Goal: Contribute content

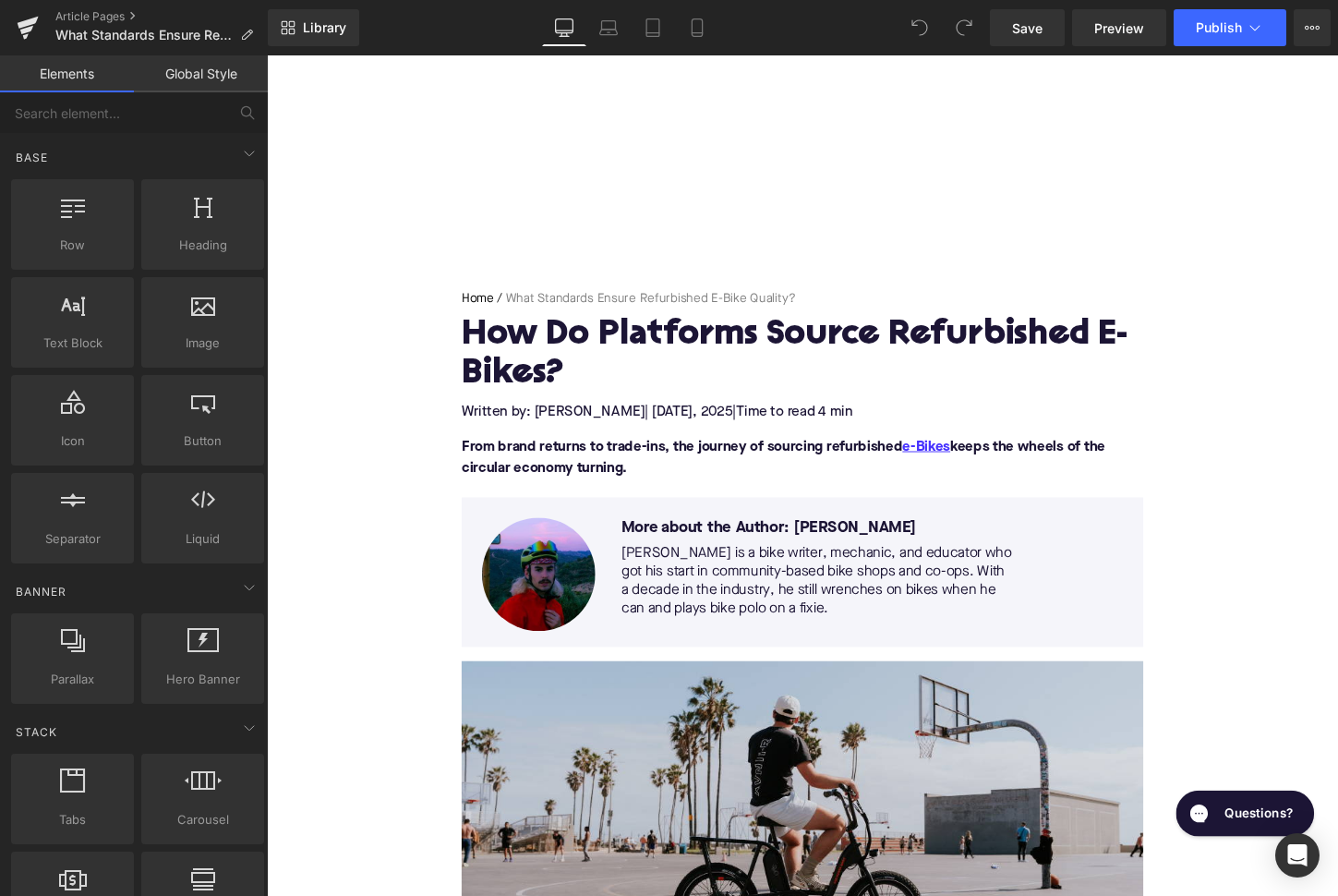
click at [522, 367] on h1 "How Do Platforms Source Refurbished E-Bikes?" at bounding box center [826, 368] width 711 height 80
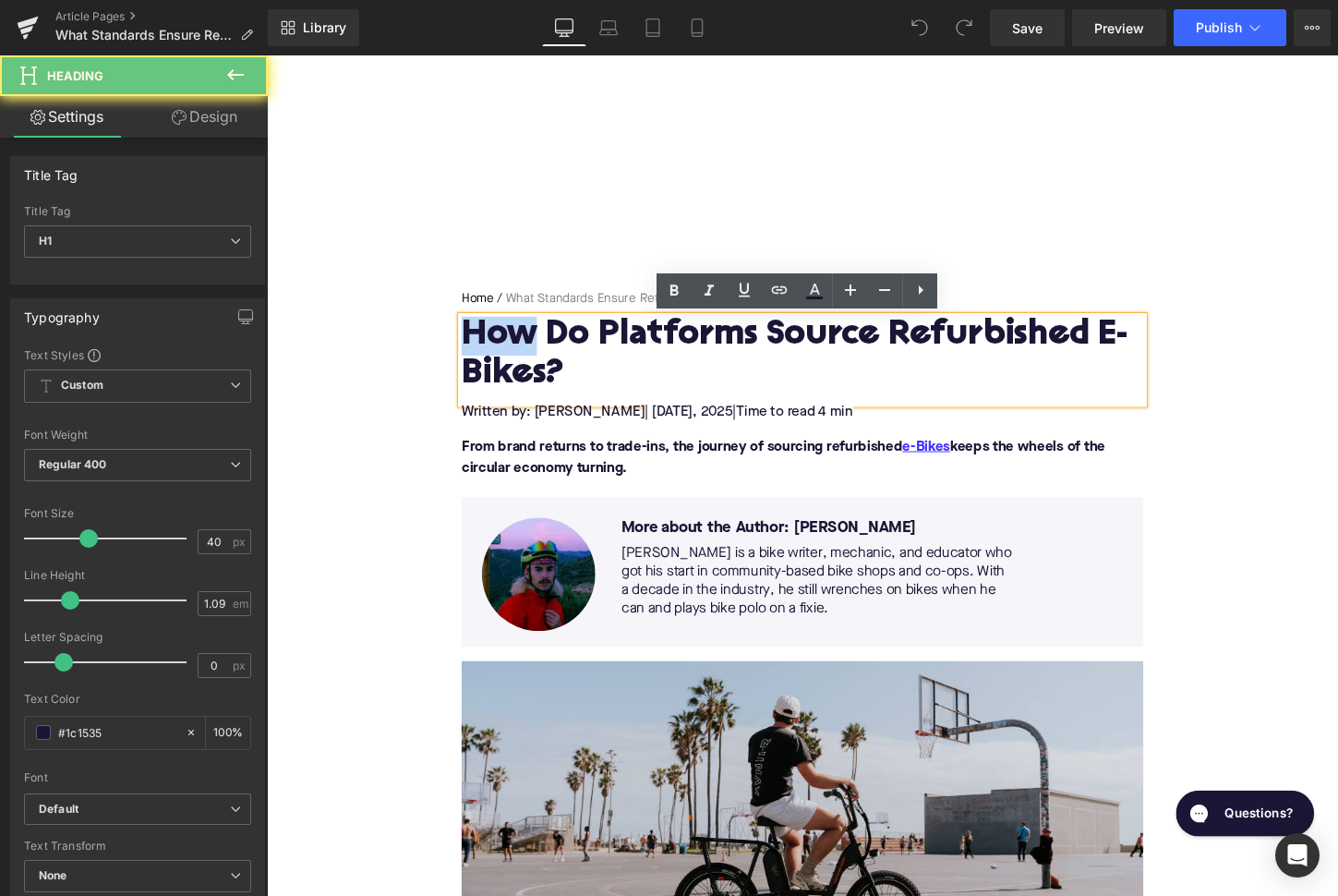
click at [522, 367] on h1 "How Do Platforms Source Refurbished E-Bikes?" at bounding box center [826, 368] width 711 height 80
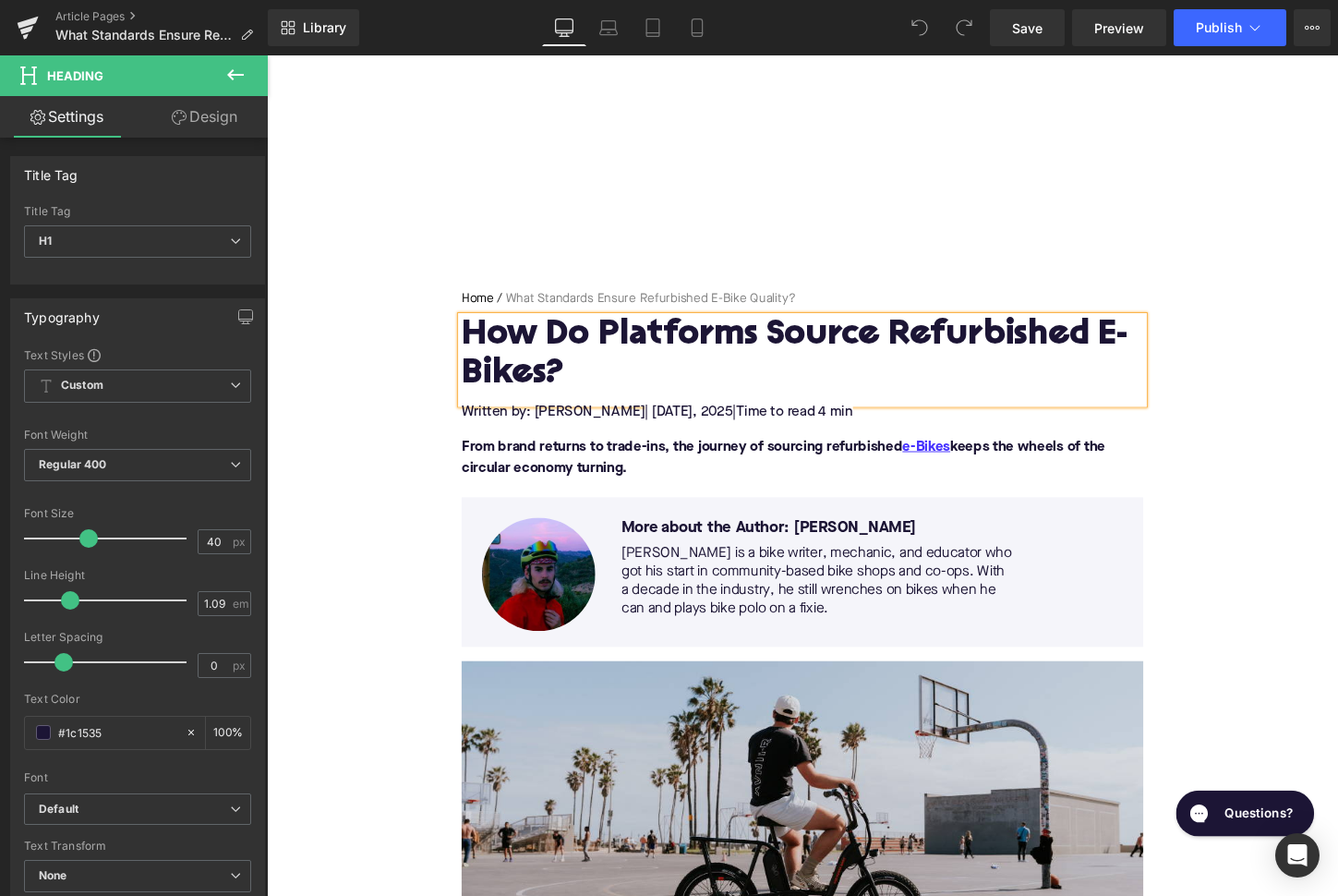
paste div
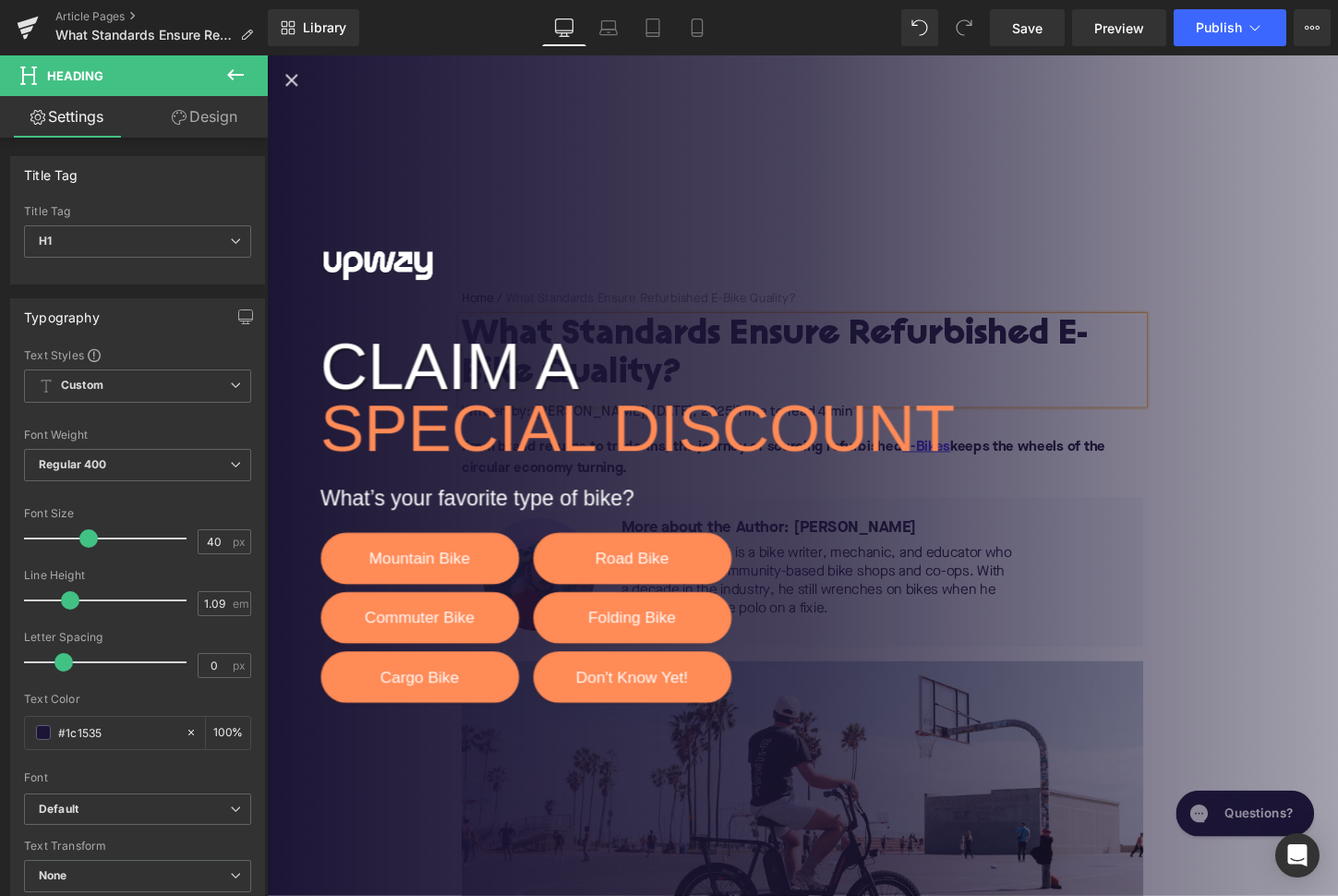
click at [286, 75] on icon "Close popup" at bounding box center [293, 81] width 22 height 22
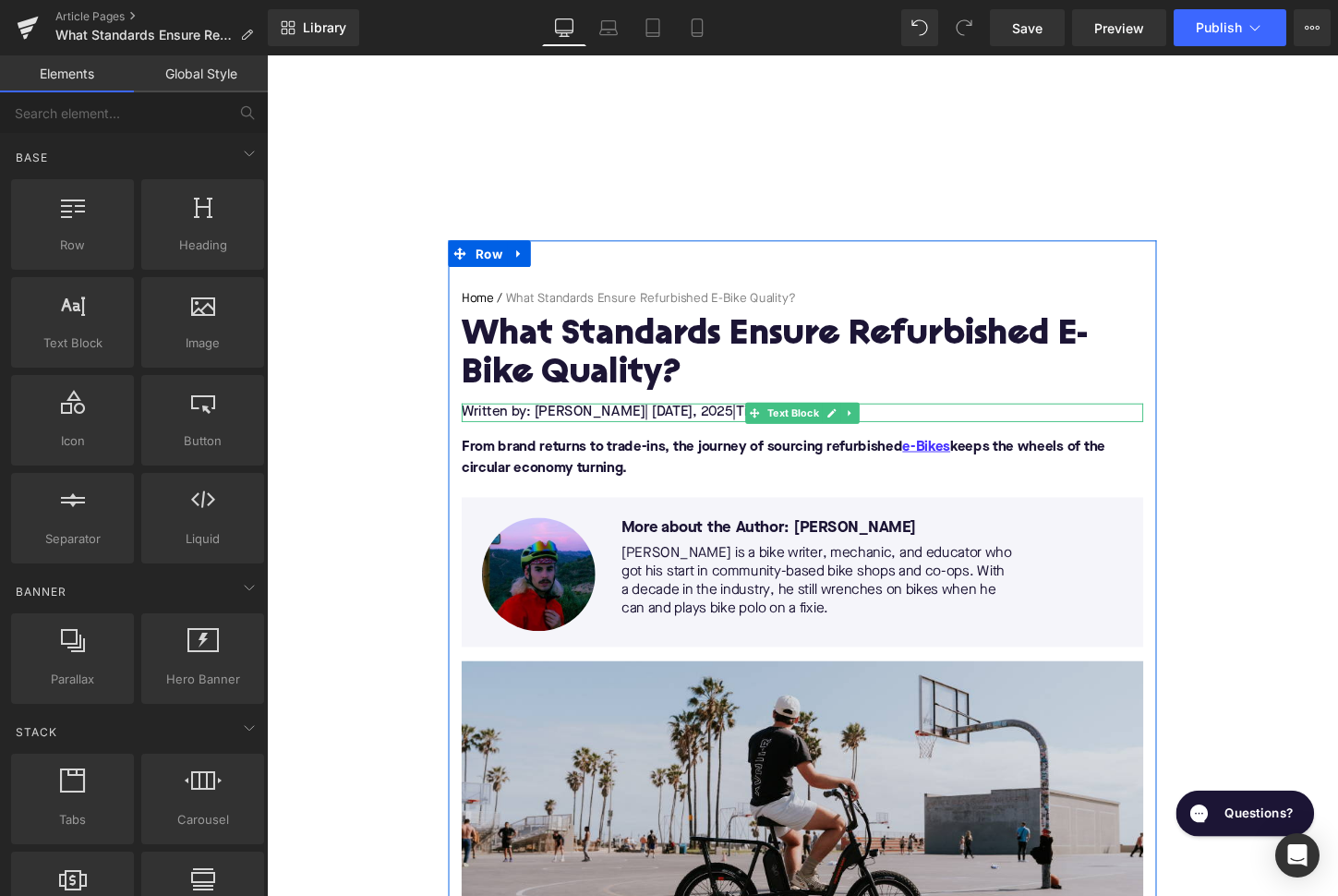
click at [711, 429] on span "| [DATE]" at bounding box center [686, 428] width 50 height 15
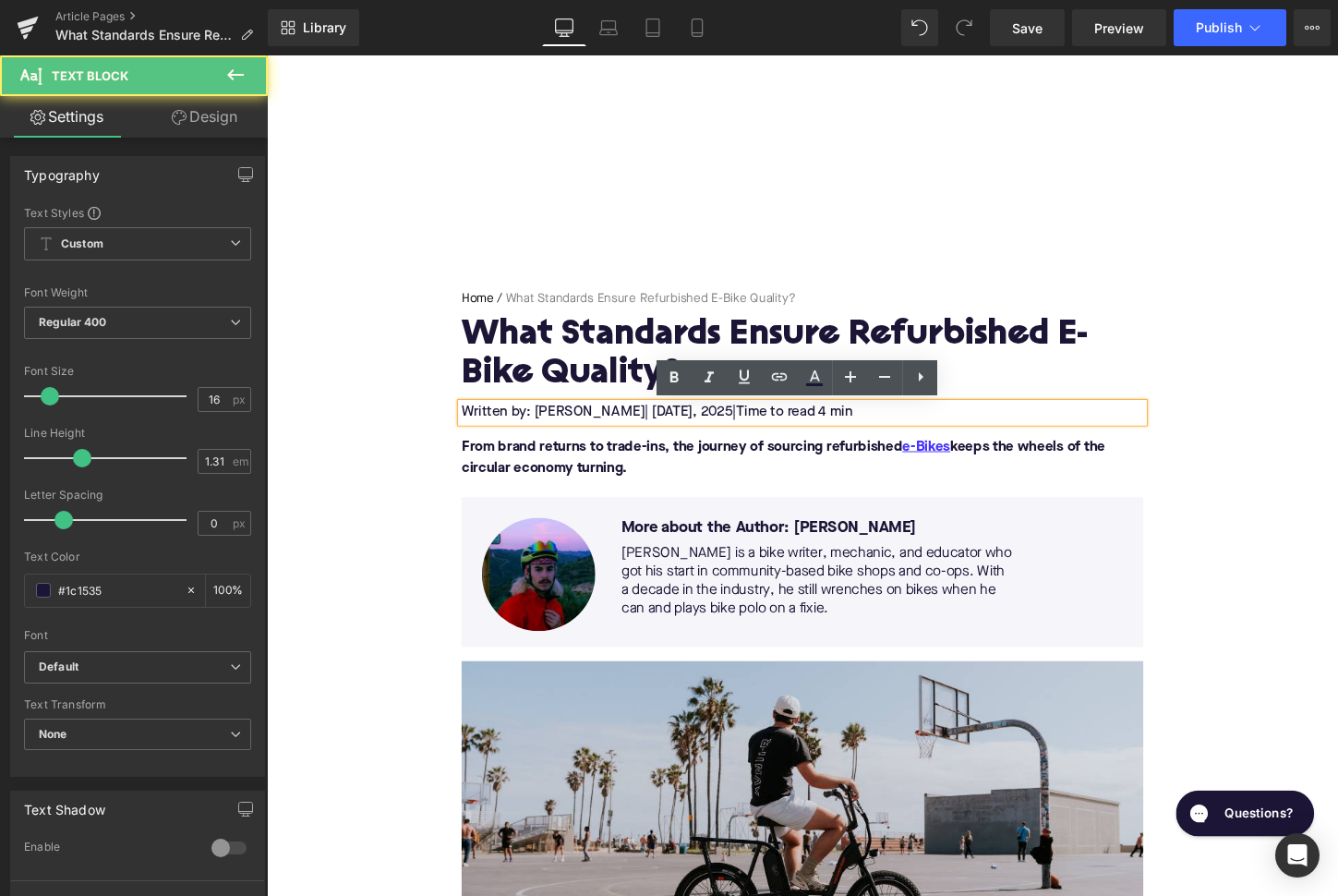
click at [711, 429] on span "| [DATE]" at bounding box center [686, 428] width 50 height 15
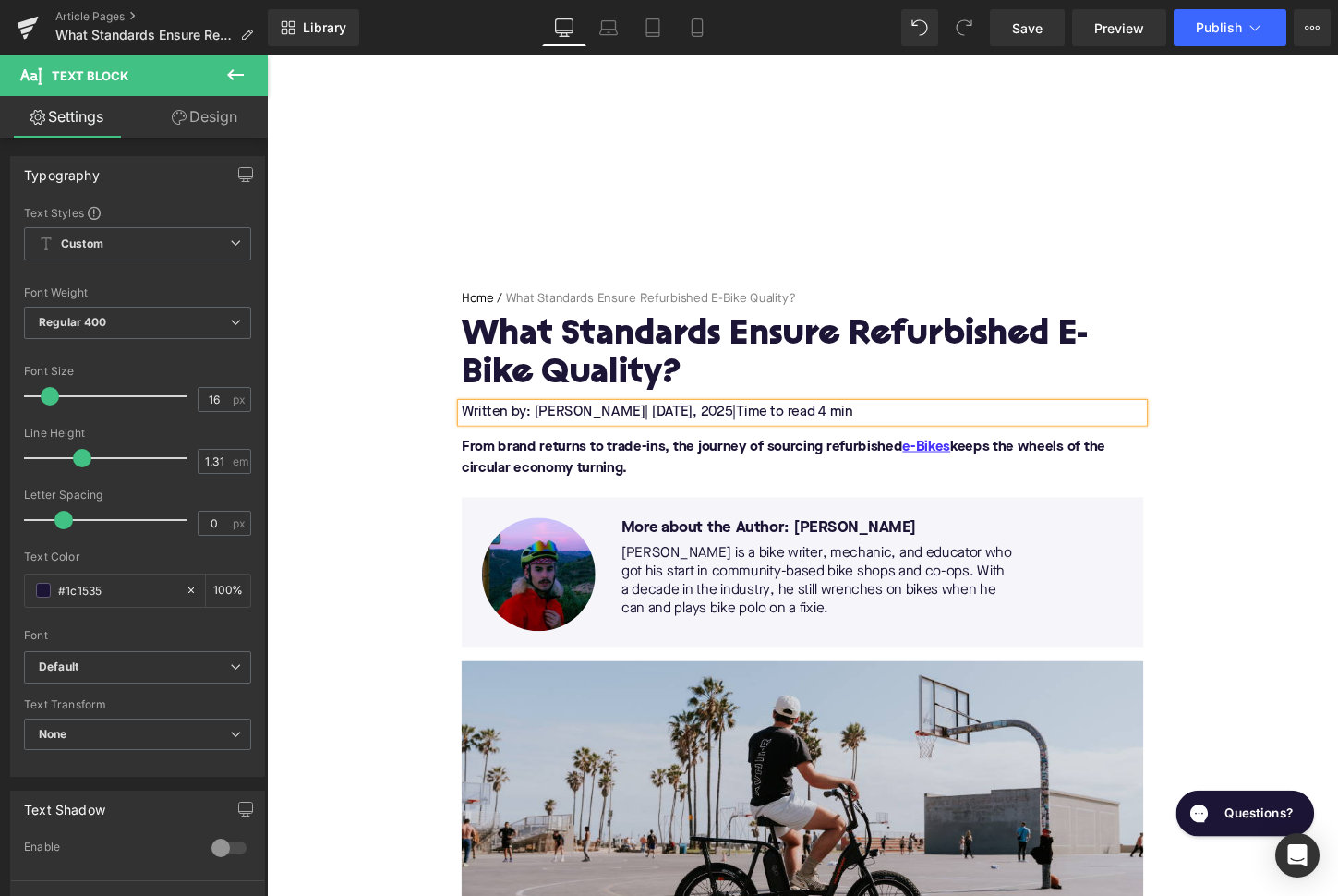
click at [876, 426] on span "Time to read 4 min" at bounding box center [817, 428] width 122 height 15
click at [744, 481] on p "From brand returns to trade-ins, the journey of sourcing refurbished e-Bikes ke…" at bounding box center [826, 474] width 711 height 44
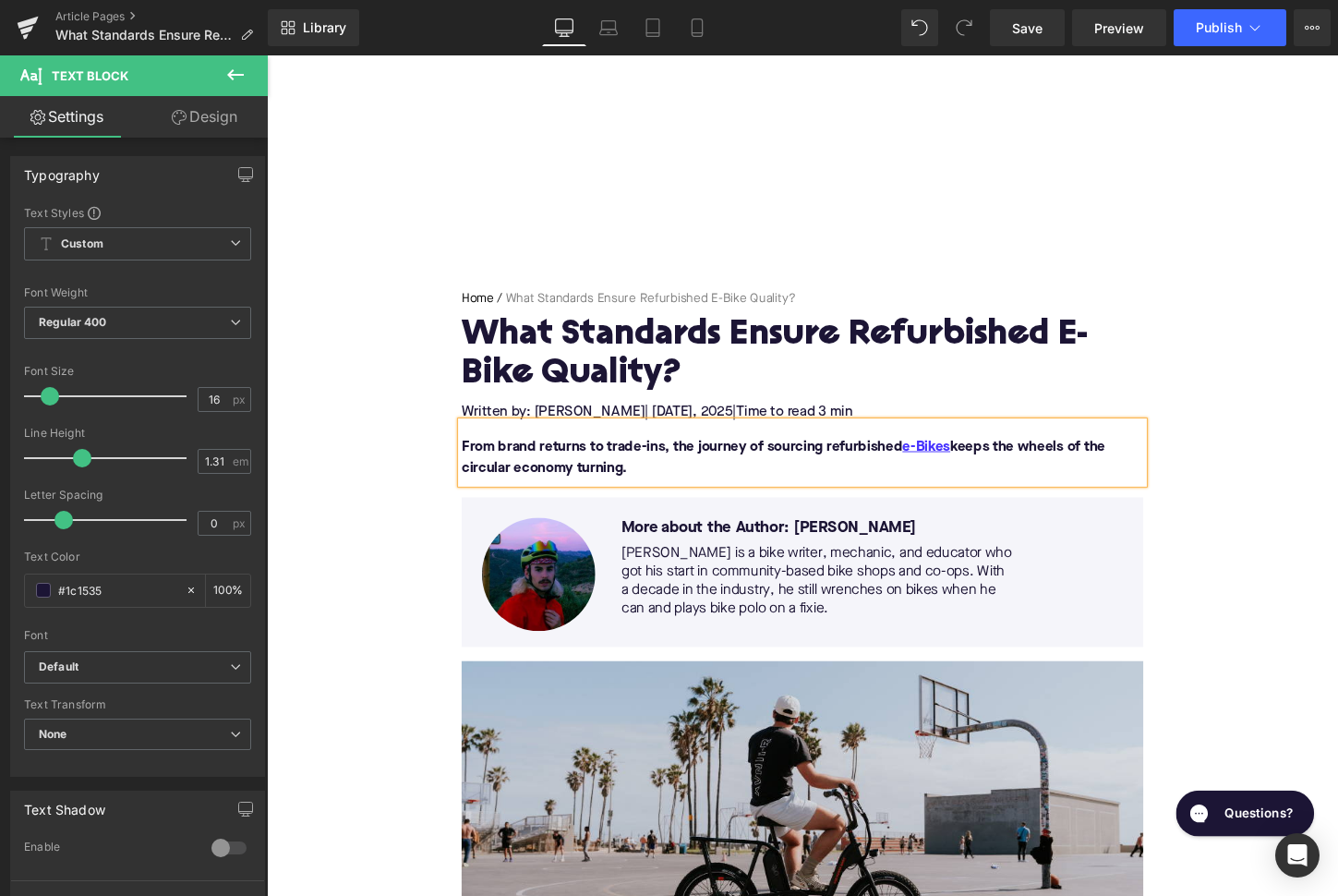
click at [744, 481] on p "From brand returns to trade-ins, the journey of sourcing refurbished e-Bikes ke…" at bounding box center [826, 474] width 711 height 44
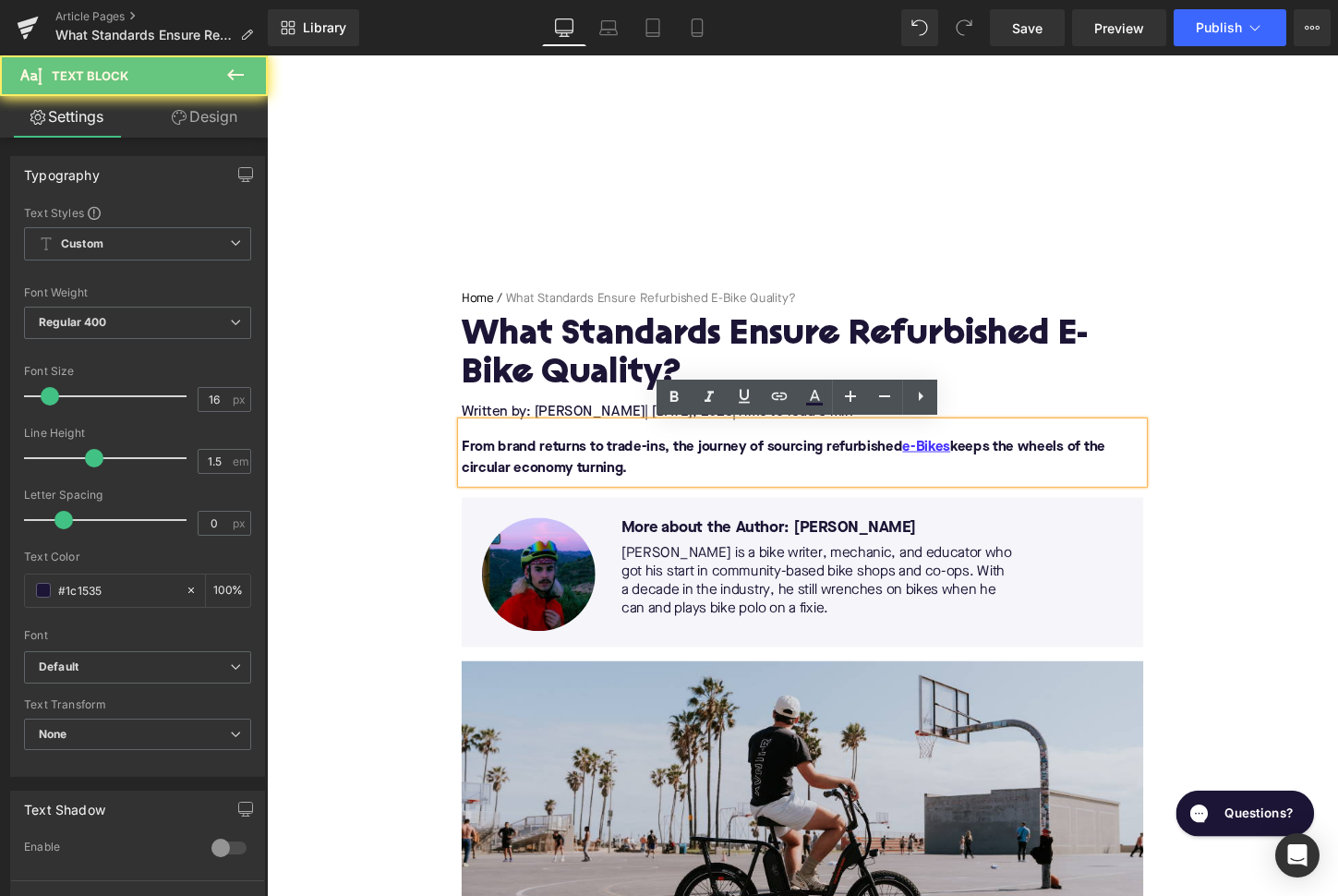
paste div
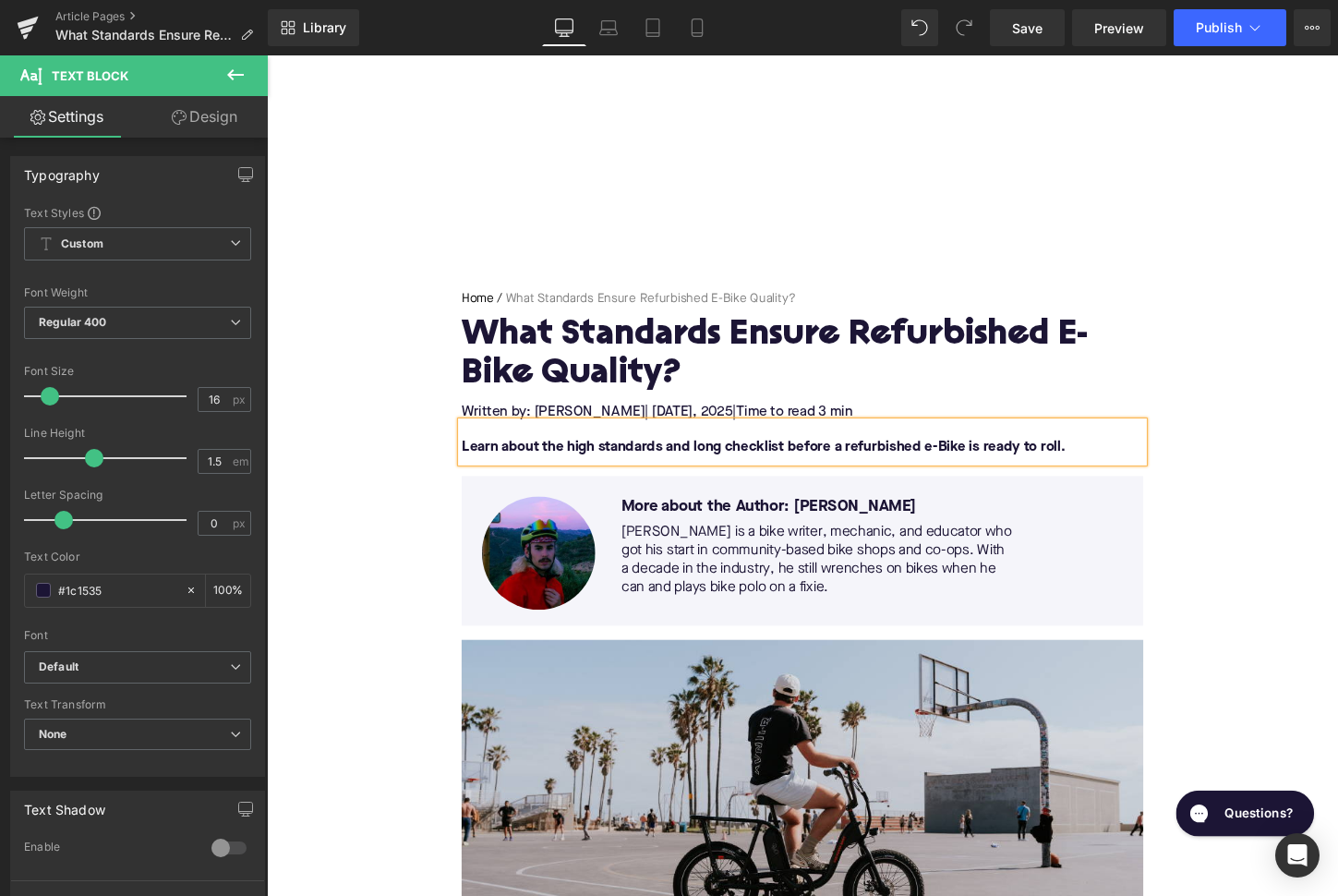
scroll to position [445, 0]
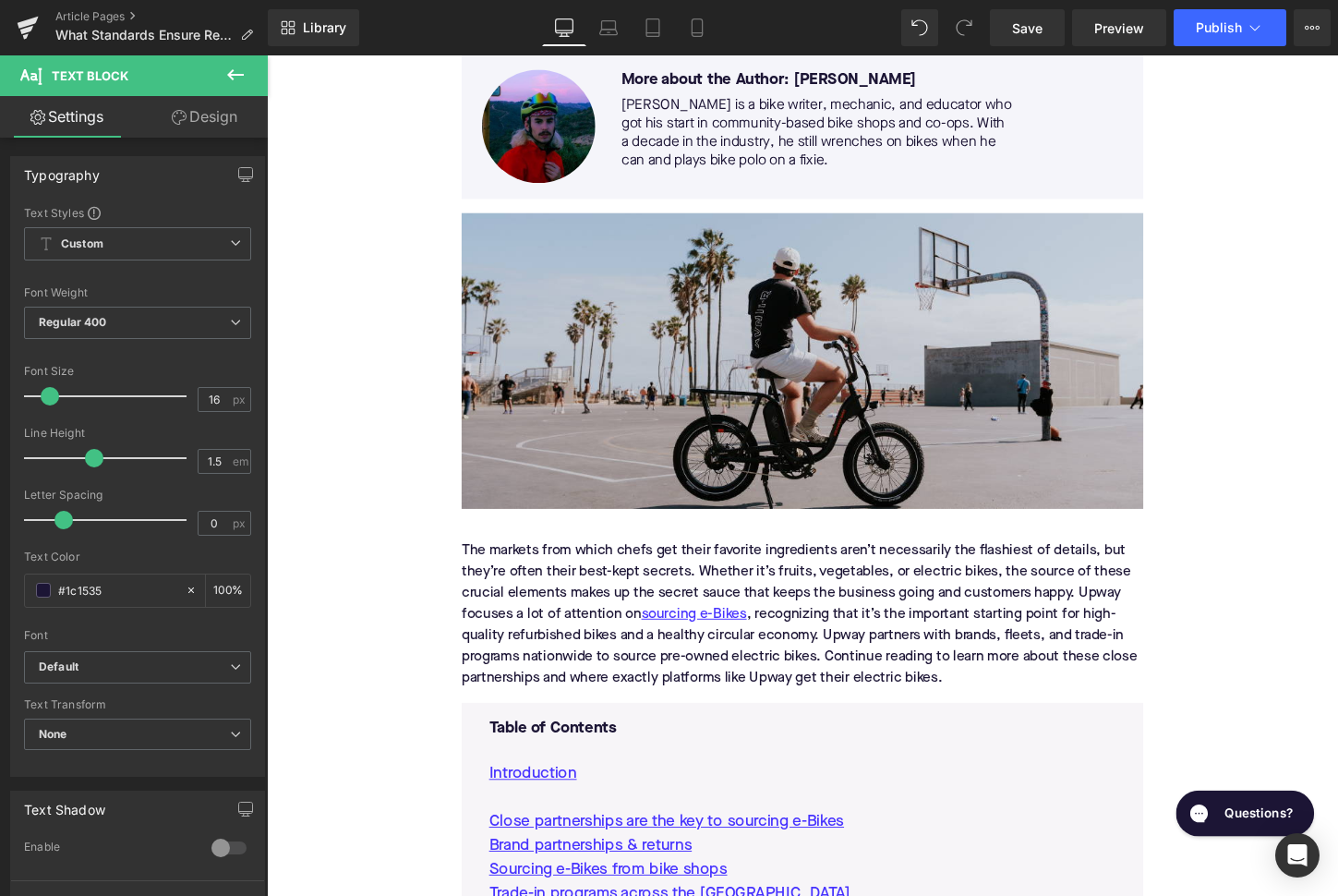
click at [753, 614] on div "The markets from which chefs get their favorite ingredients aren’t necessarily …" at bounding box center [826, 637] width 711 height 184
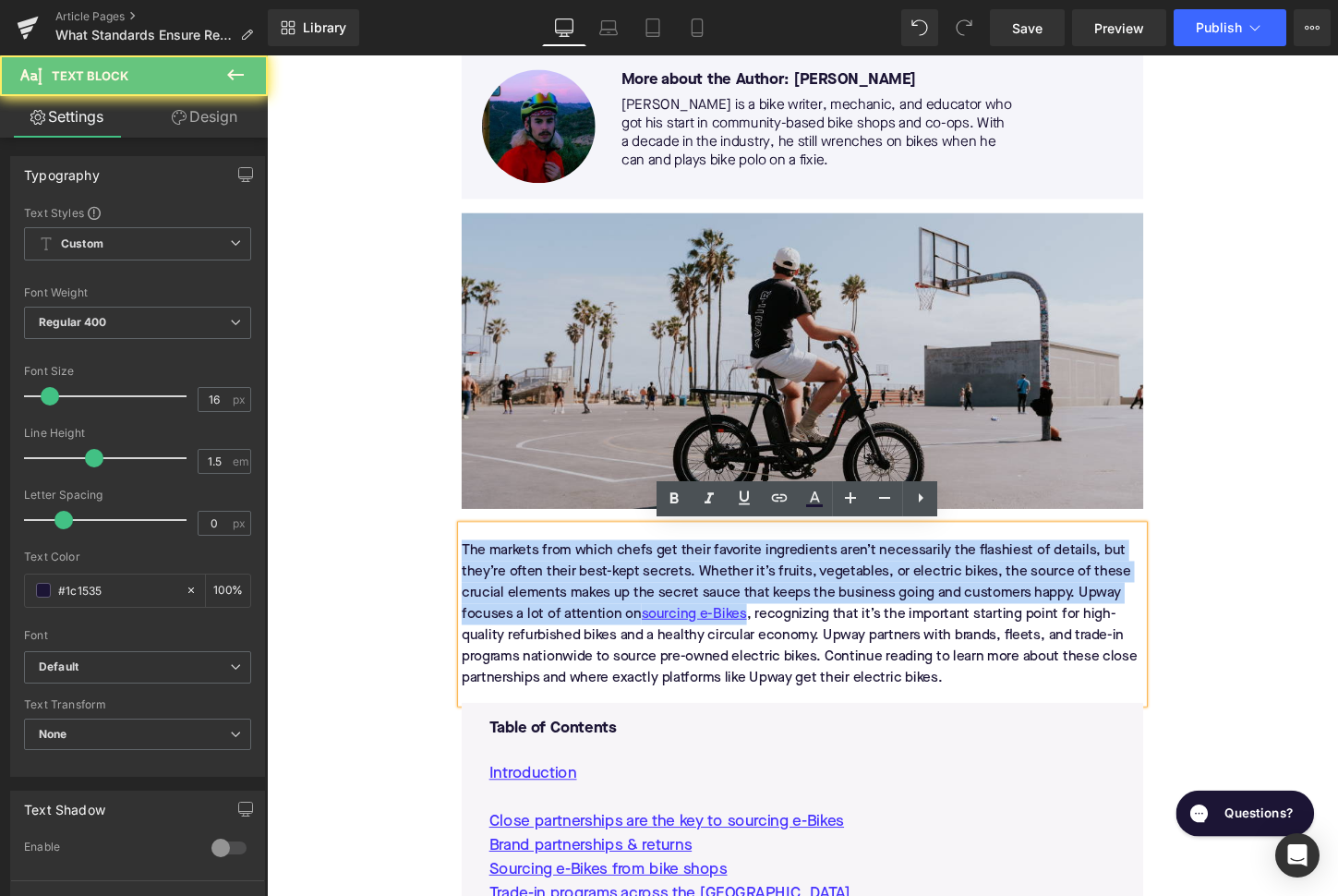
click at [753, 614] on div "The markets from which chefs get their favorite ingredients aren’t necessarily …" at bounding box center [826, 637] width 711 height 184
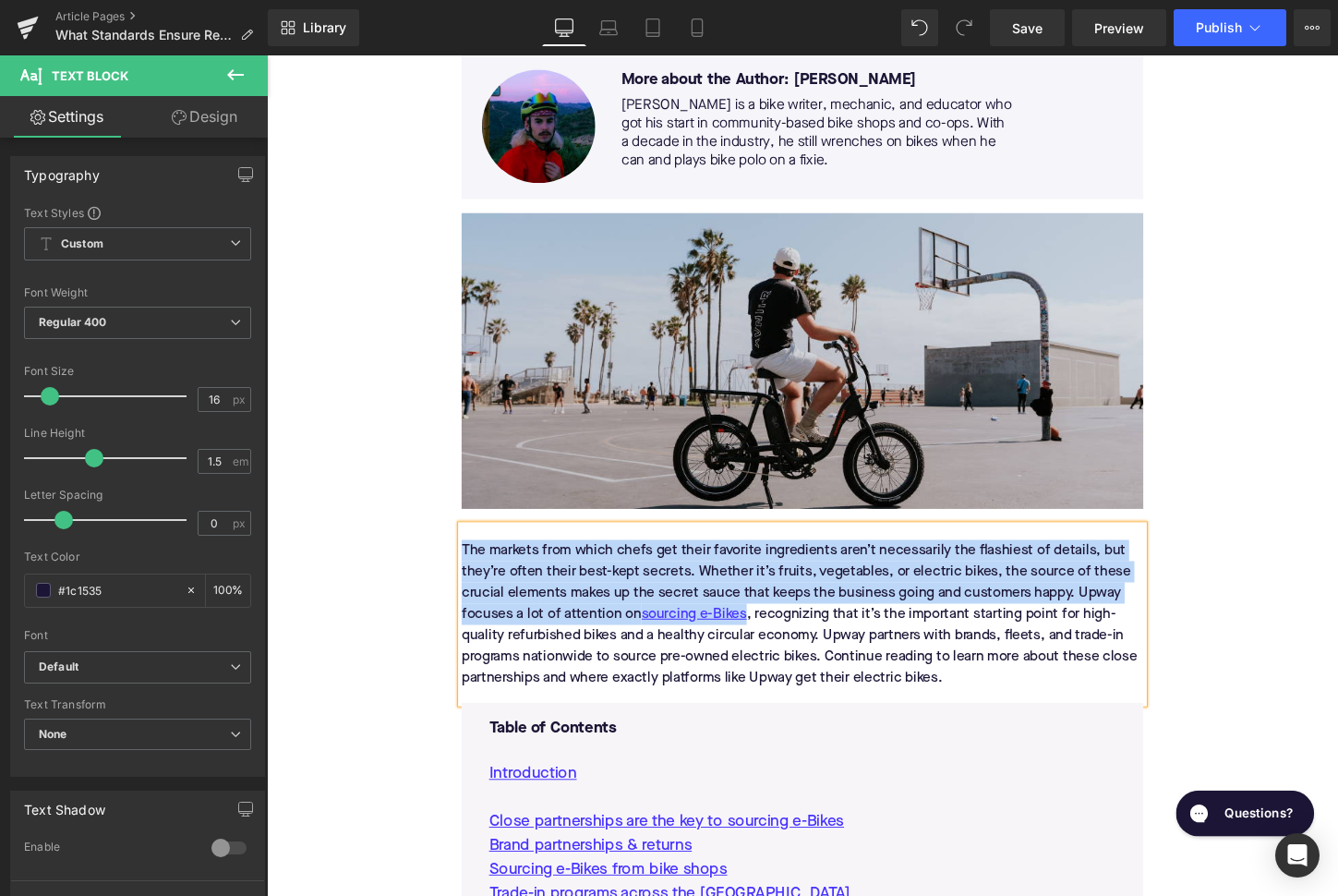
paste div
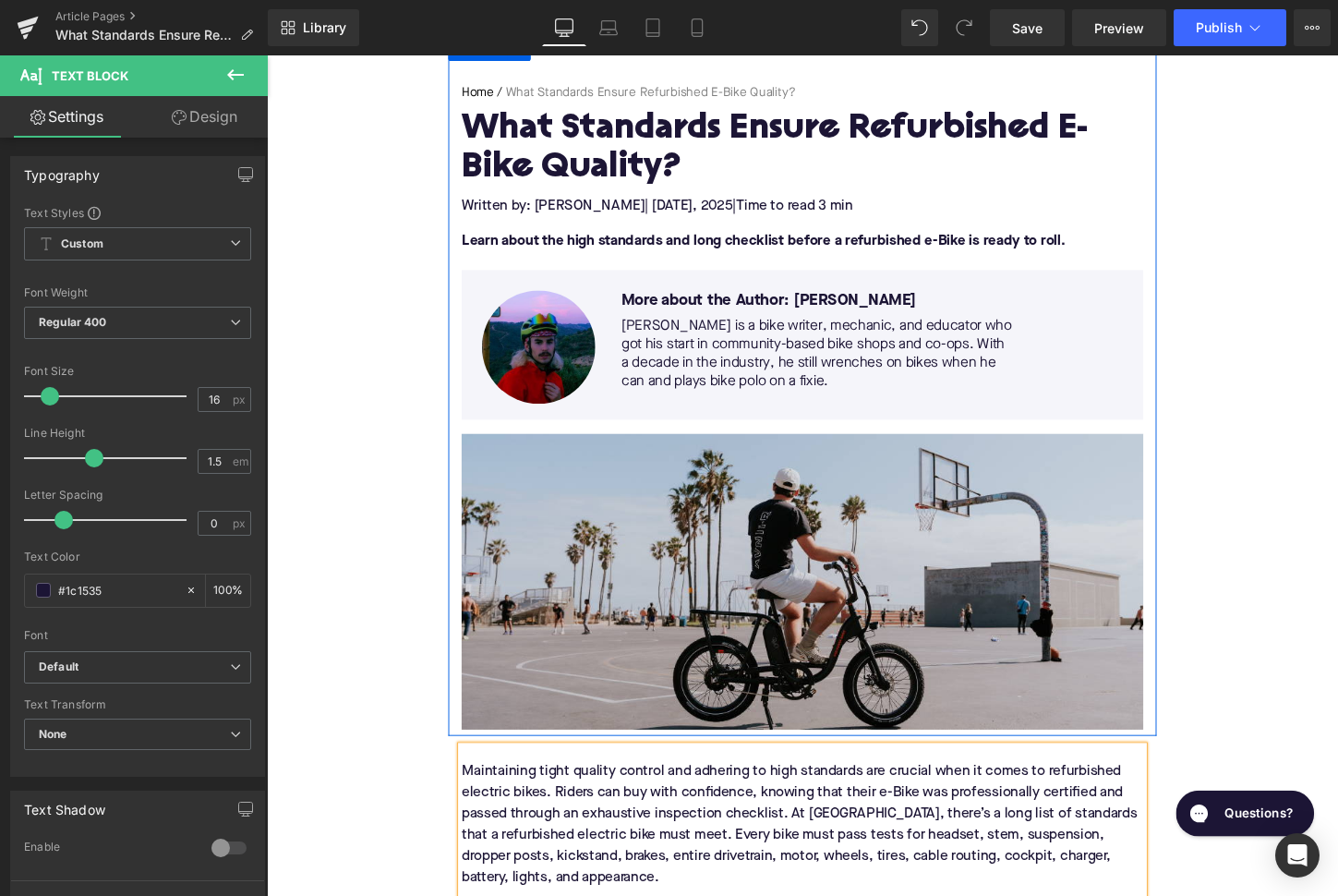
scroll to position [211, 0]
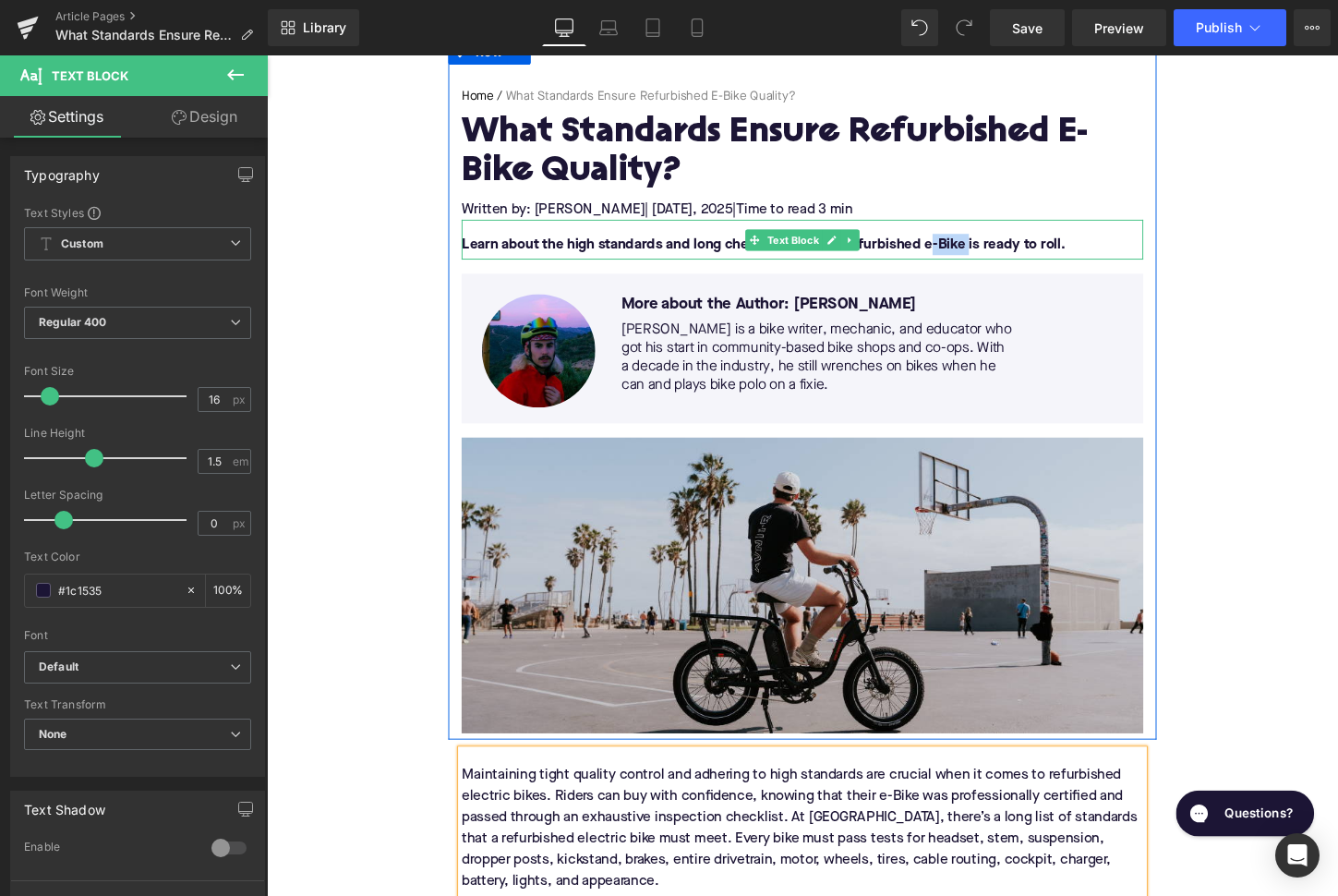
drag, startPoint x: 996, startPoint y: 251, endPoint x: 954, endPoint y: 251, distance: 42.0
click at [954, 251] on font "Learn about the high standards and long checklist before a refurbished e-Bike i…" at bounding box center [785, 253] width 629 height 15
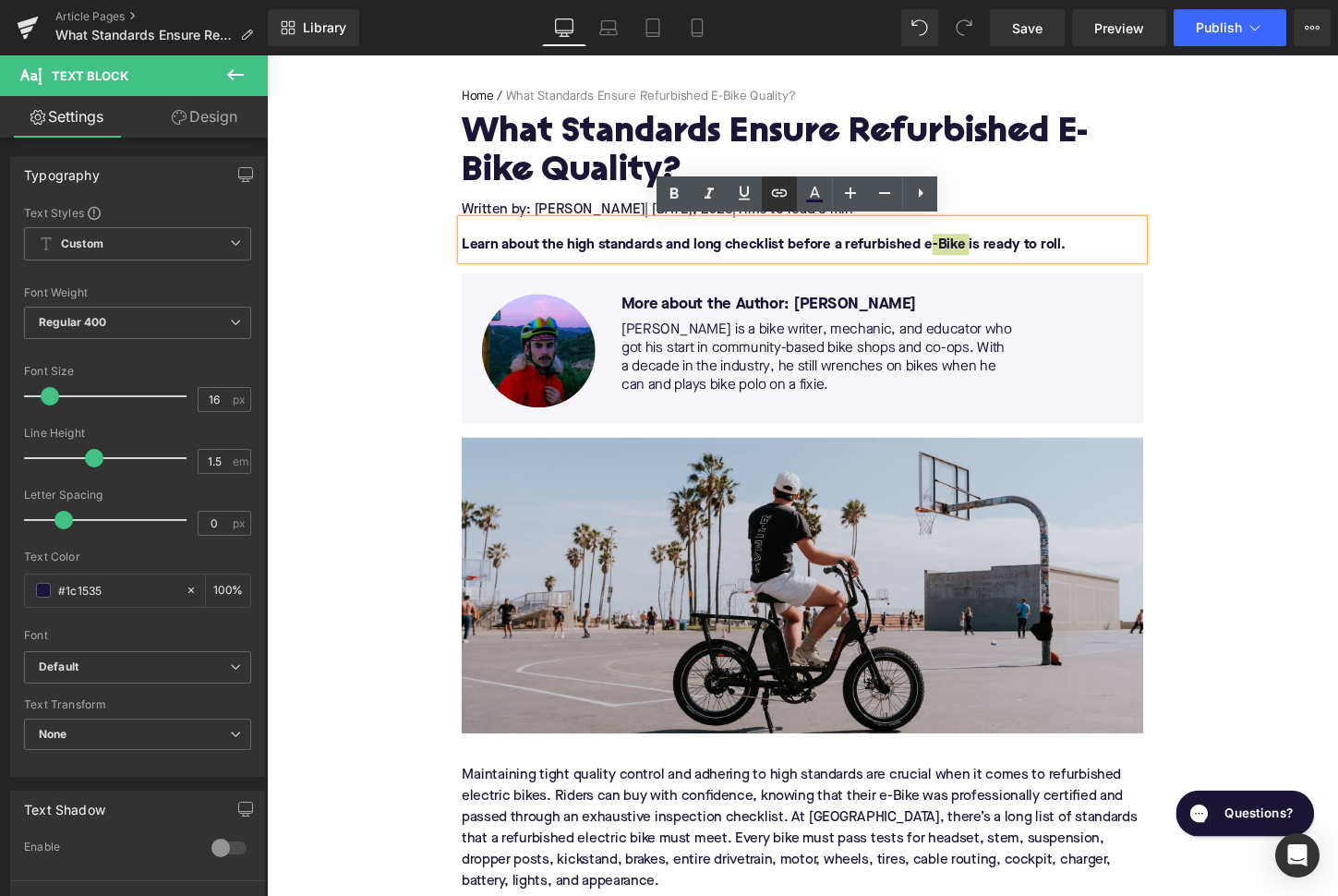
click at [775, 203] on icon at bounding box center [779, 192] width 22 height 22
click at [837, 284] on input "text" at bounding box center [953, 283] width 284 height 46
paste input "[URL][DOMAIN_NAME]"
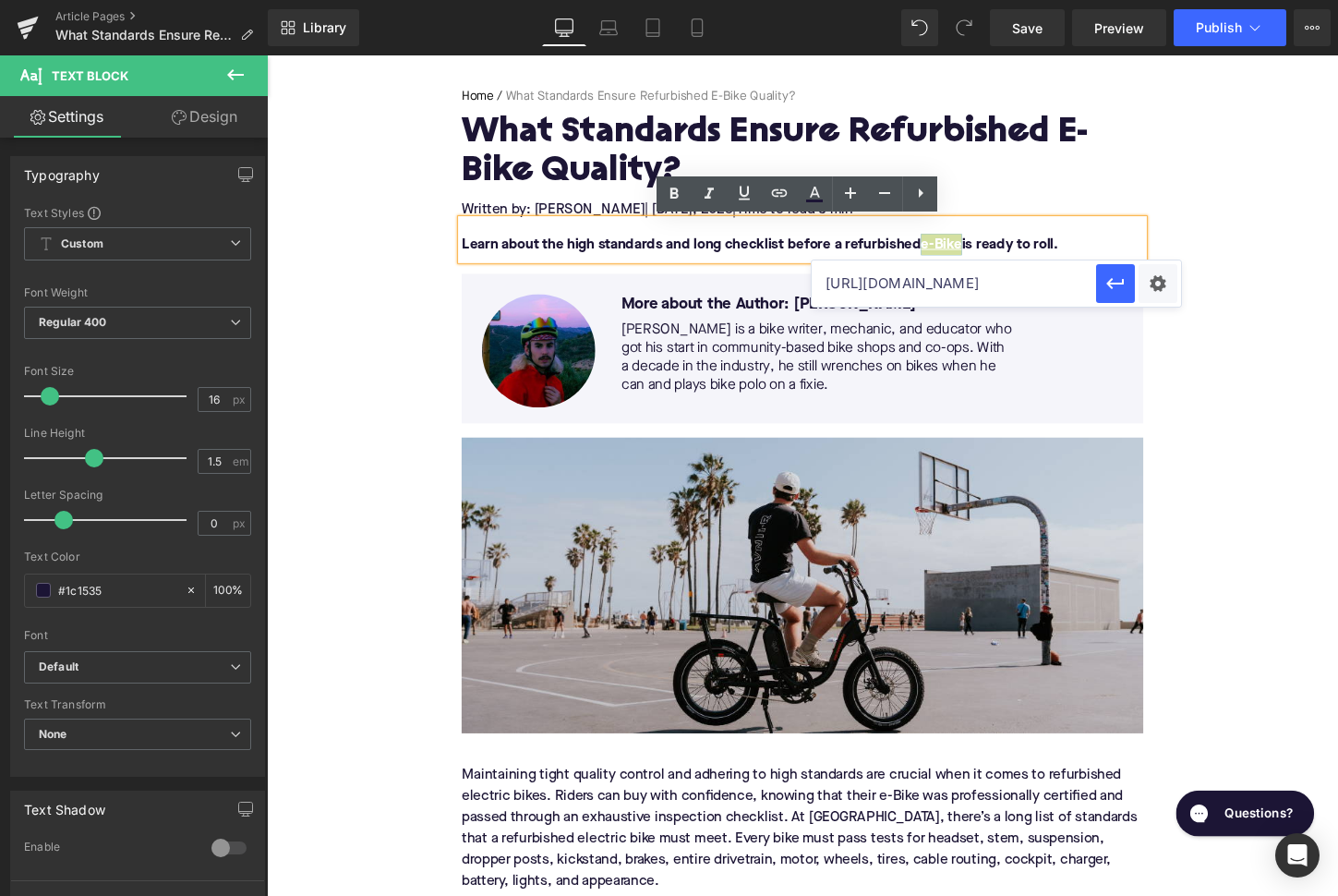
scroll to position [0, 34]
type input "[URL][DOMAIN_NAME]"
click at [1116, 281] on icon "button" at bounding box center [1115, 283] width 22 height 22
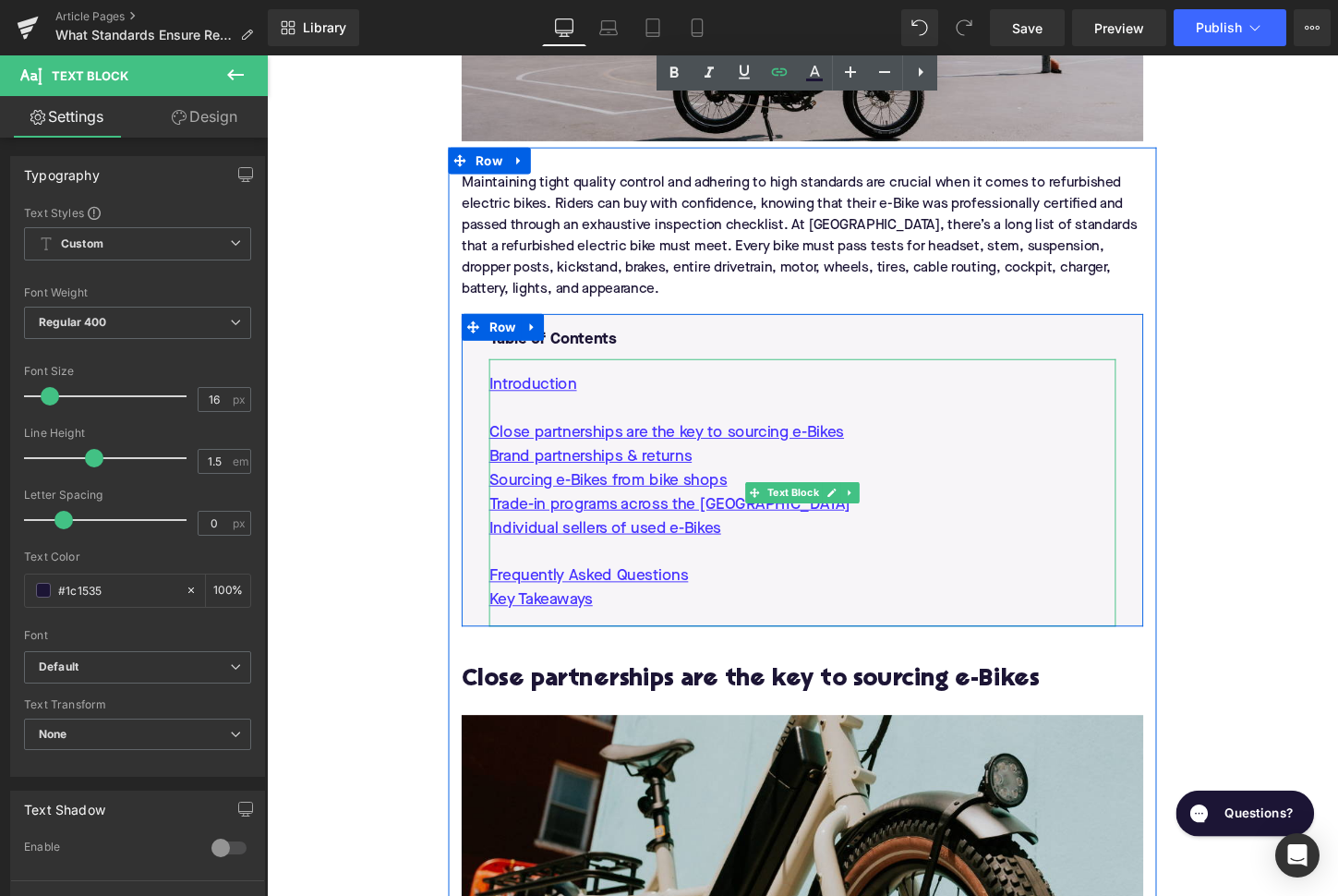
scroll to position [1015, 0]
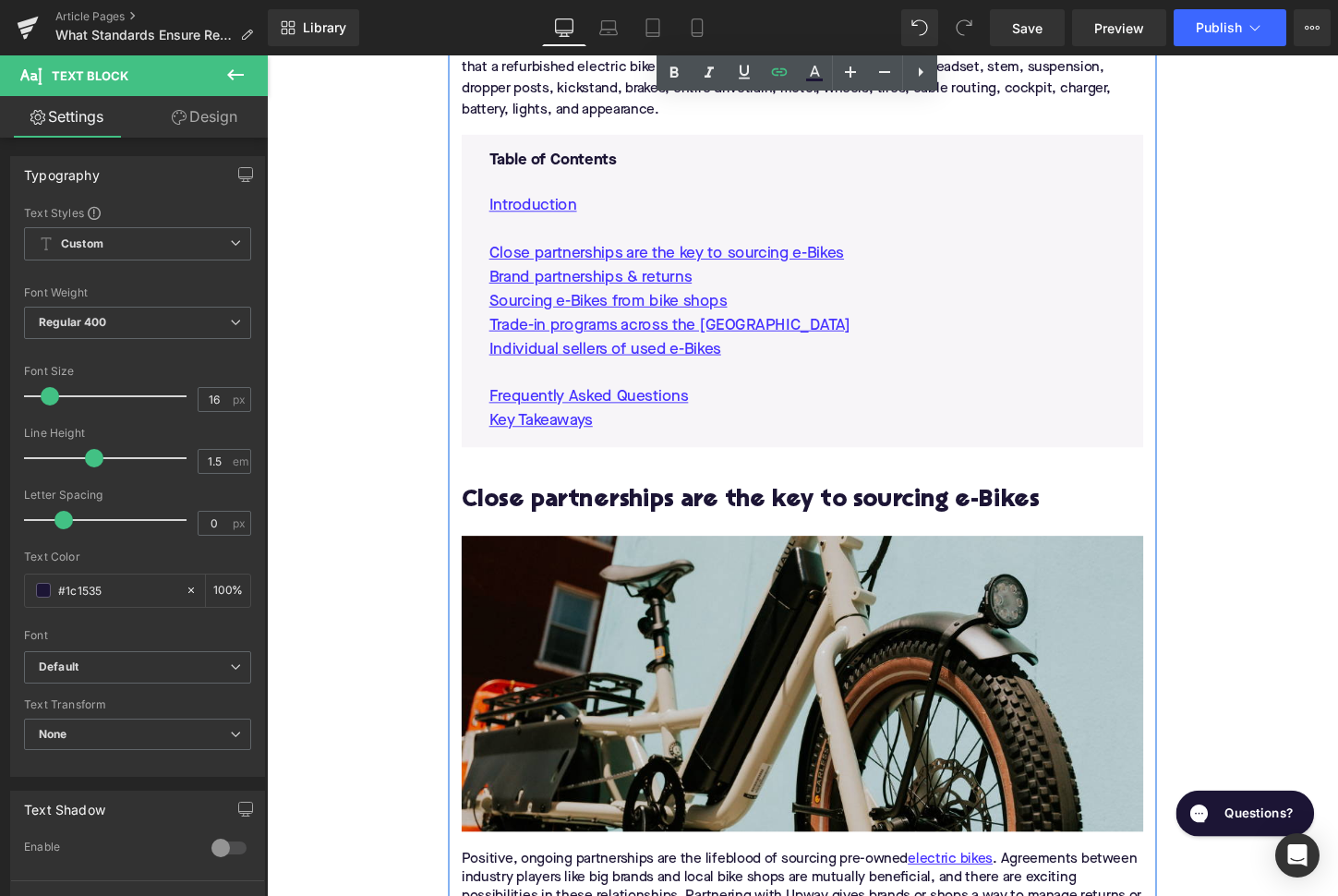
click at [651, 521] on h2 "Close partnerships are the key to sourcing e-Bikes" at bounding box center [826, 520] width 711 height 28
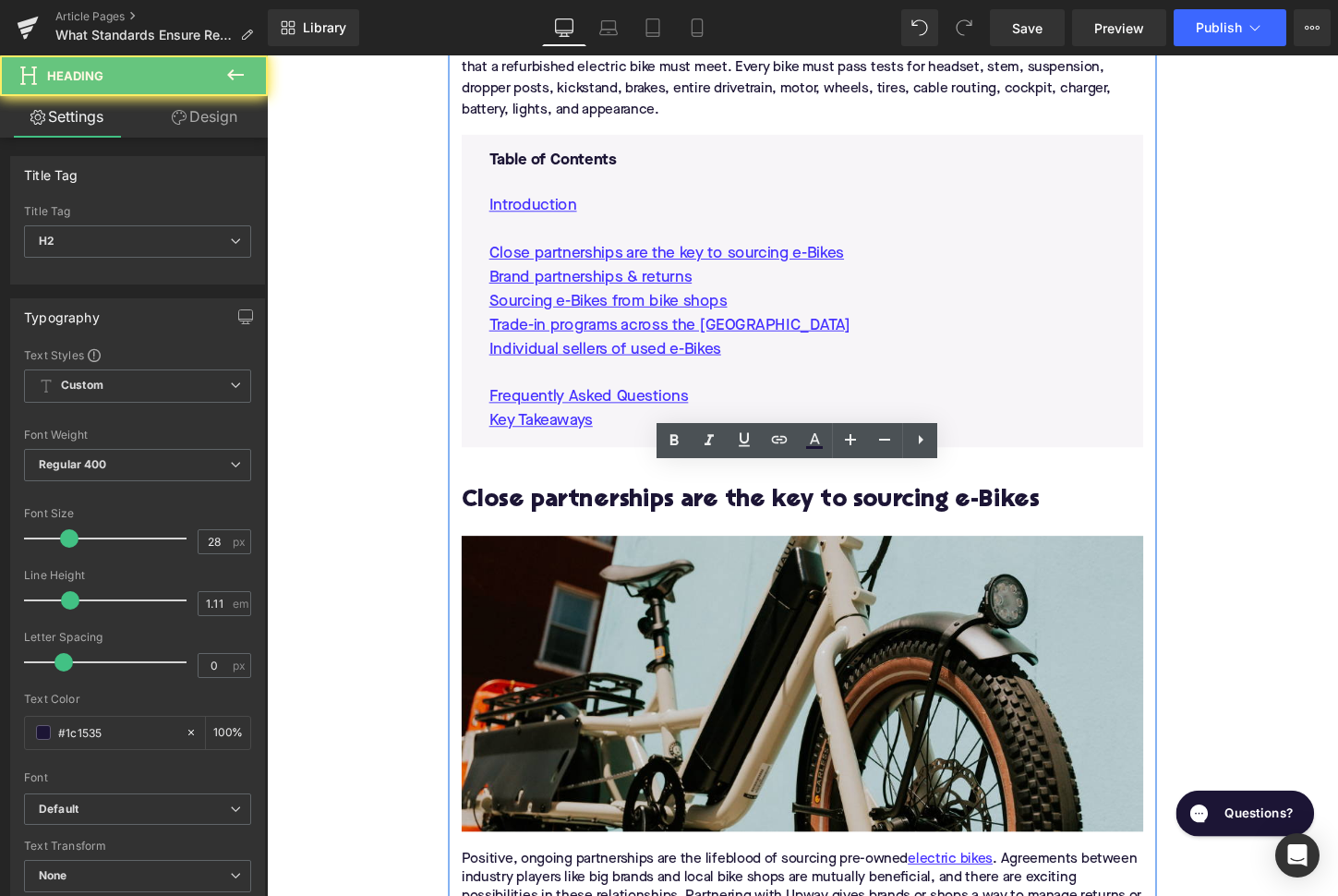
click at [651, 521] on h2 "Close partnerships are the key to sourcing e-Bikes" at bounding box center [826, 520] width 711 height 28
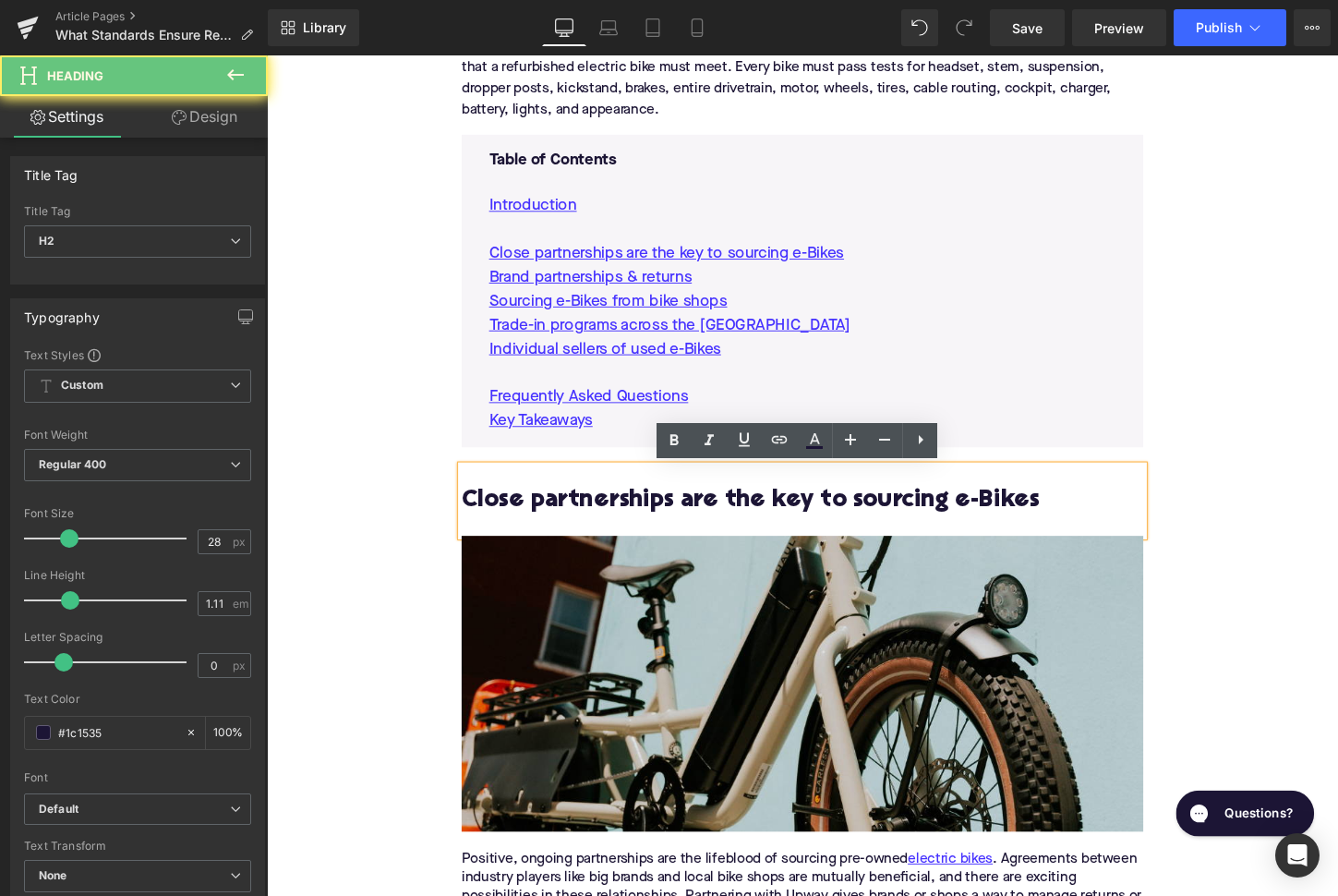
click at [651, 521] on h2 "Close partnerships are the key to sourcing e-Bikes" at bounding box center [826, 520] width 711 height 28
paste div
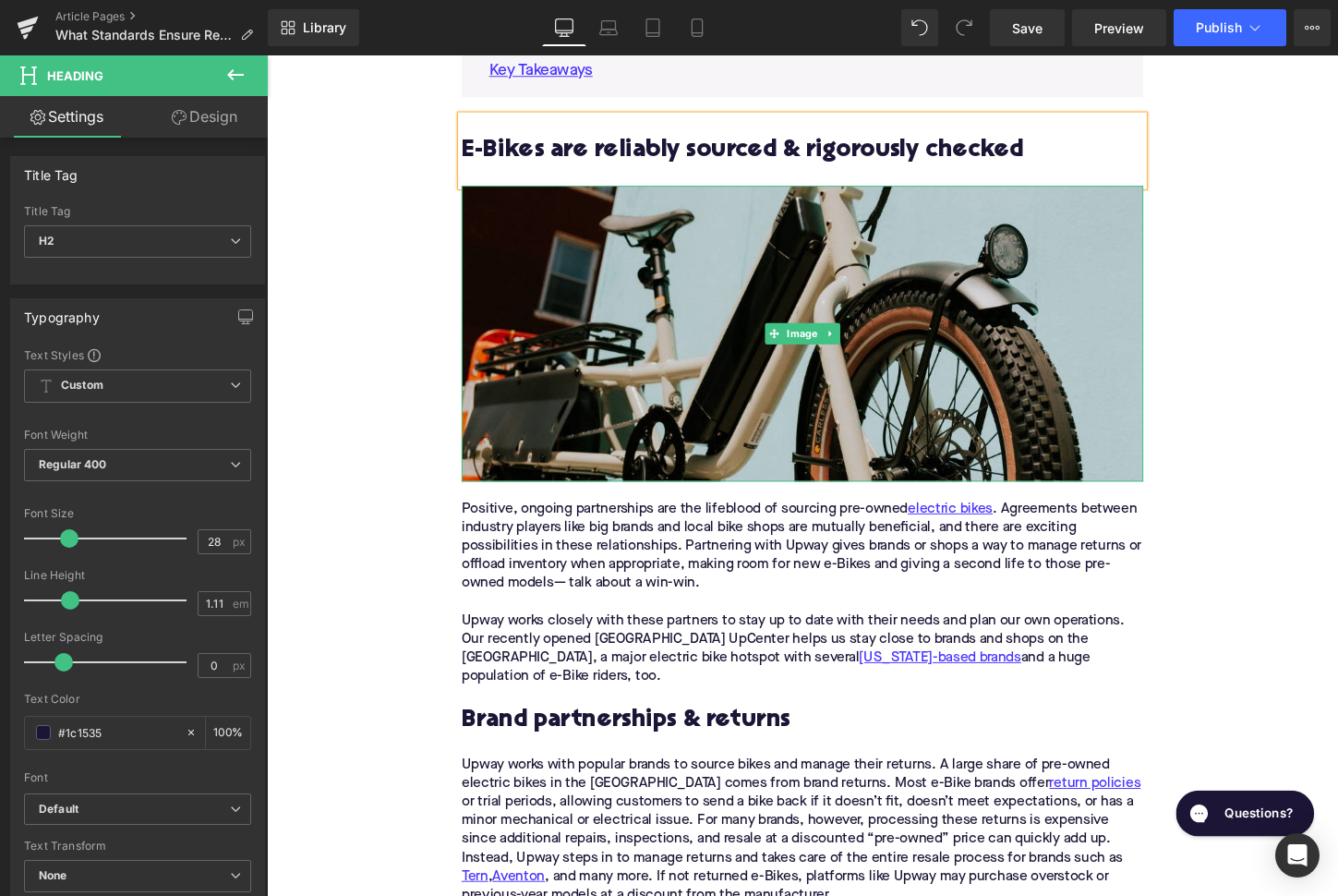
scroll to position [1404, 0]
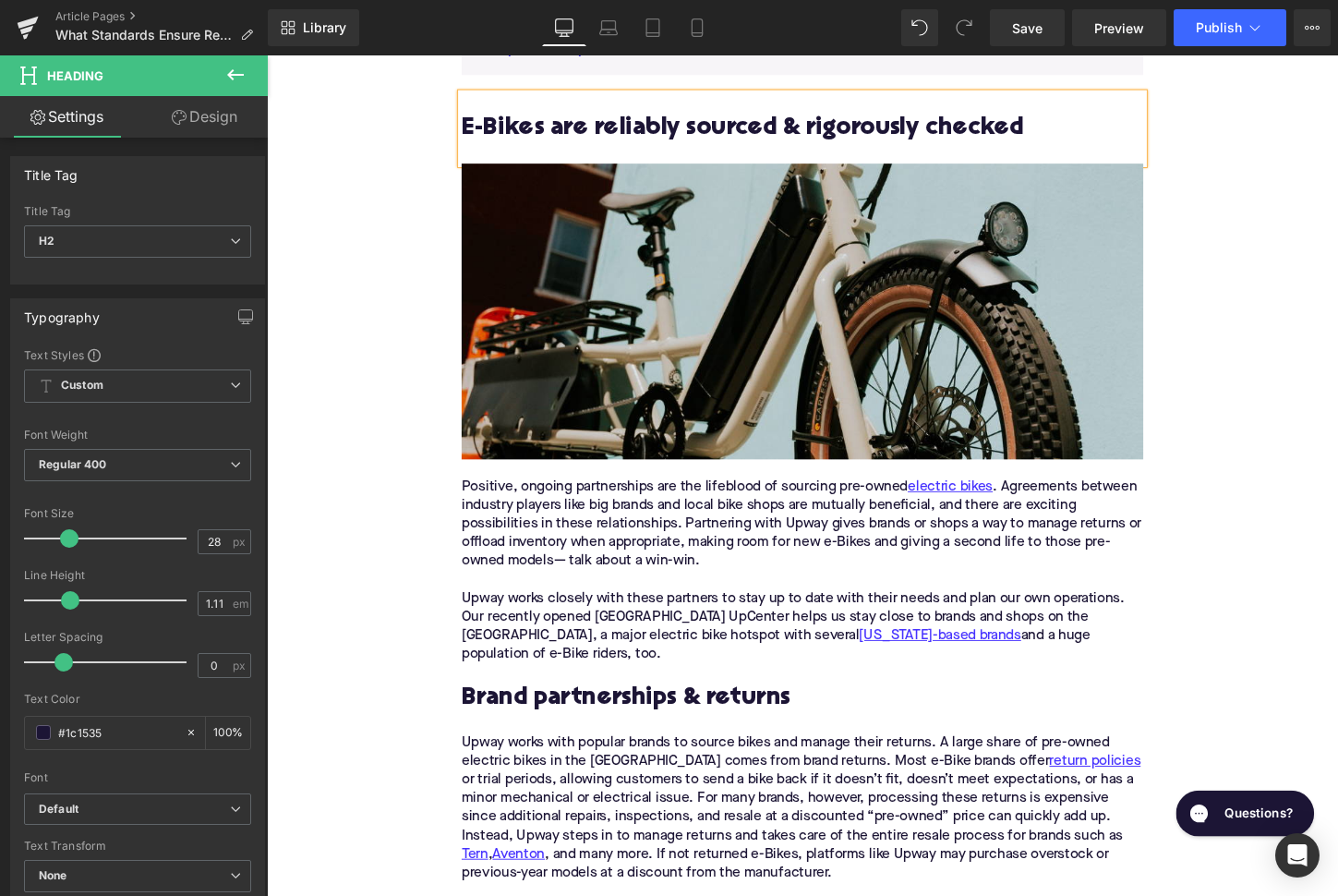
click at [665, 563] on div "Positive, ongoing partnerships are the lifeblood of sourcing pre-owned electric…" at bounding box center [826, 544] width 711 height 97
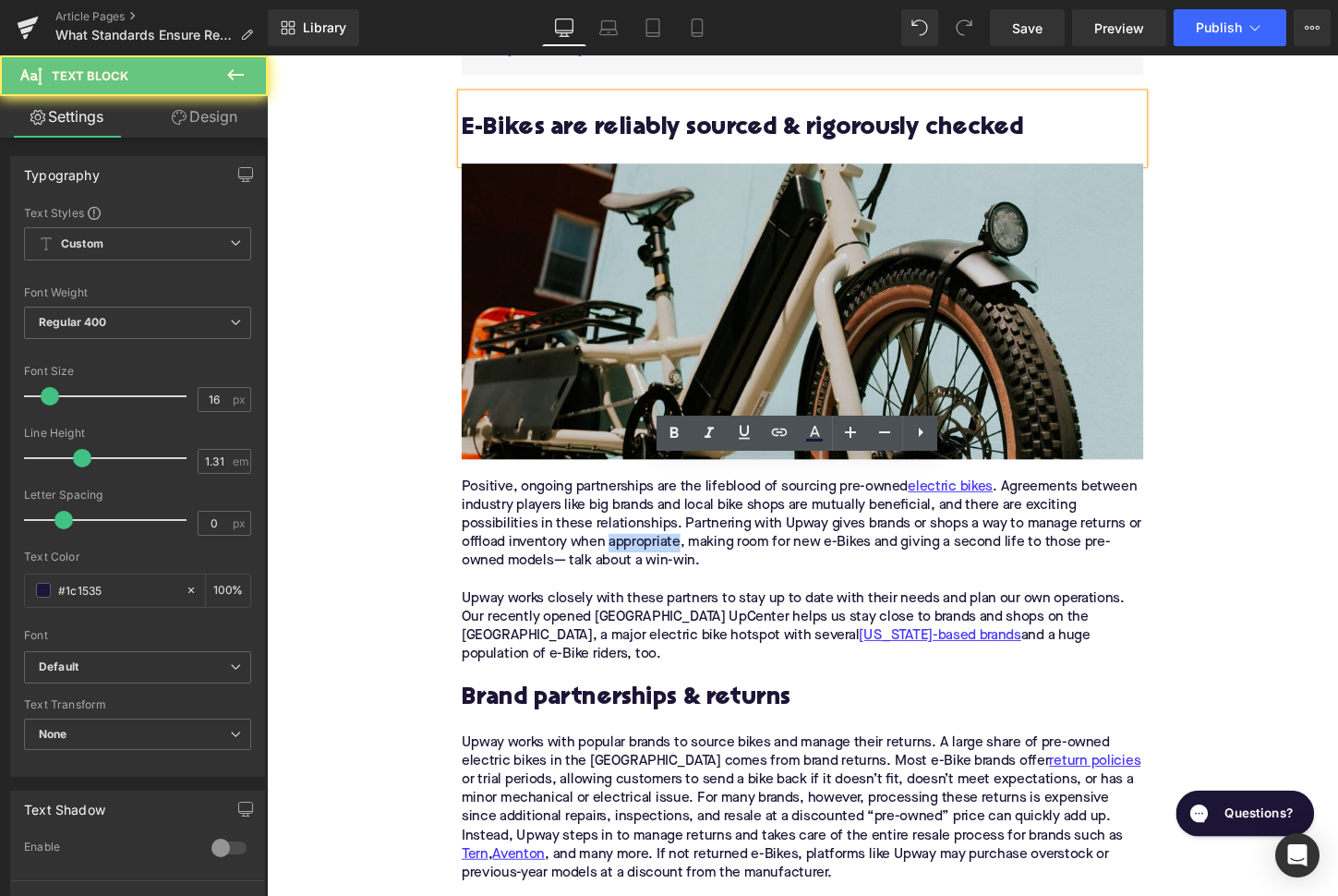
click at [665, 563] on div "Positive, ongoing partnerships are the lifeblood of sourcing pre-owned electric…" at bounding box center [826, 544] width 711 height 97
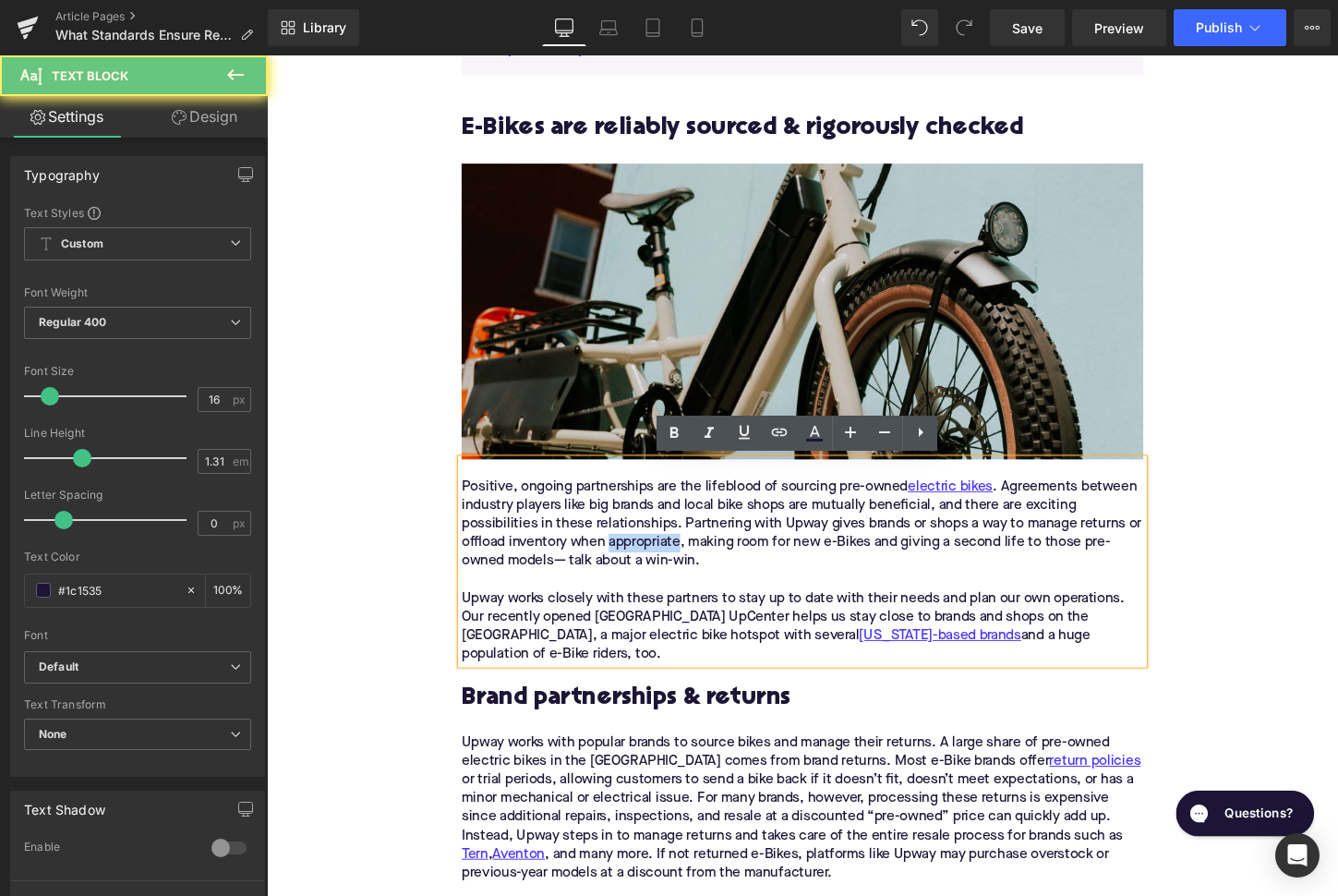
click at [665, 563] on div "Positive, ongoing partnerships are the lifeblood of sourcing pre-owned electric…" at bounding box center [826, 544] width 711 height 97
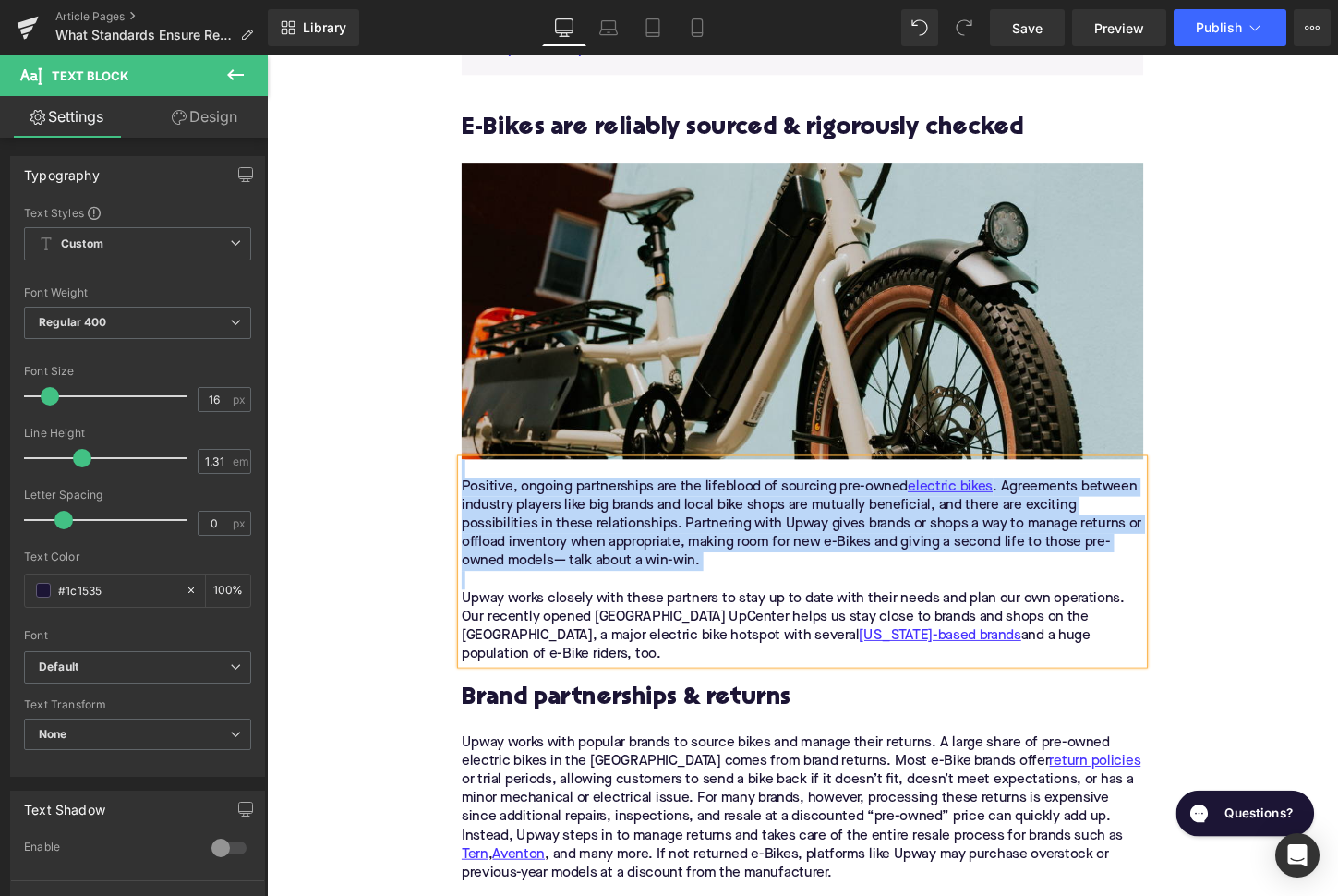
paste div
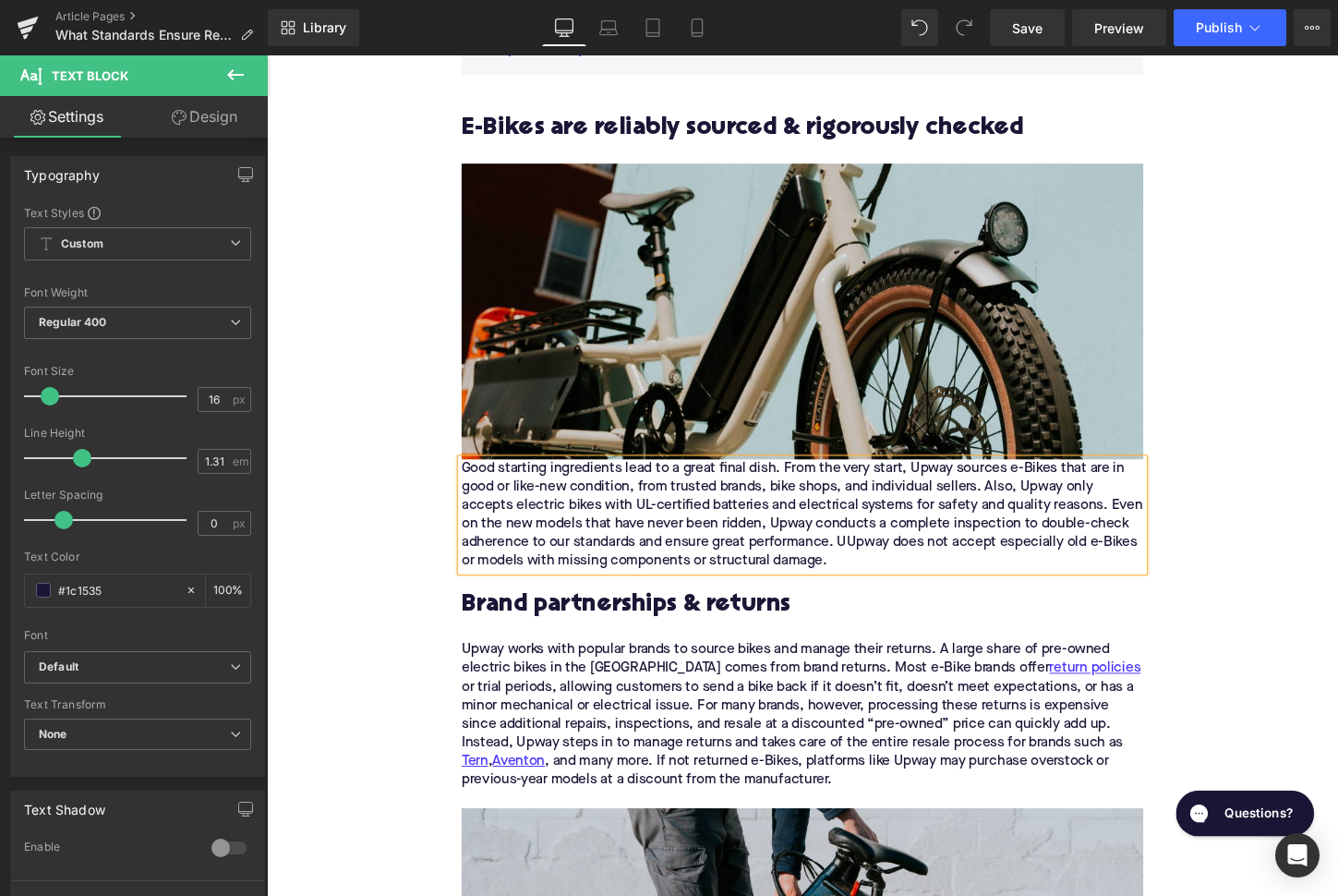
click at [471, 482] on div "Good starting ingredients lead to a great final dish. From the very start, Upwa…" at bounding box center [826, 534] width 711 height 116
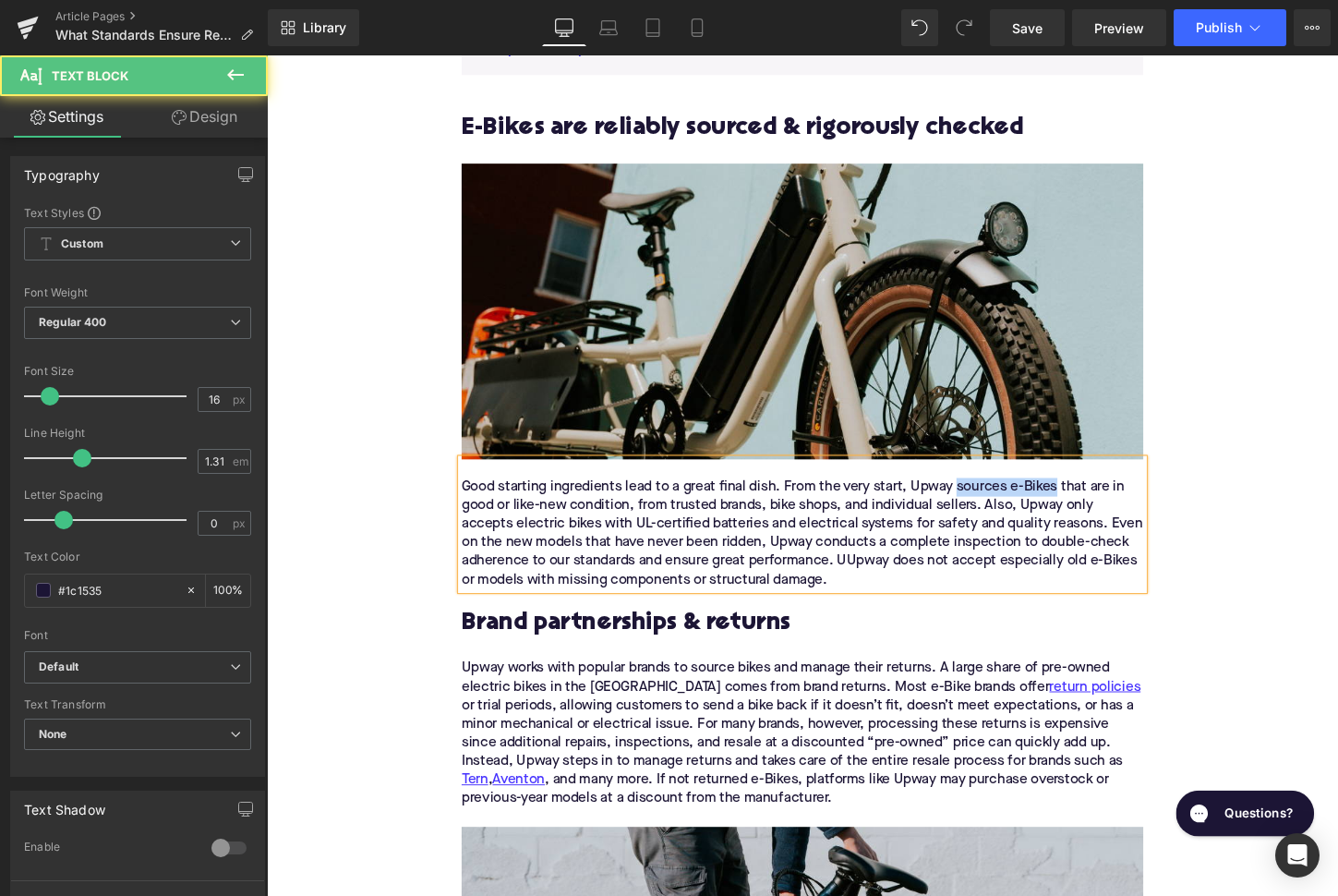
drag, startPoint x: 988, startPoint y: 506, endPoint x: 1093, endPoint y: 503, distance: 105.0
click at [1093, 503] on div "Good starting ingredients lead to a great final dish. From the very start, Upwa…" at bounding box center [826, 553] width 711 height 116
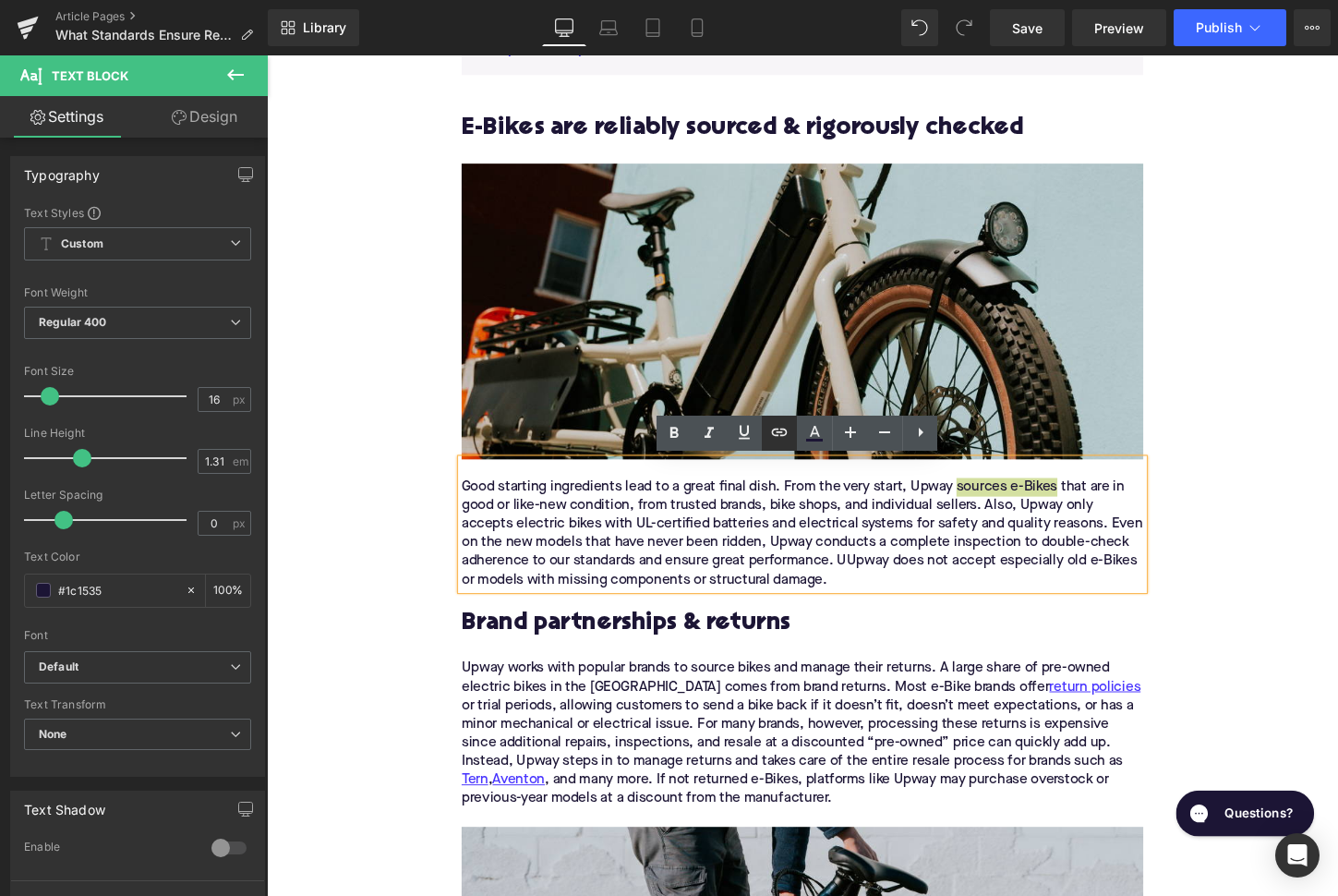
click at [779, 432] on icon at bounding box center [780, 432] width 16 height 8
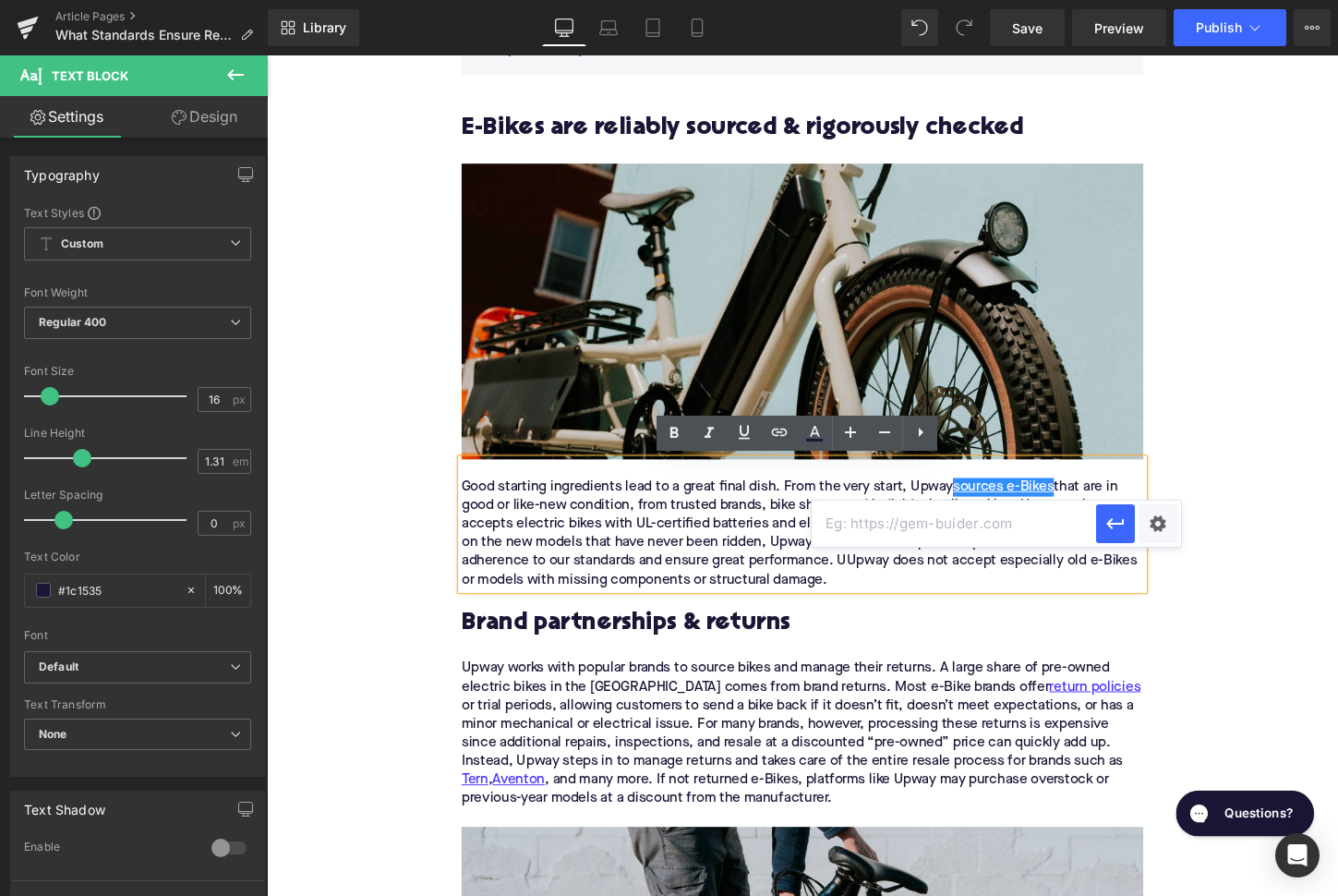
click at [906, 525] on input "text" at bounding box center [953, 523] width 284 height 46
paste input "[URL][DOMAIN_NAME]"
type input "[URL][DOMAIN_NAME]"
click at [1114, 526] on icon "button" at bounding box center [1115, 523] width 22 height 22
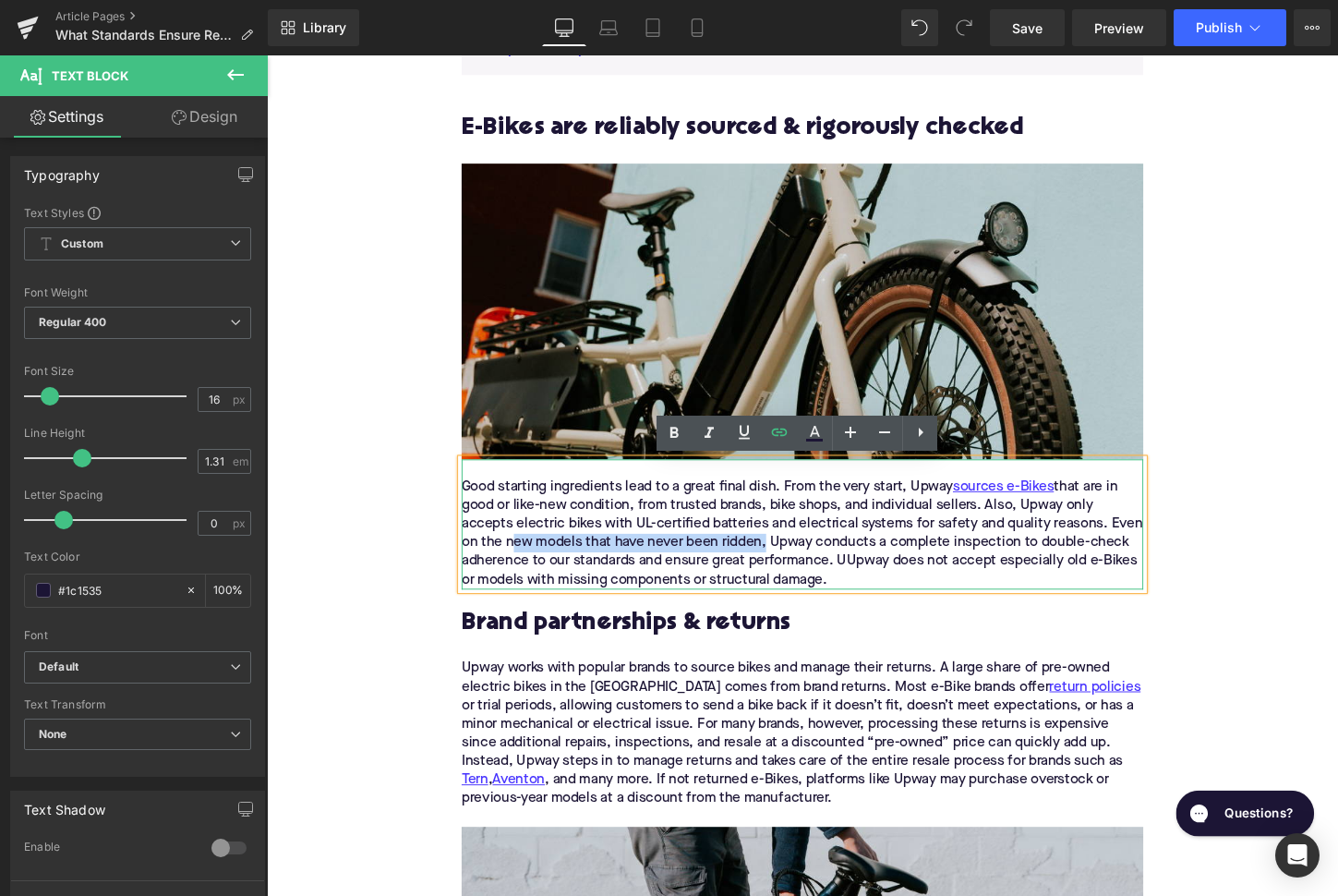
drag, startPoint x: 517, startPoint y: 563, endPoint x: 786, endPoint y: 559, distance: 269.0
click at [786, 559] on div "Good starting ingredients lead to a great final dish. From the very start, Upwa…" at bounding box center [826, 553] width 711 height 116
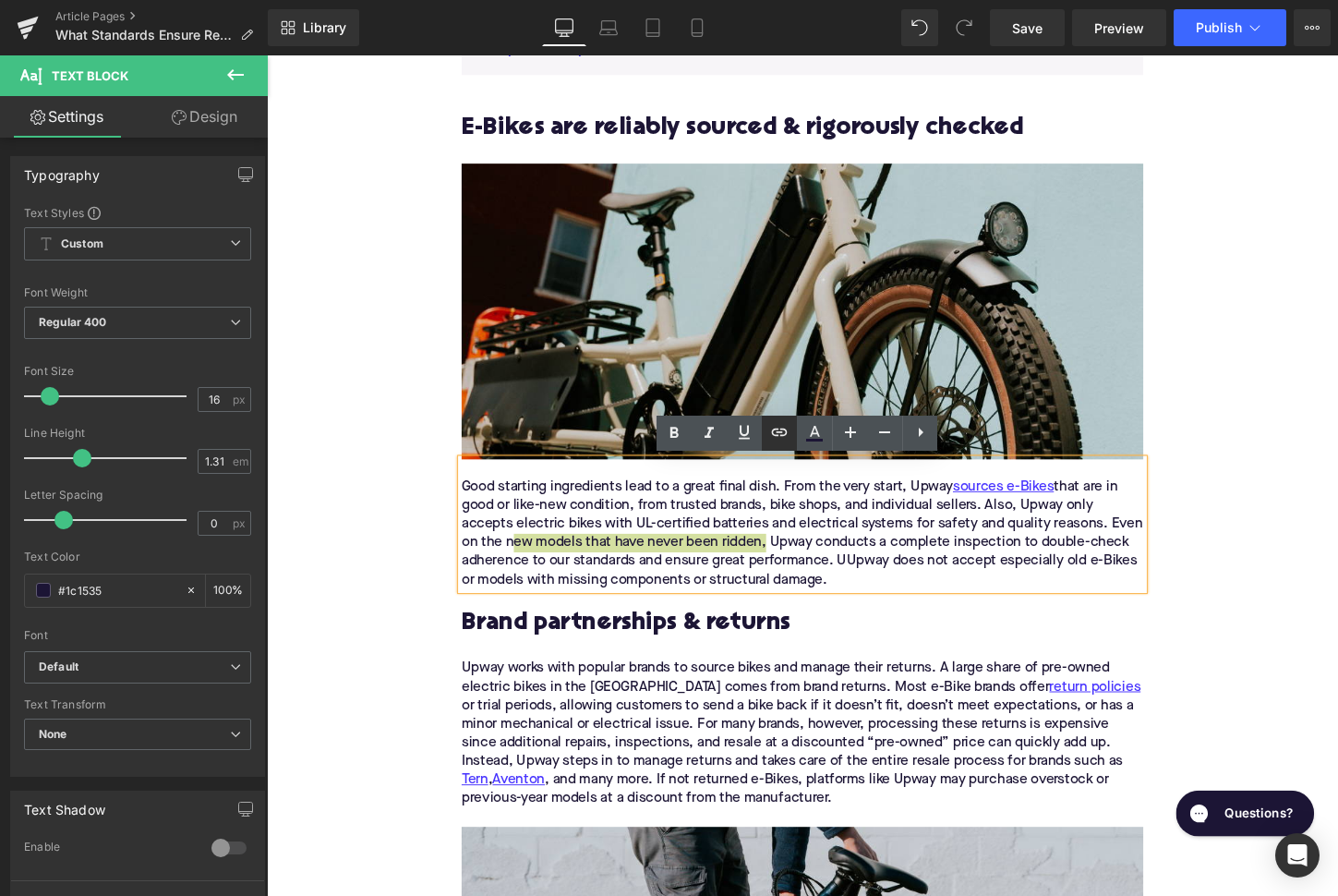
click at [770, 434] on icon at bounding box center [779, 432] width 22 height 22
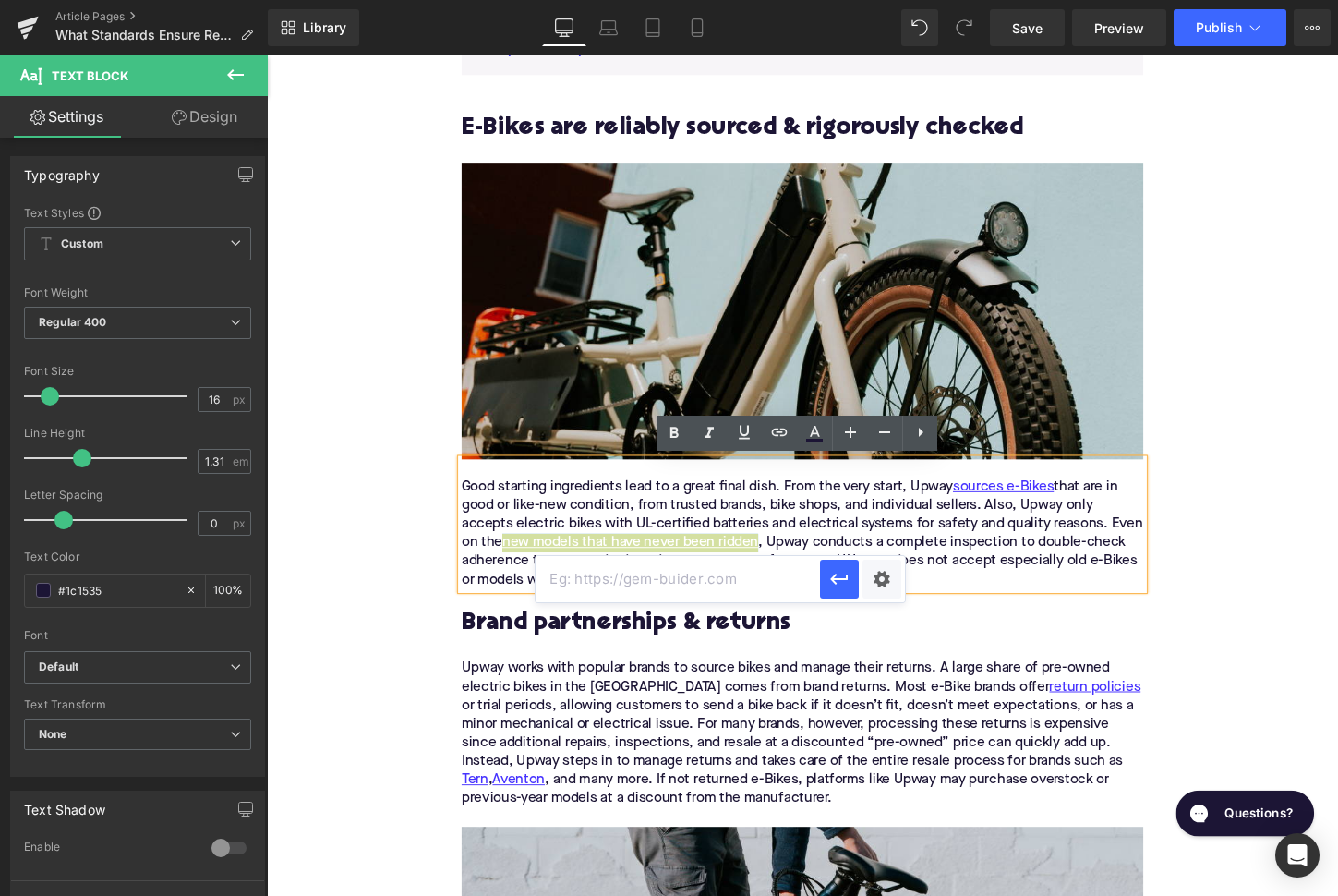
click at [764, 582] on input "text" at bounding box center [677, 579] width 284 height 46
paste input "[URL][DOMAIN_NAME]"
type input "[URL][DOMAIN_NAME]"
click at [834, 582] on icon "button" at bounding box center [839, 580] width 18 height 11
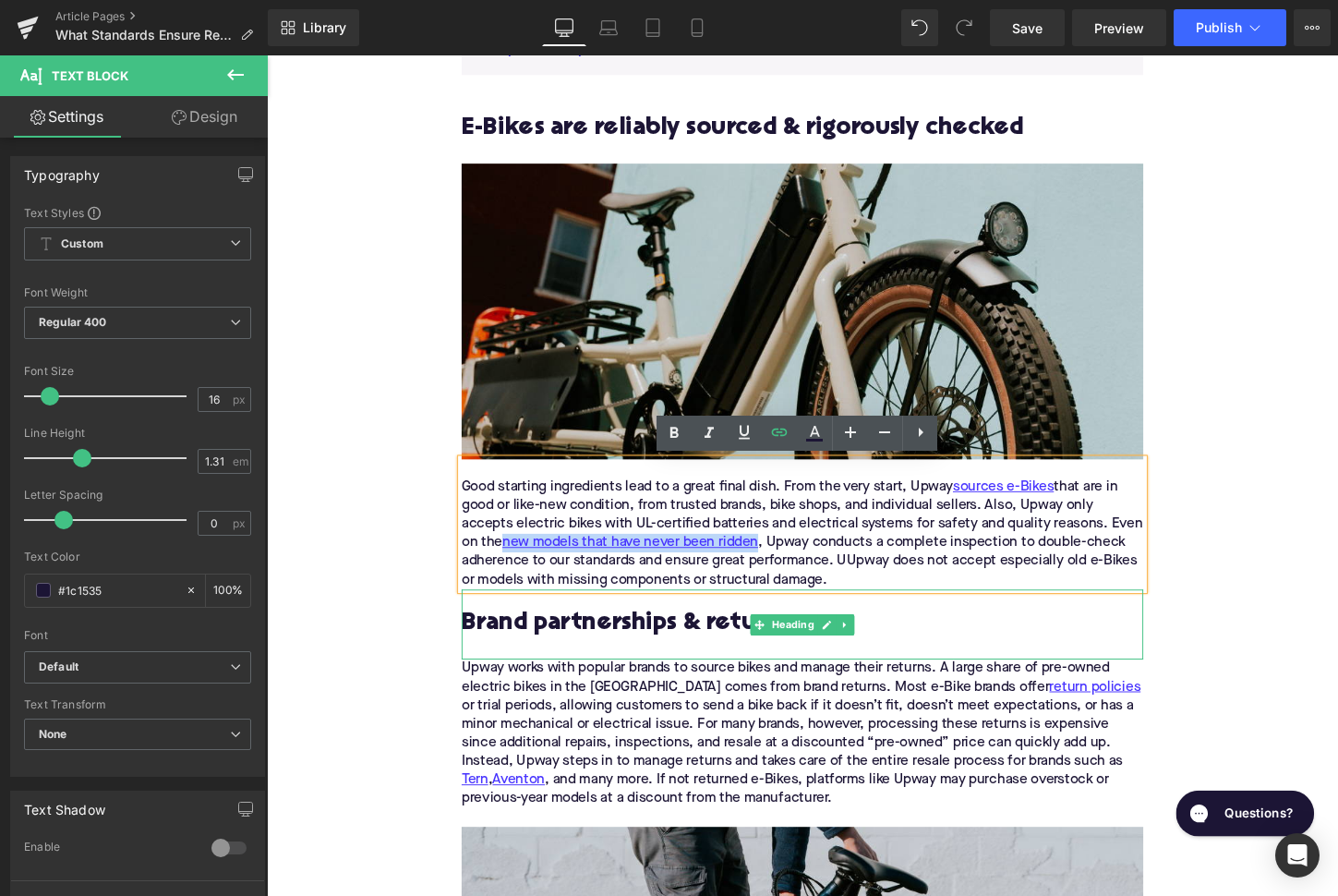
click at [631, 645] on h2 "Brand partnerships & returns" at bounding box center [826, 648] width 711 height 28
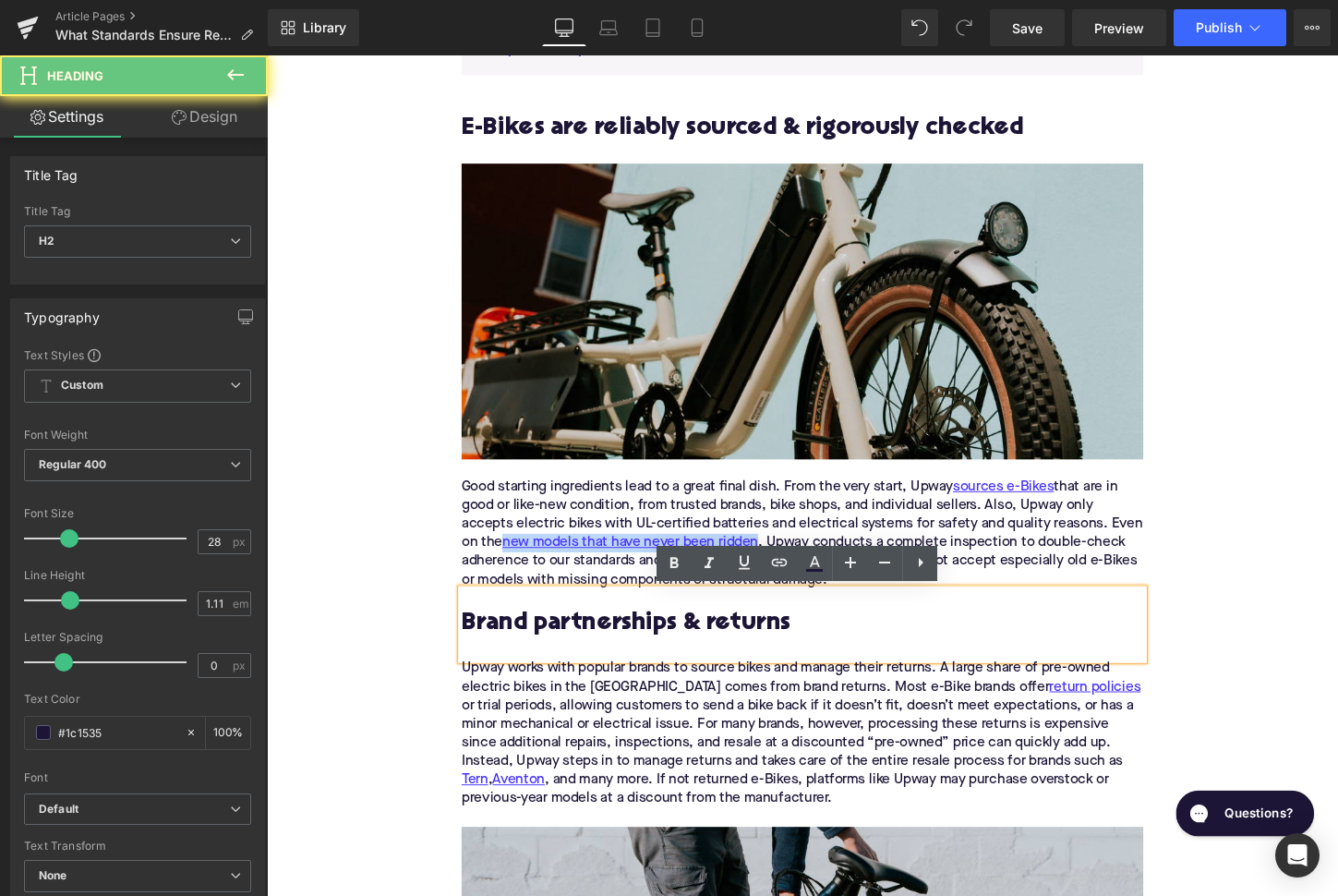
click at [631, 645] on h2 "Brand partnerships & returns" at bounding box center [826, 648] width 711 height 28
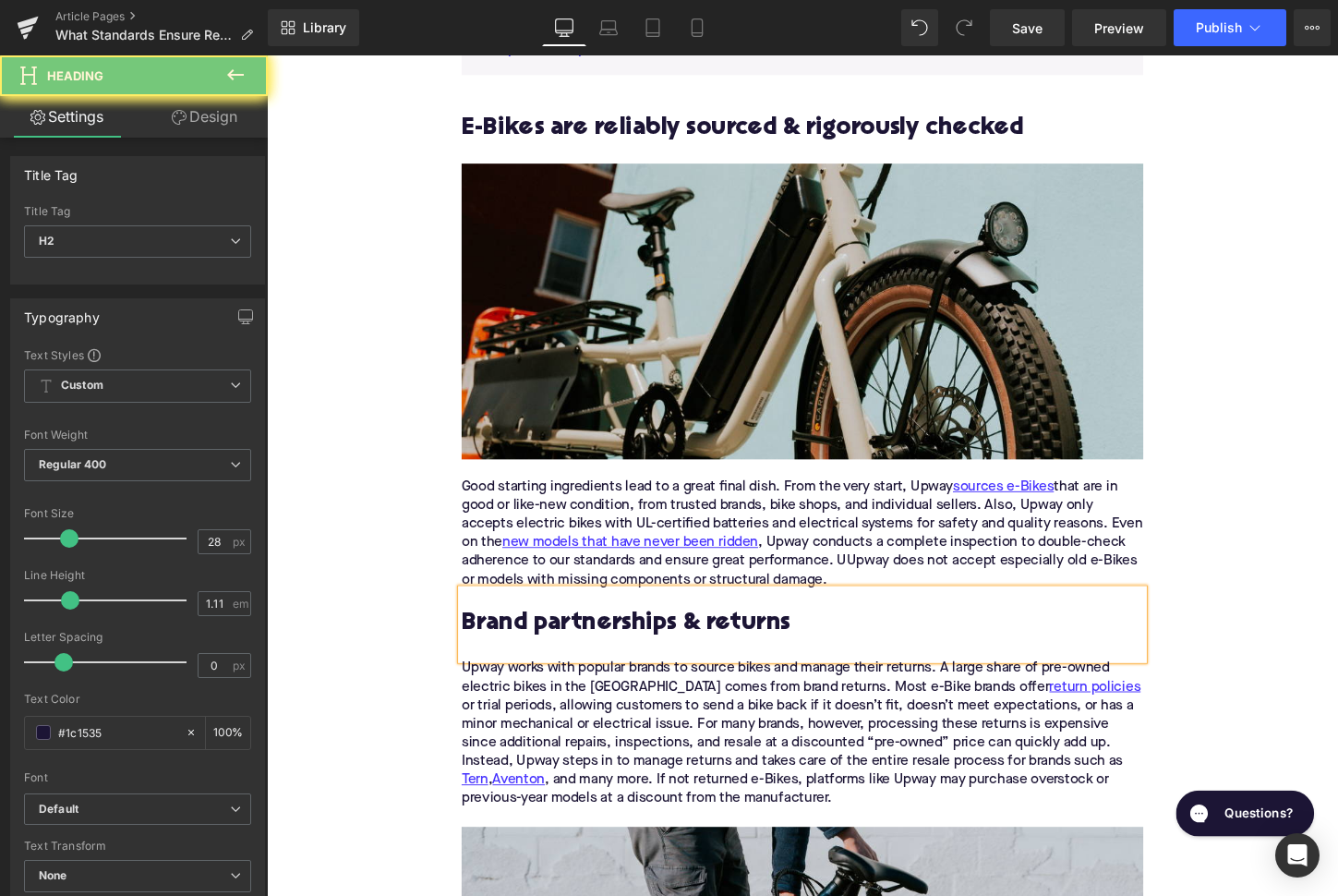
paste div
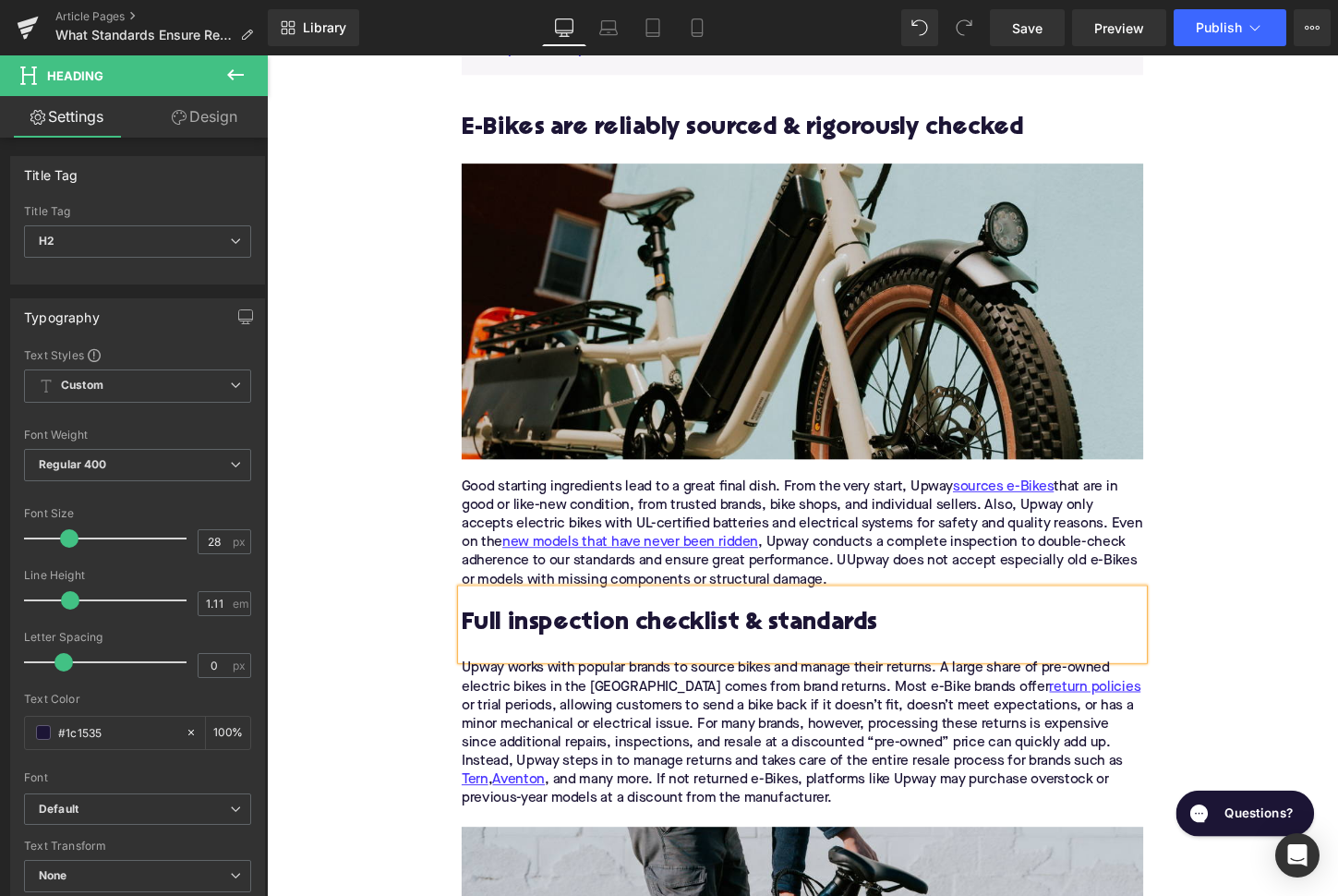
click at [711, 747] on div "Upway works with popular brands to source bikes and manage their returns. A lar…" at bounding box center [826, 762] width 711 height 155
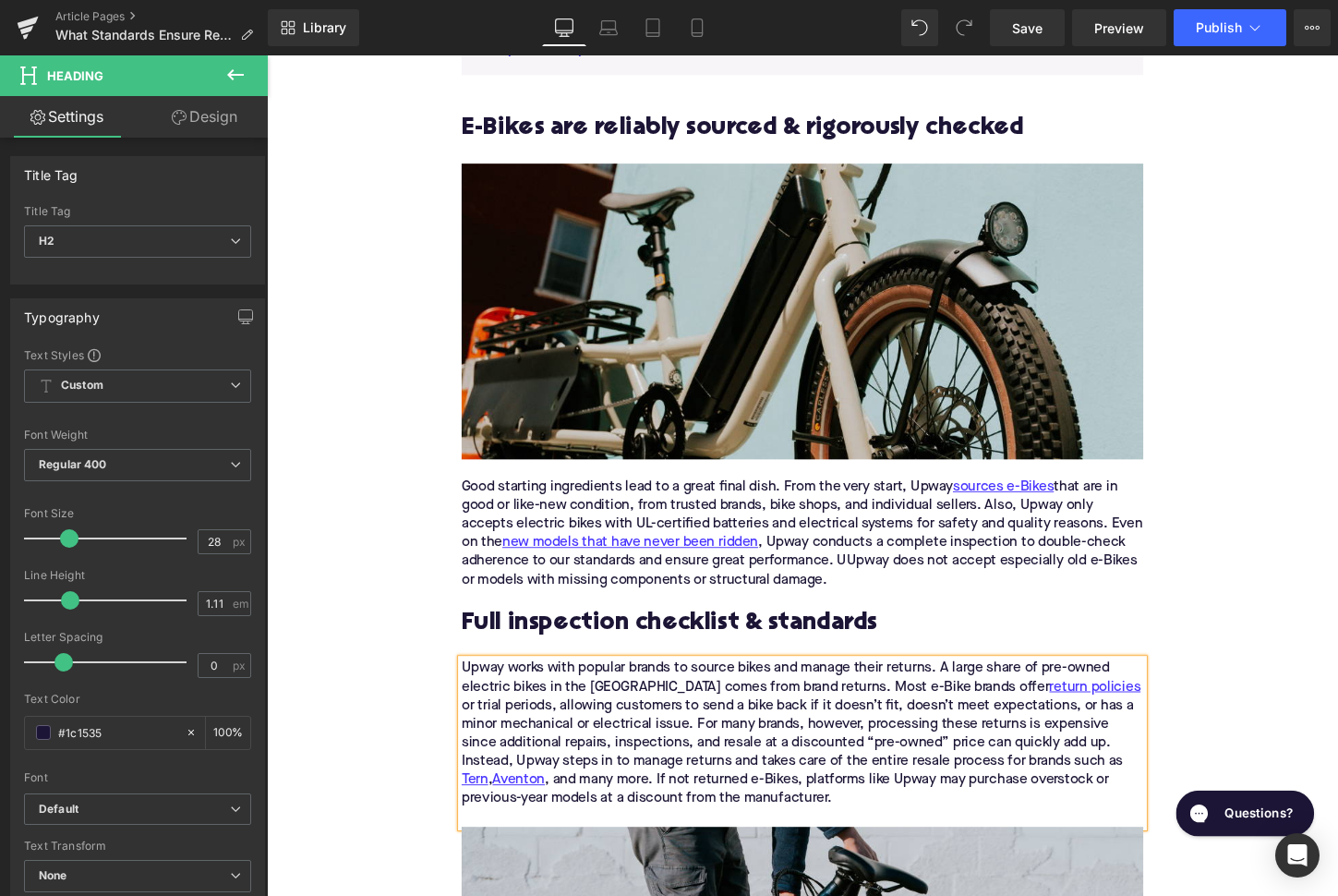
click at [711, 747] on div "Upway works with popular brands to source bikes and manage their returns. A lar…" at bounding box center [826, 762] width 711 height 155
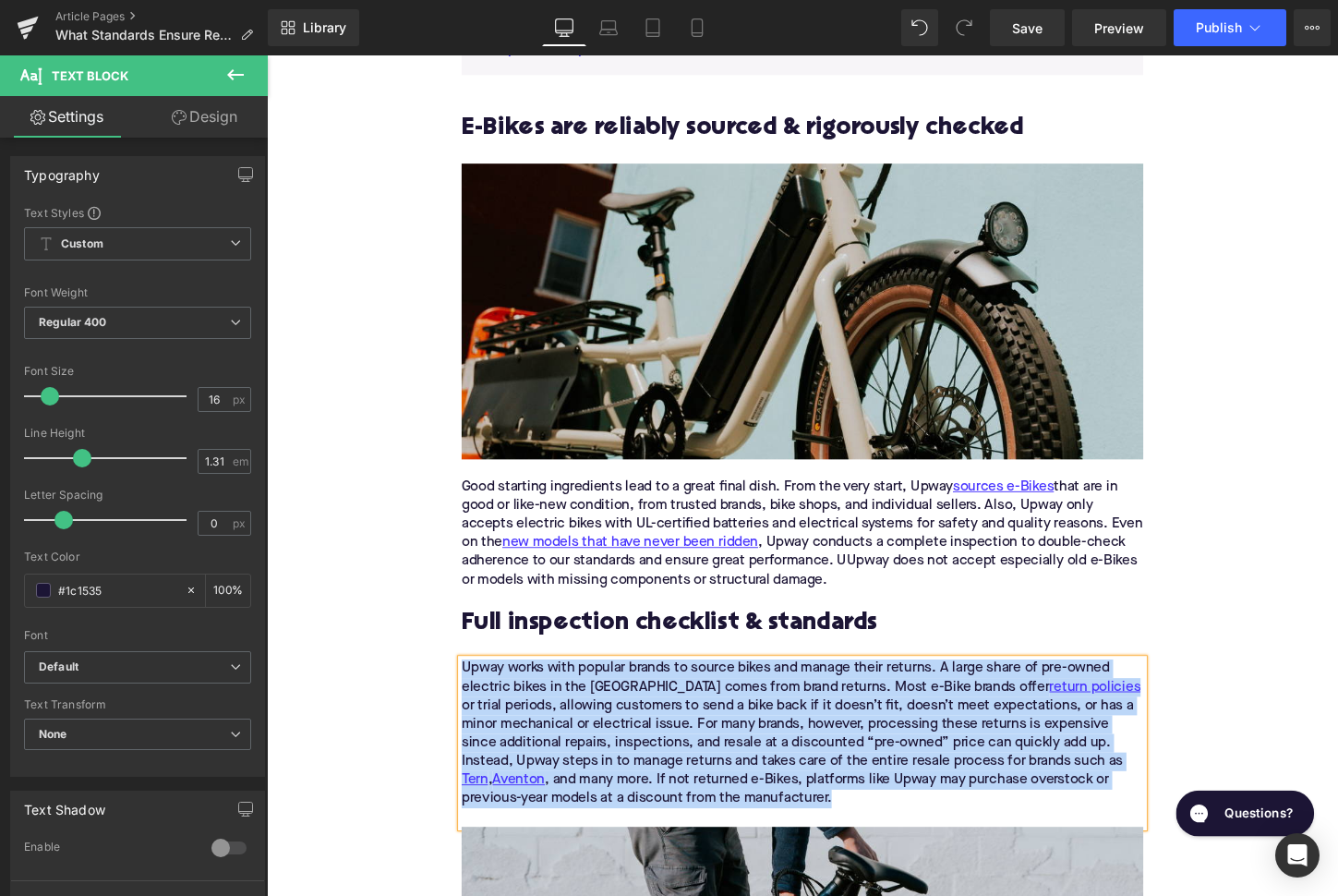
paste div
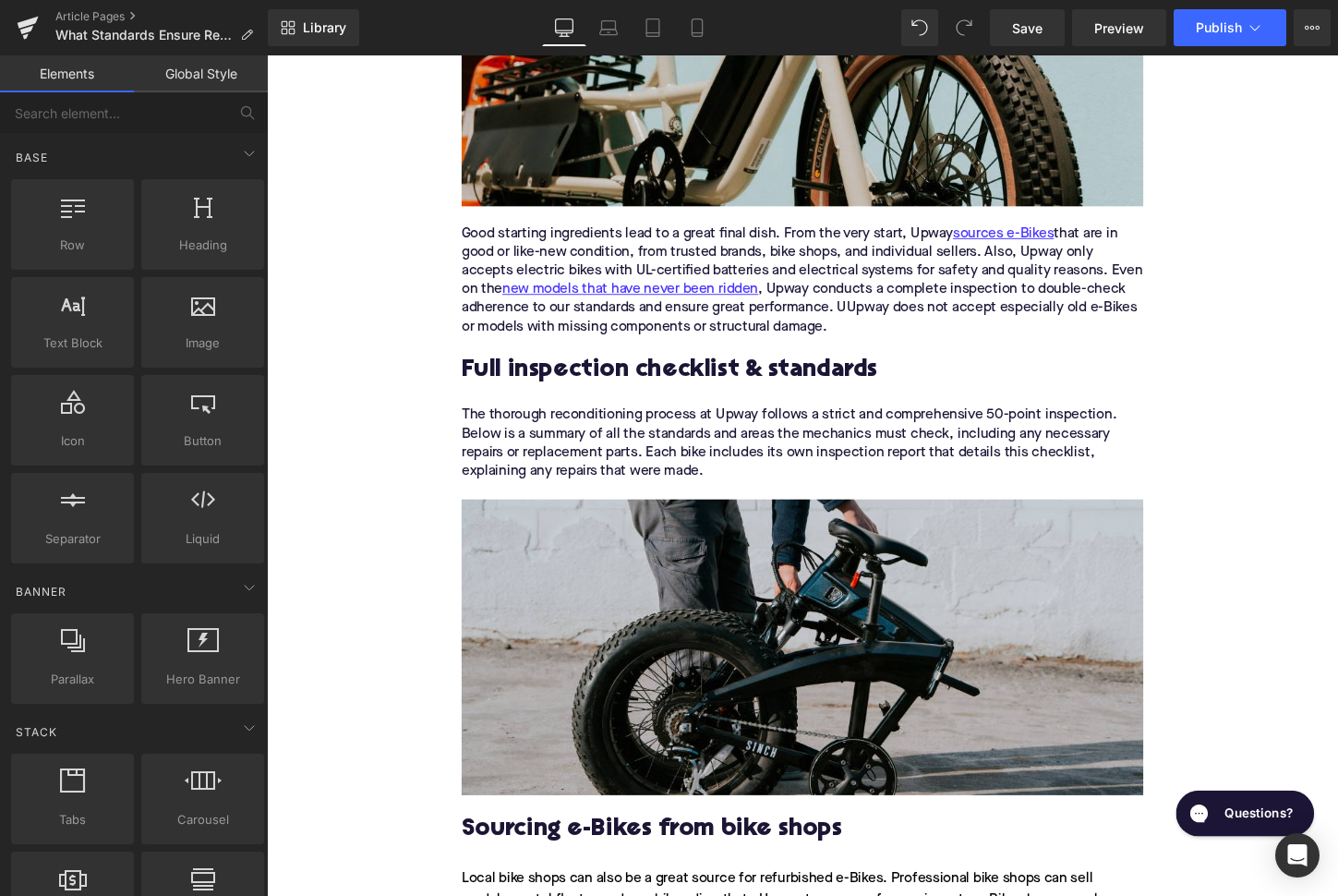
scroll to position [1856, 0]
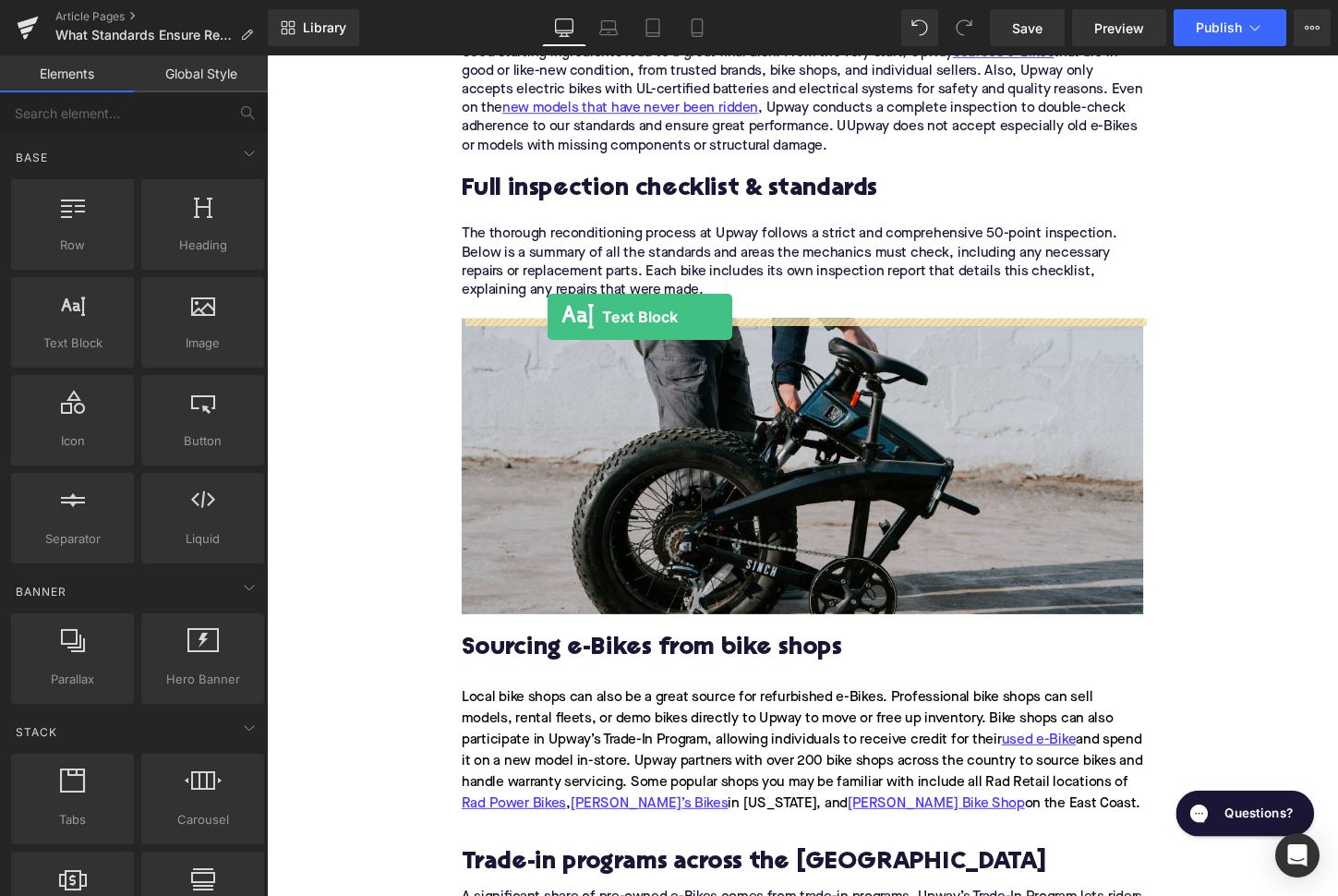
drag, startPoint x: 359, startPoint y: 415, endPoint x: 573, endPoint y: 322, distance: 233.3
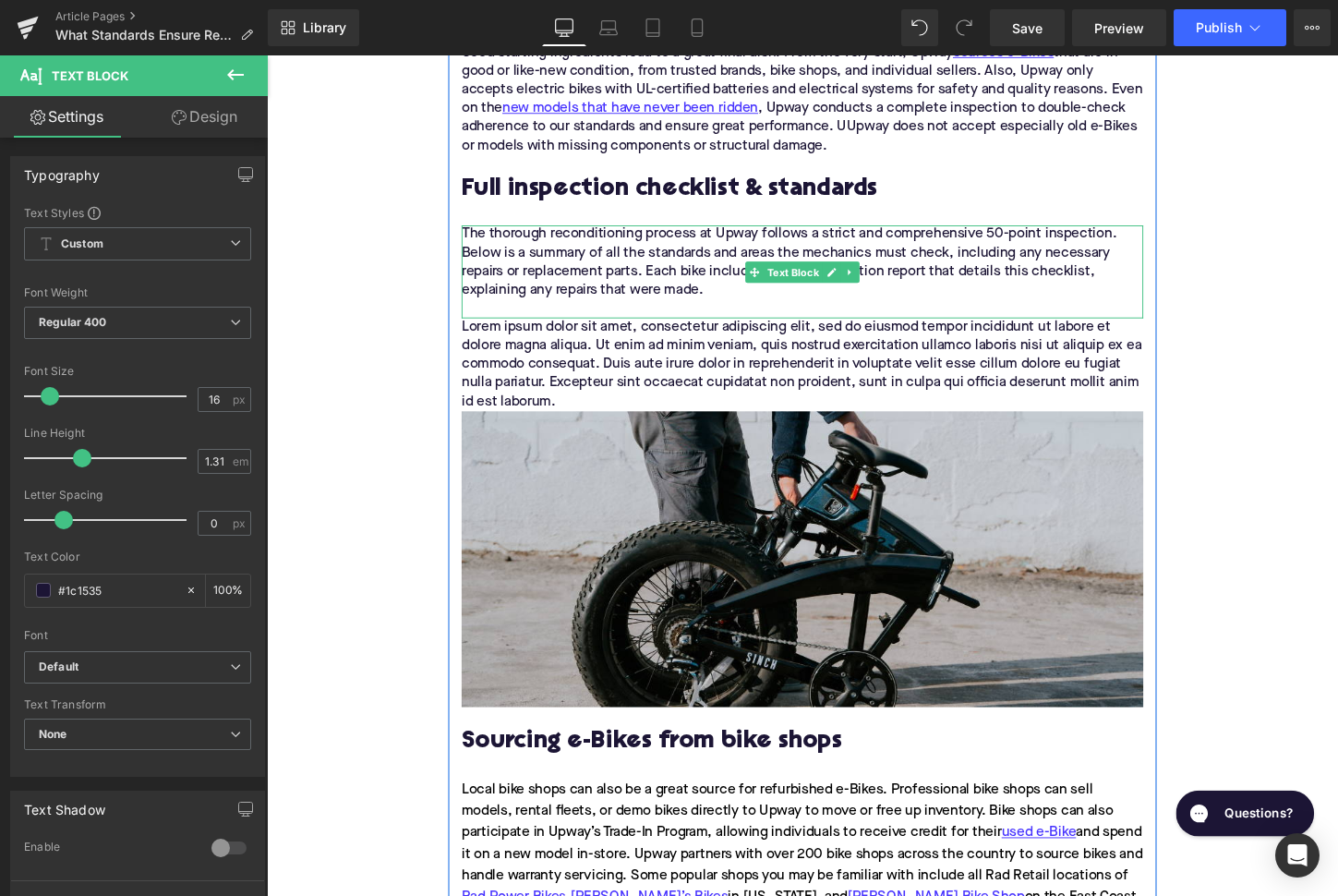
click at [972, 288] on div "The thorough reconditioning process at Upway follows a strict and comprehensive…" at bounding box center [826, 280] width 711 height 97
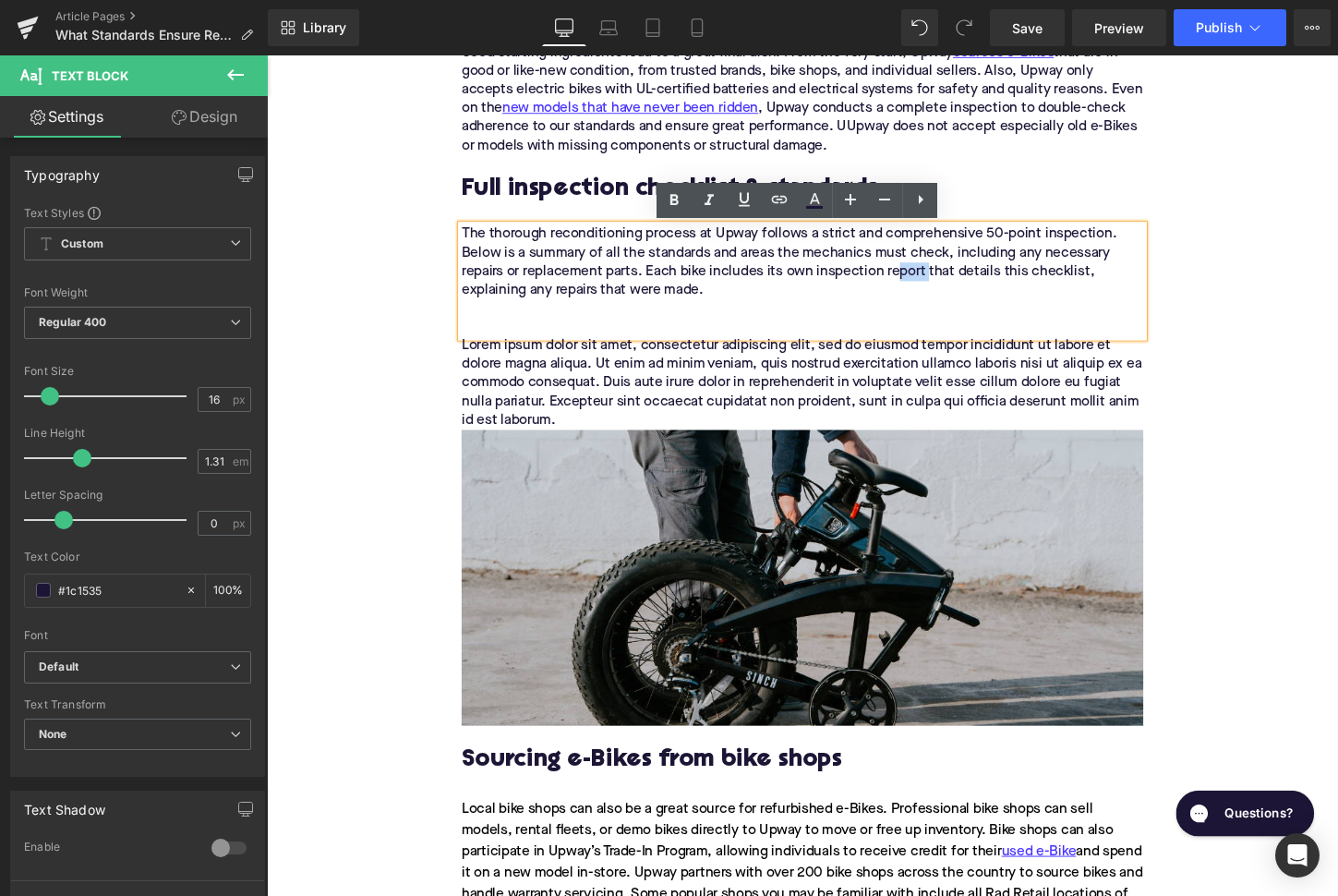
drag, startPoint x: 958, startPoint y: 282, endPoint x: 923, endPoint y: 282, distance: 35.0
click at [923, 282] on div "The thorough reconditioning process at Upway follows a strict and comprehensive…" at bounding box center [826, 290] width 711 height 116
drag, startPoint x: 956, startPoint y: 282, endPoint x: 841, endPoint y: 282, distance: 115.0
click at [841, 282] on div "The thorough reconditioning process at Upway follows a strict and comprehensive…" at bounding box center [826, 290] width 711 height 116
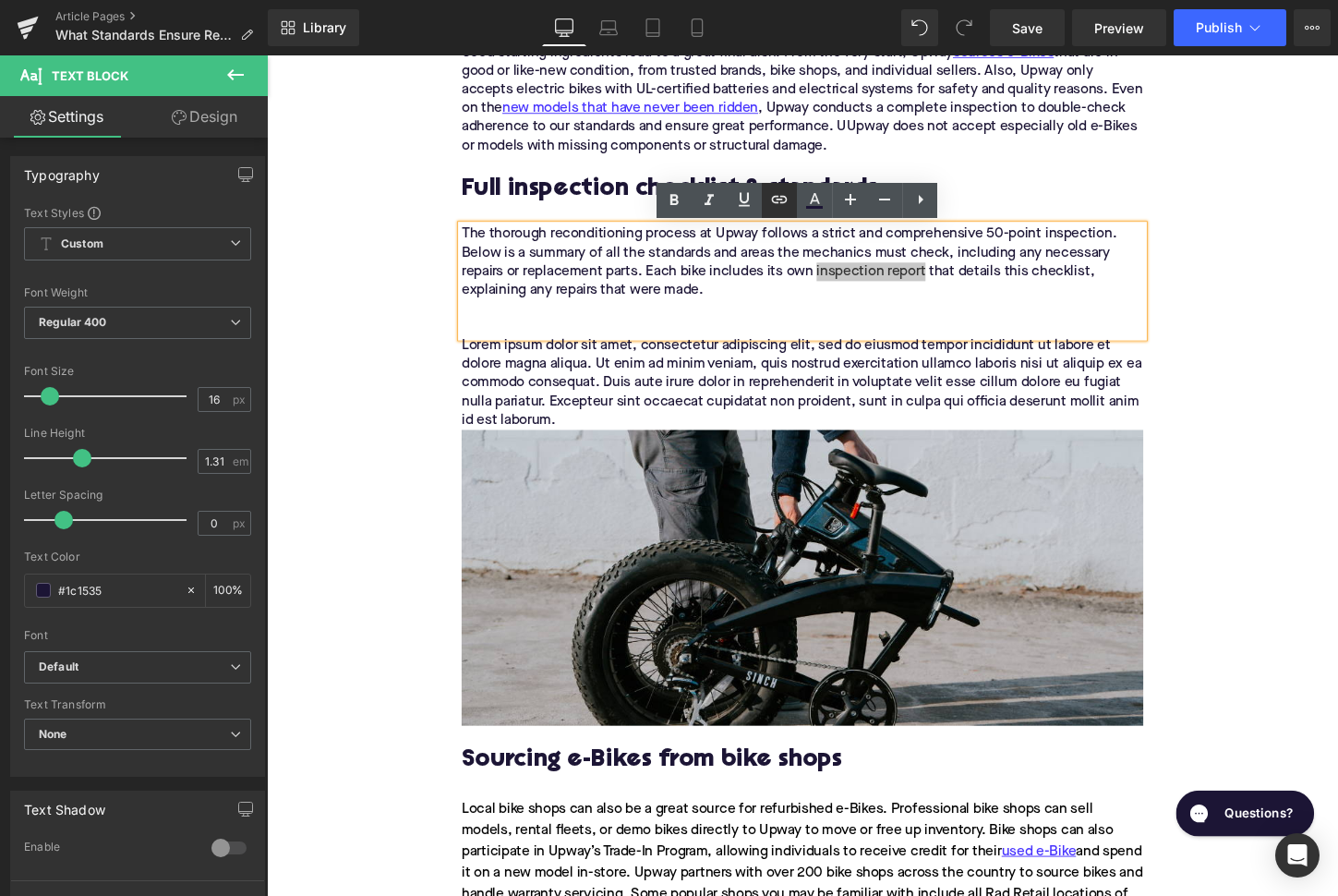
click at [773, 201] on icon at bounding box center [780, 199] width 16 height 8
click at [842, 304] on input "text" at bounding box center [915, 308] width 284 height 46
paste input "[URL][DOMAIN_NAME]"
type input "[URL][DOMAIN_NAME]"
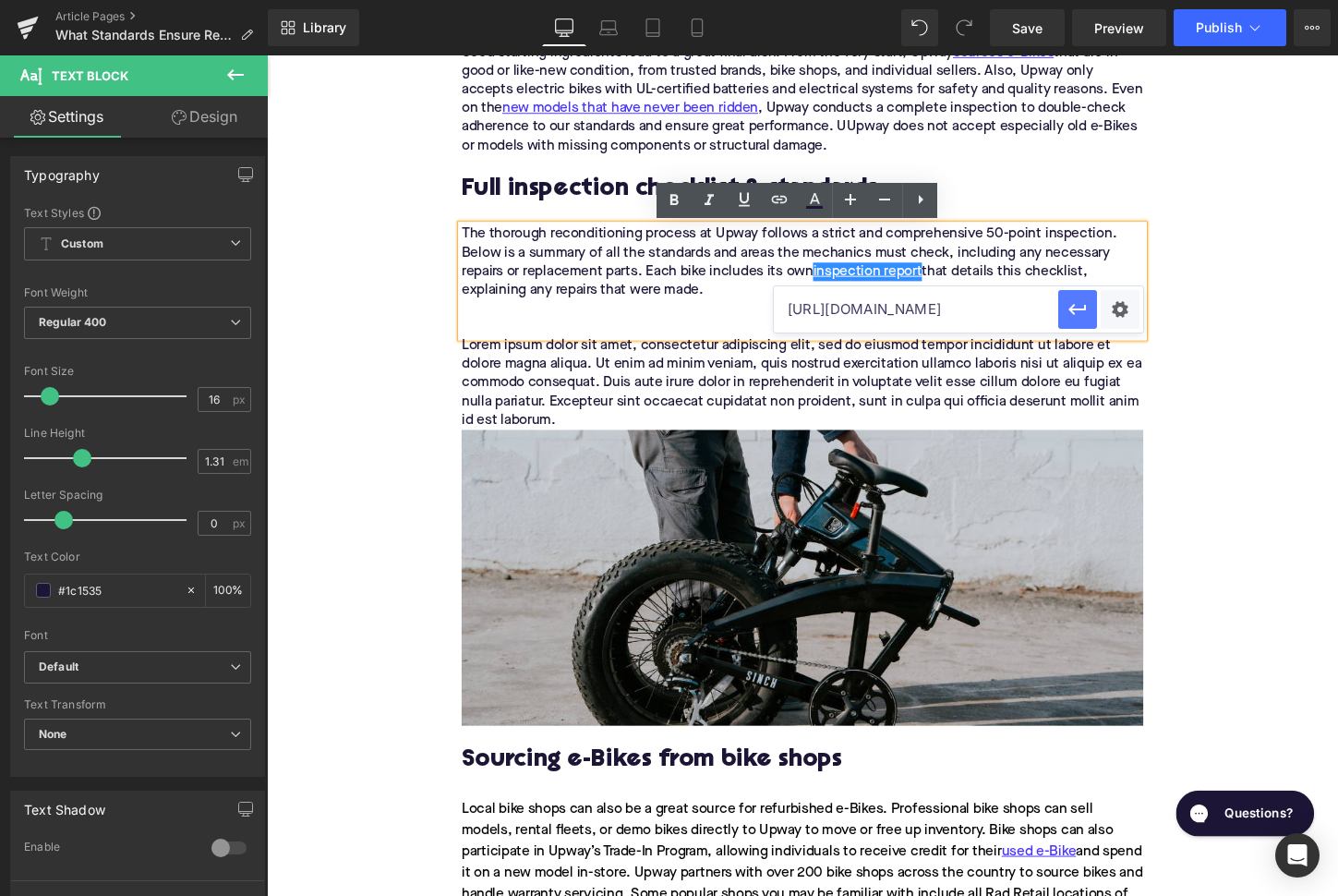
click at [1070, 310] on icon "button" at bounding box center [1077, 309] width 22 height 22
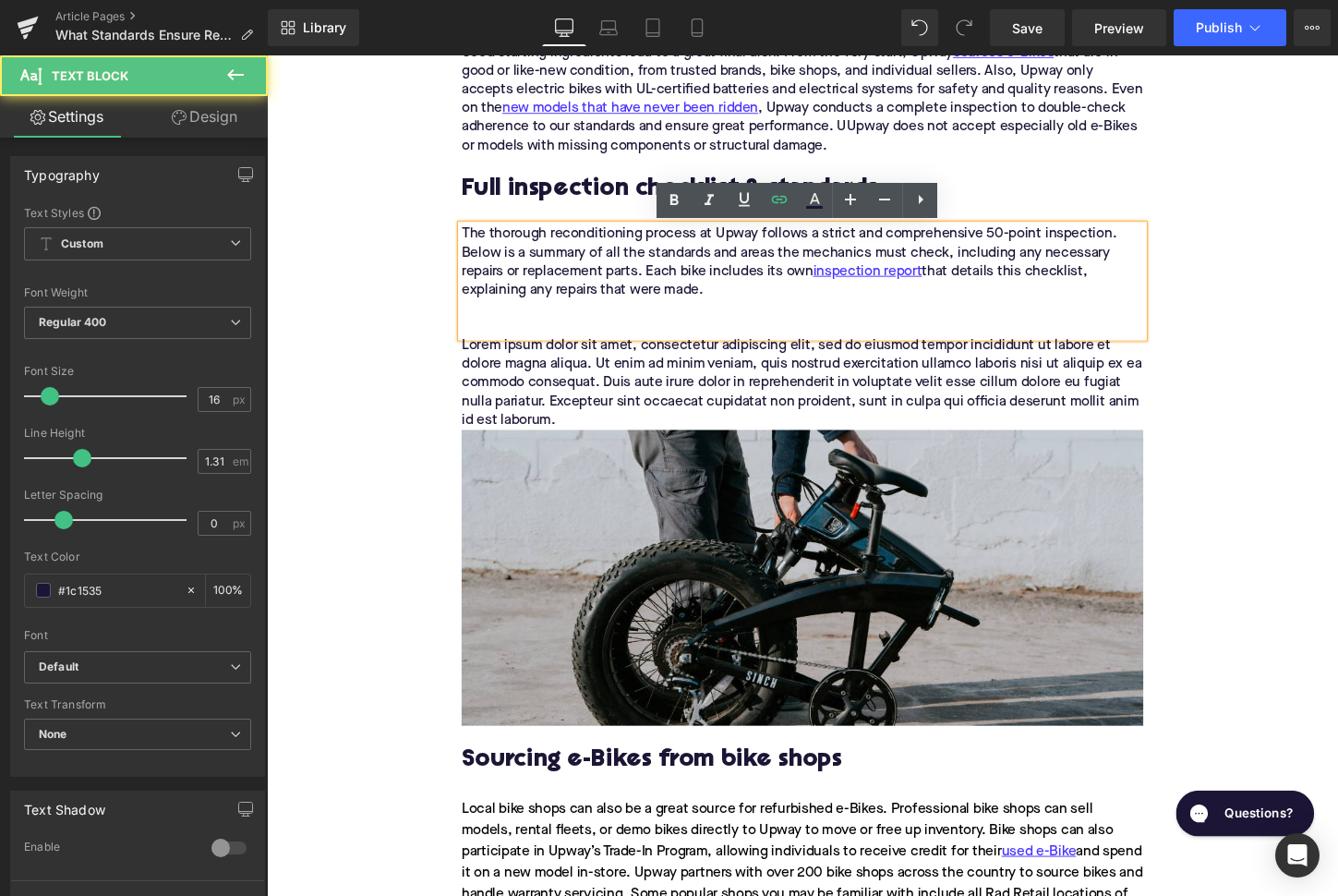
click at [598, 425] on div "Lorem ipsum dolor sit amet, consectetur adipiscing elit, sed do eiusmod tempor …" at bounding box center [826, 397] width 711 height 97
click at [606, 392] on p "Lorem ipsum dolor sit amet, consectetur adipiscing elit, sed do eiusmod tempor …" at bounding box center [826, 397] width 711 height 97
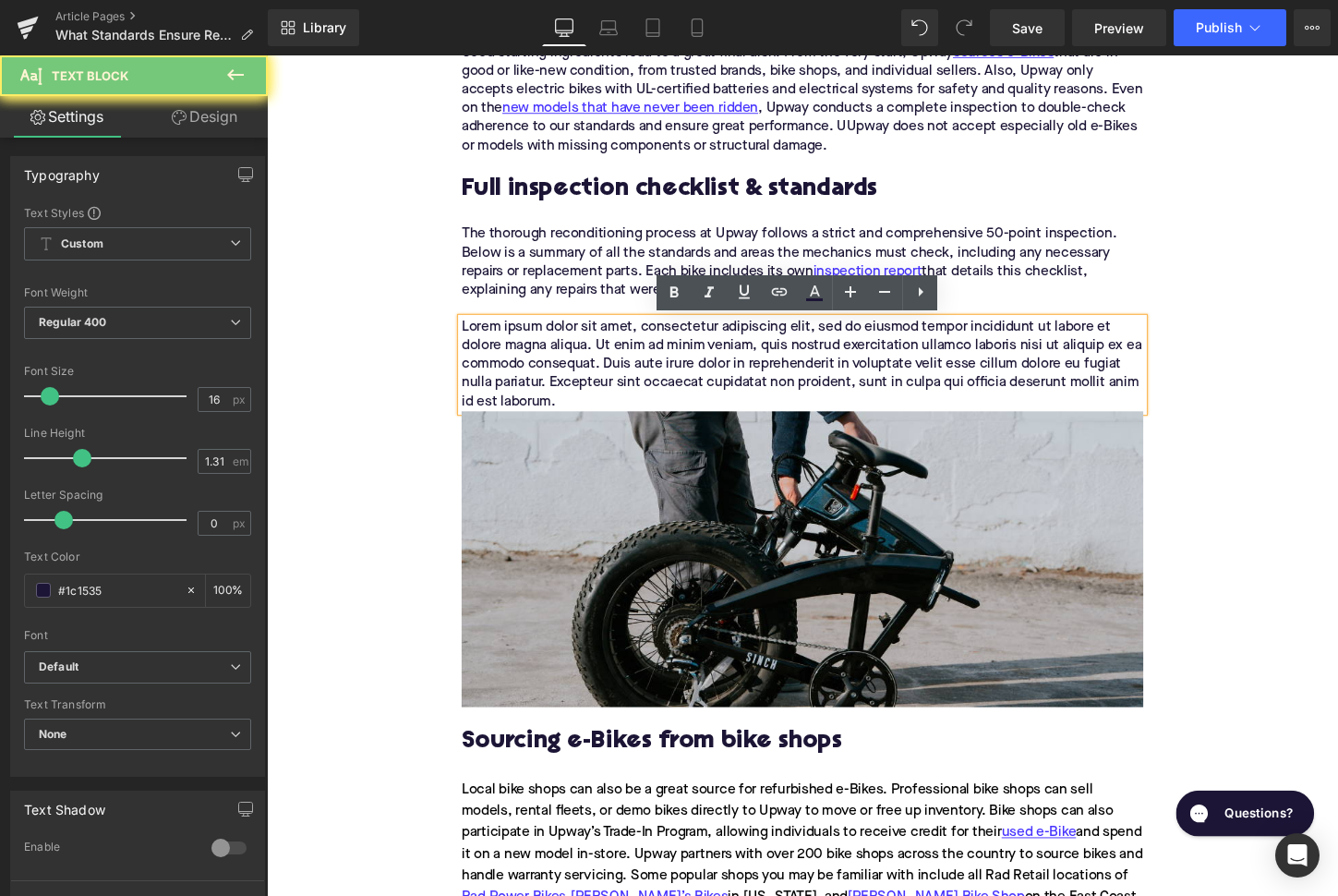
click at [606, 392] on p "Lorem ipsum dolor sit amet, consectetur adipiscing elit, sed do eiusmod tempor …" at bounding box center [826, 378] width 711 height 97
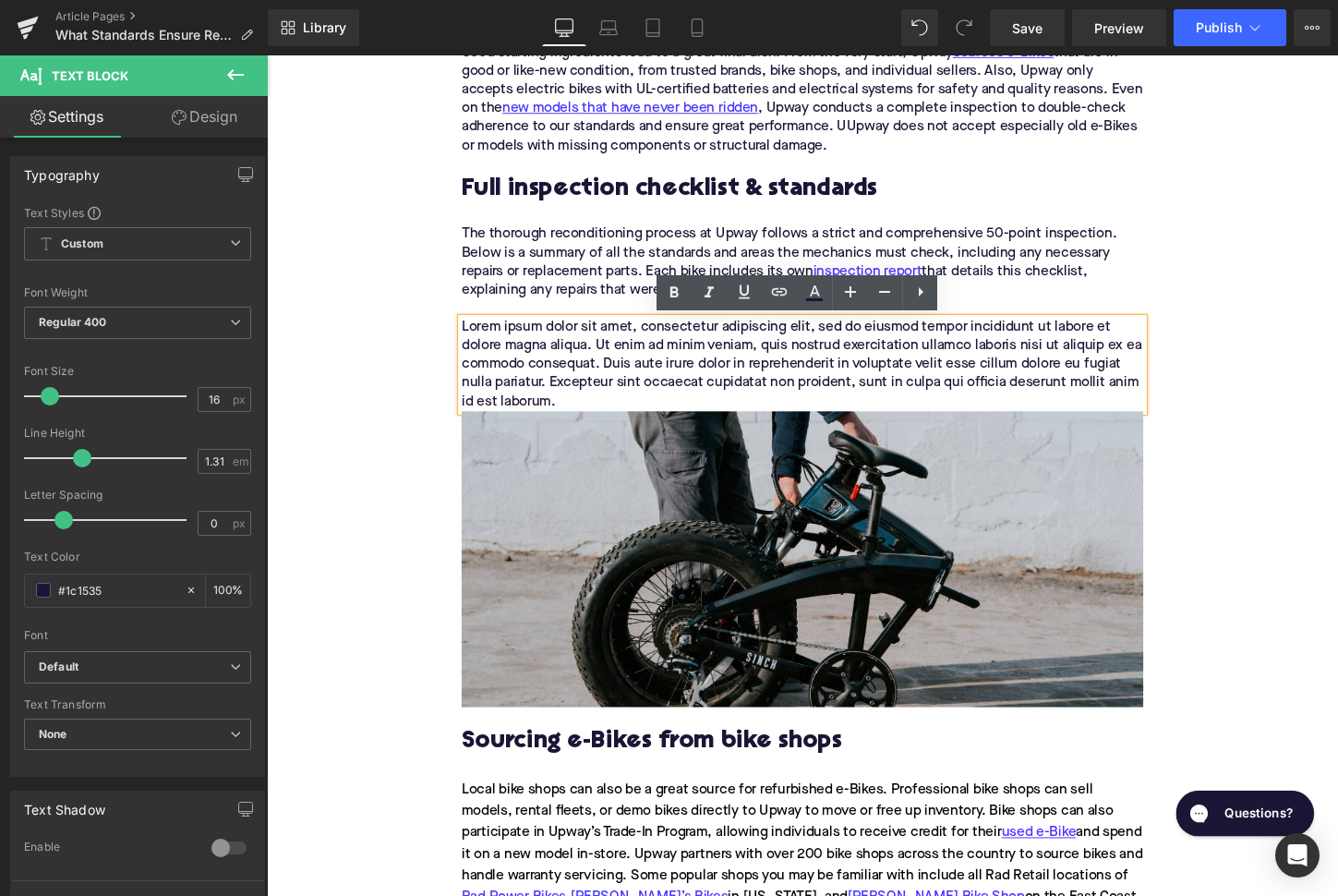
paste div
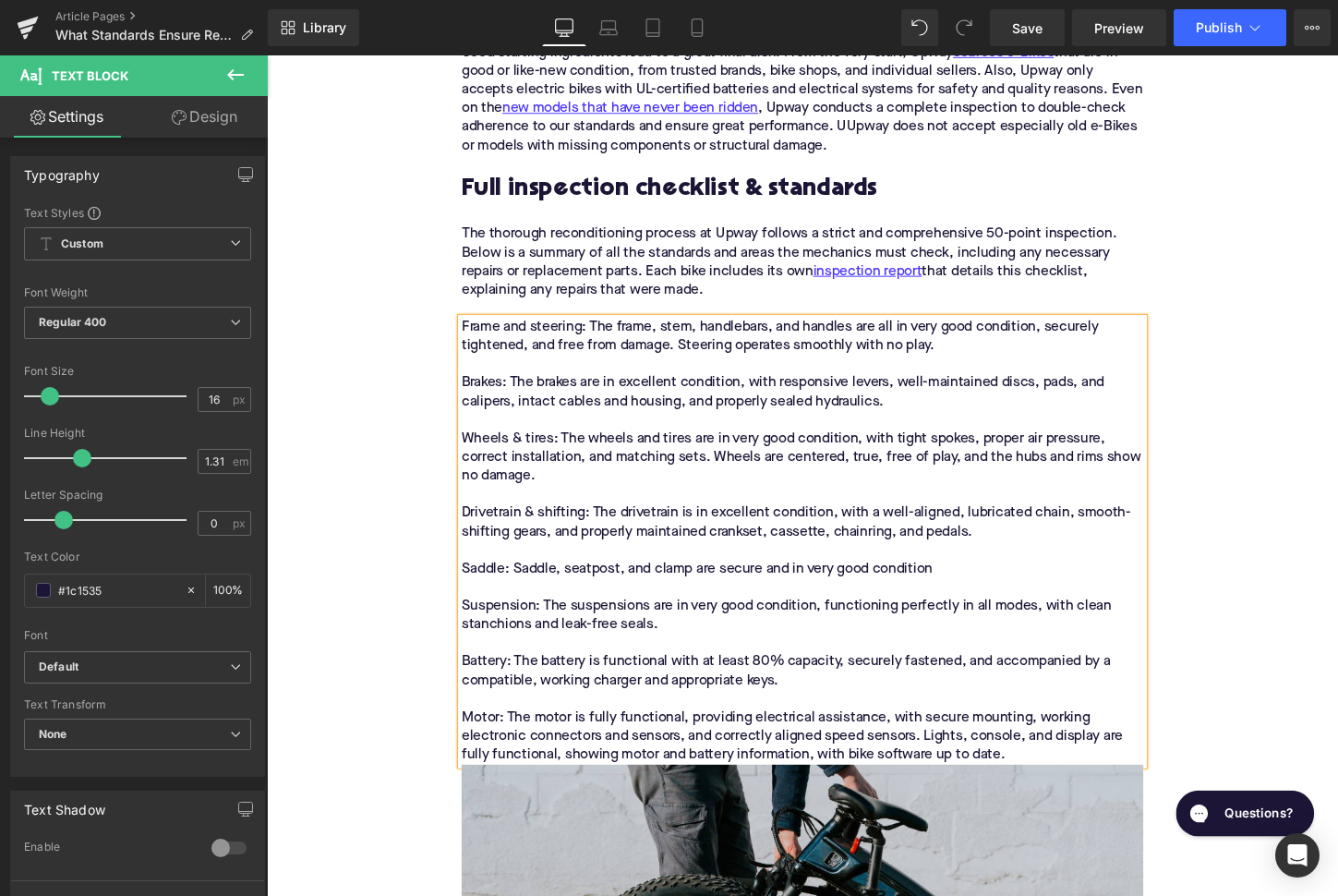
click at [644, 433] on p "Frame and steering: The frame, stem, handlebars, and handles are all in very go…" at bounding box center [826, 562] width 711 height 466
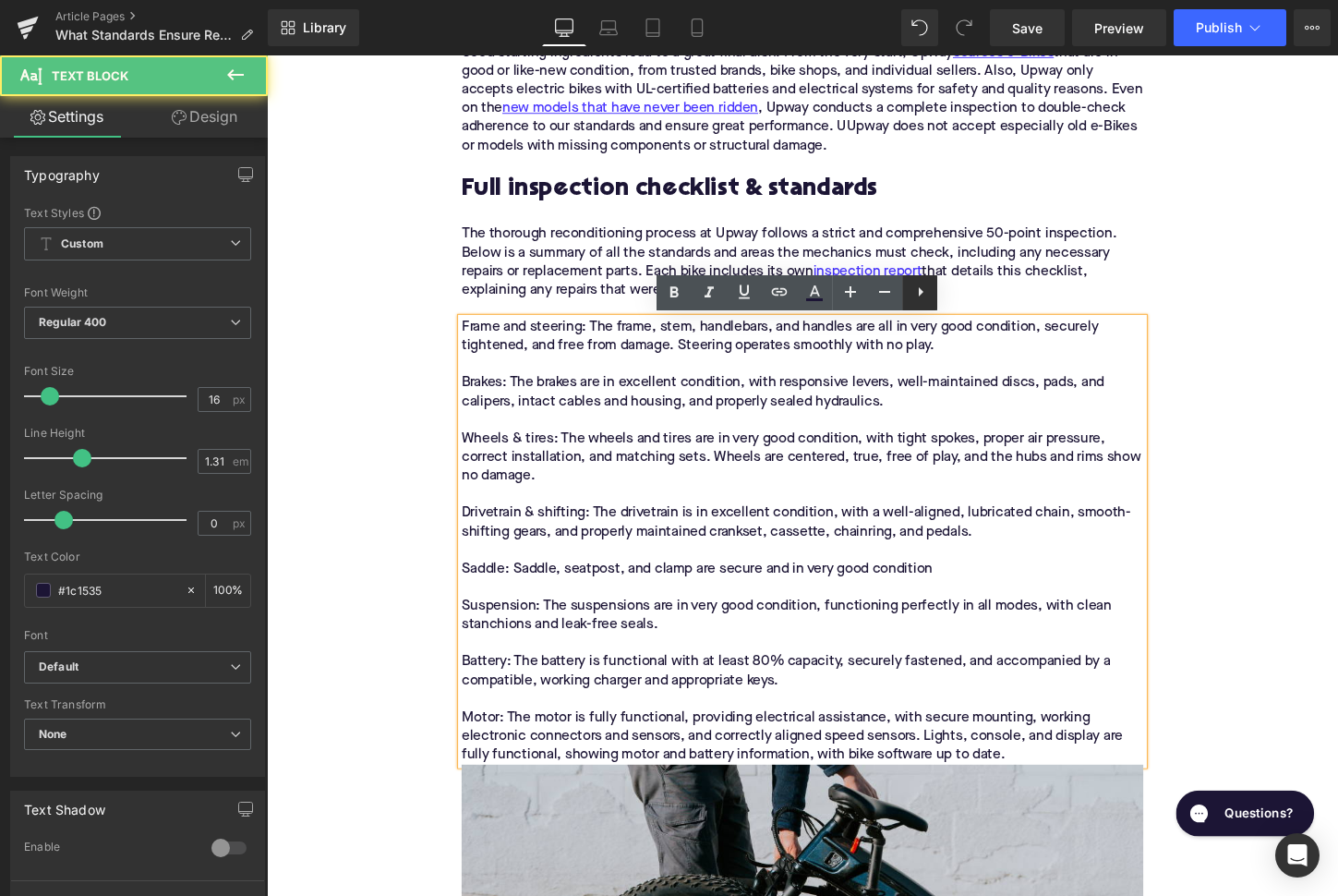
click at [920, 294] on icon at bounding box center [921, 291] width 5 height 9
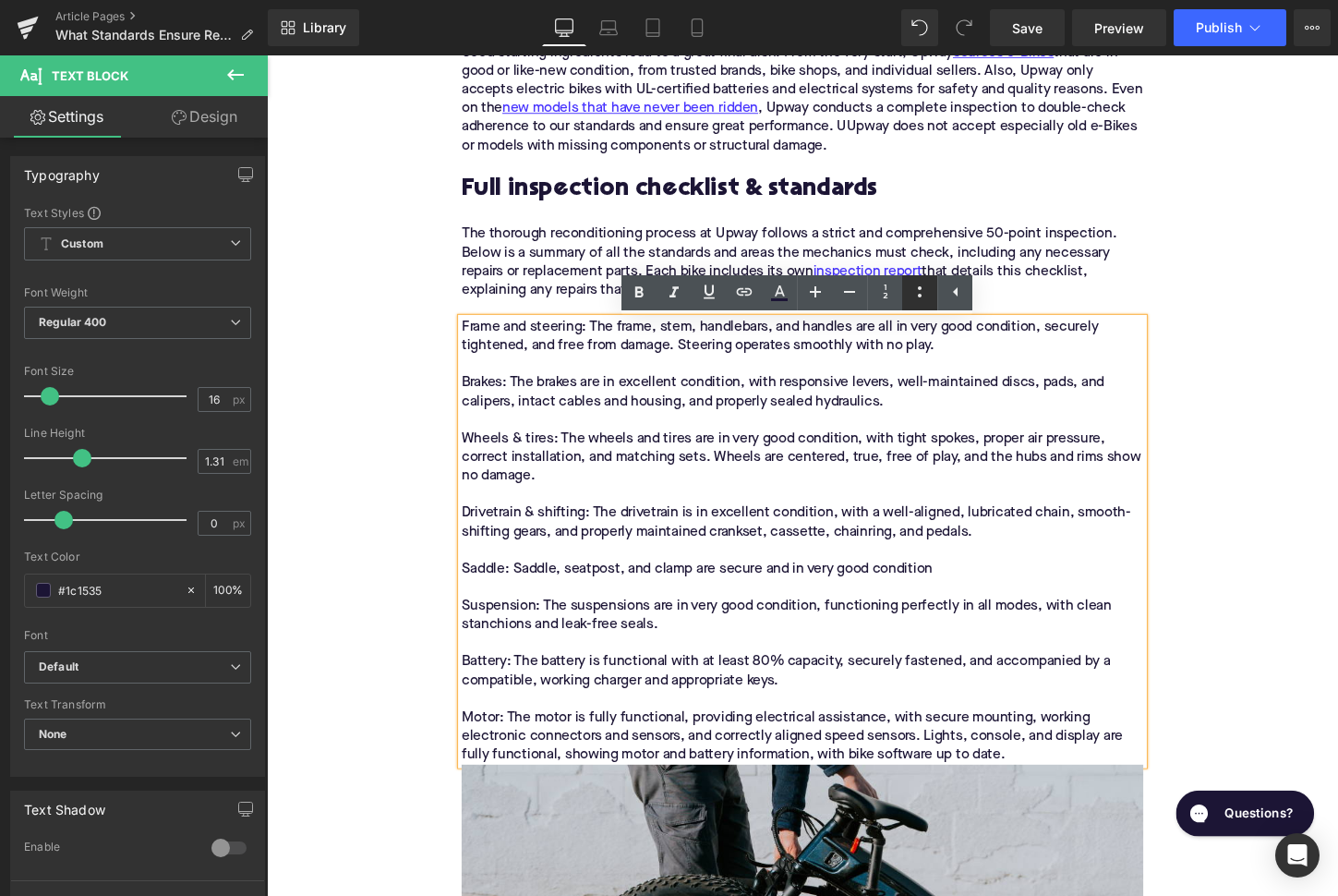
click at [916, 295] on icon at bounding box center [919, 292] width 22 height 22
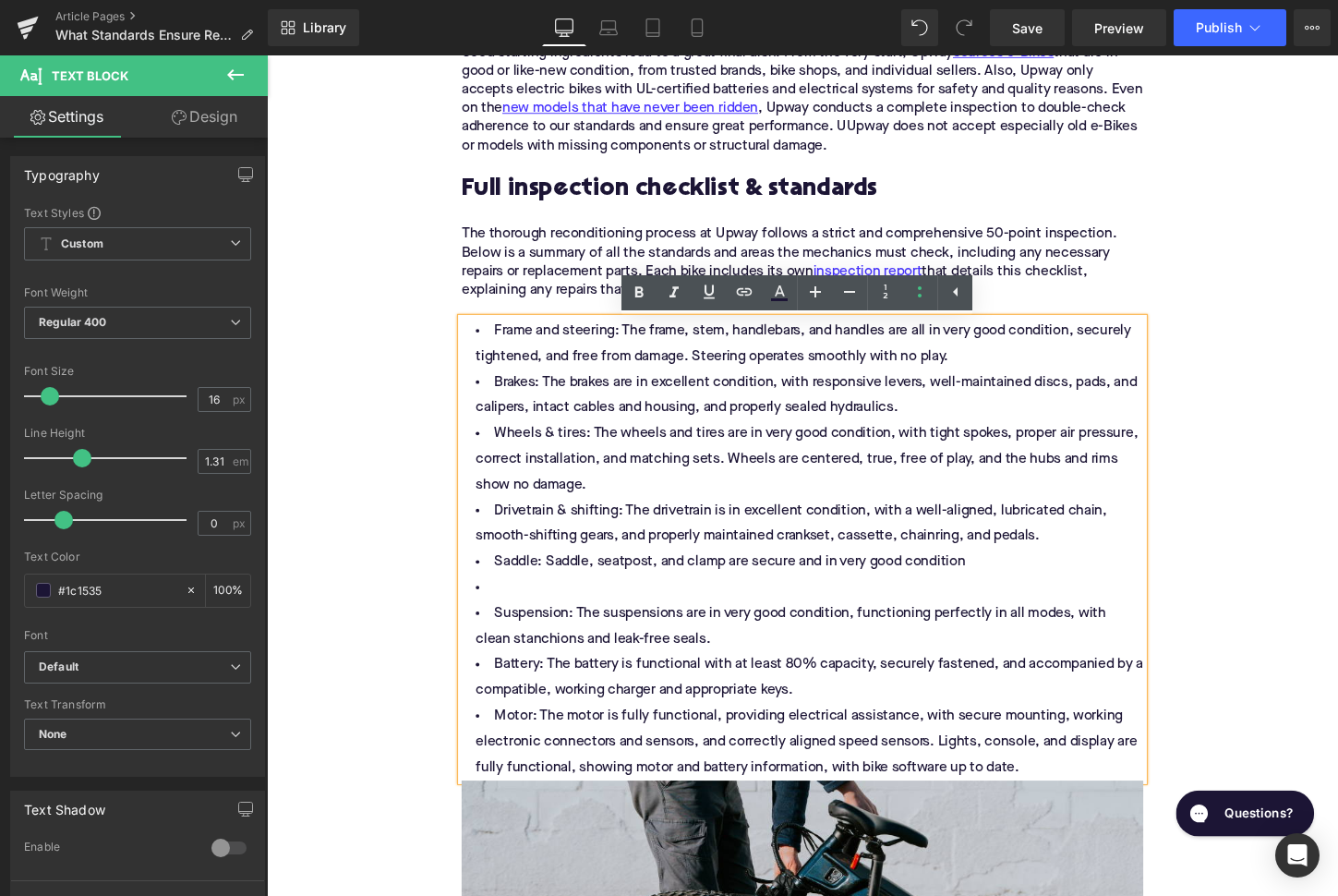
click at [578, 378] on li "Frame and steering: The frame, stem, handlebars, and handles are all in very go…" at bounding box center [826, 356] width 711 height 54
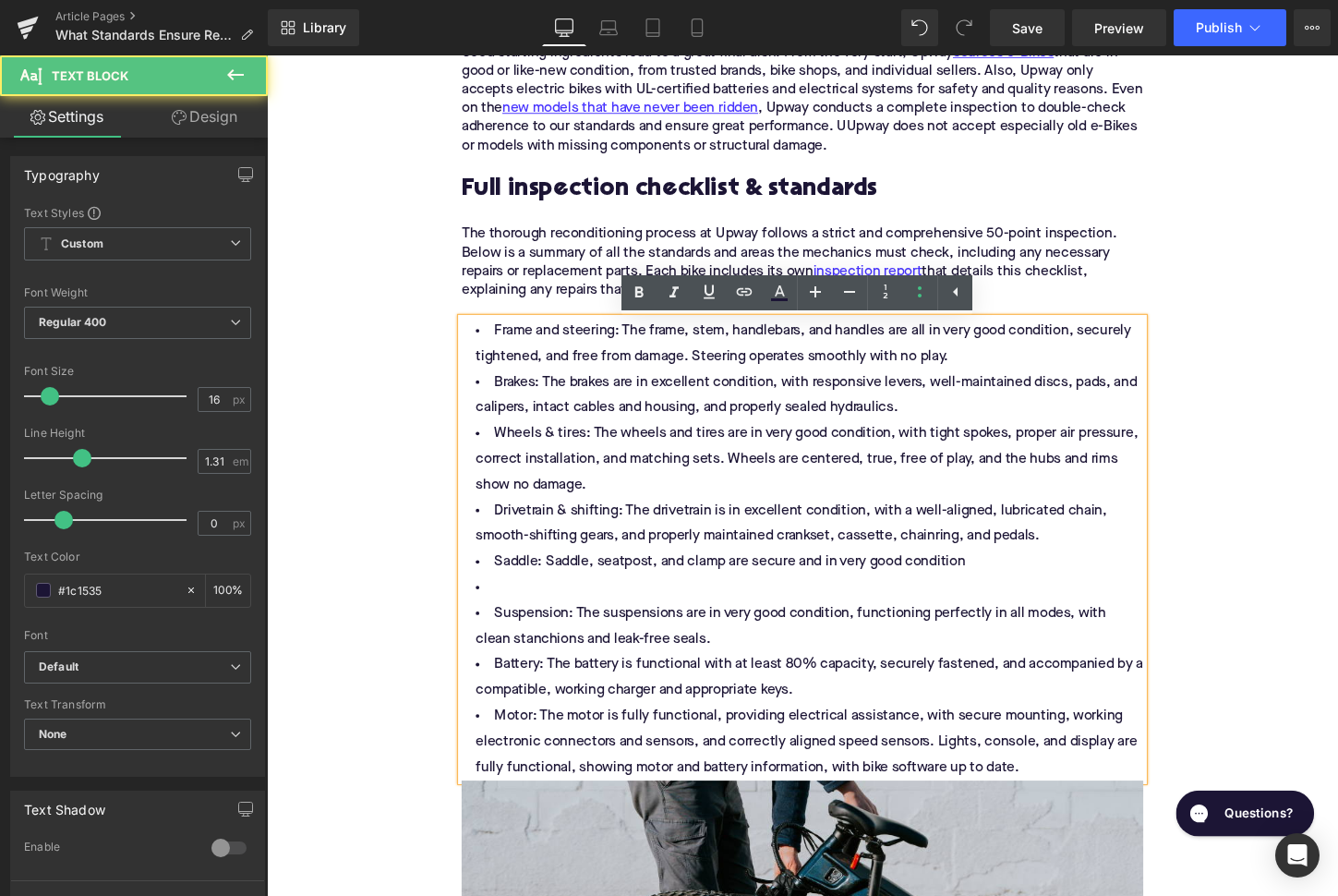
click at [1034, 375] on li "Frame and steering: The frame, stem, handlebars, and handles are all in very go…" at bounding box center [826, 356] width 711 height 54
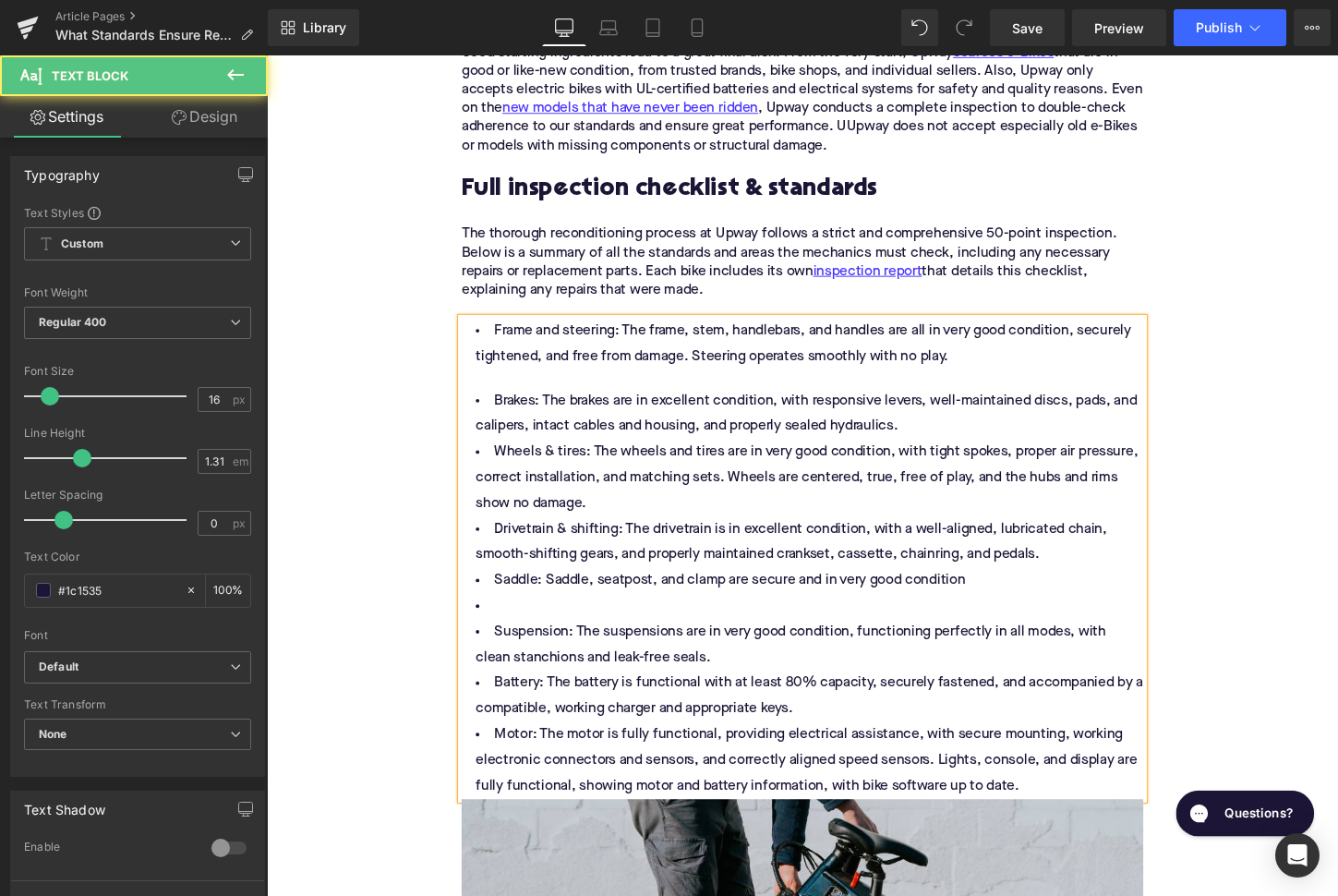
click at [518, 416] on li "Brakes: The brakes are in excellent condition, with responsive levers, well-mai…" at bounding box center [826, 429] width 711 height 54
drag, startPoint x: 555, startPoint y: 347, endPoint x: 498, endPoint y: 345, distance: 57.0
click at [498, 345] on li "Frame and steering: The frame, stem, handlebars, and handles are all in very go…" at bounding box center [826, 356] width 711 height 54
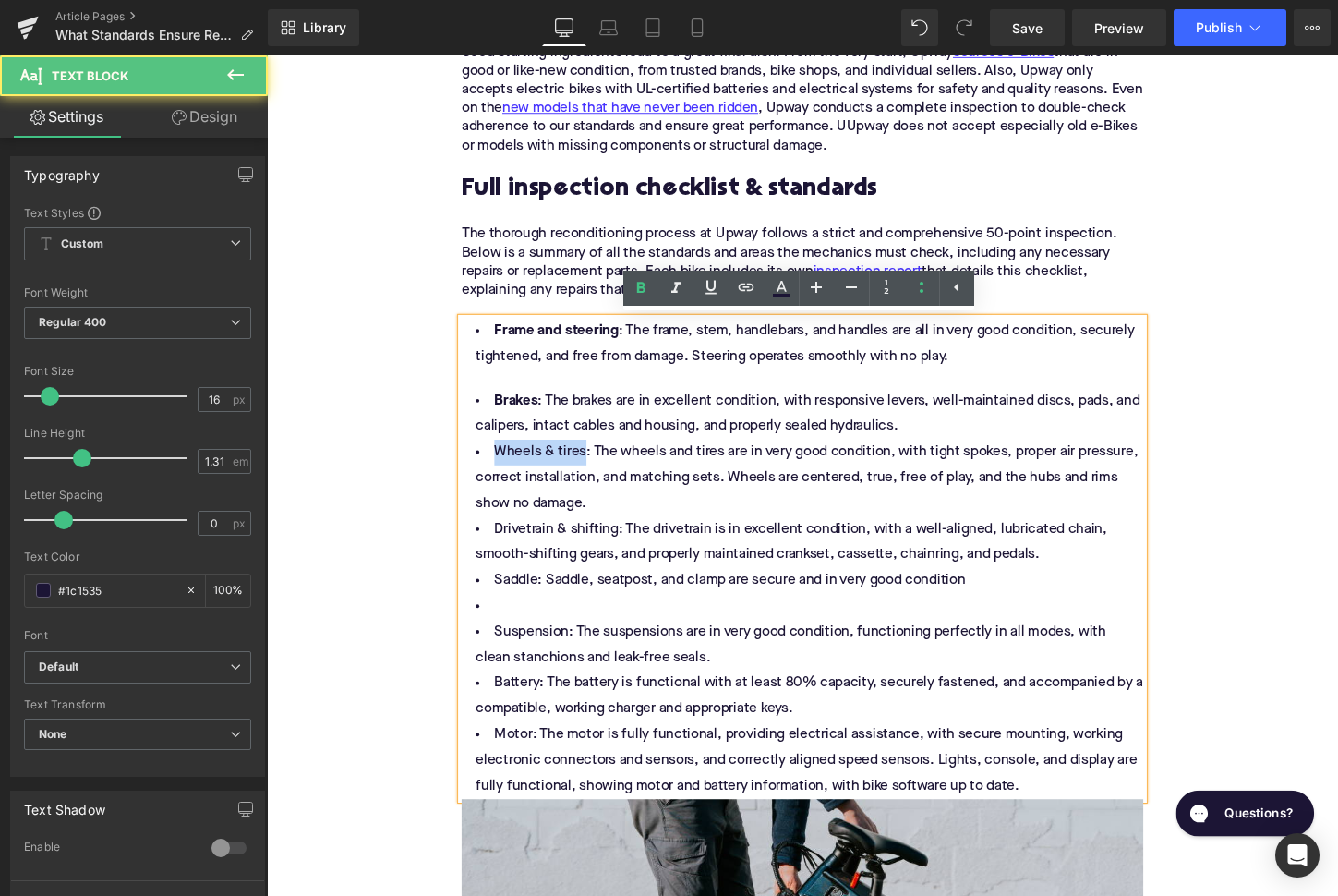
drag, startPoint x: 590, startPoint y: 470, endPoint x: 504, endPoint y: 468, distance: 86.0
click at [504, 468] on li "Wheels & tires: The wheels and tires are in very good condition, with tight spo…" at bounding box center [826, 496] width 711 height 80
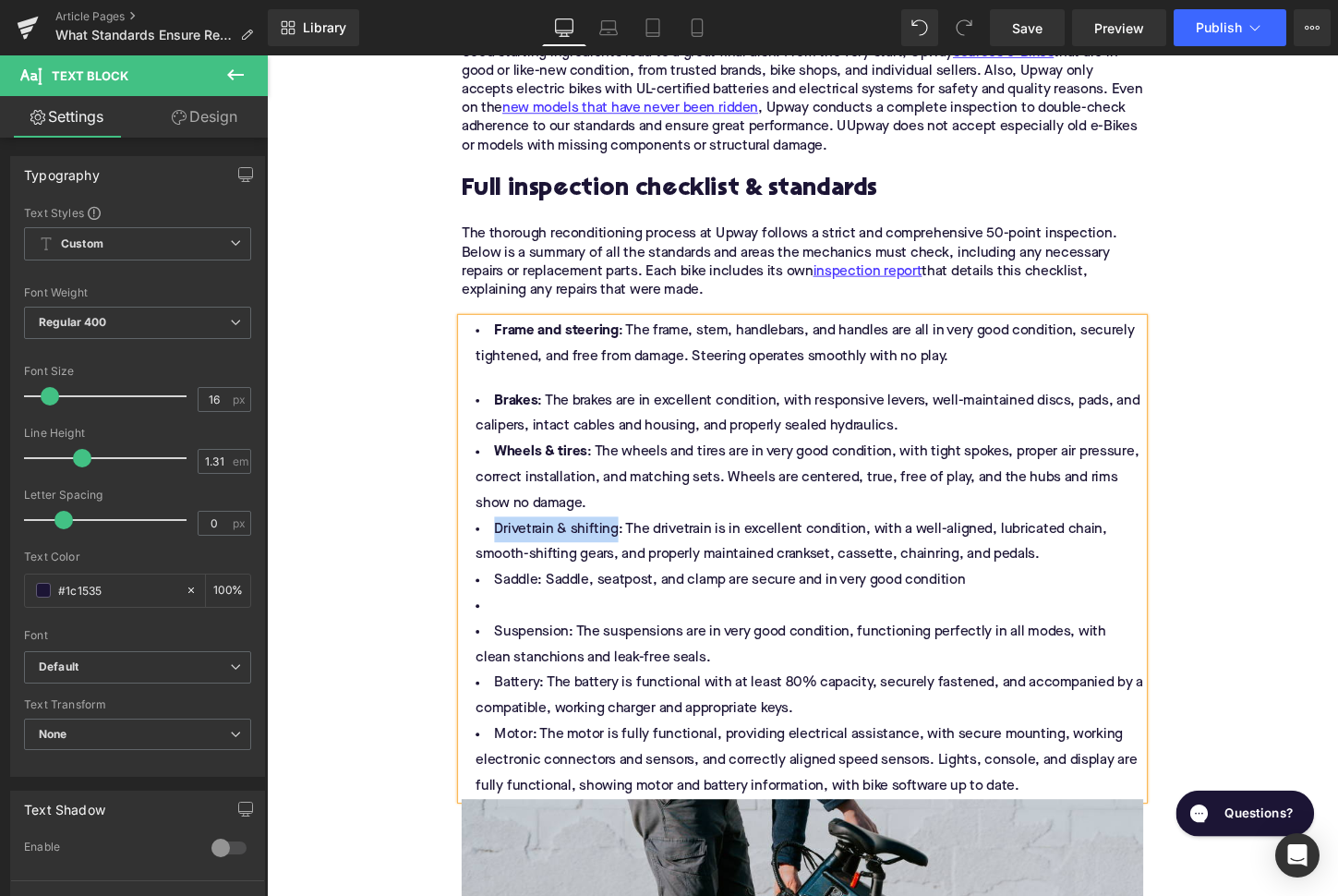
drag, startPoint x: 628, startPoint y: 554, endPoint x: 500, endPoint y: 549, distance: 128.1
click at [500, 549] on li "Drivetrain & shifting: The drivetrain is in excellent condition, with a well-al…" at bounding box center [826, 563] width 711 height 54
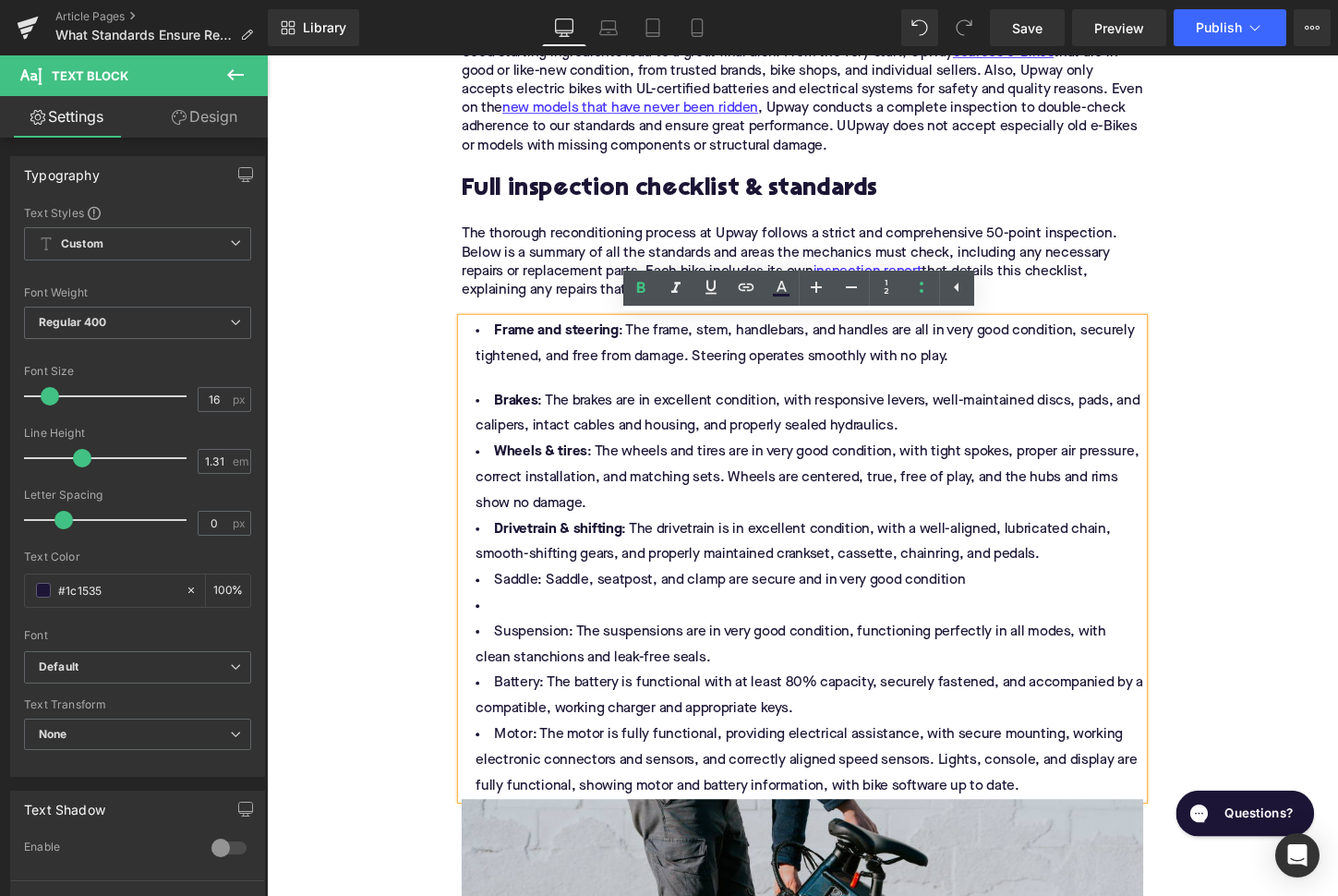
click at [526, 636] on li at bounding box center [826, 630] width 711 height 26
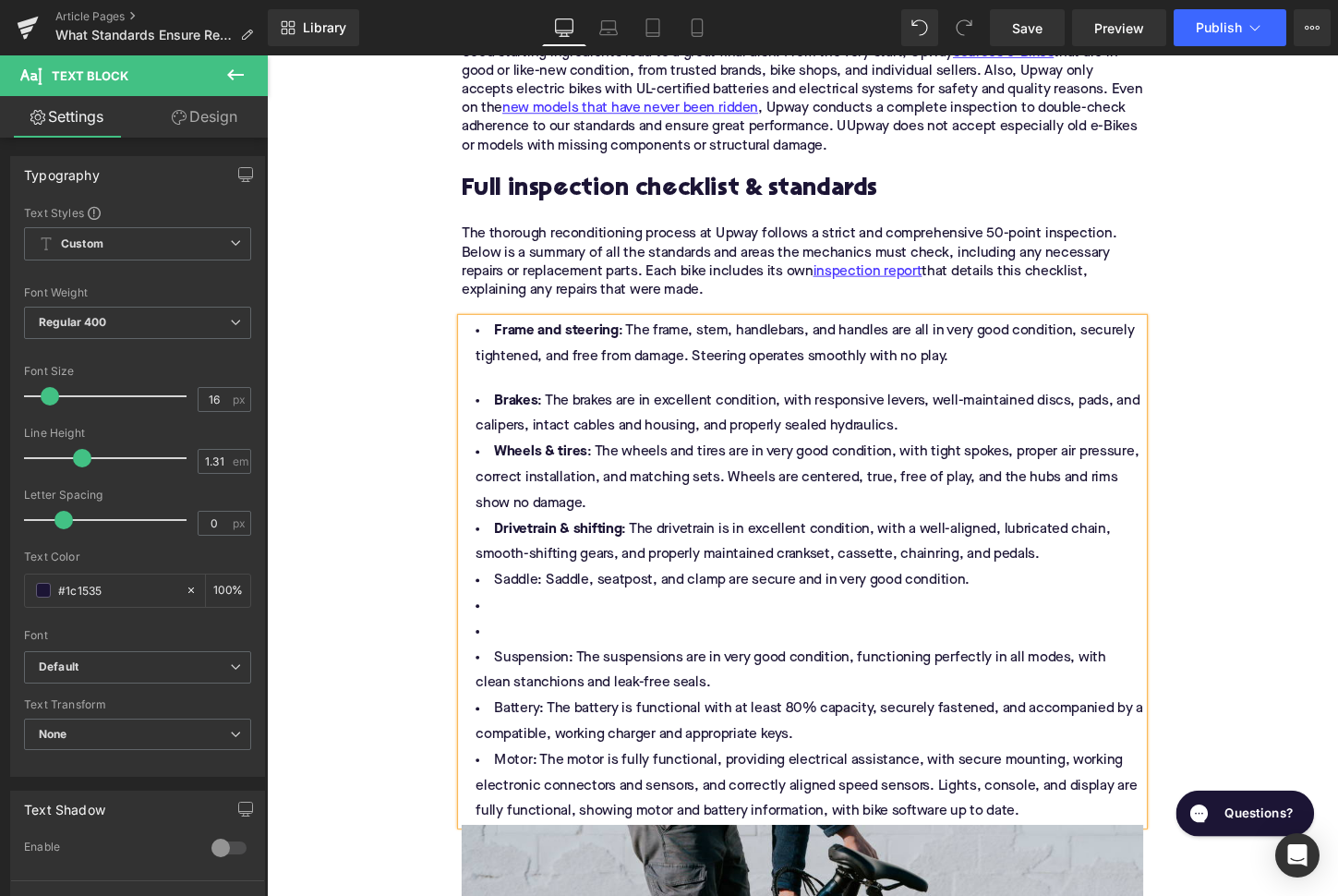
click at [954, 447] on li "Brakes : The brakes are in excellent condition, with responsive levers, well-ma…" at bounding box center [826, 429] width 711 height 54
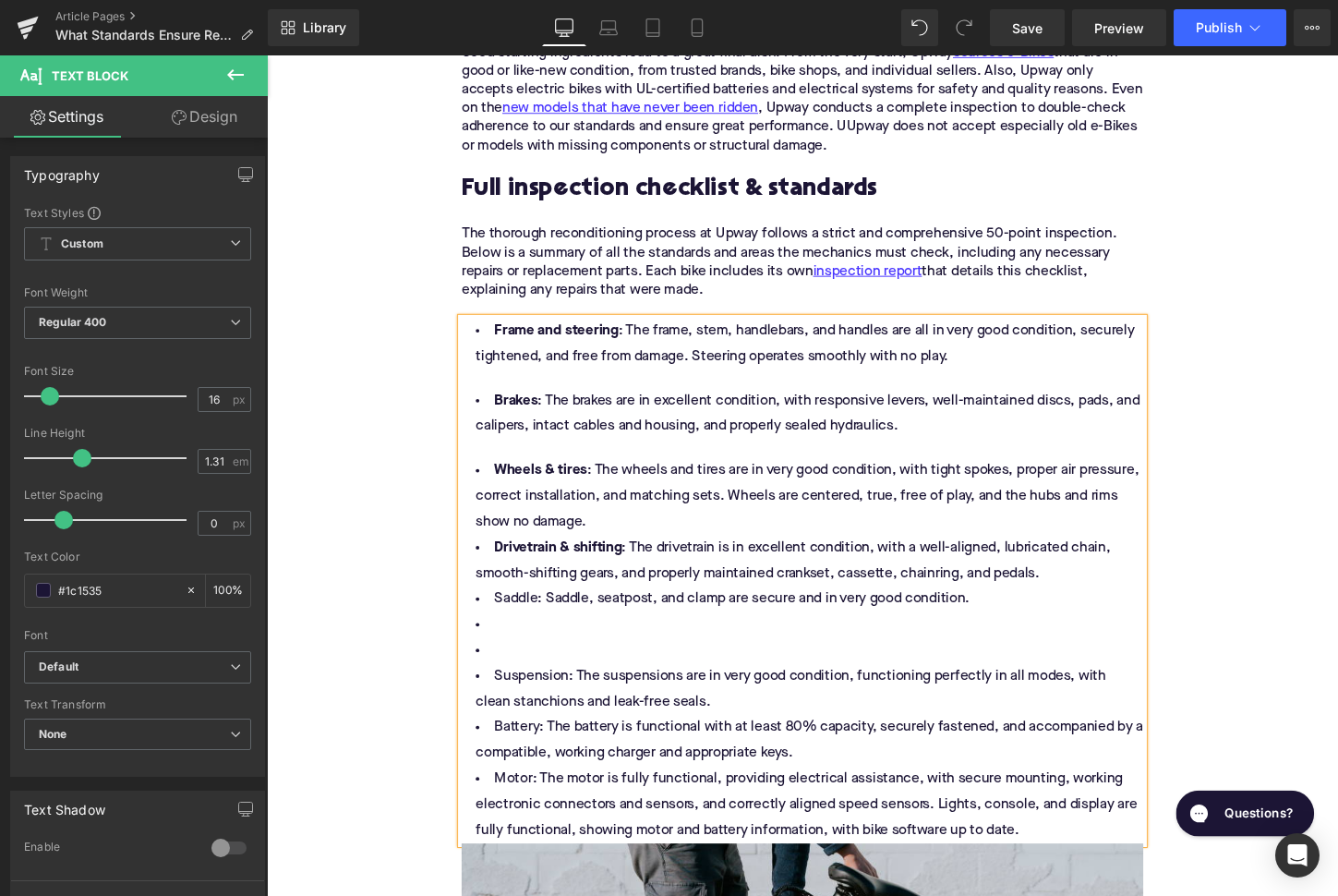
click at [628, 544] on li "Wheels & tires : The wheels and tires are in very good condition, with tight sp…" at bounding box center [826, 515] width 711 height 80
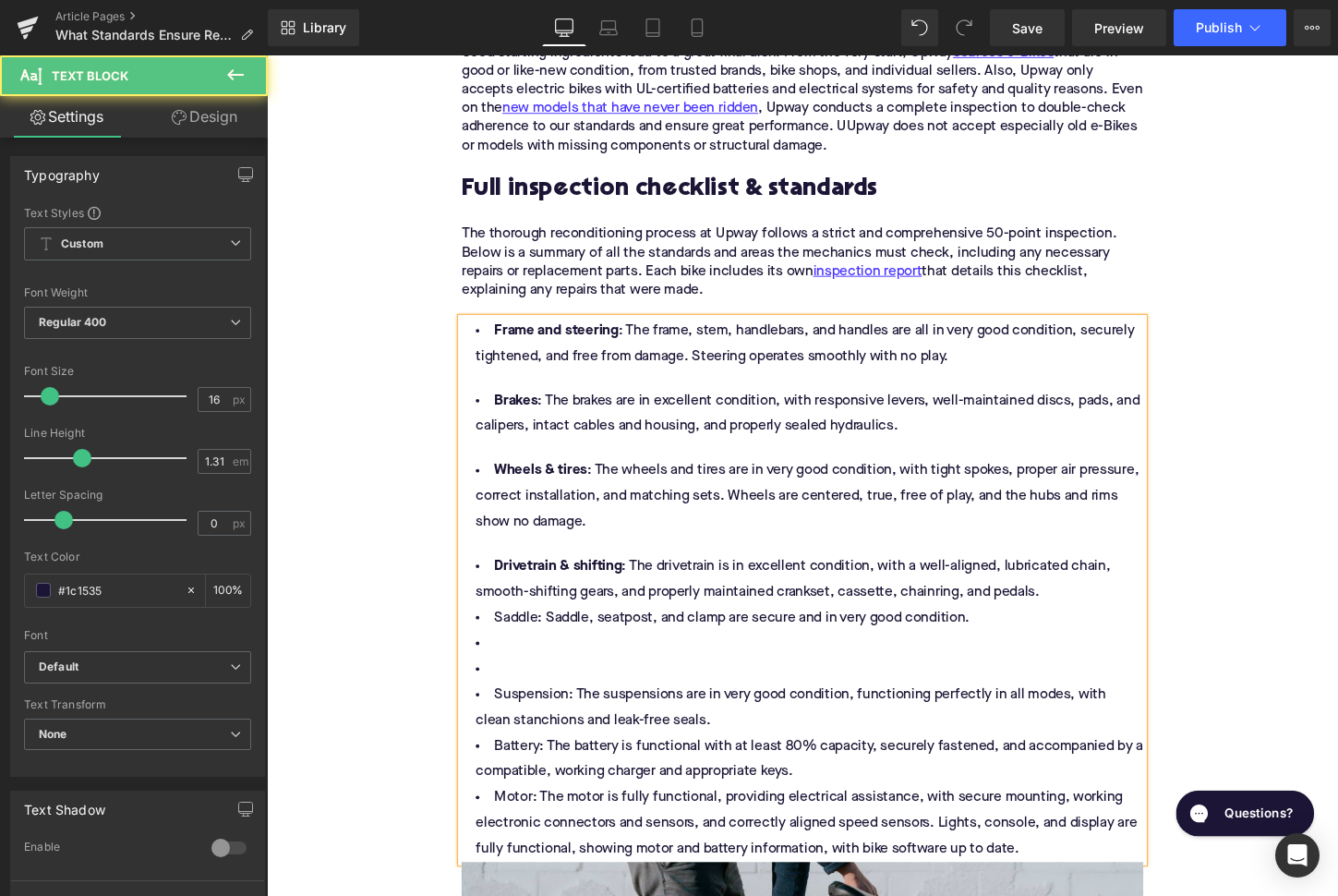
click at [509, 649] on li "Saddle: Saddle, seatpost, and clamp are secure and in very good condition." at bounding box center [826, 641] width 711 height 26
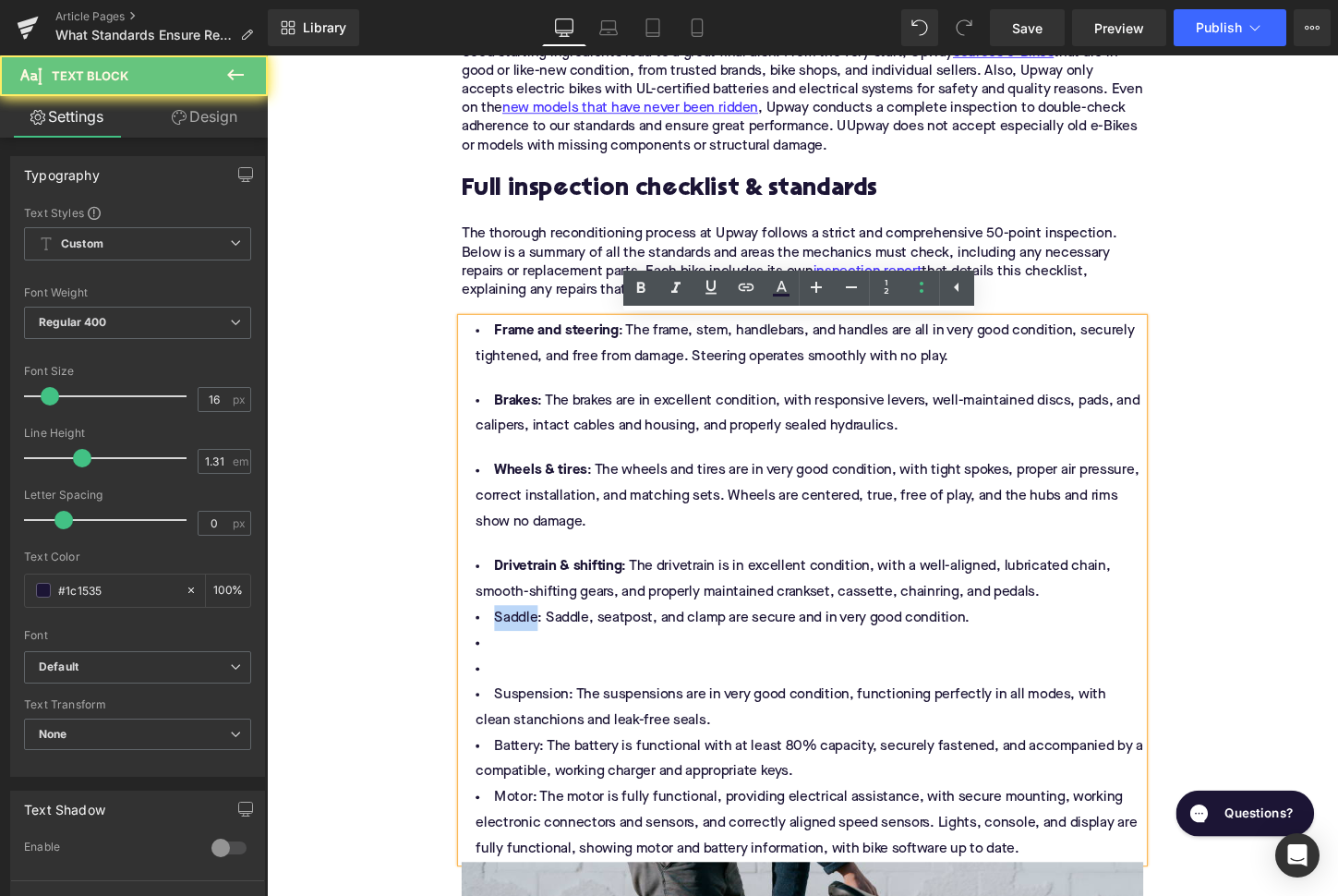
click at [509, 649] on li "Saddle: Saddle, seatpost, and clamp are secure and in very good condition." at bounding box center [826, 641] width 711 height 26
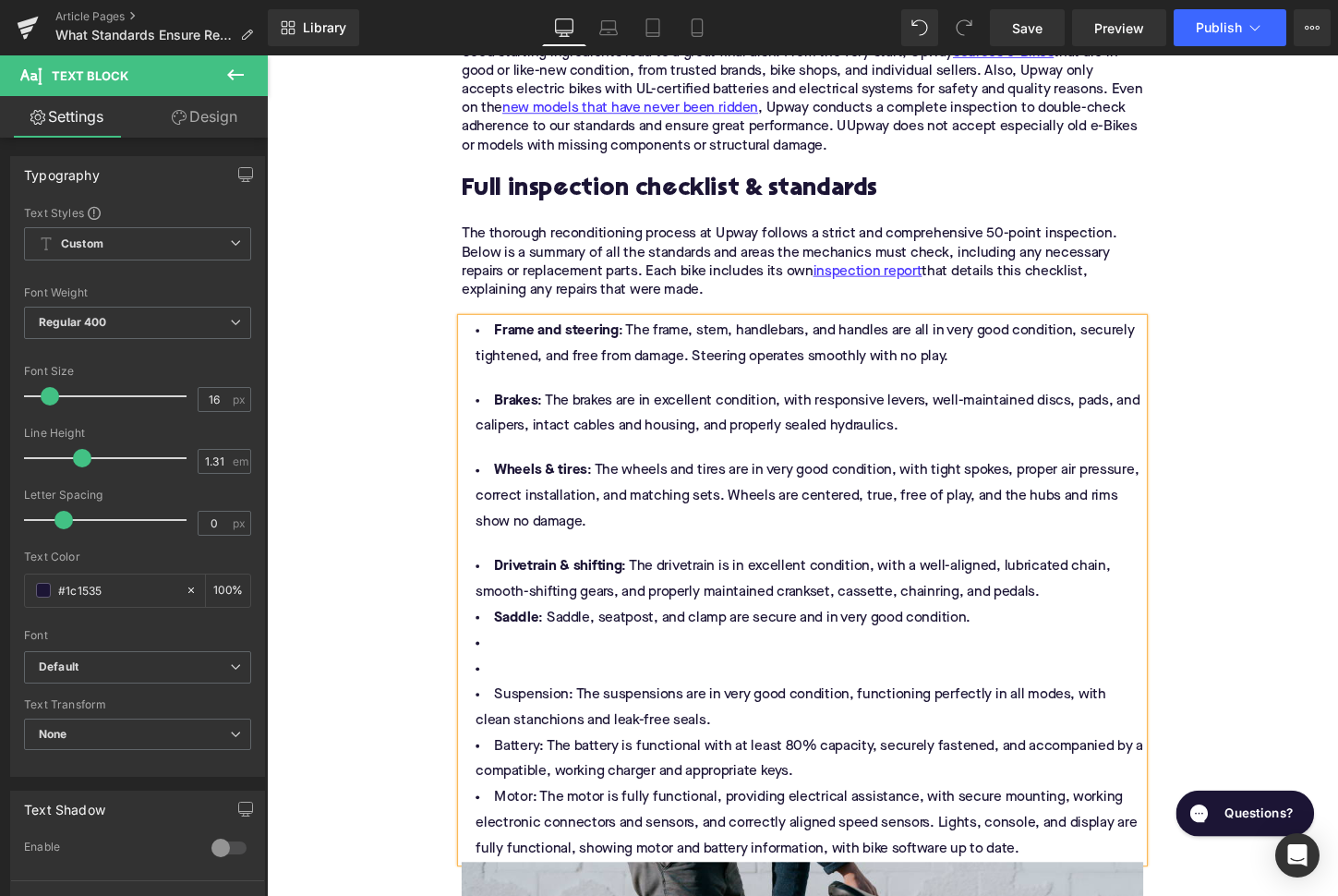
click at [1092, 624] on li "Drivetrain & shifting : The drivetrain is in excellent condition, with a well-a…" at bounding box center [826, 602] width 711 height 54
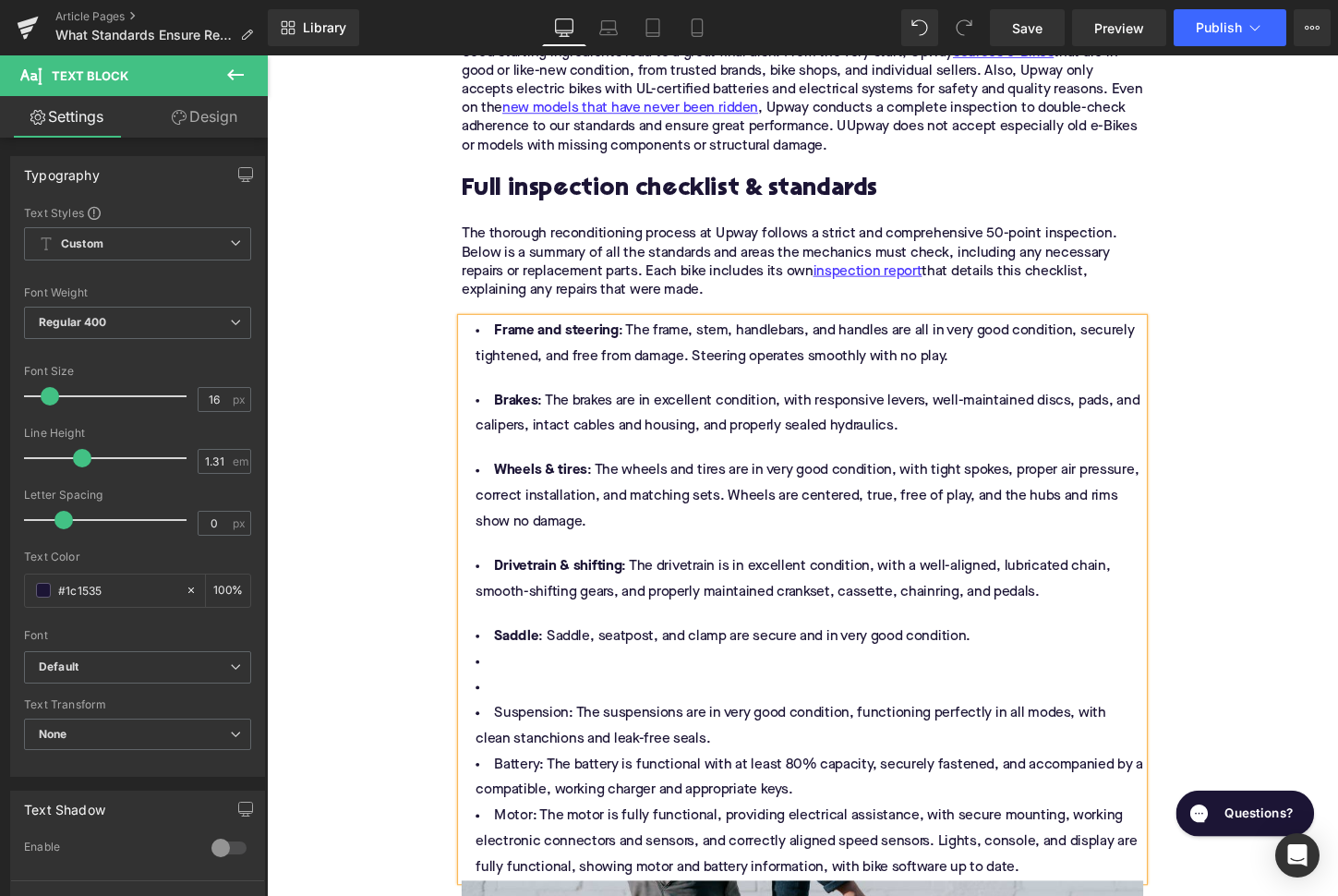
click at [566, 702] on li at bounding box center [826, 688] width 711 height 26
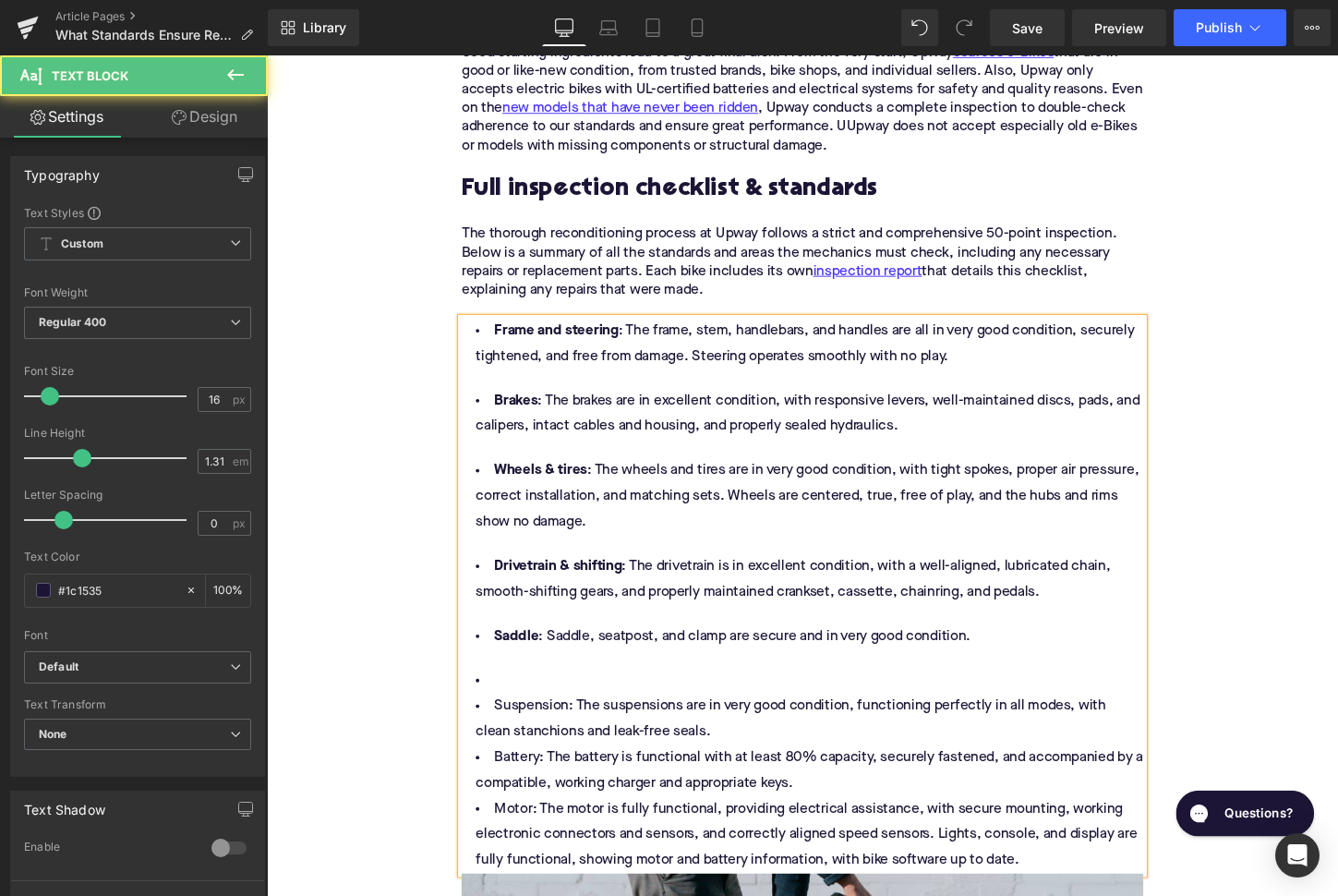
click at [549, 721] on li at bounding box center [826, 708] width 711 height 26
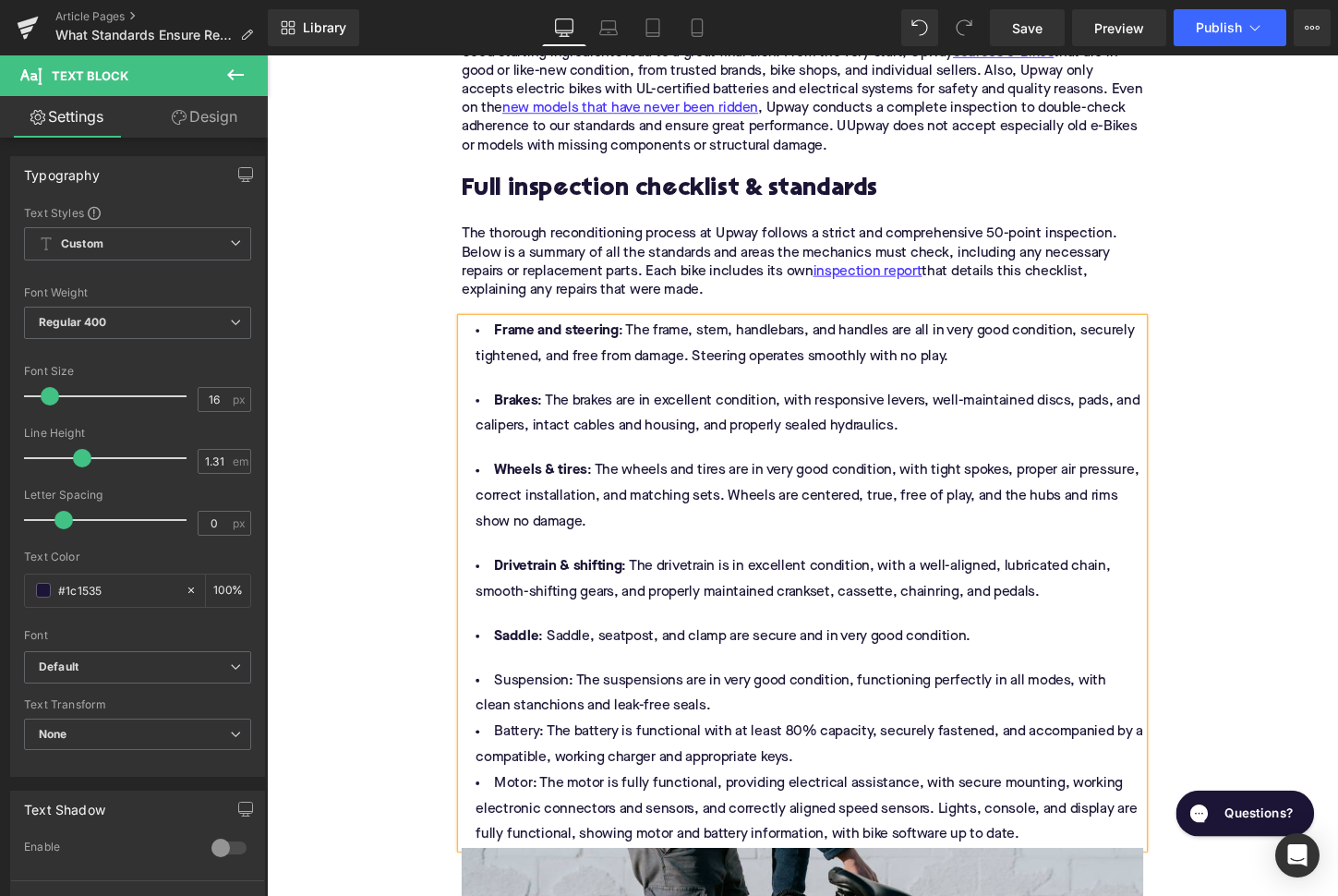
click at [525, 722] on li "Suspension: The suspensions are in very good condition, functioning perfectly i…" at bounding box center [826, 721] width 711 height 54
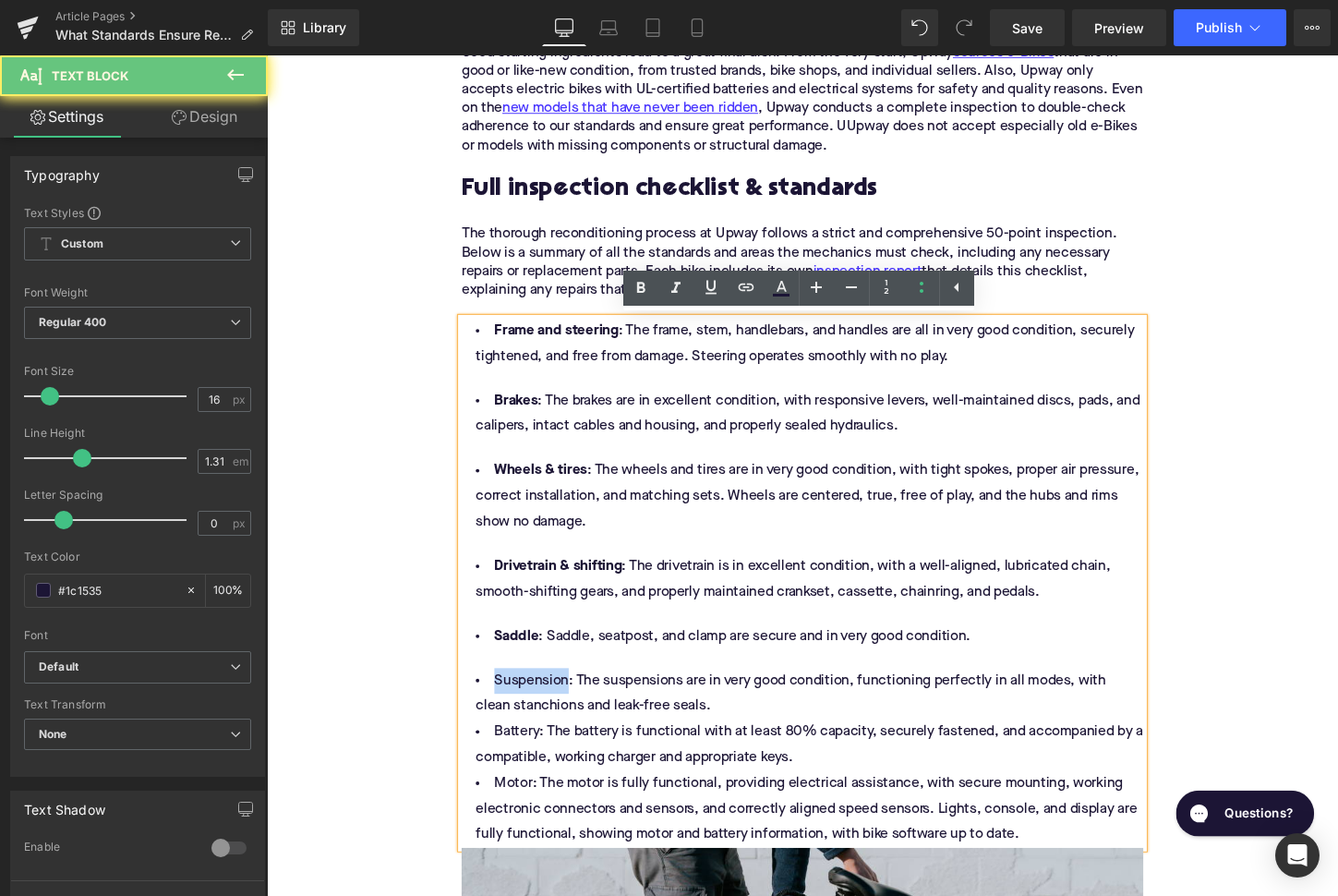
click at [525, 722] on li "Suspension: The suspensions are in very good condition, functioning perfectly i…" at bounding box center [826, 721] width 711 height 54
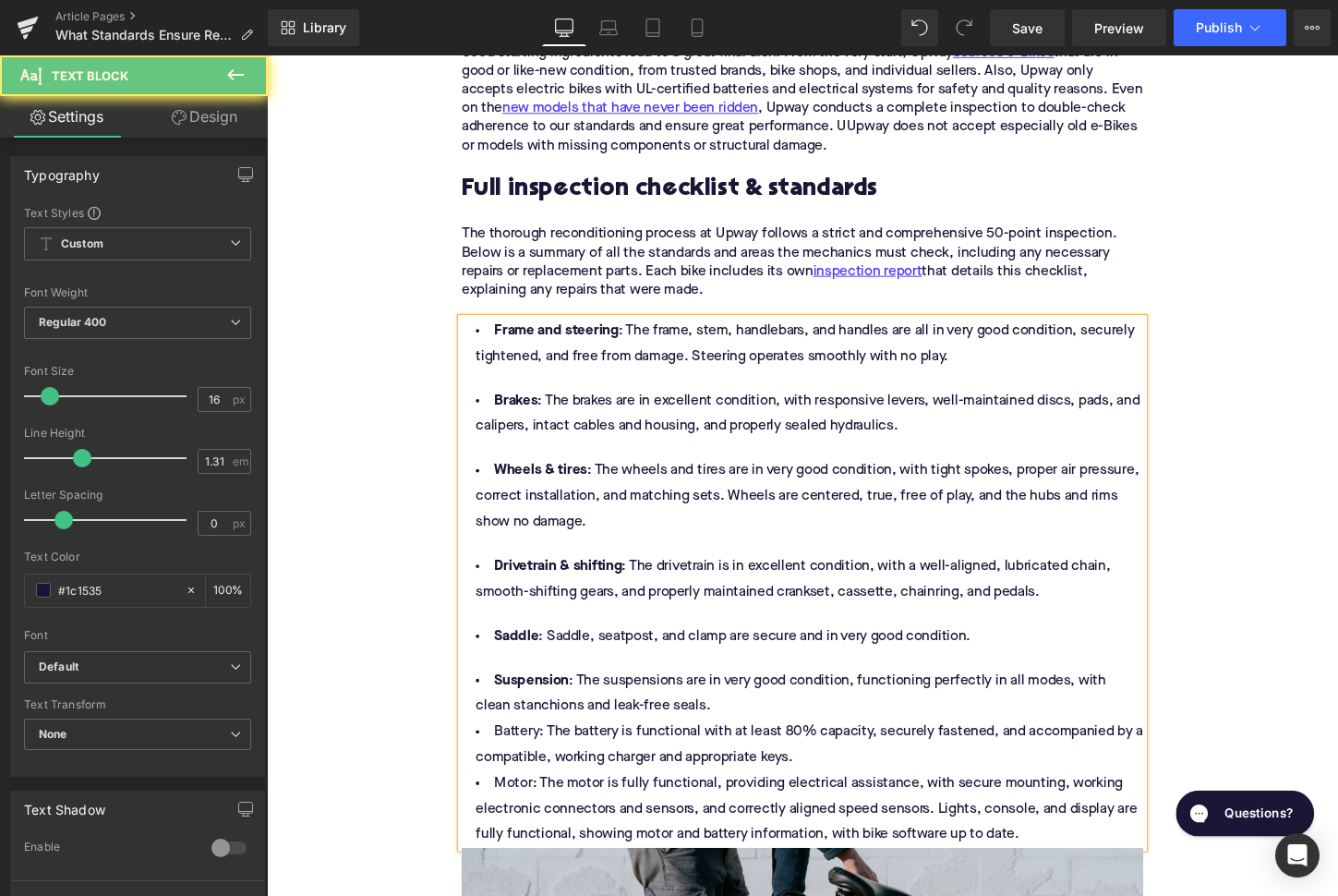
click at [722, 738] on li "Suspension : The suspensions are in very good condition, functioning perfectly …" at bounding box center [826, 721] width 711 height 54
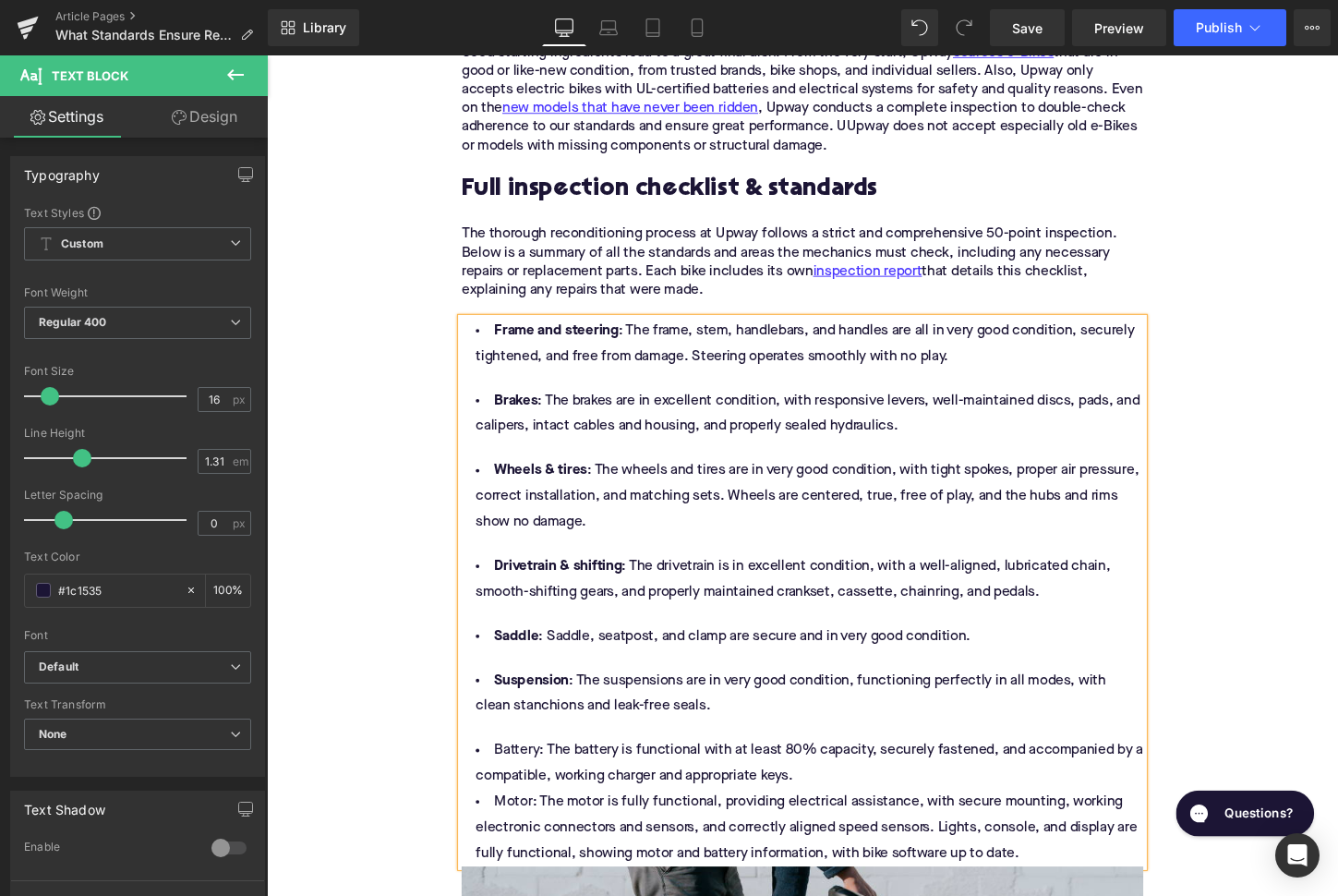
click at [528, 787] on li "Battery: The battery is functional with at least 80% capacity, securely fastene…" at bounding box center [826, 794] width 711 height 54
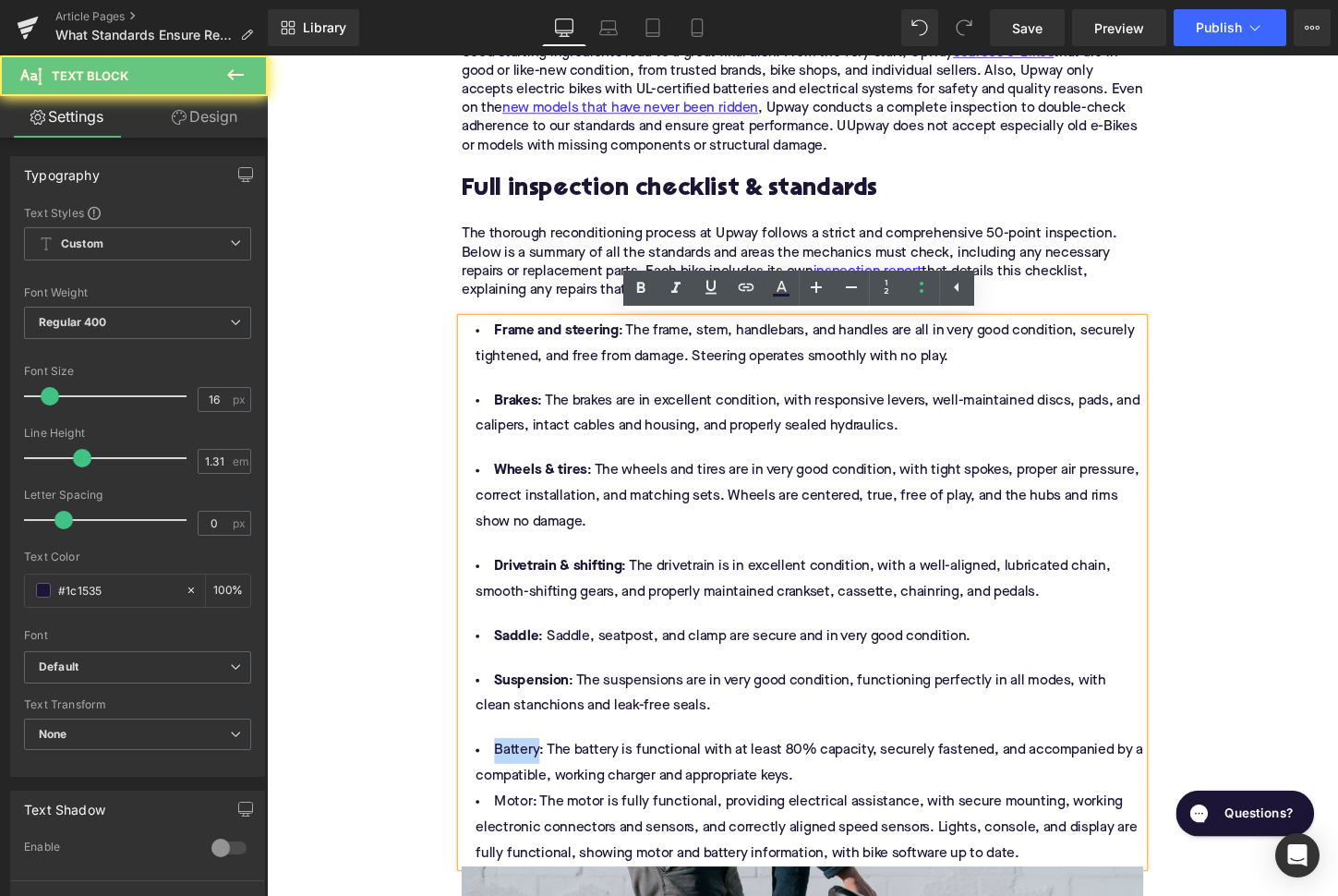
click at [528, 787] on li "Battery: The battery is functional with at least 80% capacity, securely fastene…" at bounding box center [826, 794] width 711 height 54
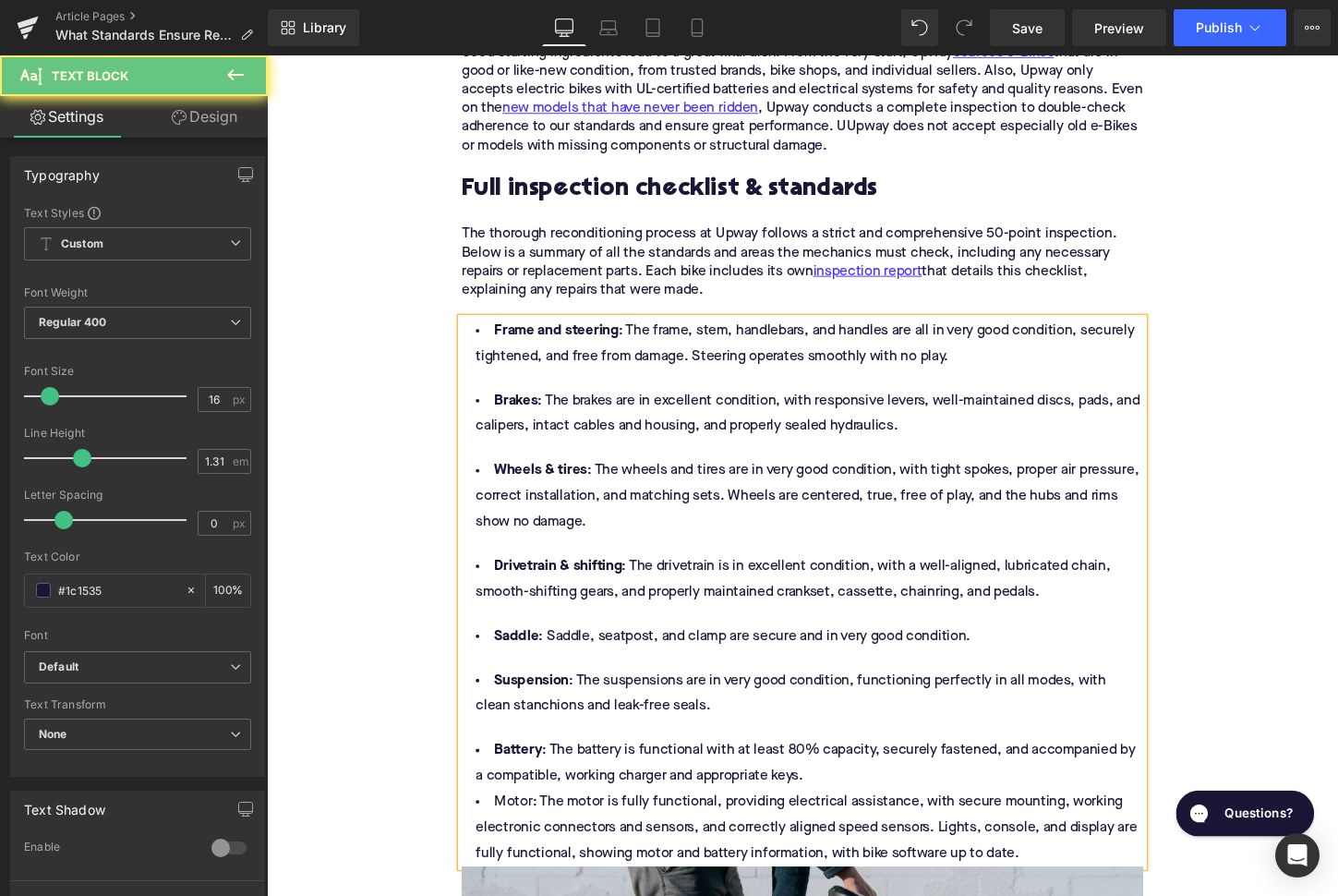
click at [867, 817] on li "Battery : The battery is functional with at least 80% capacity, securely fasten…" at bounding box center [826, 794] width 711 height 54
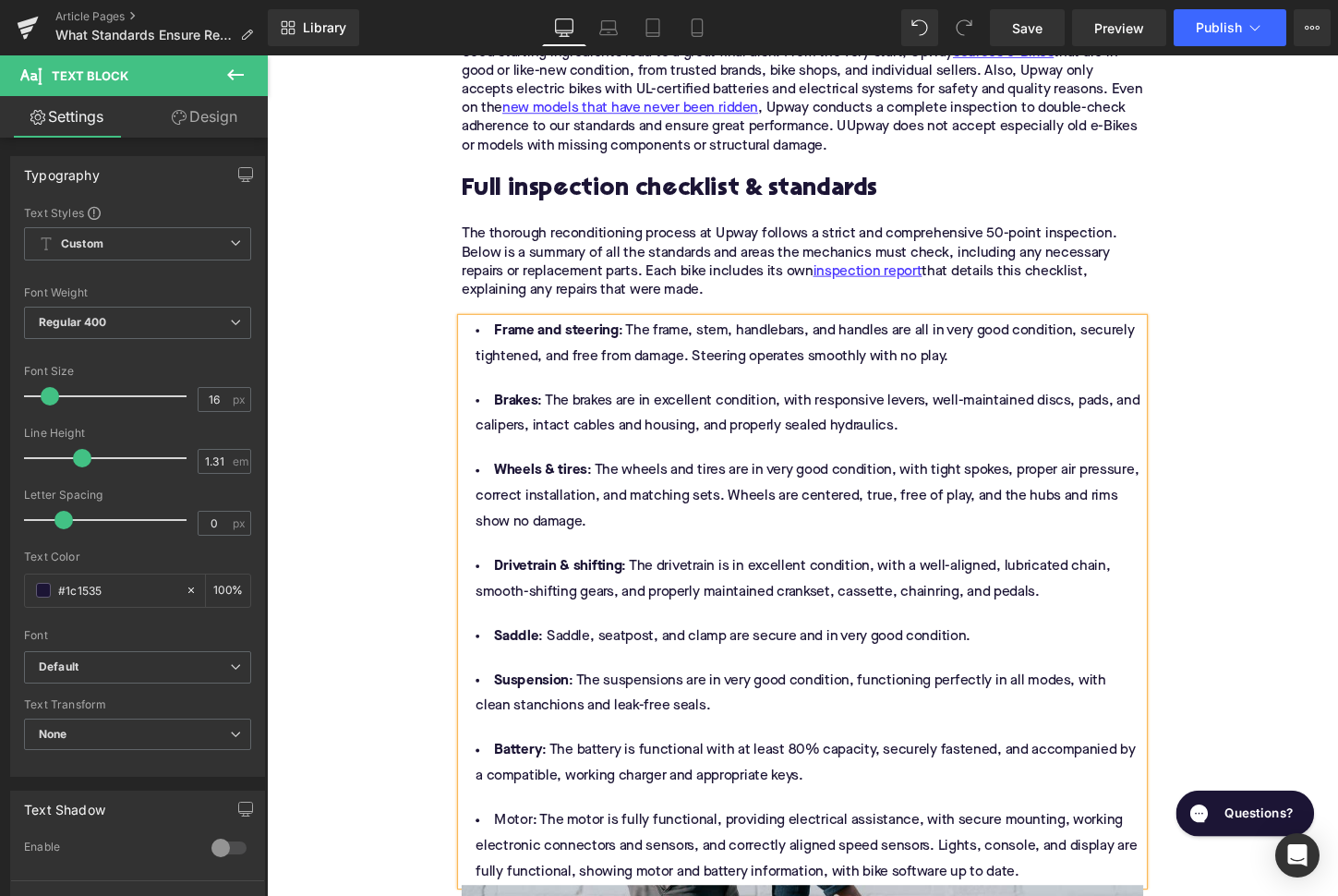
click at [514, 867] on li "Motor: The motor is fully functional, providing electrical assistance, with sec…" at bounding box center [826, 880] width 711 height 80
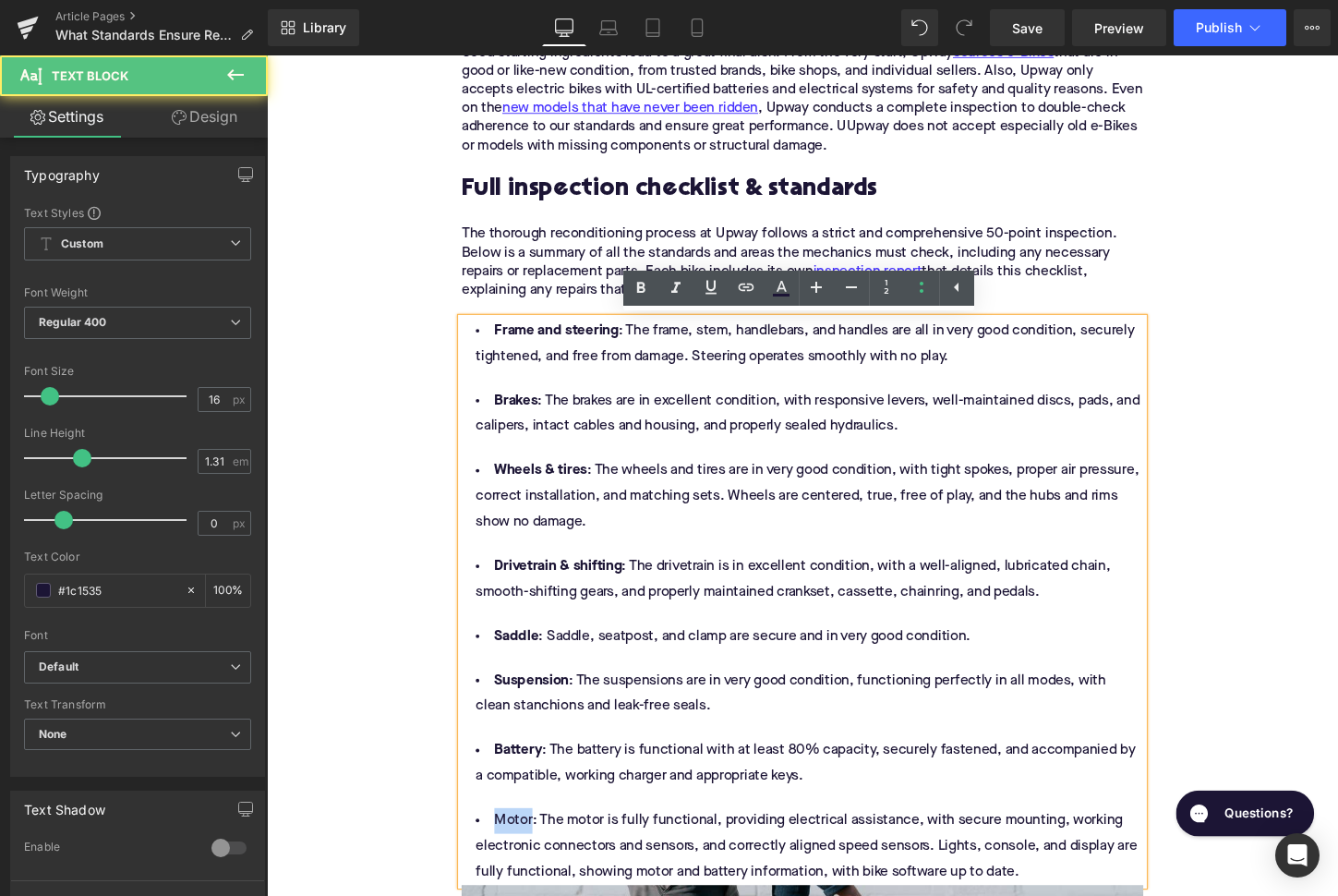
click at [514, 867] on li "Motor: The motor is fully functional, providing electrical assistance, with sec…" at bounding box center [826, 880] width 711 height 80
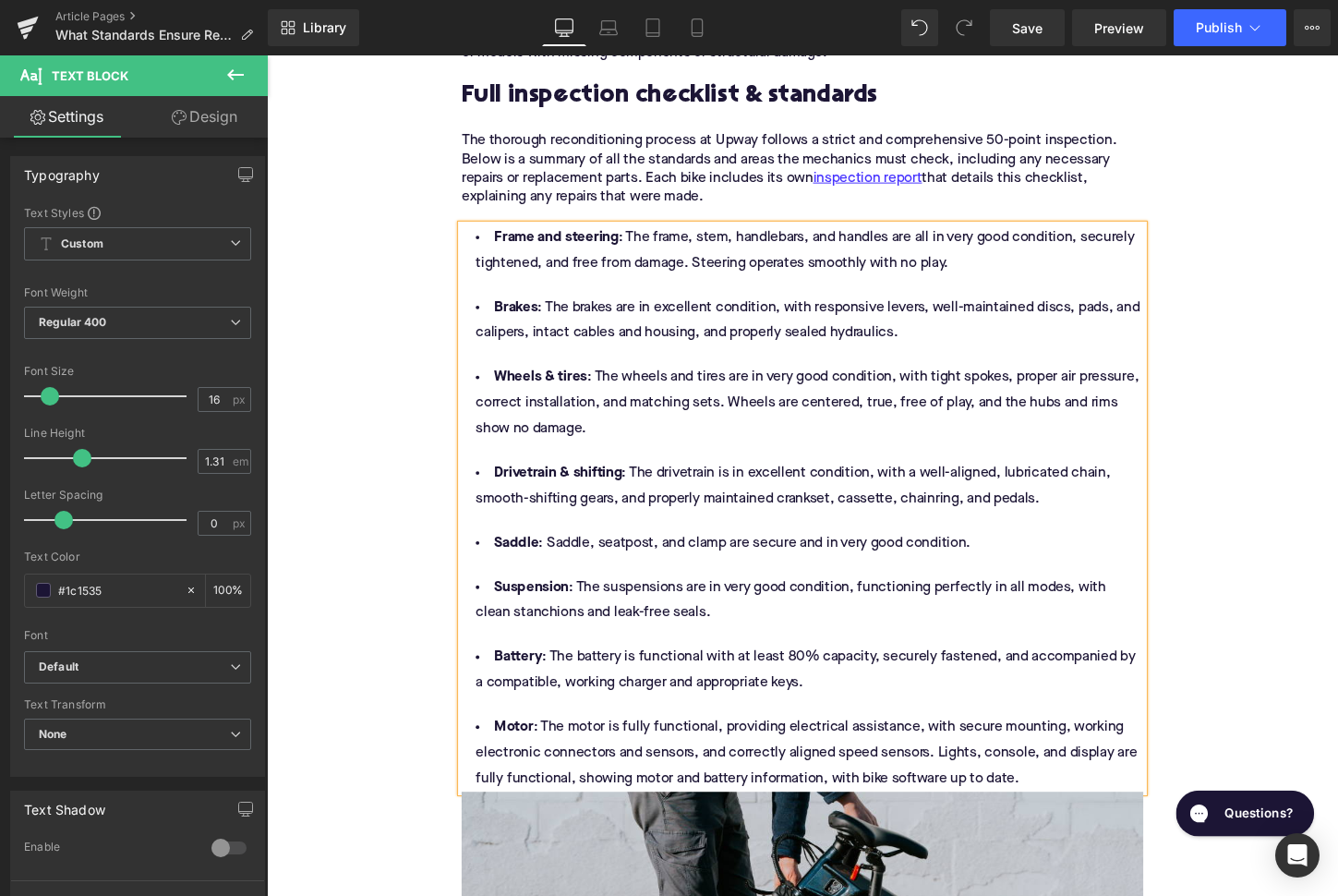
scroll to position [2002, 0]
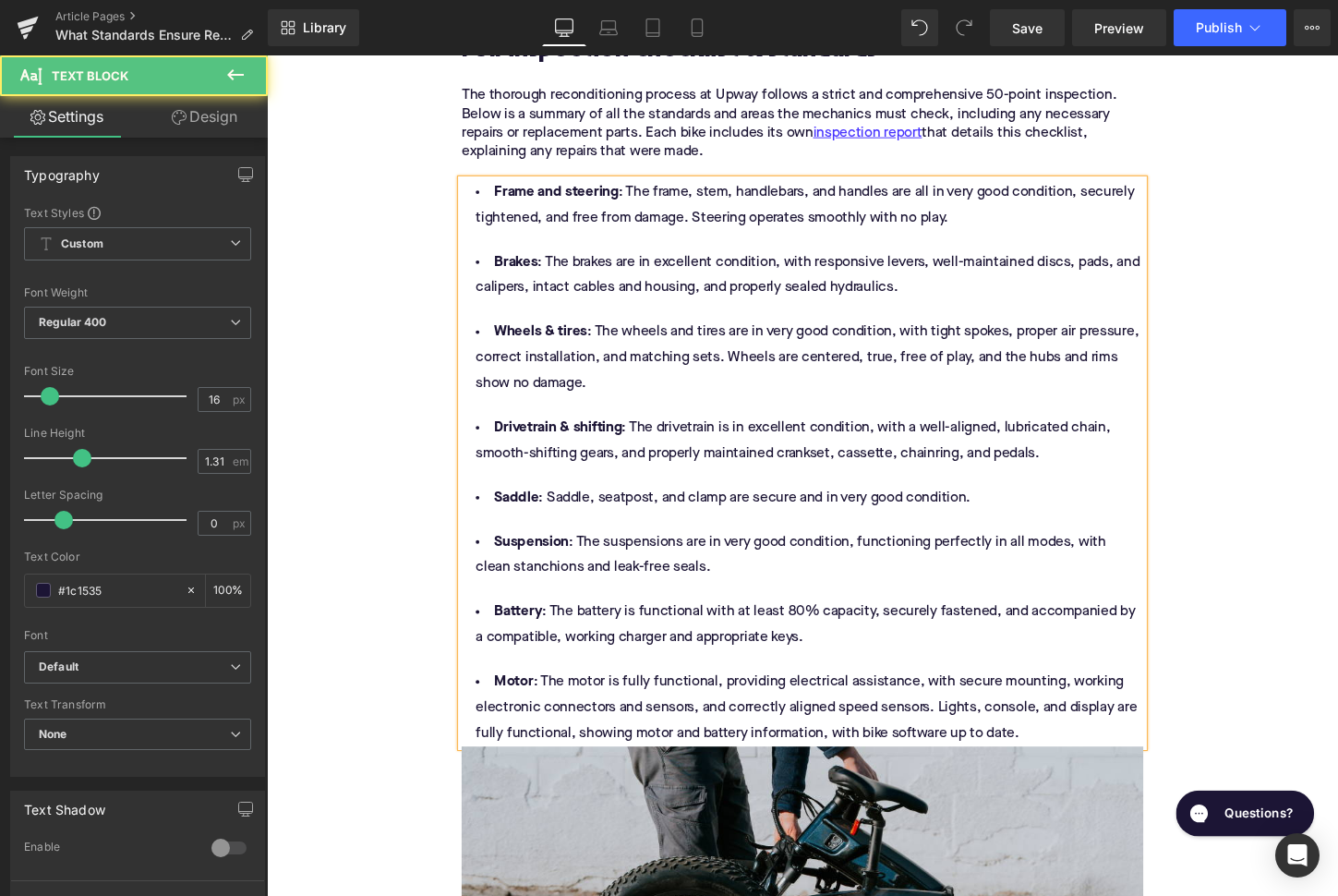
click at [1070, 770] on li "Motor : The motor is fully functional, providing electrical assistance, with se…" at bounding box center [826, 736] width 711 height 80
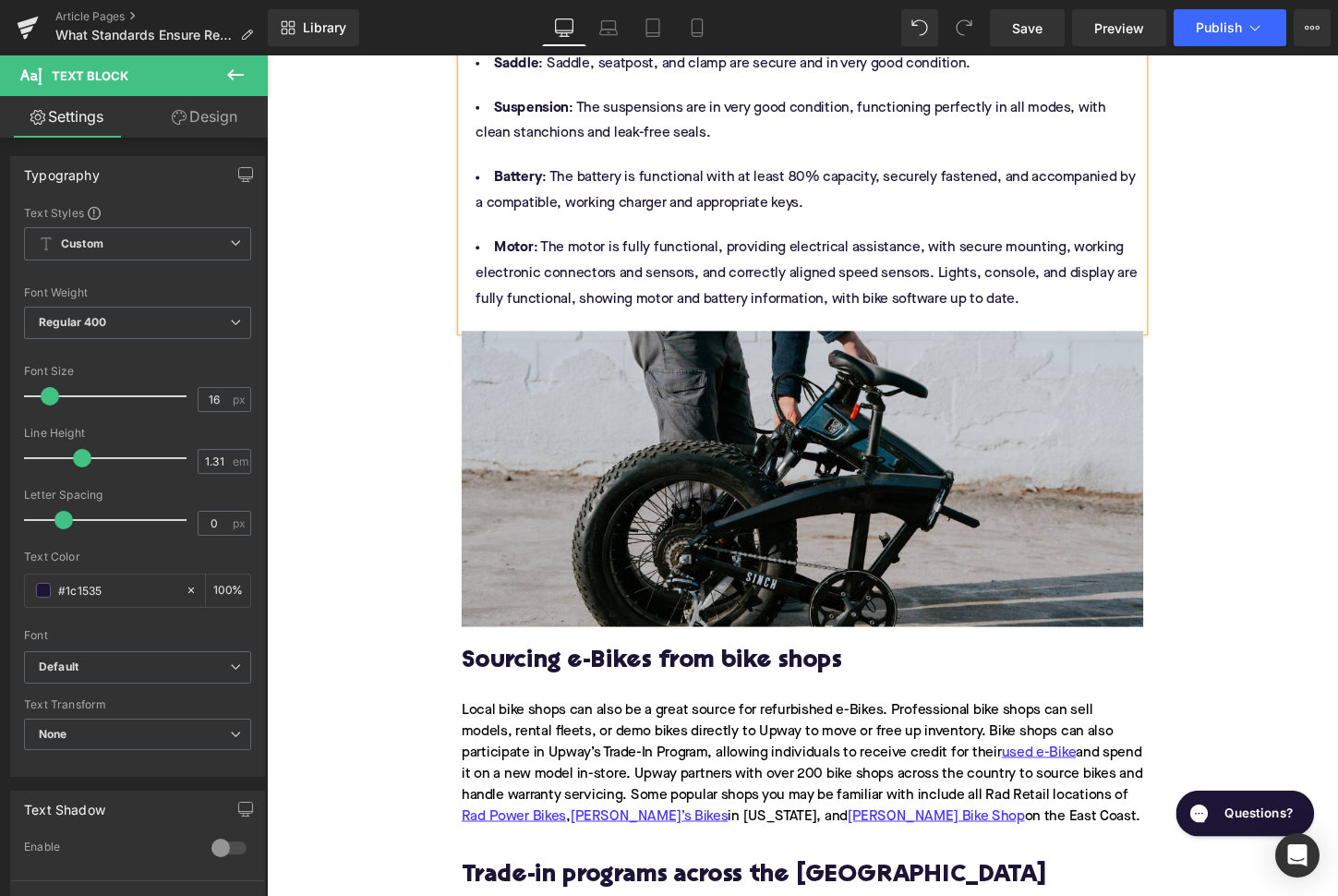
scroll to position [2536, 0]
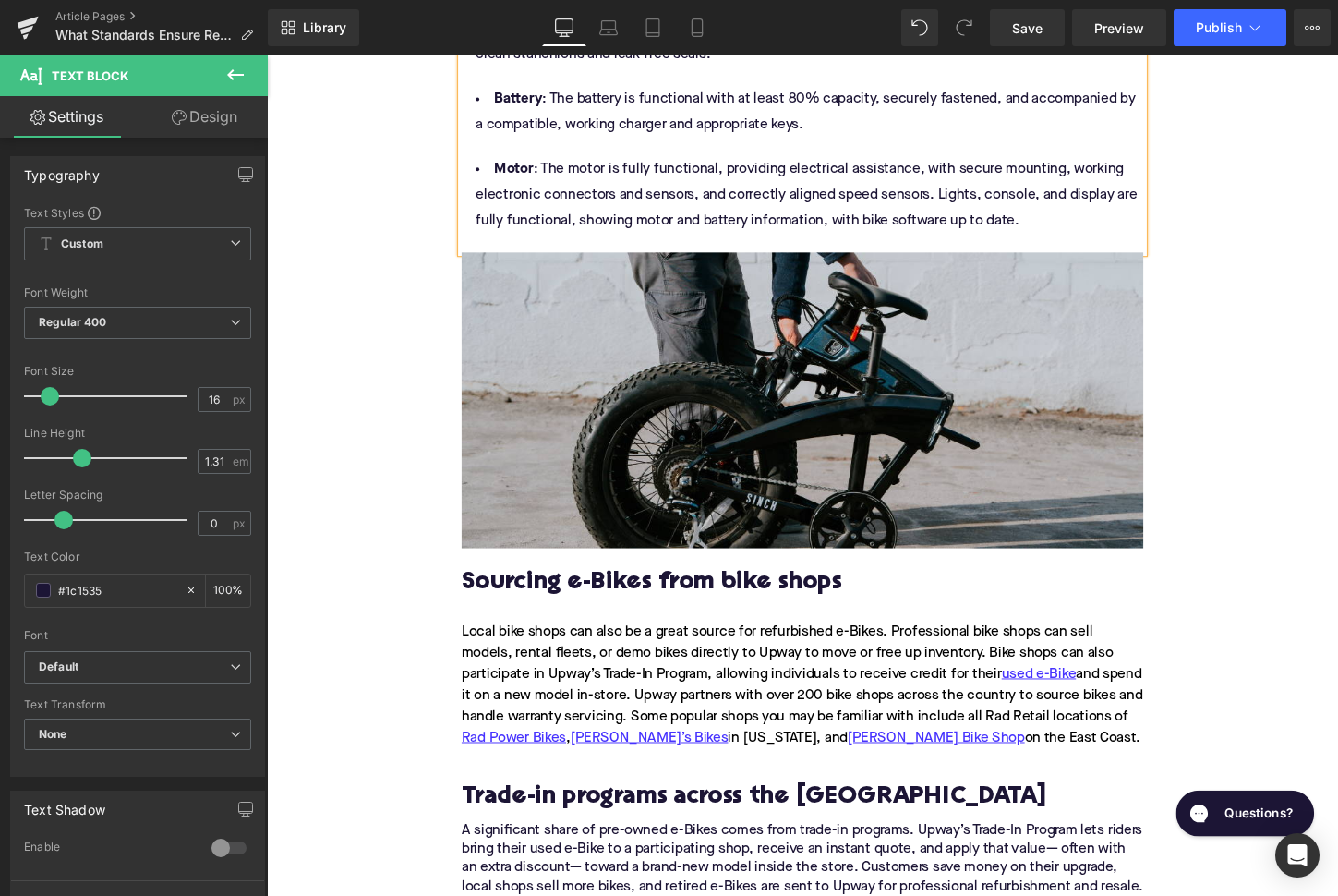
click at [365, 622] on div "Home / What Standards Ensure Refurbished E-Bike Quality? Breadcrumbs What Stand…" at bounding box center [825, 551] width 1117 height 5677
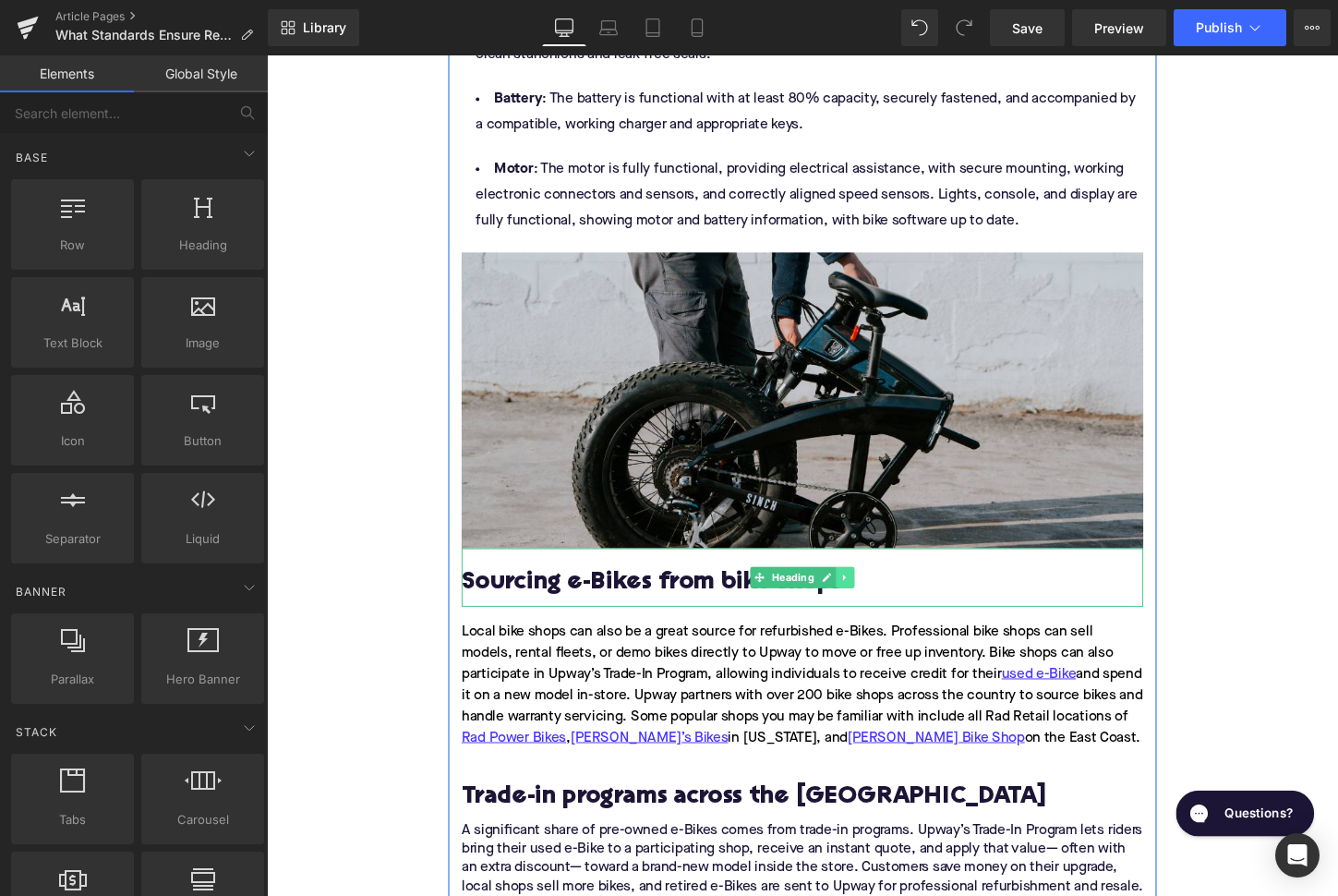
click at [875, 611] on link at bounding box center [871, 600] width 20 height 22
click at [875, 606] on icon at bounding box center [879, 600] width 10 height 10
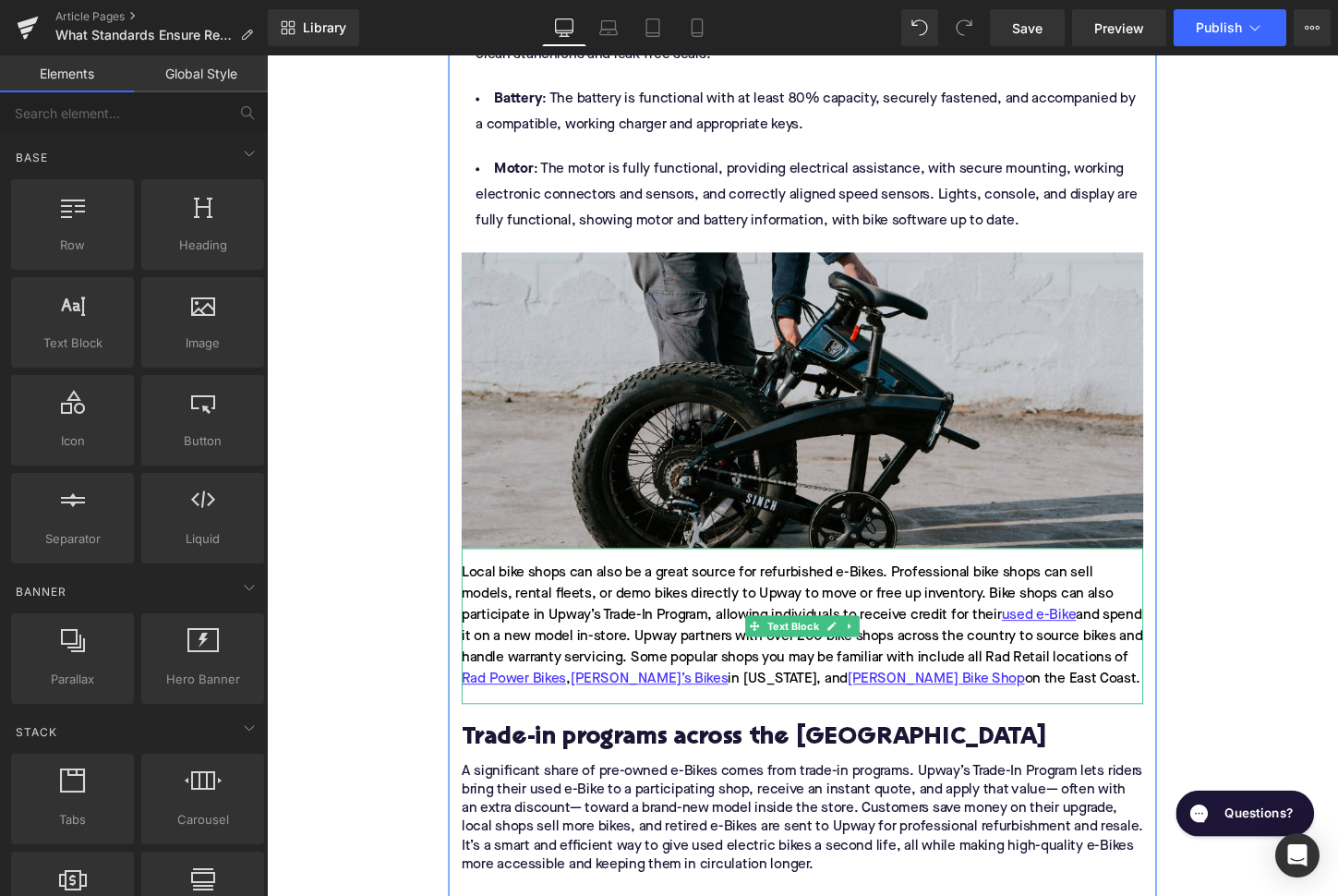
click at [749, 664] on div "Local bike shops can also be a great source for refurbished e-Bikes. Profession…" at bounding box center [826, 651] width 711 height 163
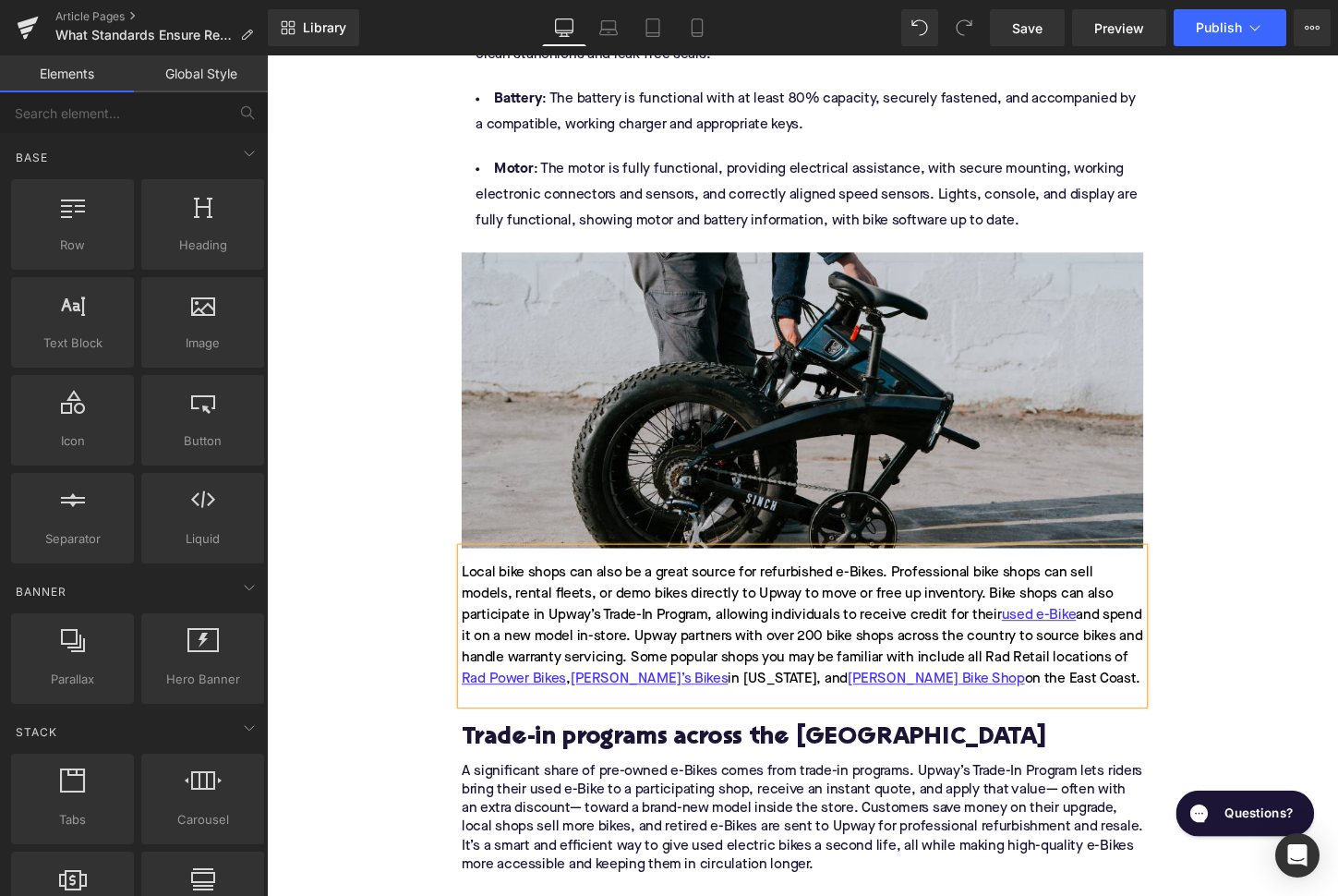
click at [749, 664] on div "Local bike shops can also be a great source for refurbished e-Bikes. Profession…" at bounding box center [826, 651] width 711 height 163
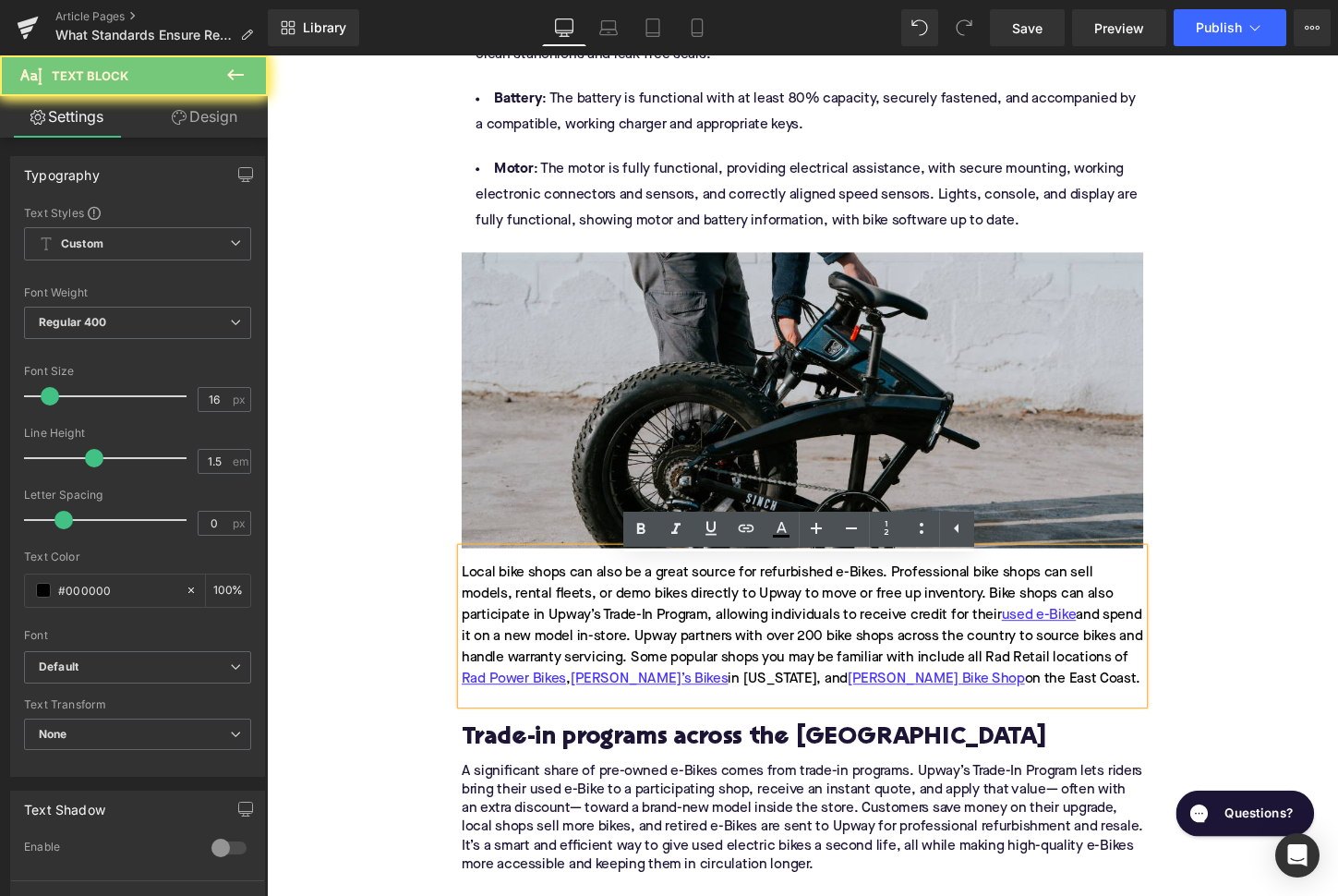
click at [749, 664] on div "Local bike shops can also be a great source for refurbished e-Bikes. Profession…" at bounding box center [826, 651] width 711 height 163
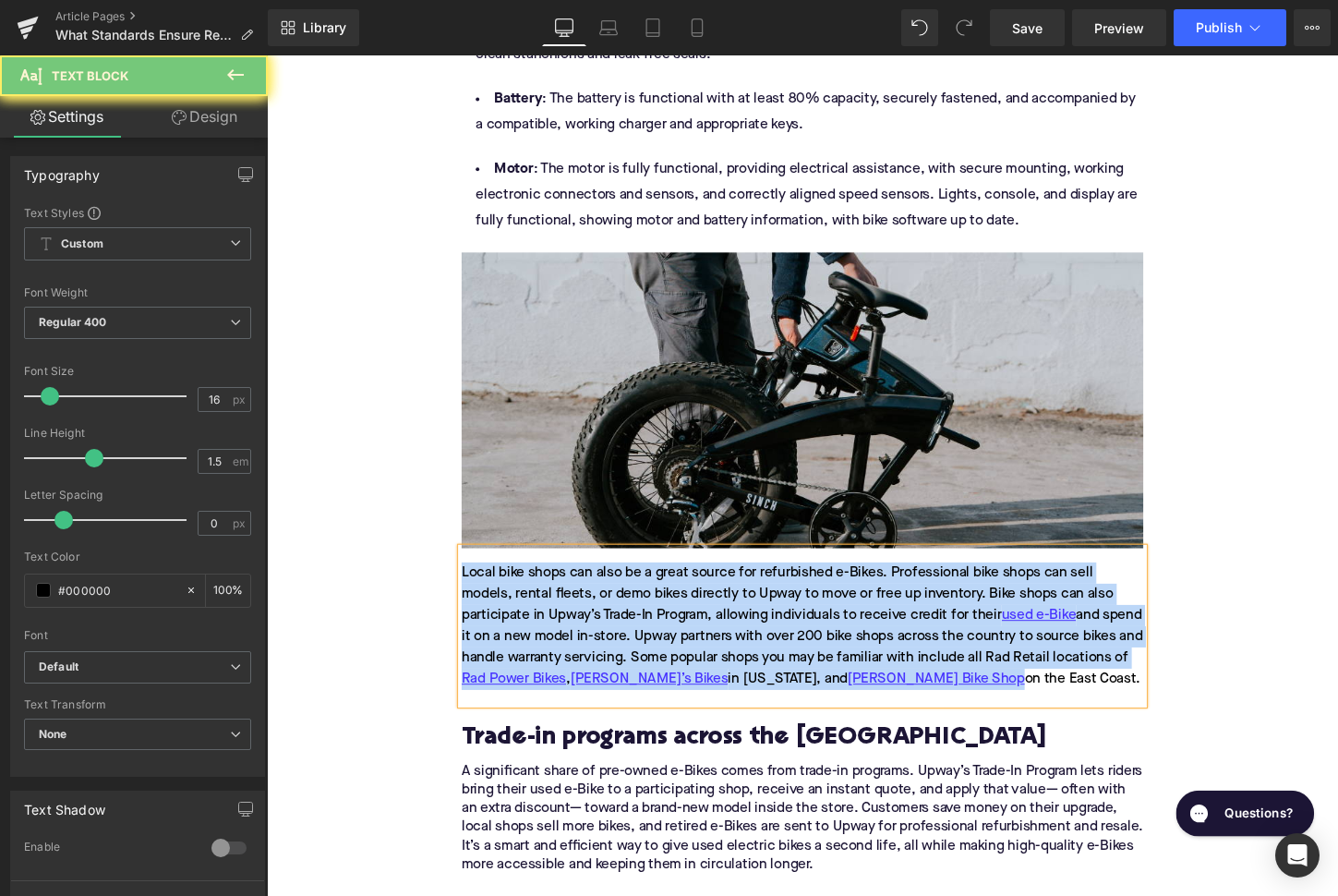
paste div
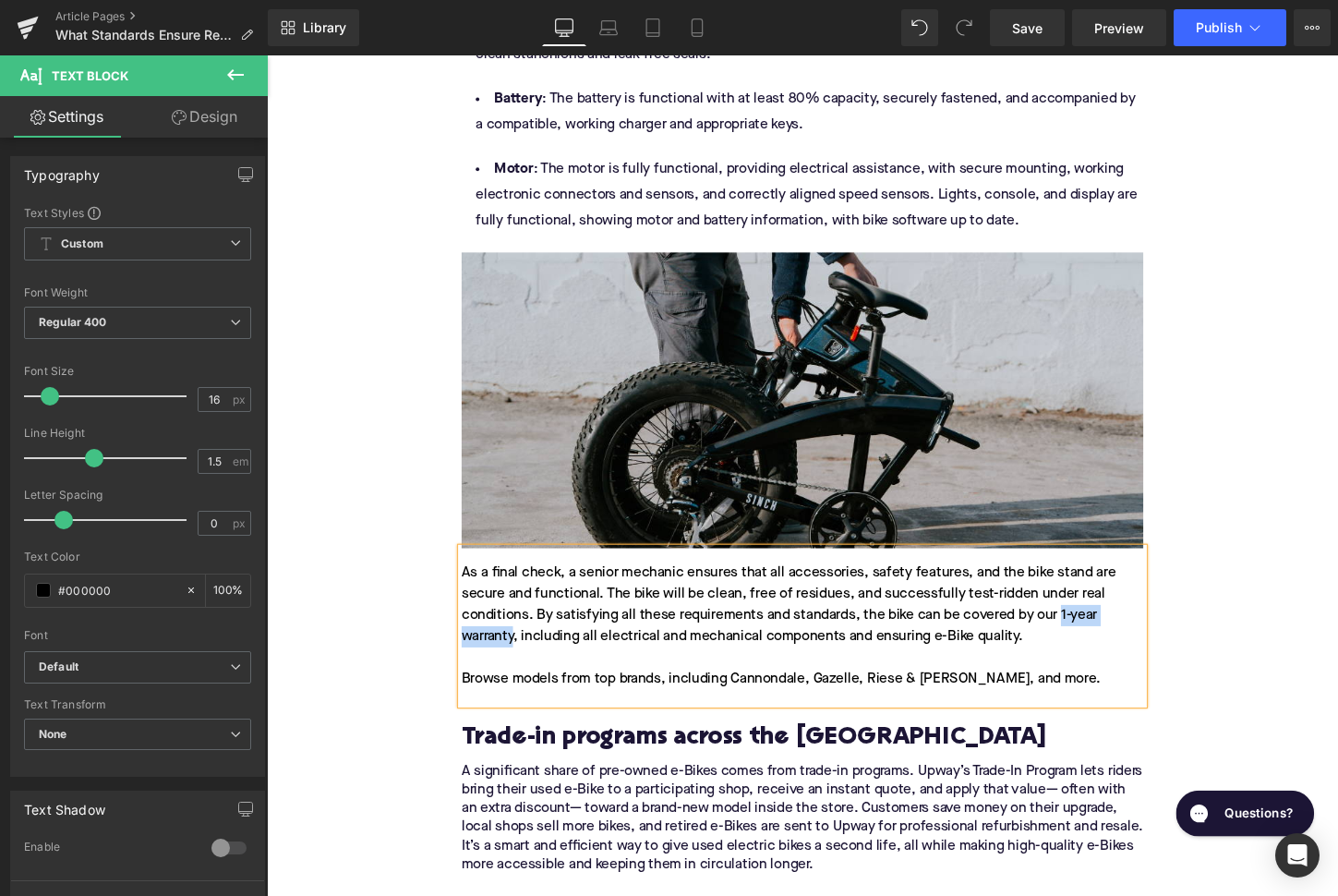
drag, startPoint x: 1095, startPoint y: 651, endPoint x: 526, endPoint y: 675, distance: 569.5
click at [526, 675] on div "As a final check, a senior mechanic ensures that all accessories, safety featur…" at bounding box center [826, 651] width 711 height 163
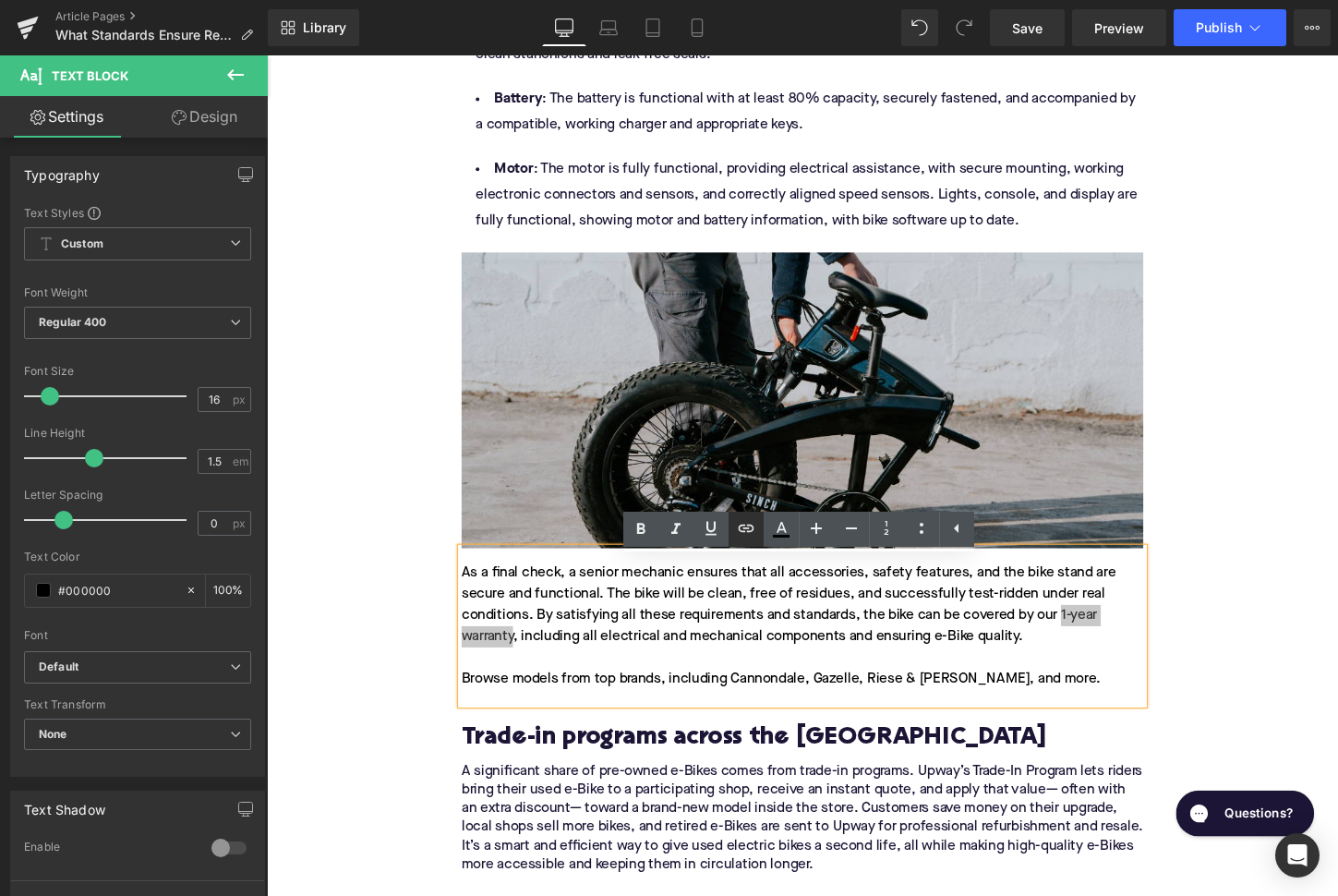
click at [741, 534] on icon at bounding box center [746, 528] width 22 height 22
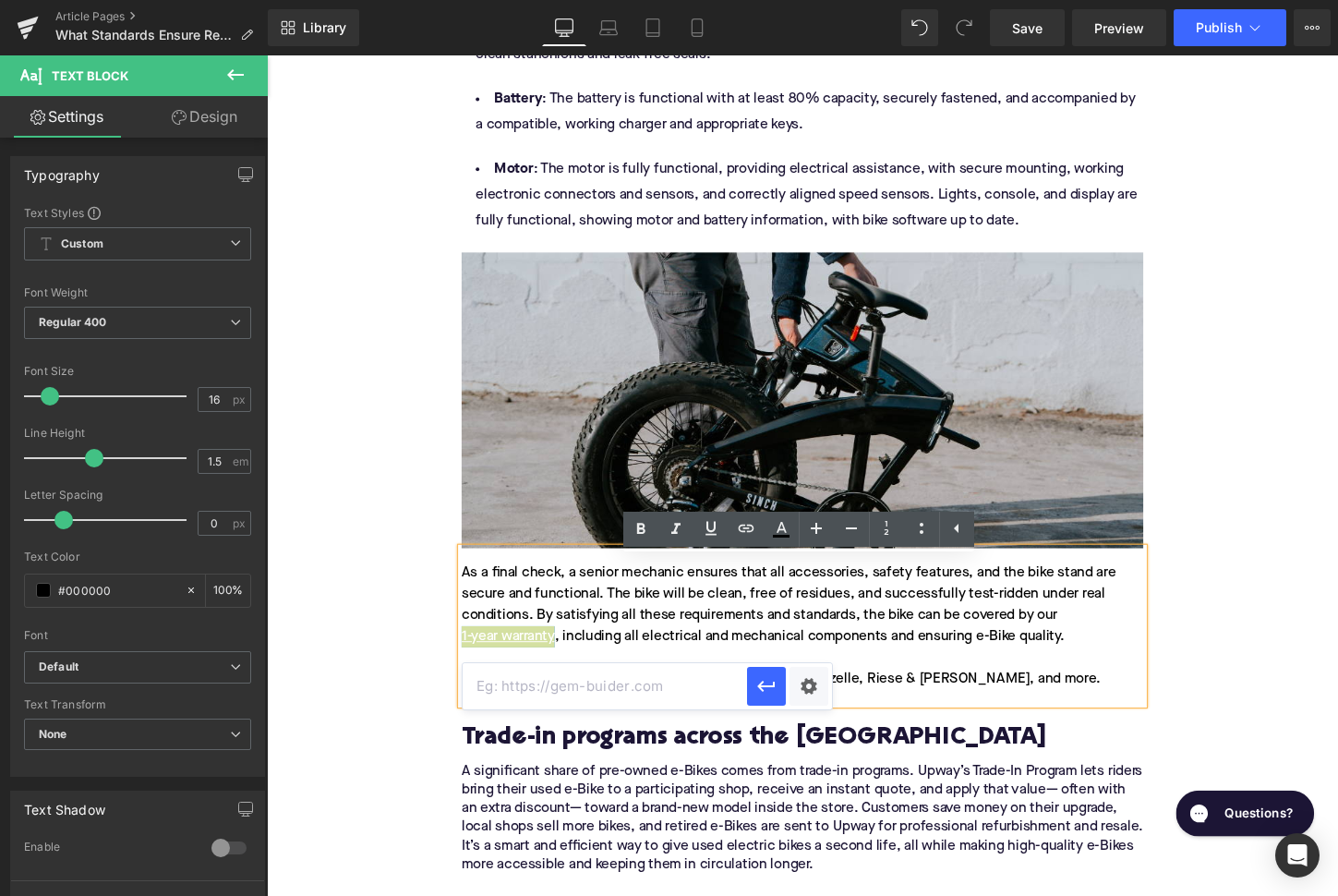
click at [629, 687] on input "text" at bounding box center [604, 685] width 284 height 46
paste input "[URL][DOMAIN_NAME]"
click at [773, 685] on icon "button" at bounding box center [766, 685] width 18 height 11
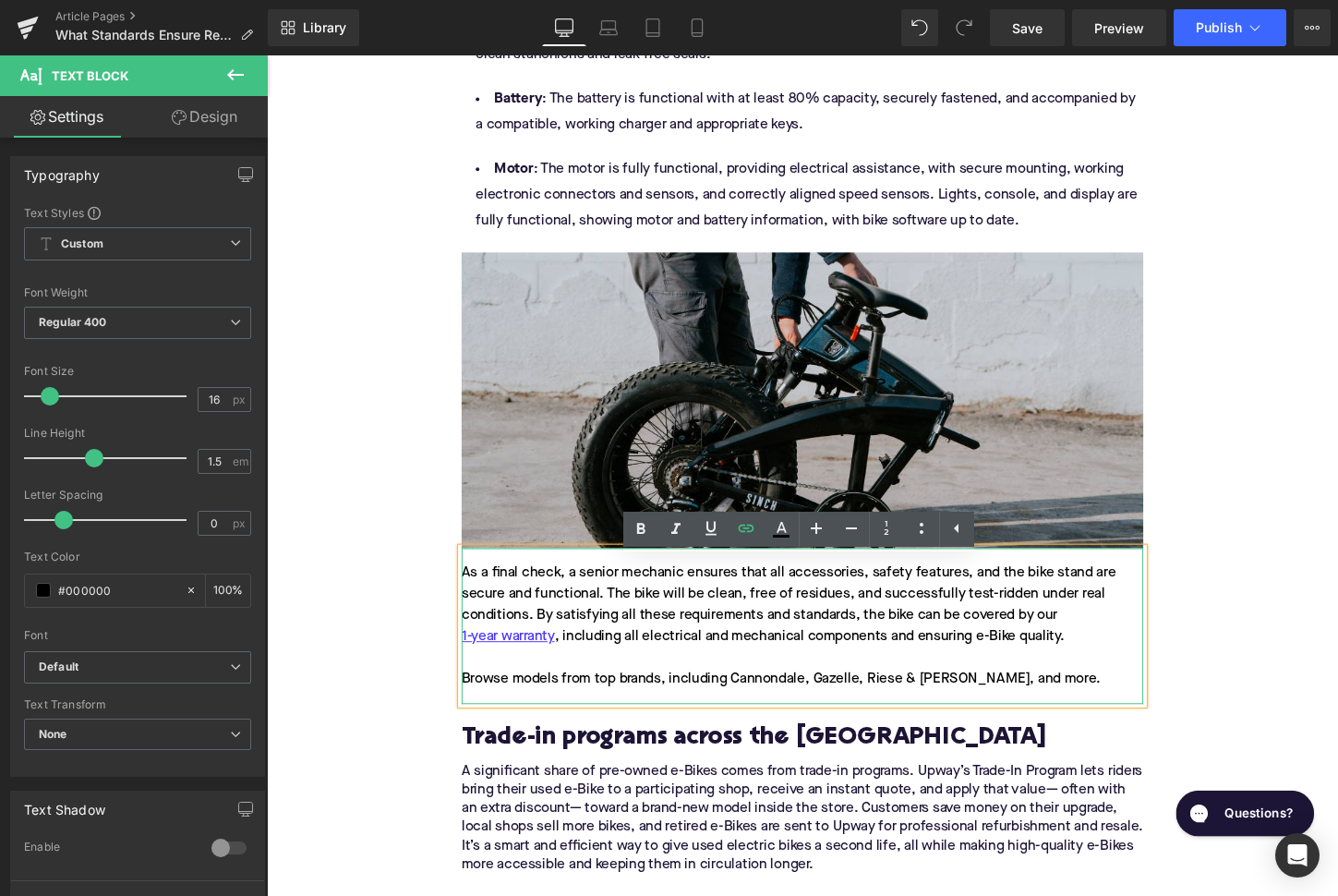
click at [788, 714] on div "As a final check, a senior mechanic ensures that all accessories, safety featur…" at bounding box center [826, 651] width 711 height 163
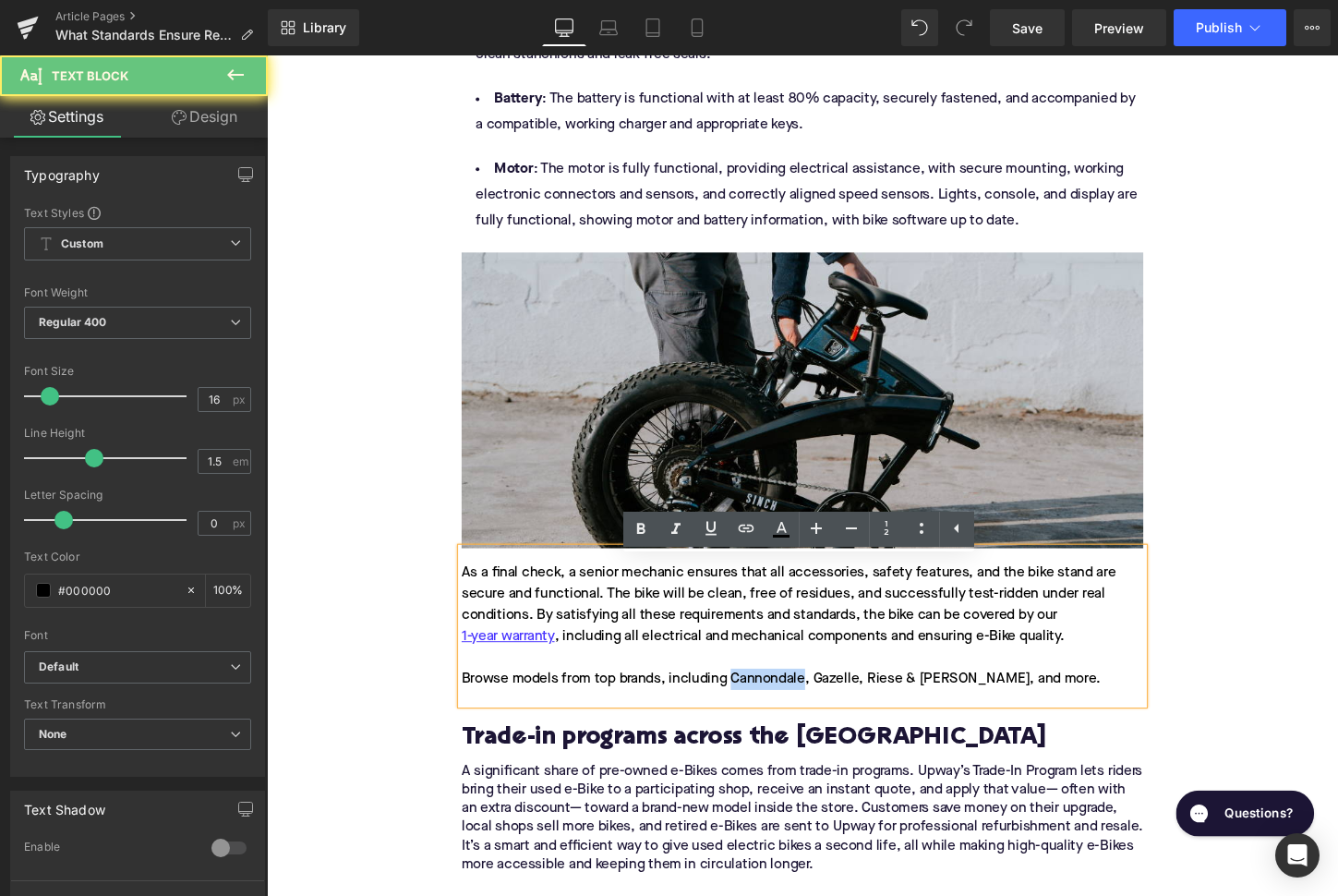
click at [788, 714] on div "As a final check, a senior mechanic ensures that all accessories, safety featur…" at bounding box center [826, 651] width 711 height 163
click at [747, 535] on icon at bounding box center [746, 528] width 22 height 22
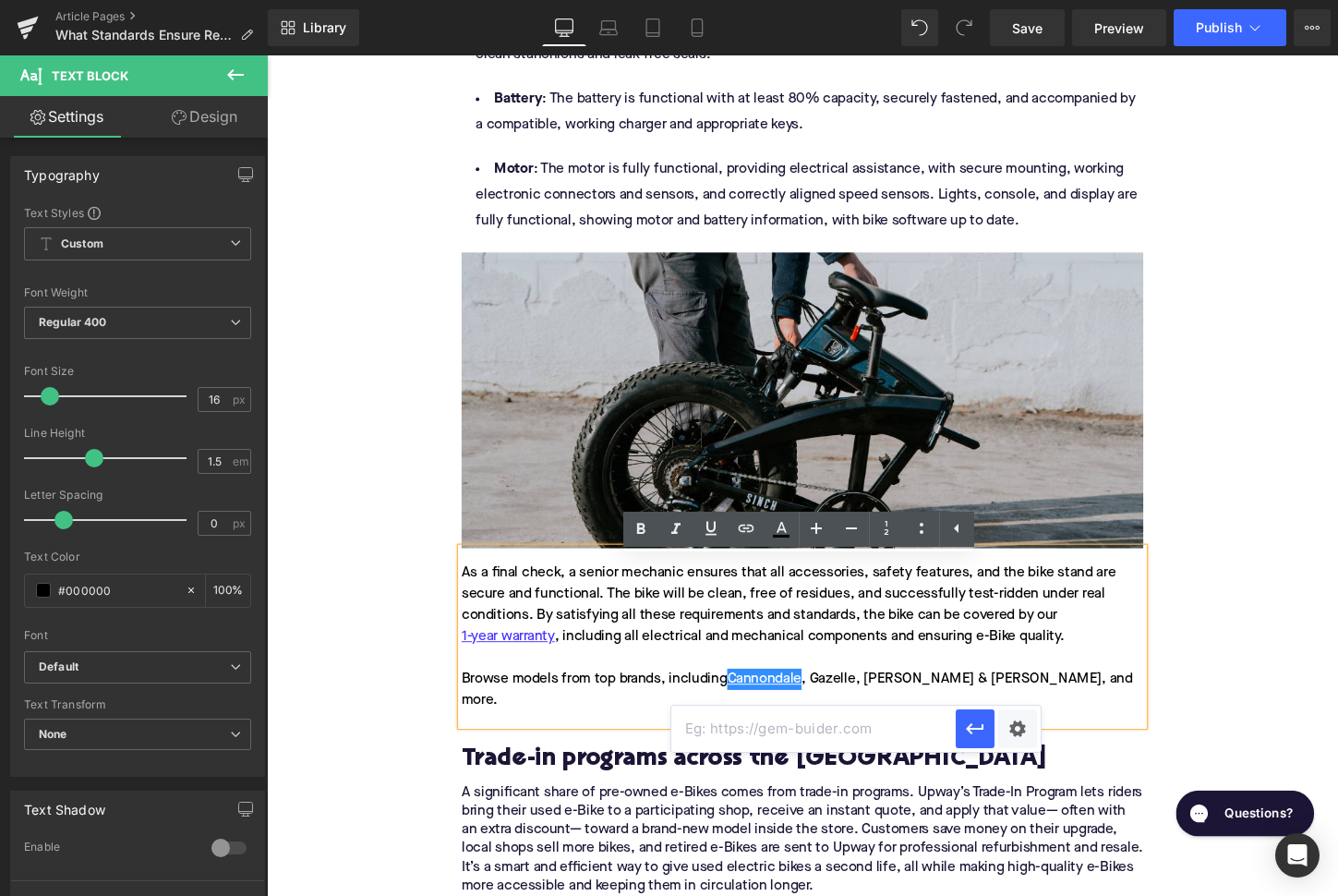
click at [795, 722] on input "text" at bounding box center [813, 728] width 284 height 46
paste input "[URL][DOMAIN_NAME]"
click at [967, 732] on icon "button" at bounding box center [975, 728] width 22 height 22
click at [872, 726] on div "As a final check, a senior mechanic ensures that all accessories, safety featur…" at bounding box center [826, 662] width 711 height 184
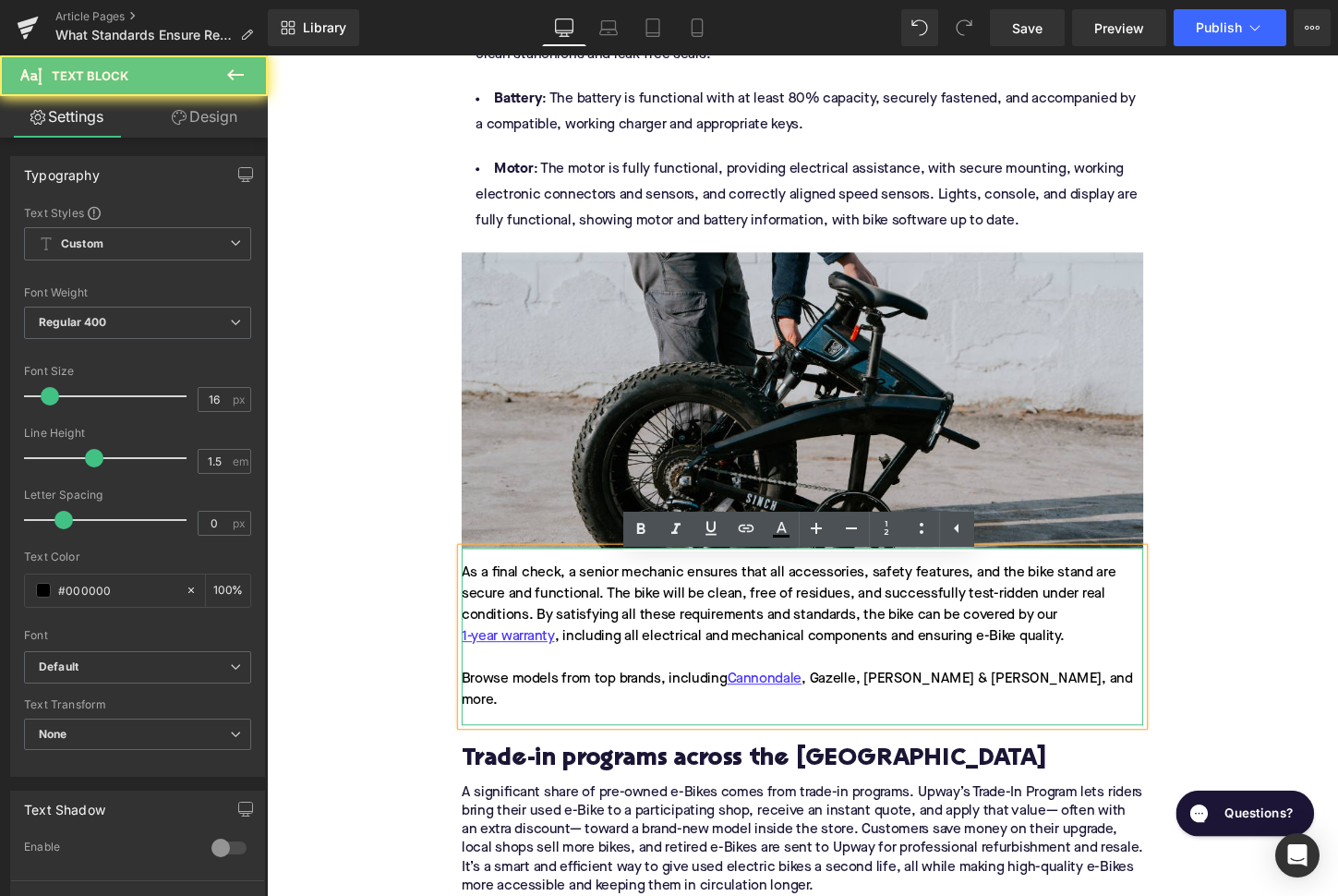
click at [872, 726] on div "As a final check, a senior mechanic ensures that all accessories, safety featur…" at bounding box center [826, 662] width 711 height 184
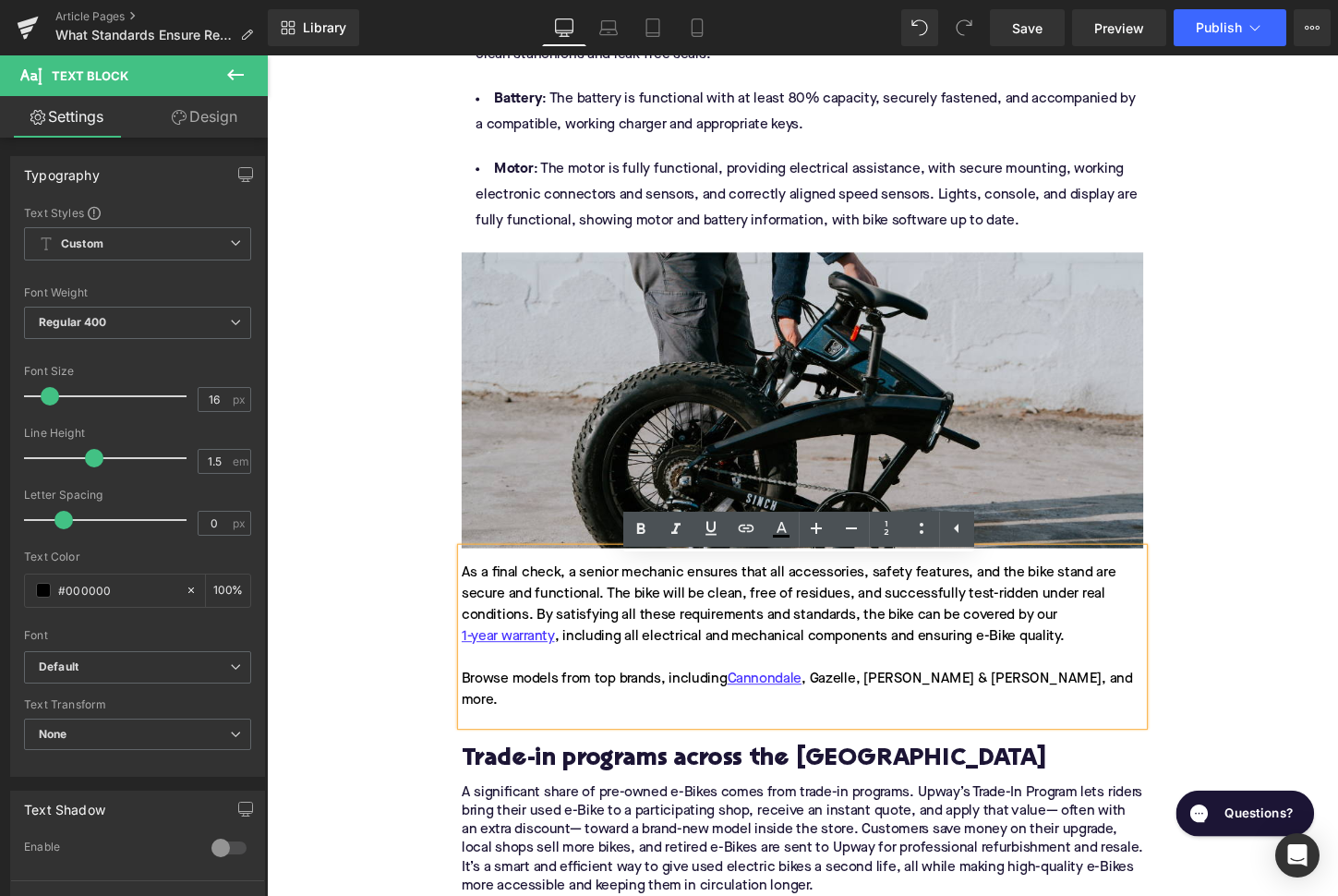
click at [870, 716] on div "As a final check, a senior mechanic ensures that all accessories, safety featur…" at bounding box center [826, 662] width 711 height 184
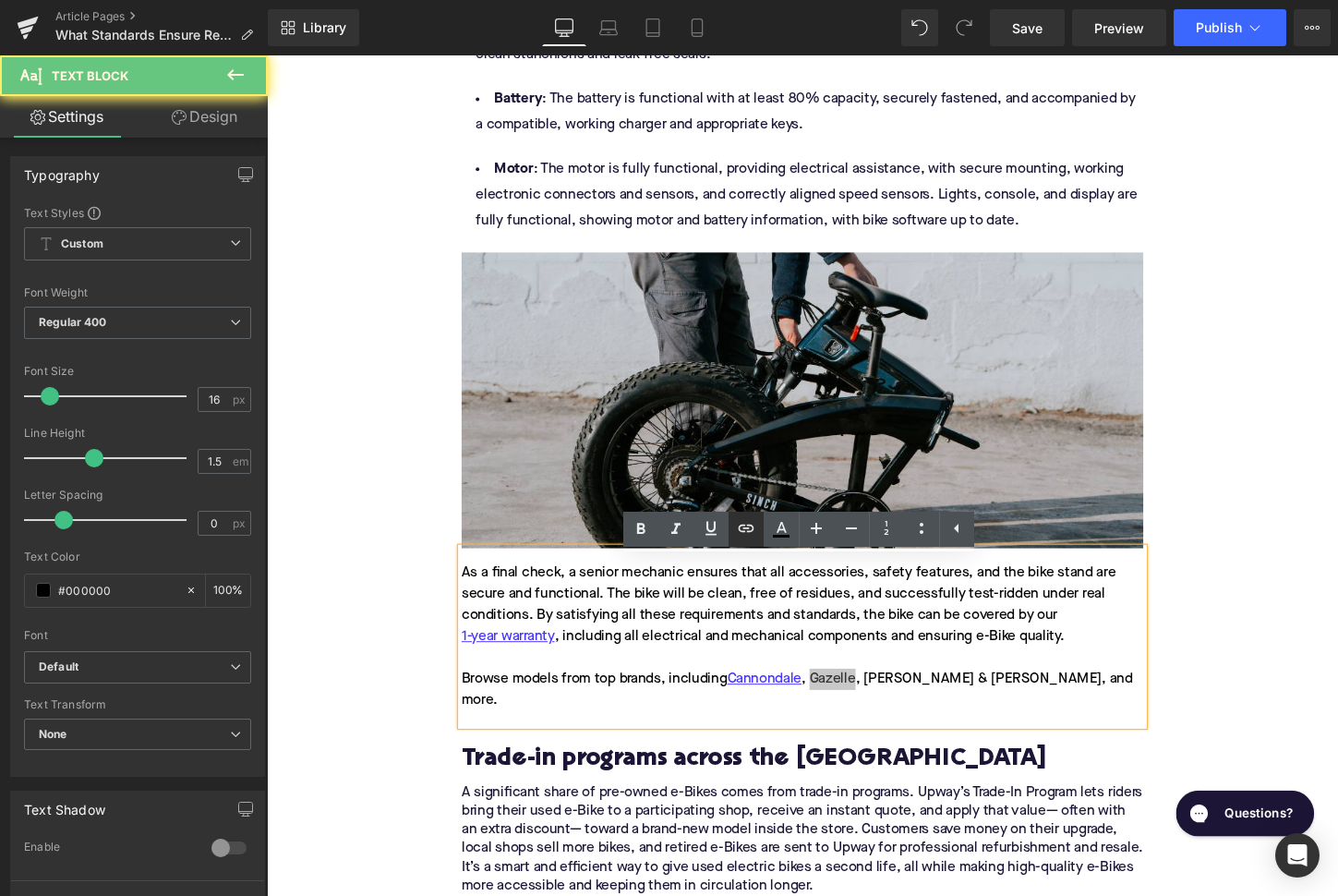
click at [742, 534] on icon at bounding box center [746, 528] width 22 height 22
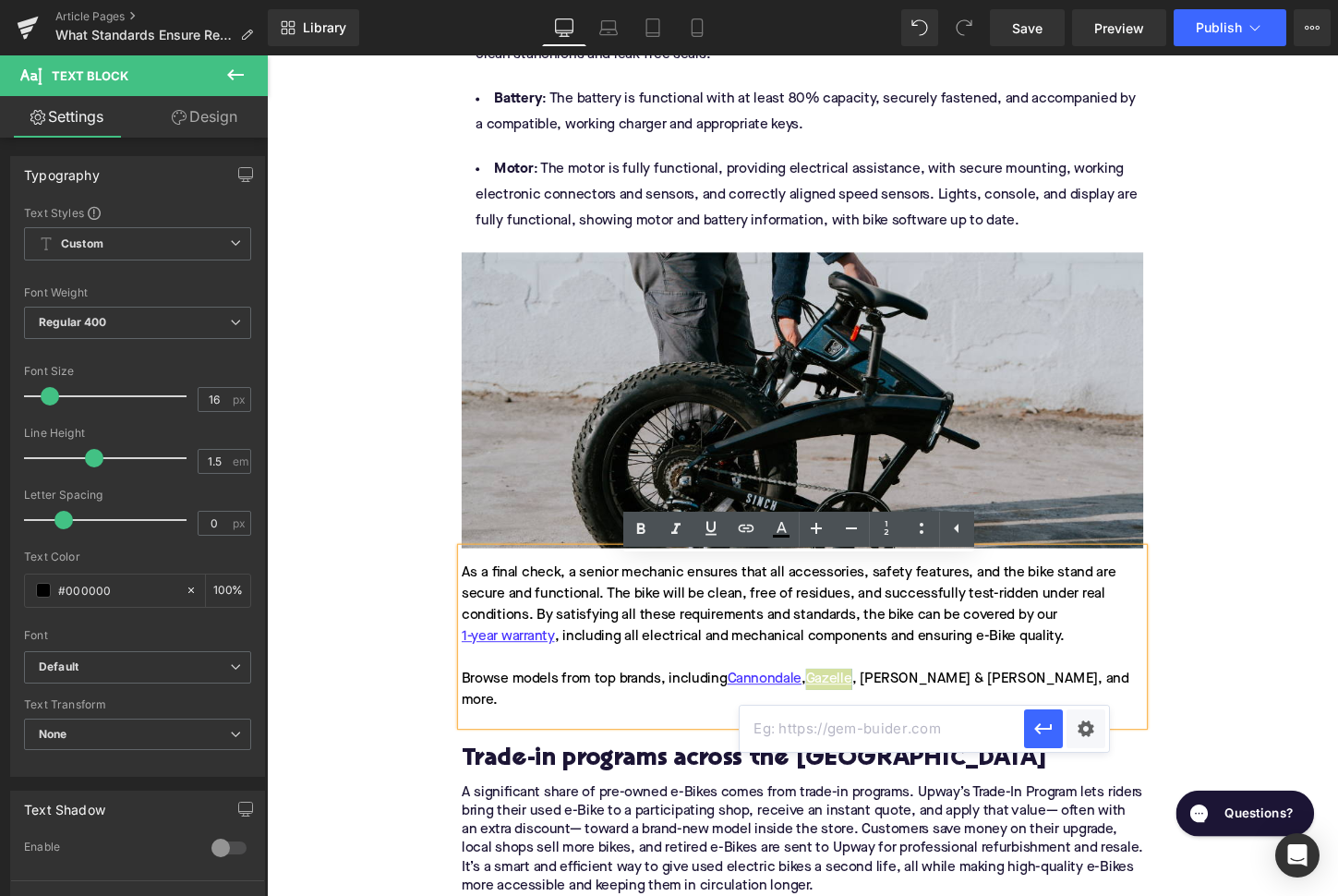
click at [841, 727] on input "text" at bounding box center [881, 728] width 284 height 46
paste input "[URL][DOMAIN_NAME]"
type input "[URL][DOMAIN_NAME]"
click at [1047, 733] on icon "button" at bounding box center [1043, 728] width 22 height 22
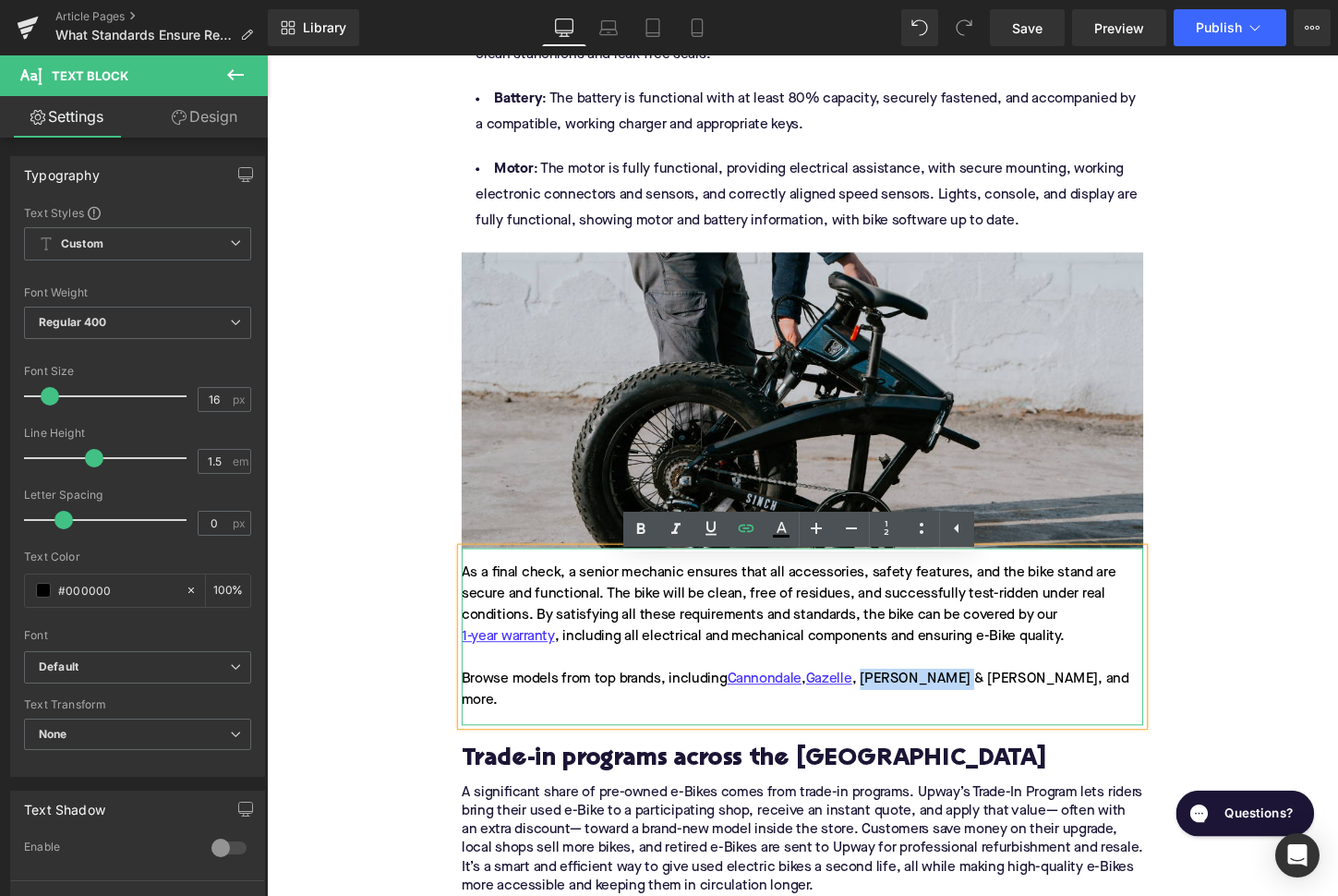
drag, startPoint x: 991, startPoint y: 713, endPoint x: 897, endPoint y: 710, distance: 94.0
click at [897, 710] on div "As a final check, a senior mechanic ensures that all accessories, safety featur…" at bounding box center [826, 662] width 711 height 184
click at [751, 536] on icon at bounding box center [746, 528] width 22 height 22
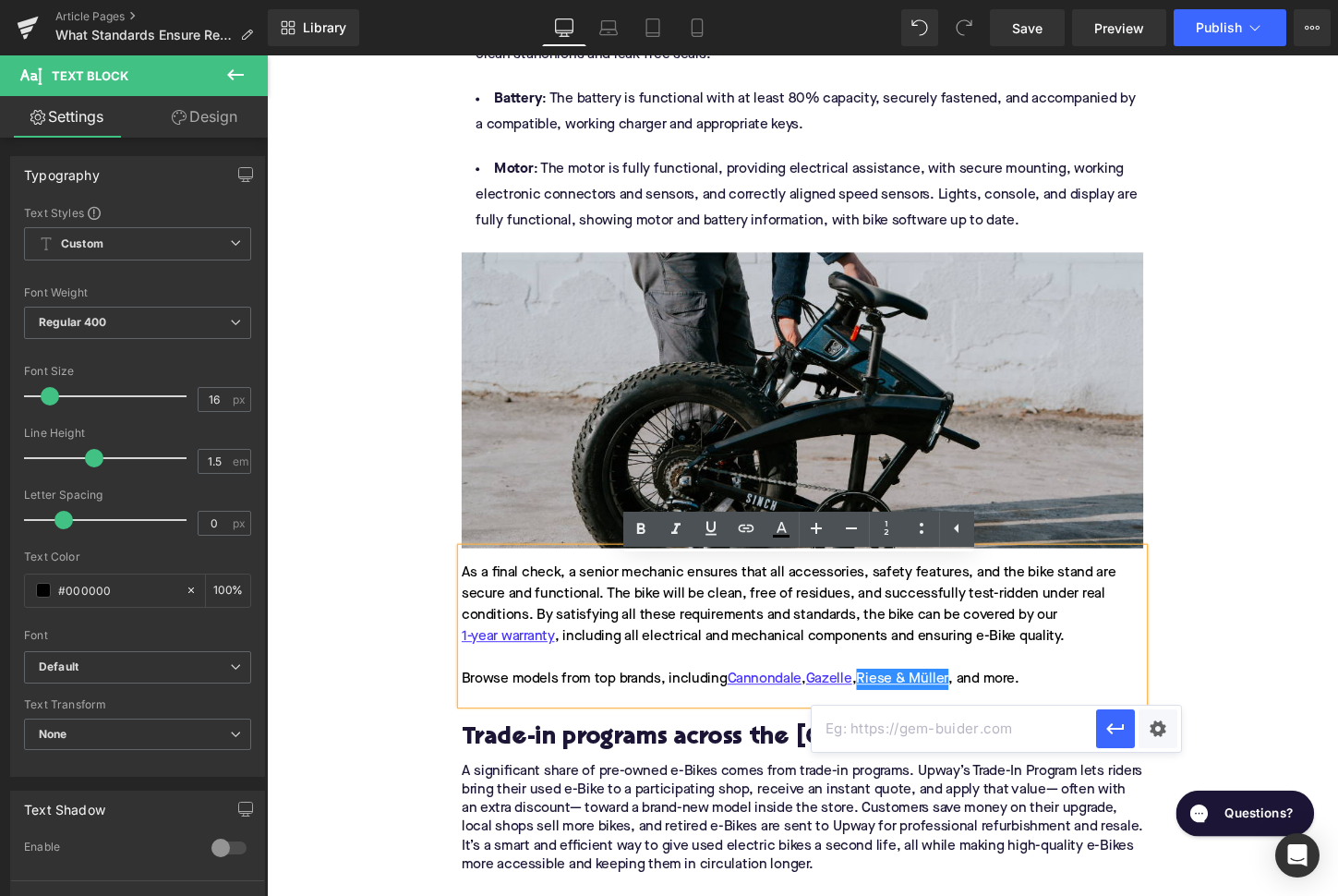
click at [898, 725] on input "text" at bounding box center [953, 728] width 284 height 46
paste input "[URL][DOMAIN_NAME][PERSON_NAME]"
type input "[URL][DOMAIN_NAME][PERSON_NAME]"
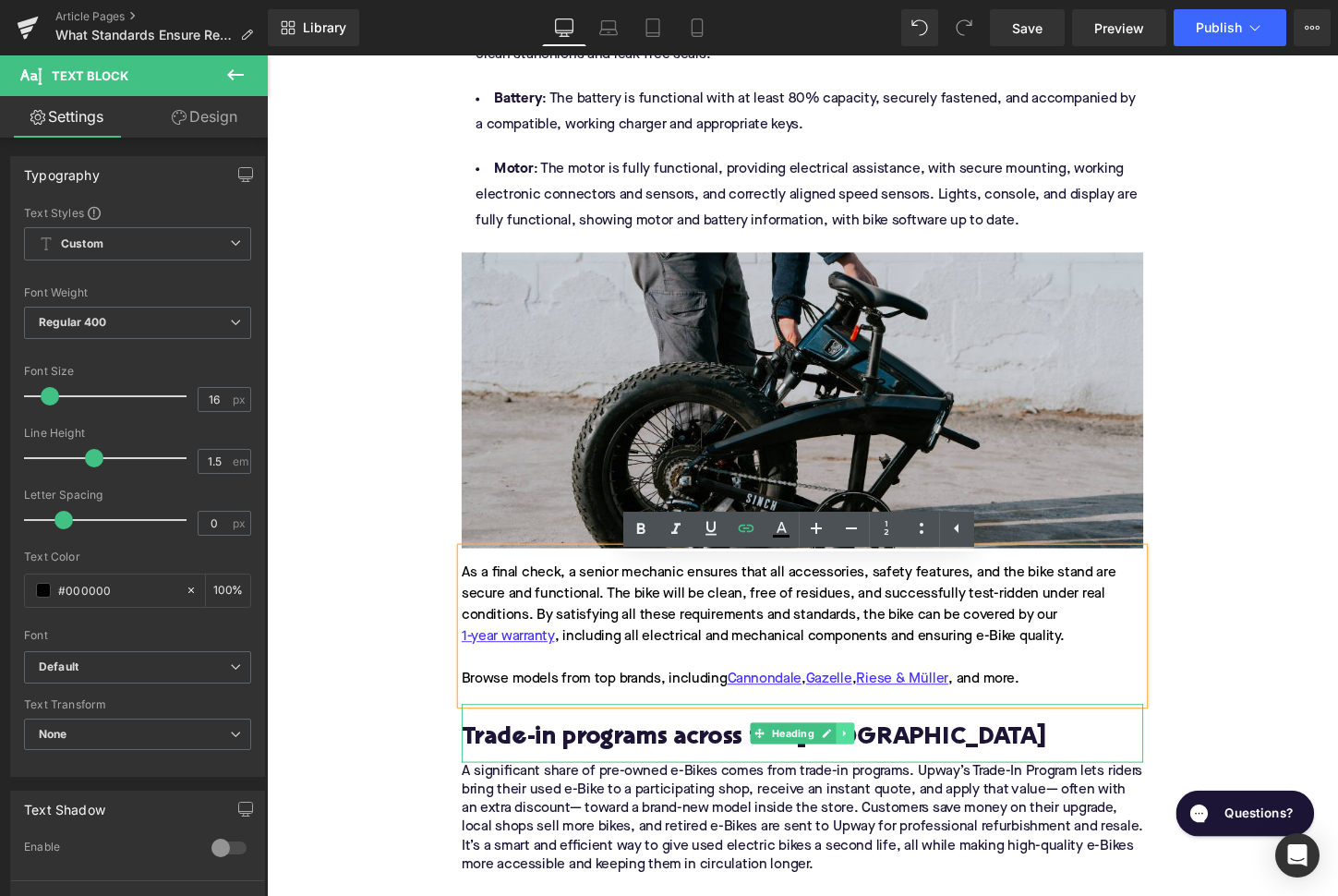
click at [879, 774] on link at bounding box center [871, 762] width 20 height 22
click at [885, 768] on icon at bounding box center [879, 763] width 10 height 10
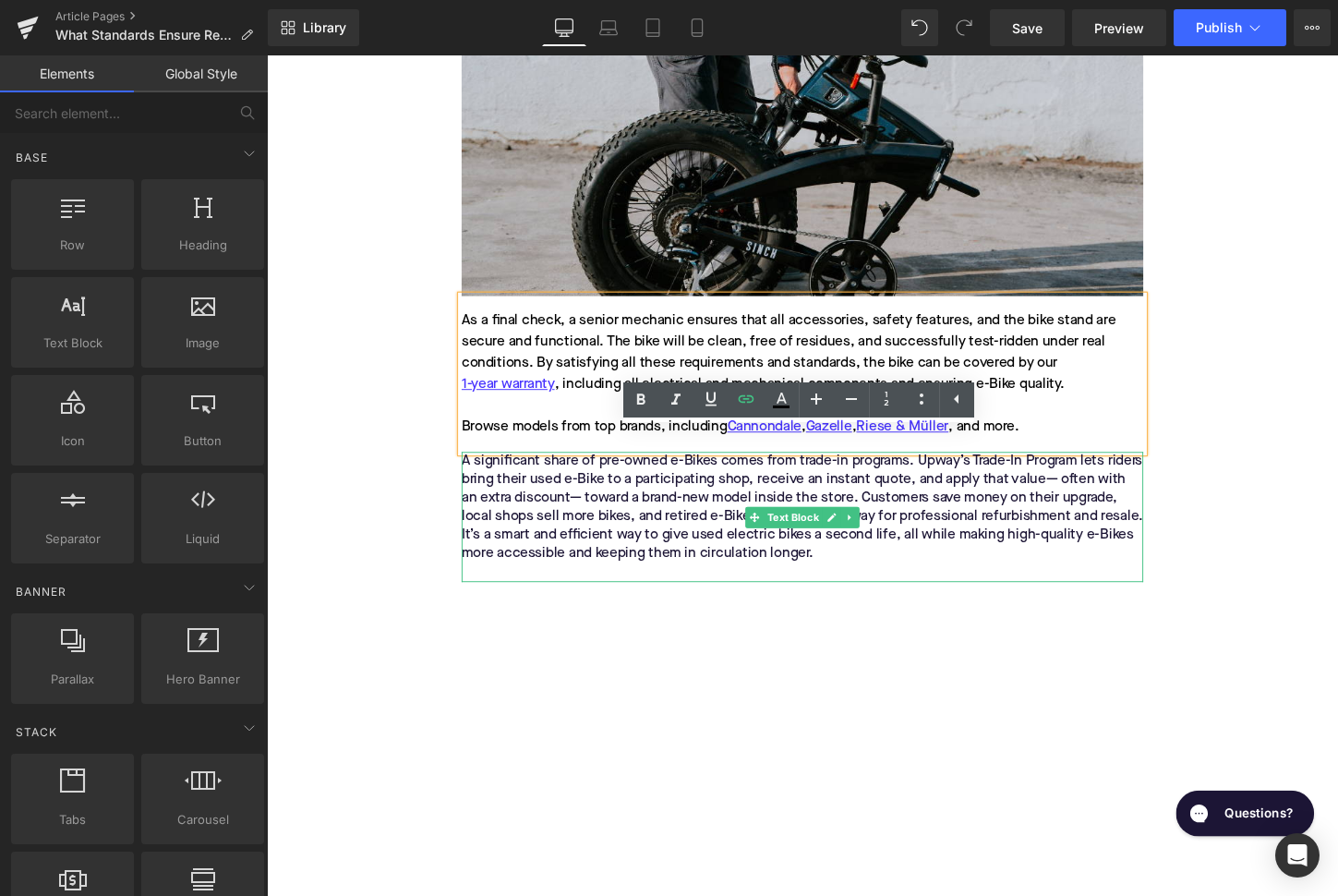
scroll to position [2864, 0]
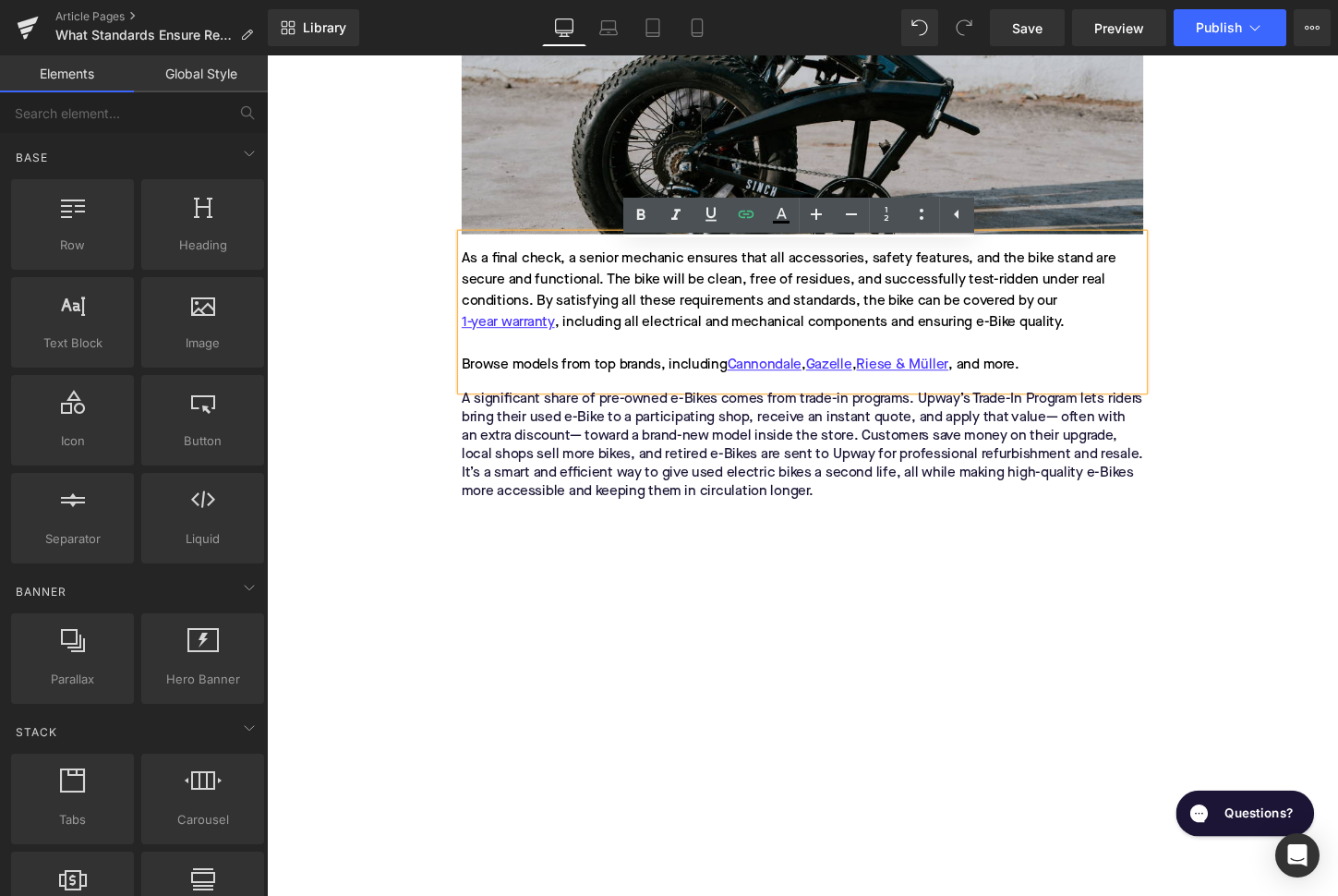
click at [408, 524] on div "Home / What Standards Ensure Refurbished E-Bike Quality? Breadcrumbs What Stand…" at bounding box center [825, 162] width 1117 height 5555
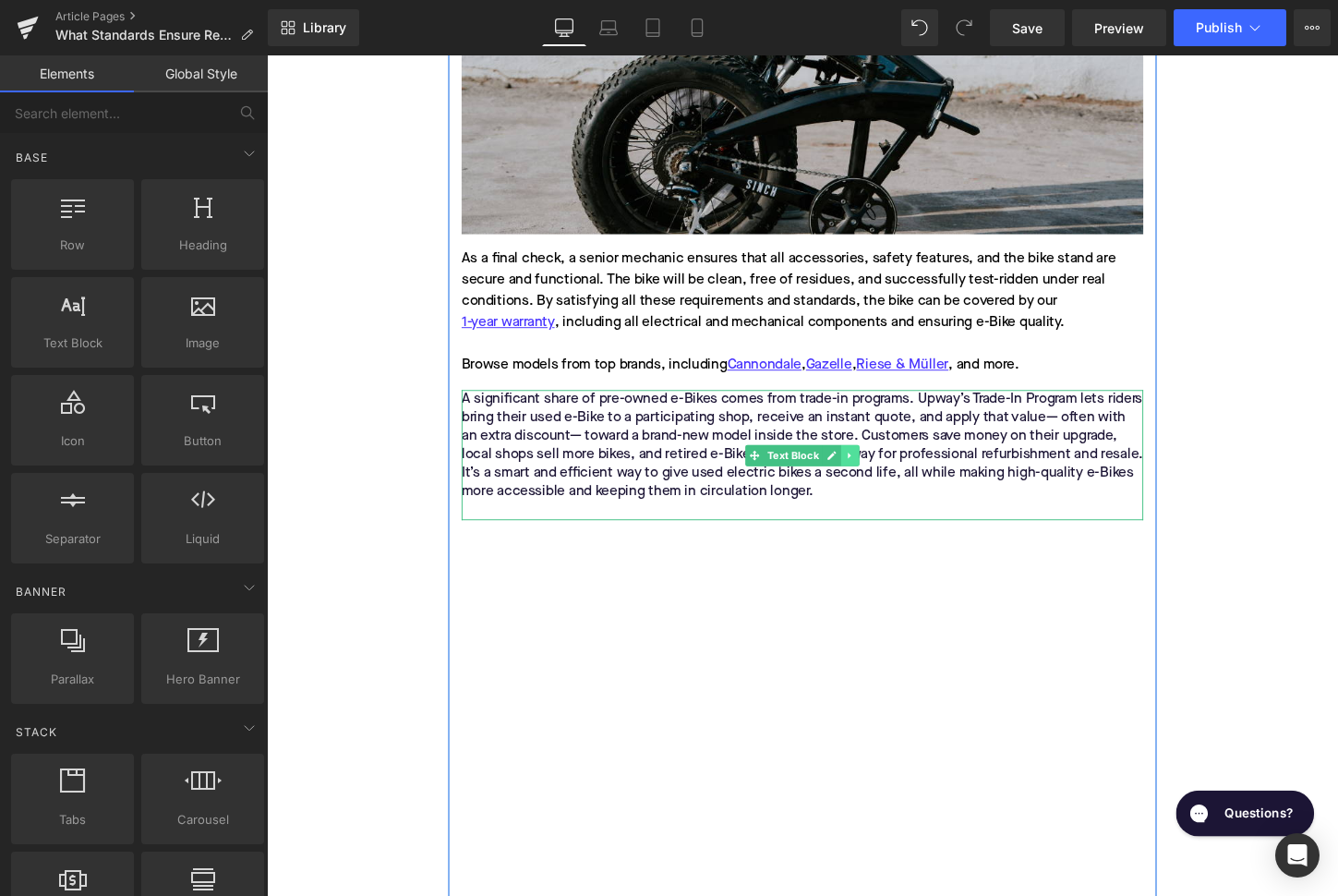
click at [877, 478] on icon at bounding box center [874, 472] width 10 height 11
click at [880, 477] on icon at bounding box center [885, 472] width 10 height 10
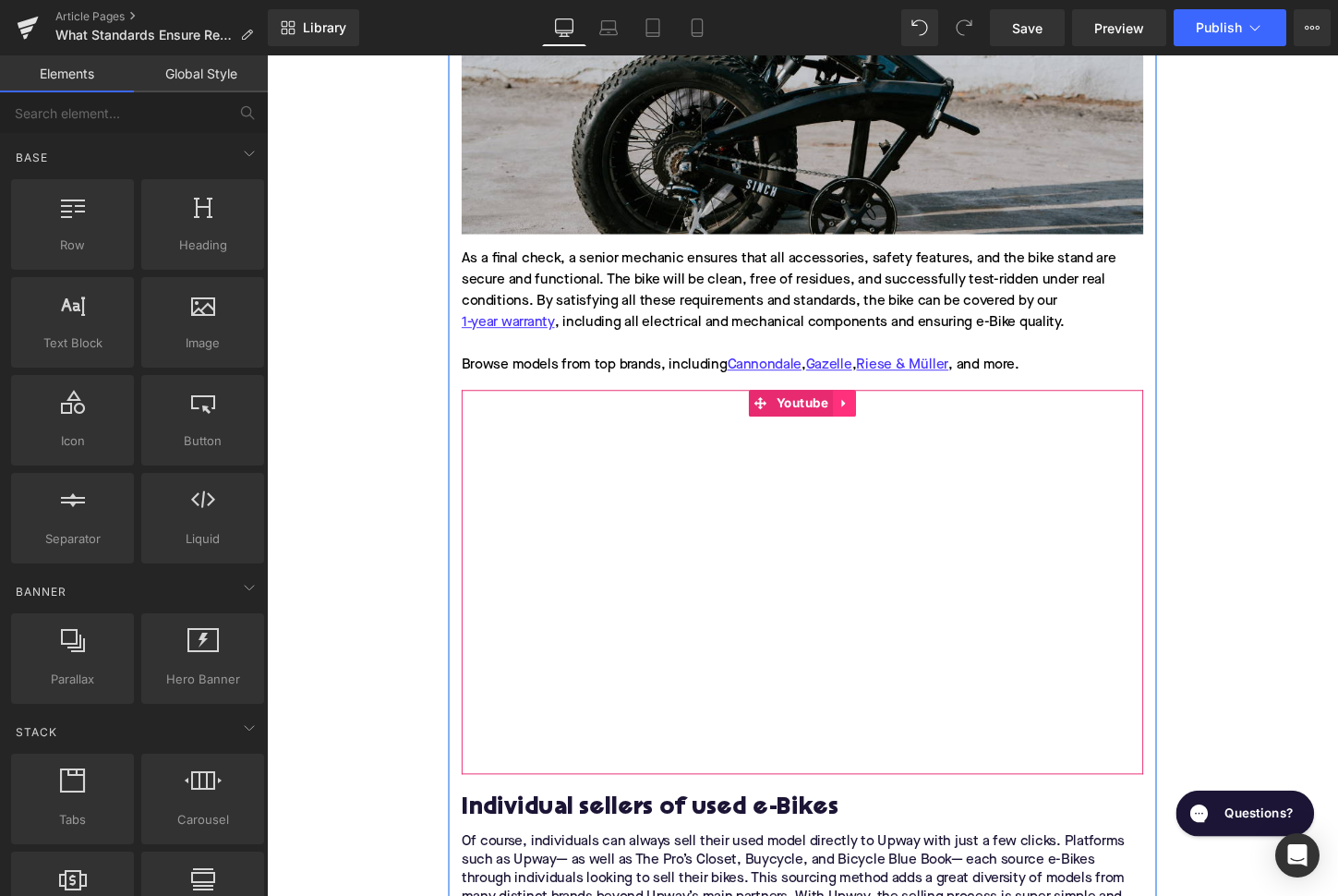
click at [862, 432] on link at bounding box center [870, 418] width 24 height 27
click at [874, 432] on link at bounding box center [881, 418] width 24 height 27
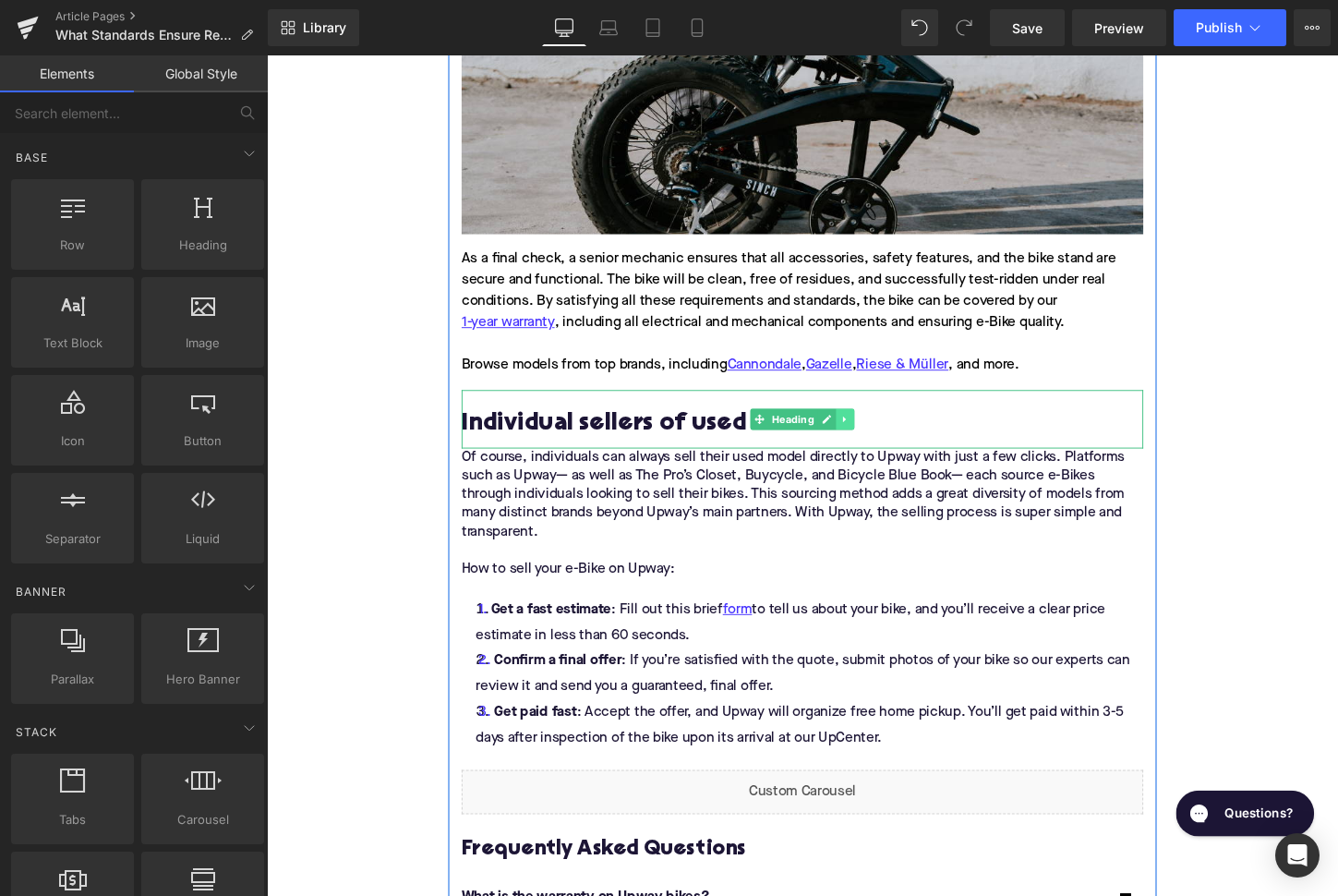
click at [872, 440] on icon at bounding box center [871, 434] width 10 height 11
click at [878, 440] on icon at bounding box center [879, 435] width 10 height 10
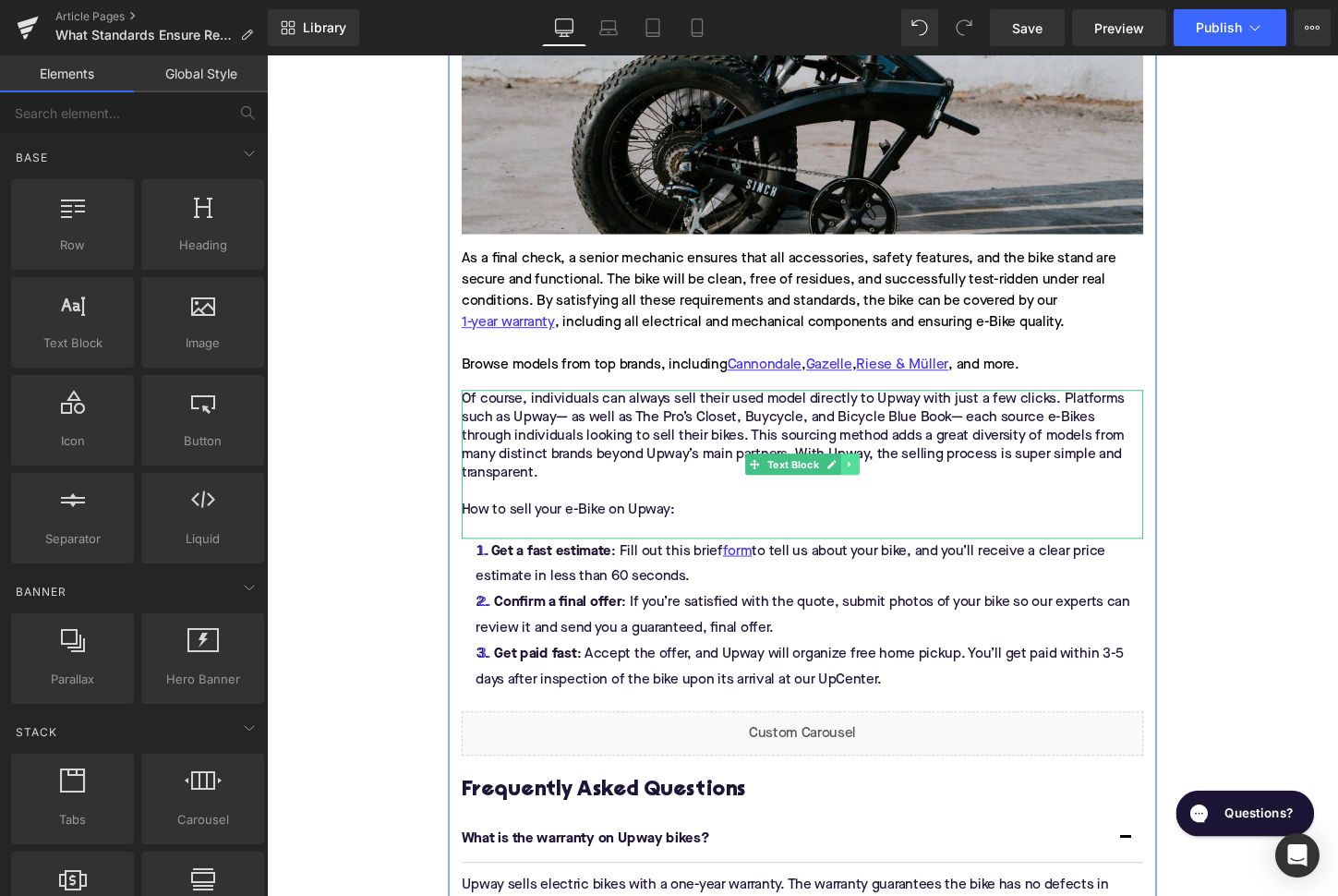
click at [876, 493] on link at bounding box center [876, 482] width 20 height 22
click at [886, 488] on icon at bounding box center [885, 482] width 10 height 10
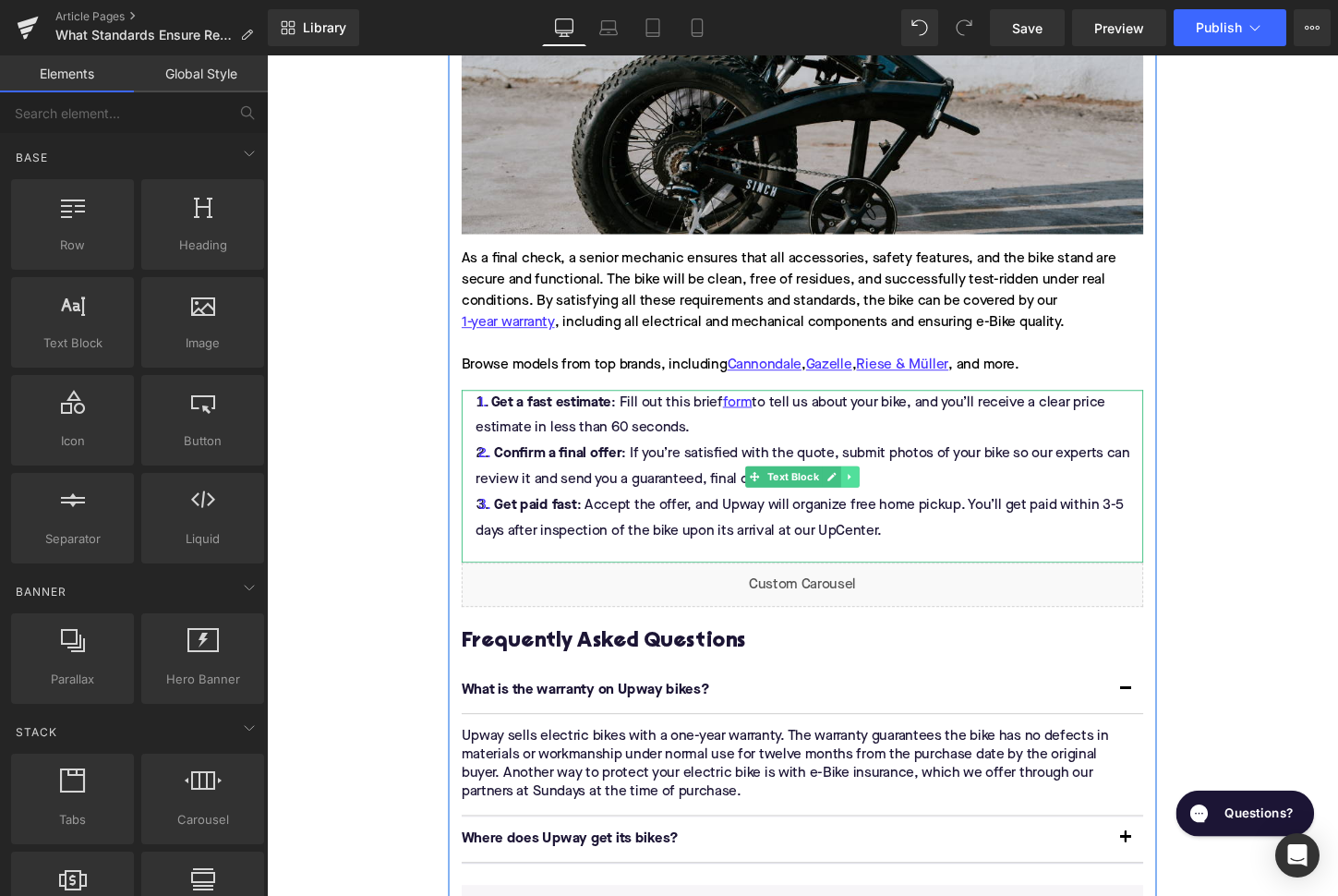
click at [875, 501] on icon at bounding box center [874, 495] width 10 height 11
click at [883, 500] on icon at bounding box center [885, 495] width 10 height 10
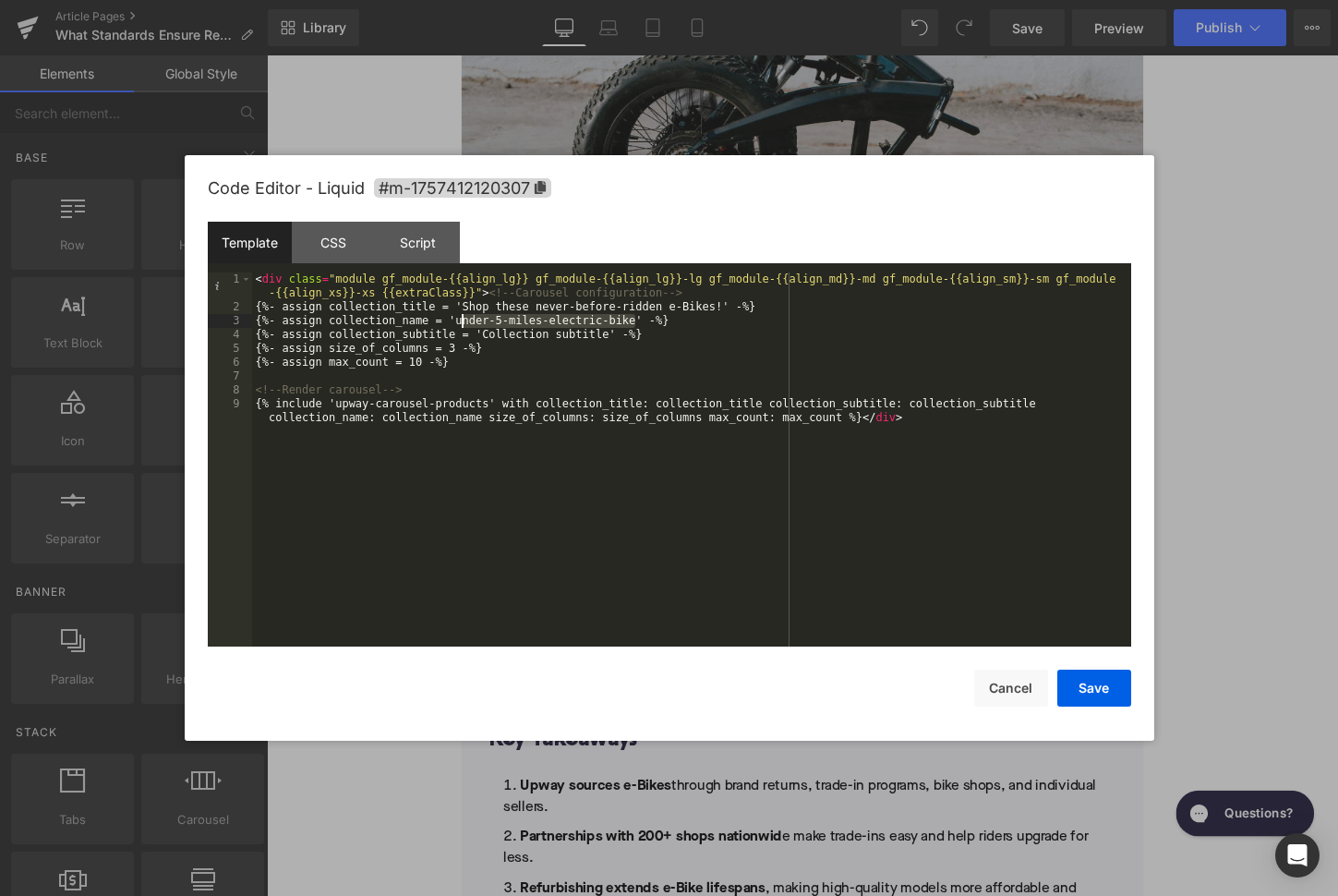
drag, startPoint x: 635, startPoint y: 321, endPoint x: 459, endPoint y: 320, distance: 176.0
click at [459, 320] on div "< div class = "module gf_module-{{align_lg}} gf_module-{{align_lg}}-lg gf_modul…" at bounding box center [691, 487] width 879 height 429
drag, startPoint x: 668, startPoint y: 307, endPoint x: 534, endPoint y: 305, distance: 134.0
click at [534, 305] on div "< div class = "module gf_module-{{align_lg}} gf_module-{{align_lg}}-lg gf_modul…" at bounding box center [691, 487] width 879 height 429
click at [1080, 684] on button "Save" at bounding box center [1095, 688] width 74 height 37
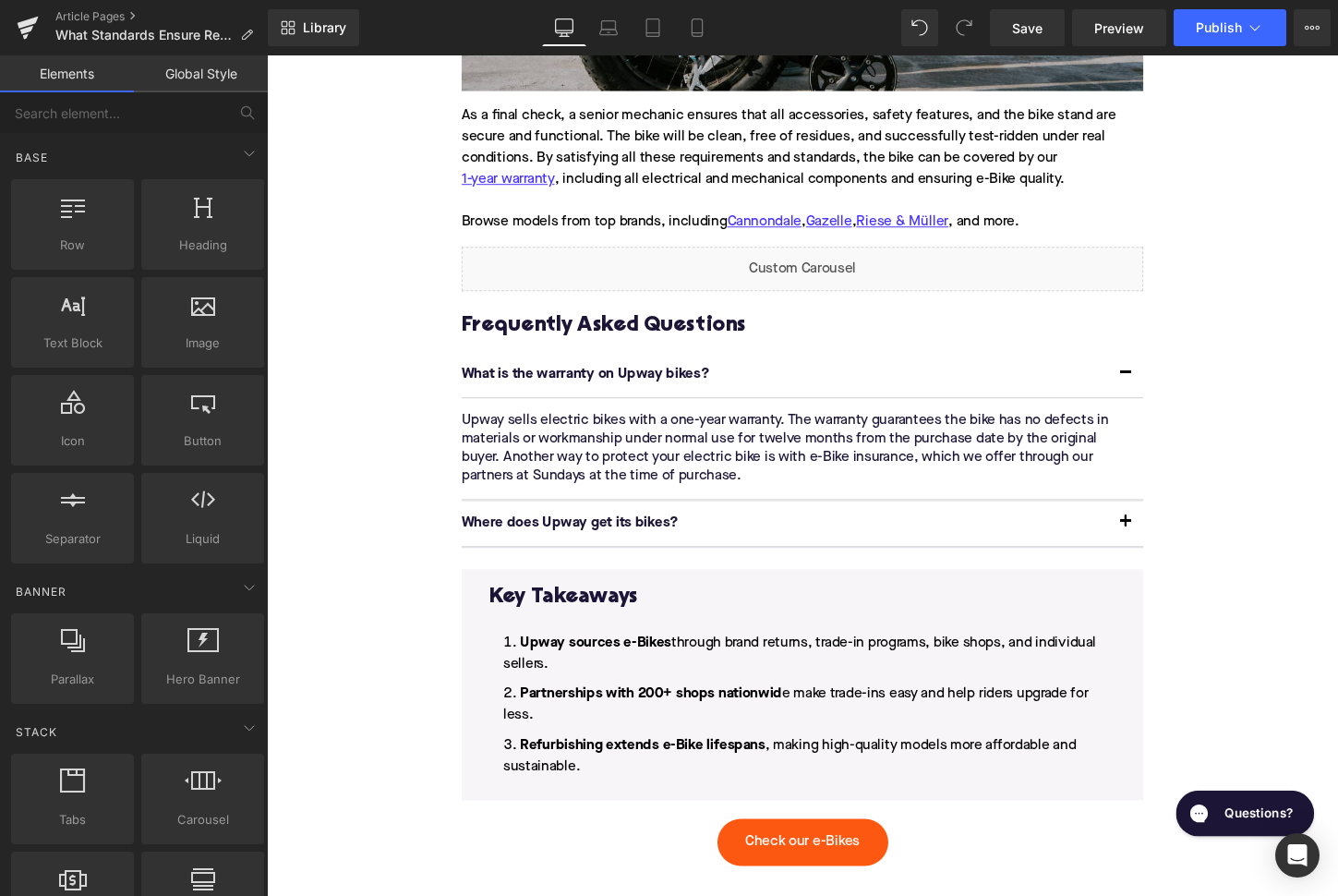
scroll to position [3210, 0]
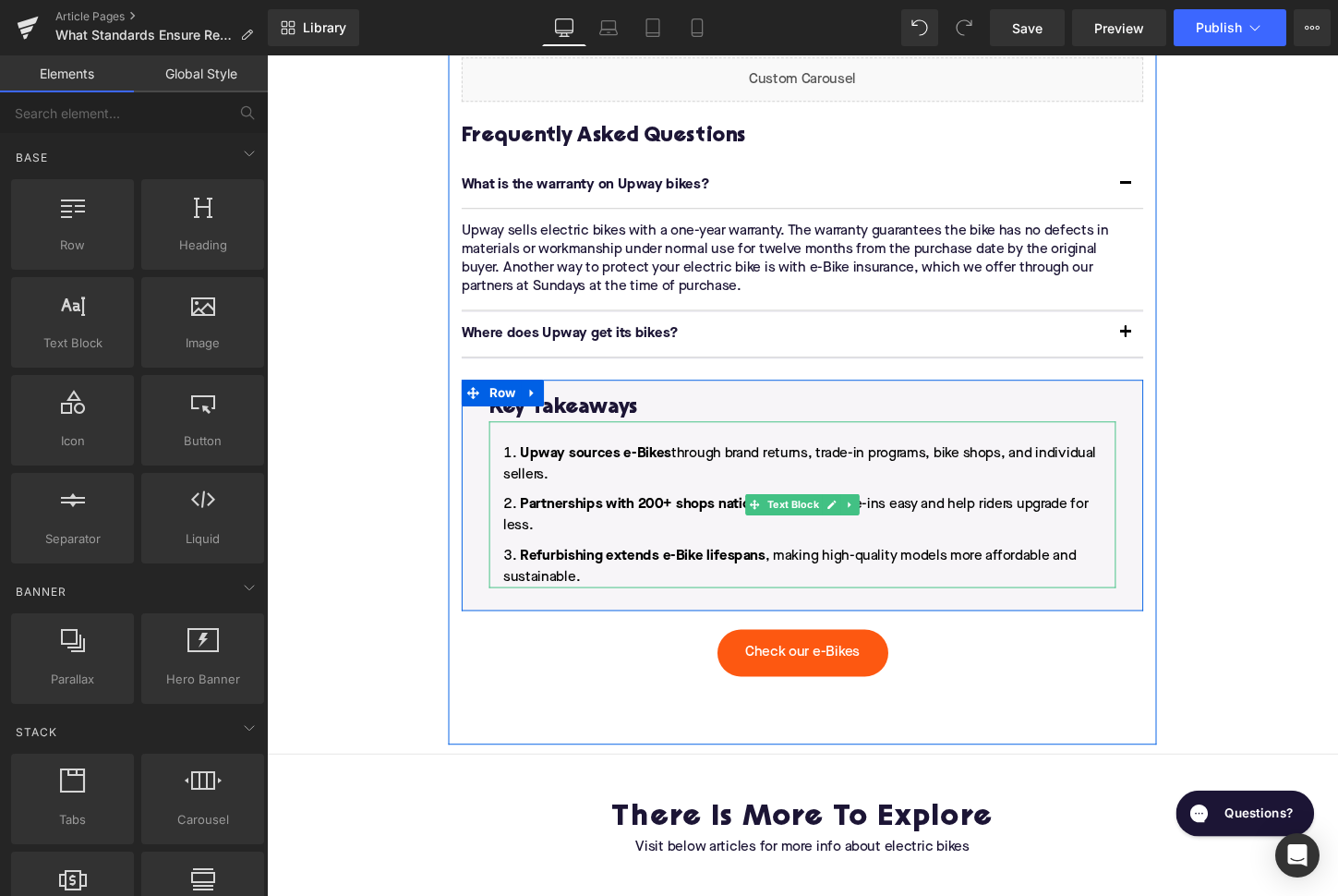
click at [707, 585] on strong "Refurbishing extends e-Bike lifespans" at bounding box center [659, 577] width 256 height 15
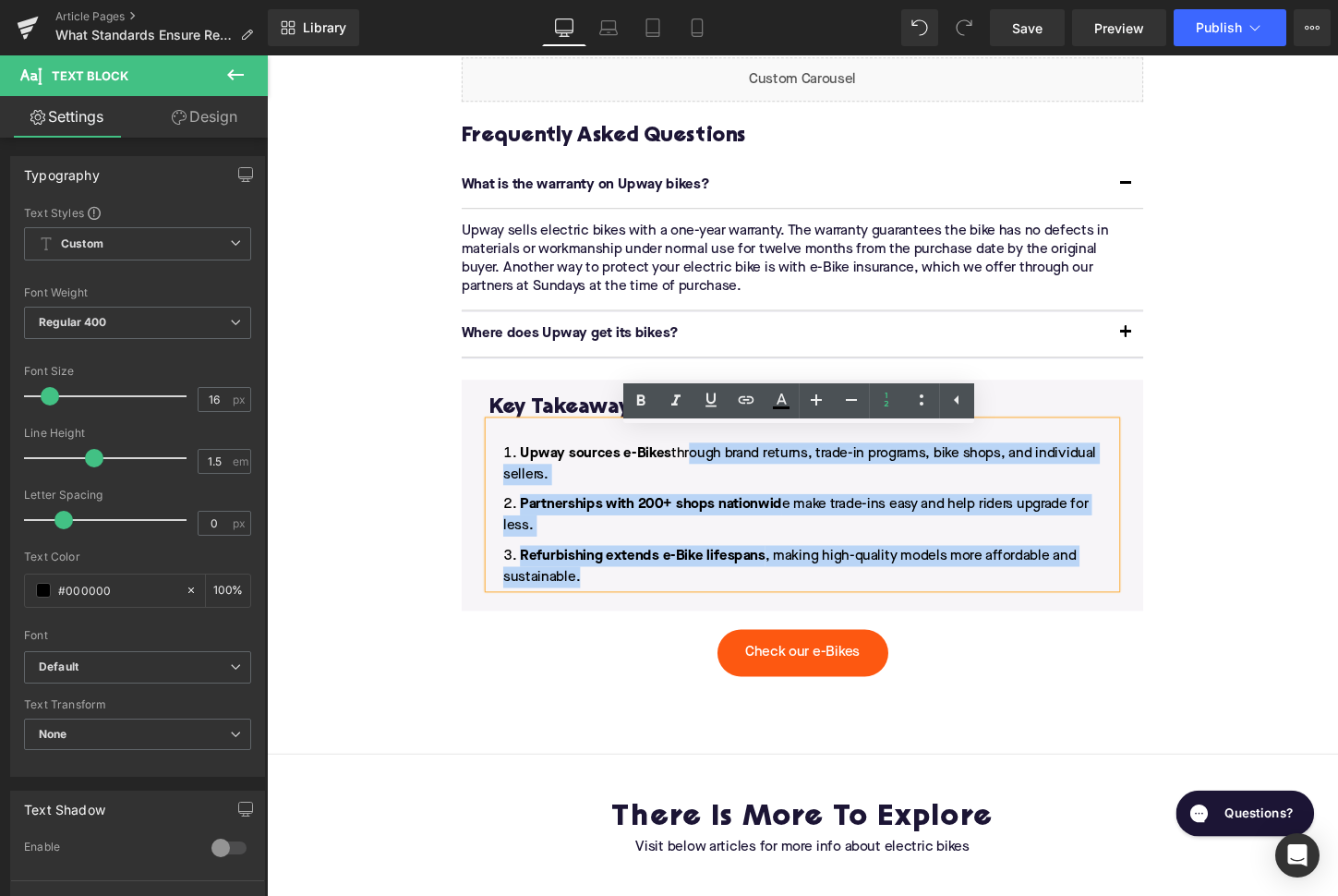
drag, startPoint x: 663, startPoint y: 611, endPoint x: 702, endPoint y: 484, distance: 132.9
click at [702, 484] on ol "Upway sources e-Bikes through brand returns, trade-in programs, bike shops, and…" at bounding box center [826, 534] width 654 height 151
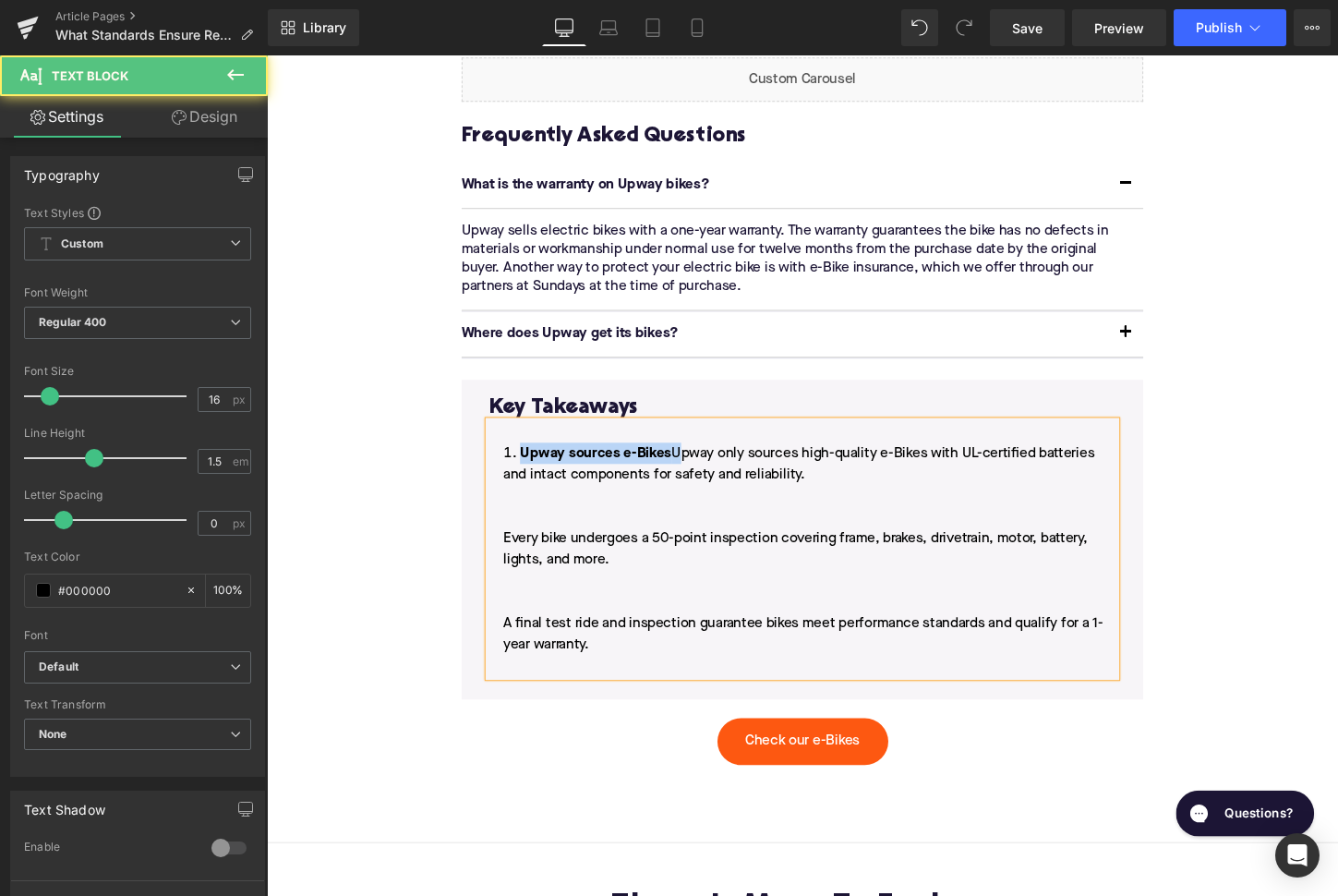
drag, startPoint x: 691, startPoint y: 481, endPoint x: 532, endPoint y: 482, distance: 159.0
click at [532, 482] on span "Upway sources e-Bikes Upway only sources high-quality e-Bikes with UL-certified…" at bounding box center [827, 570] width 627 height 215
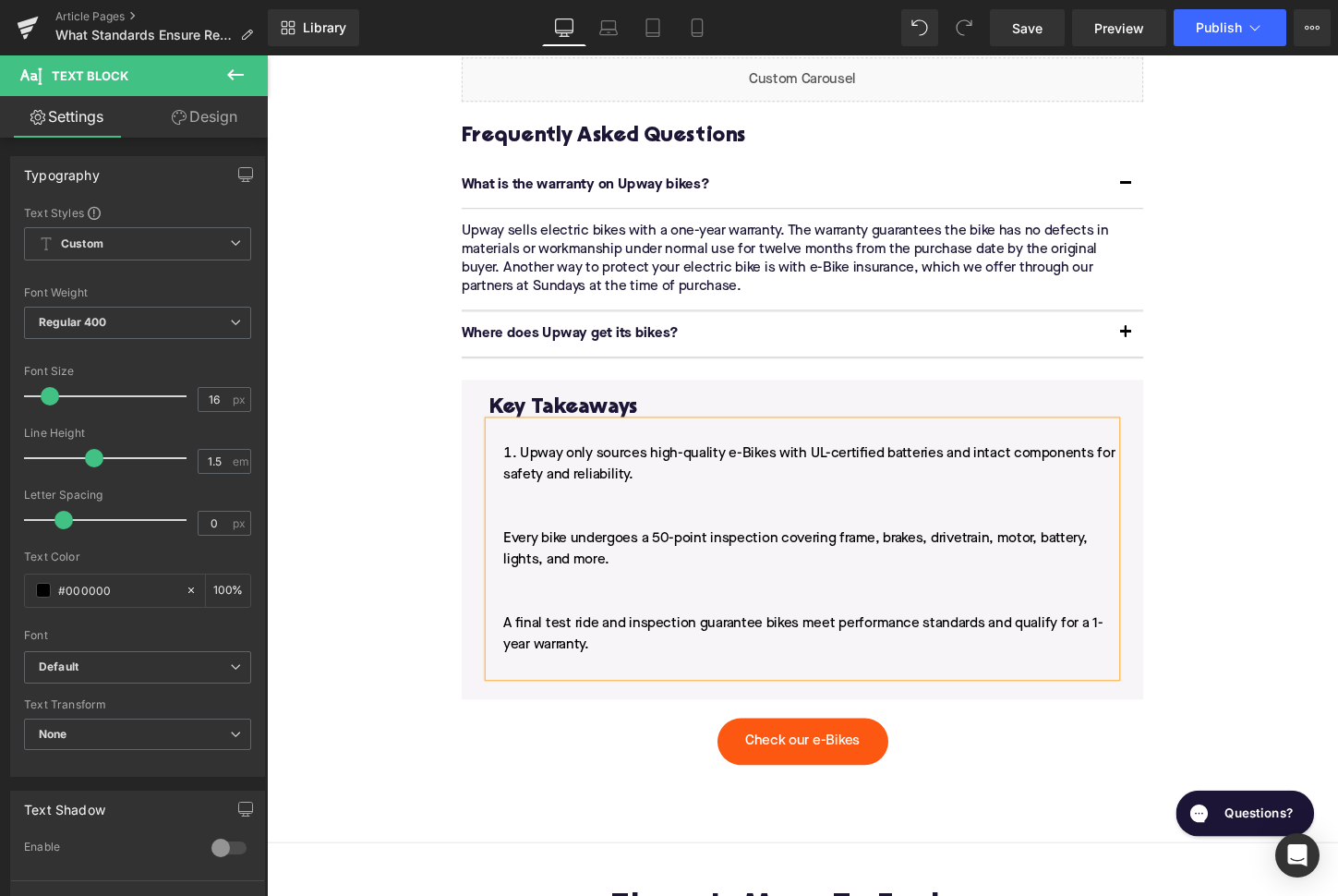
click at [510, 567] on li "Upway only sources high-quality e-Bikes with UL-certified batteries and intact …" at bounding box center [826, 581] width 654 height 244
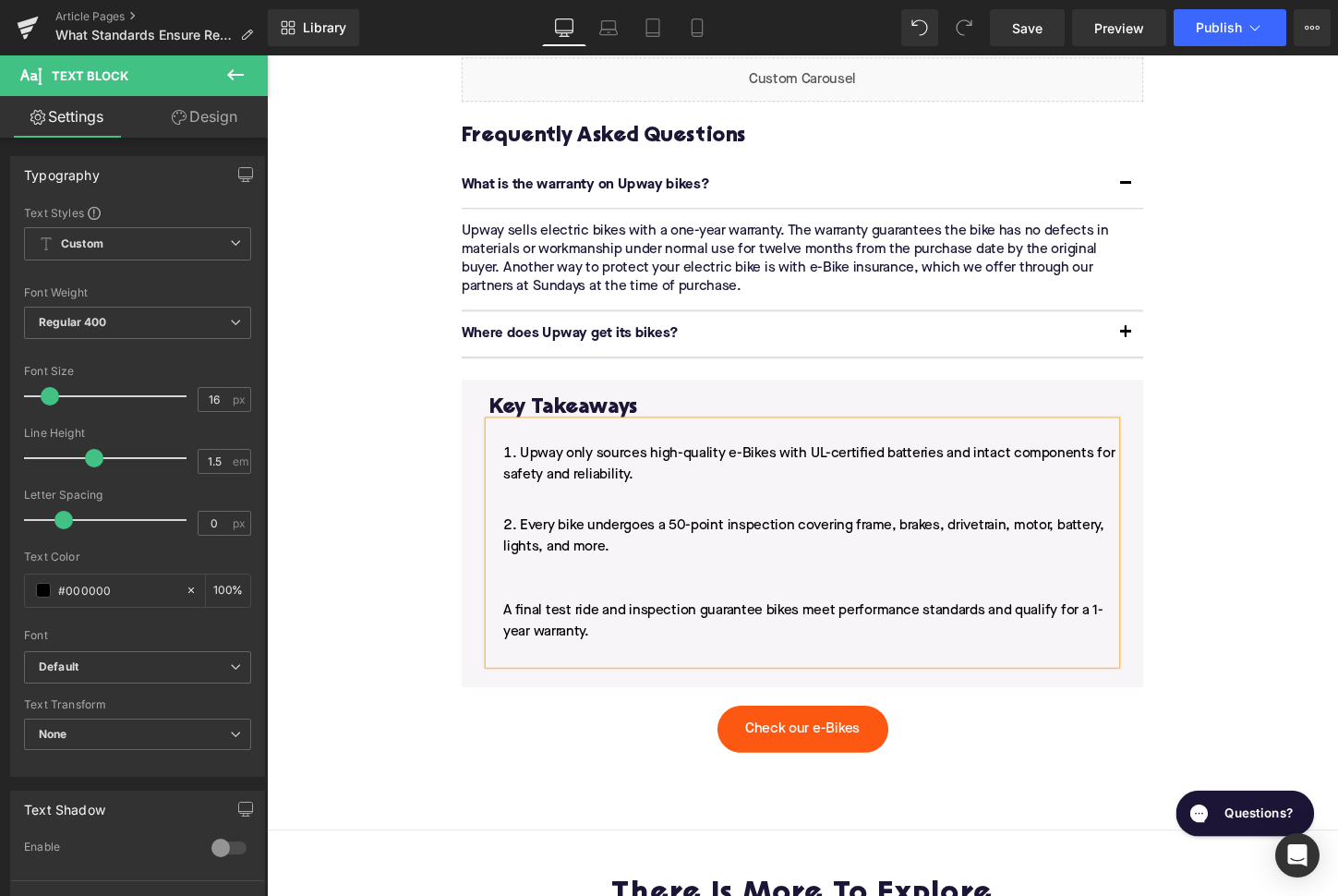
click at [547, 525] on li "Upway only sources high-quality e-Bikes with UL-certified batteries and intact …" at bounding box center [826, 492] width 654 height 66
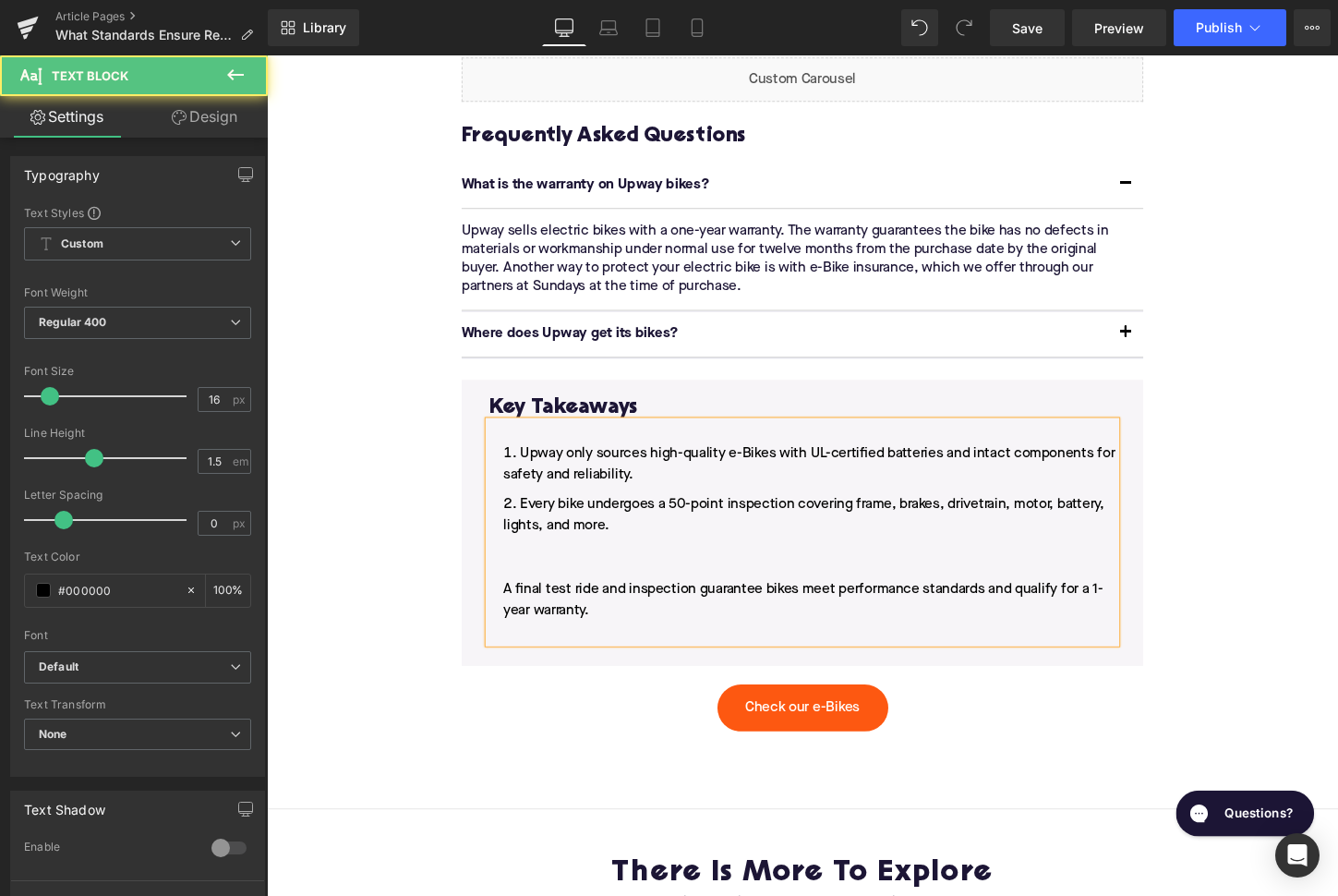
click at [510, 620] on li "Every bike undergoes a 50-point inspection covering frame, brakes, drivetrain, …" at bounding box center [826, 590] width 654 height 155
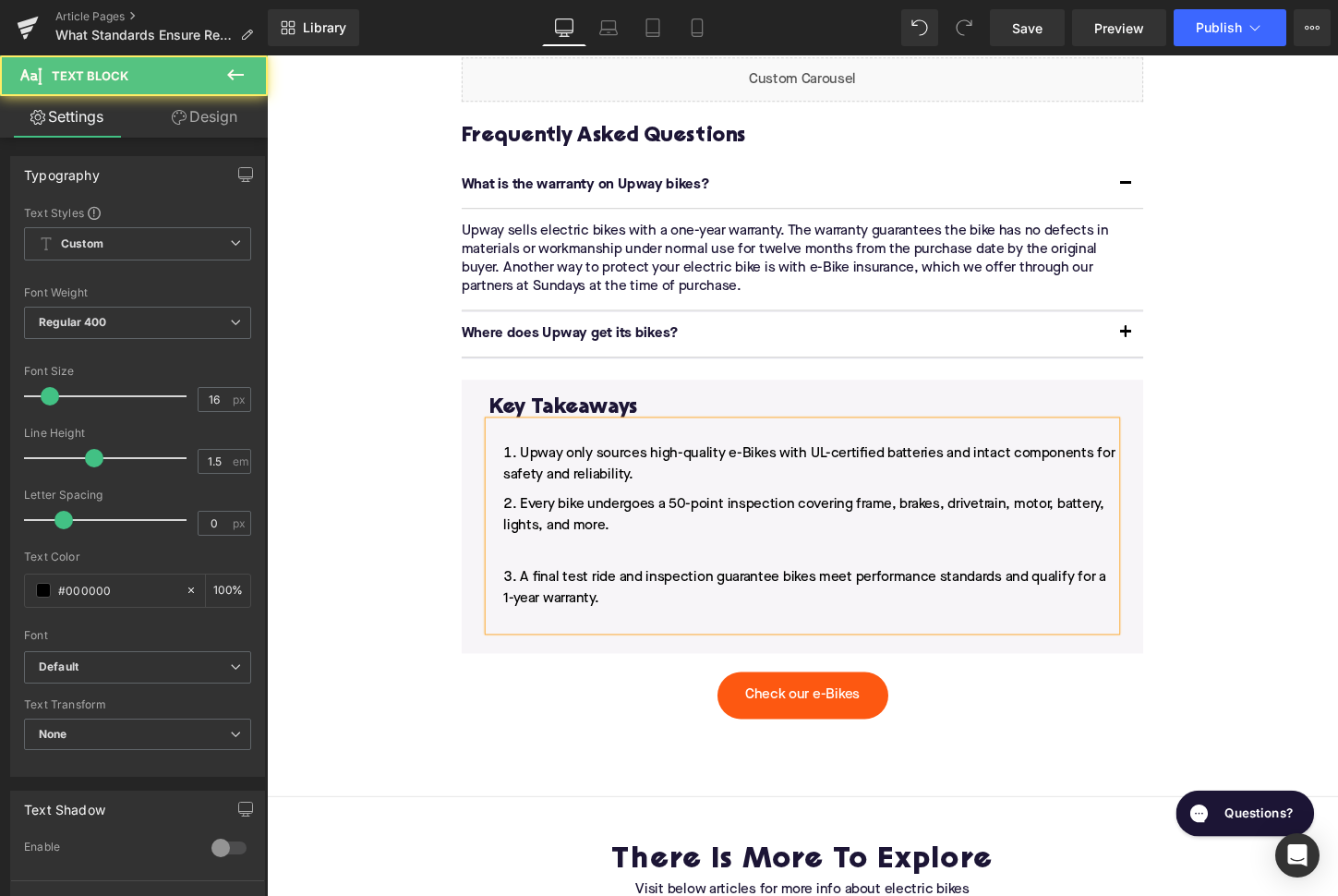
click at [585, 579] on li "Every bike undergoes a 50-point inspection covering frame, brakes, drivetrain, …" at bounding box center [826, 546] width 654 height 66
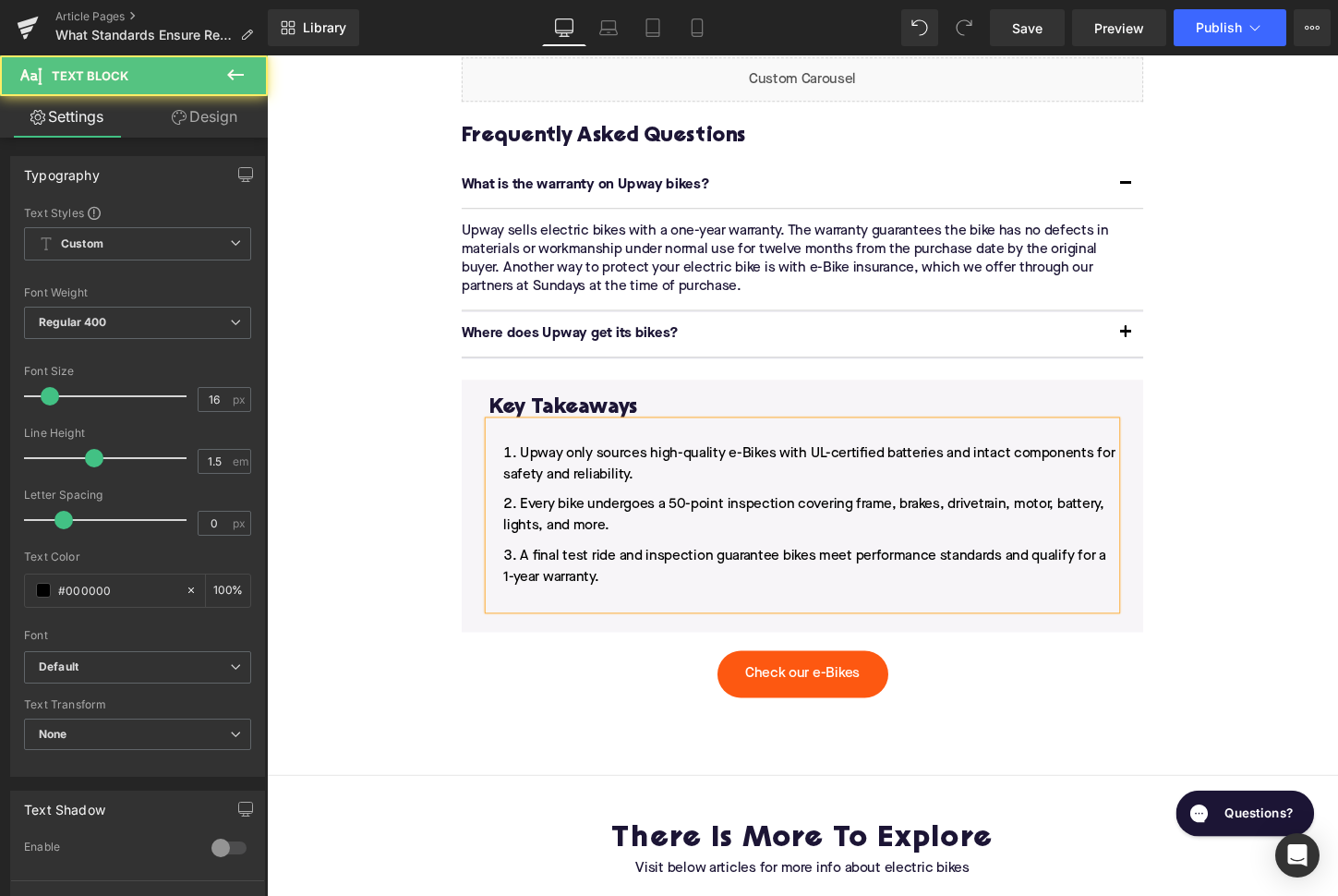
click at [608, 632] on li "A final test ride and inspection guarantee bikes meet performance standards and…" at bounding box center [826, 599] width 654 height 66
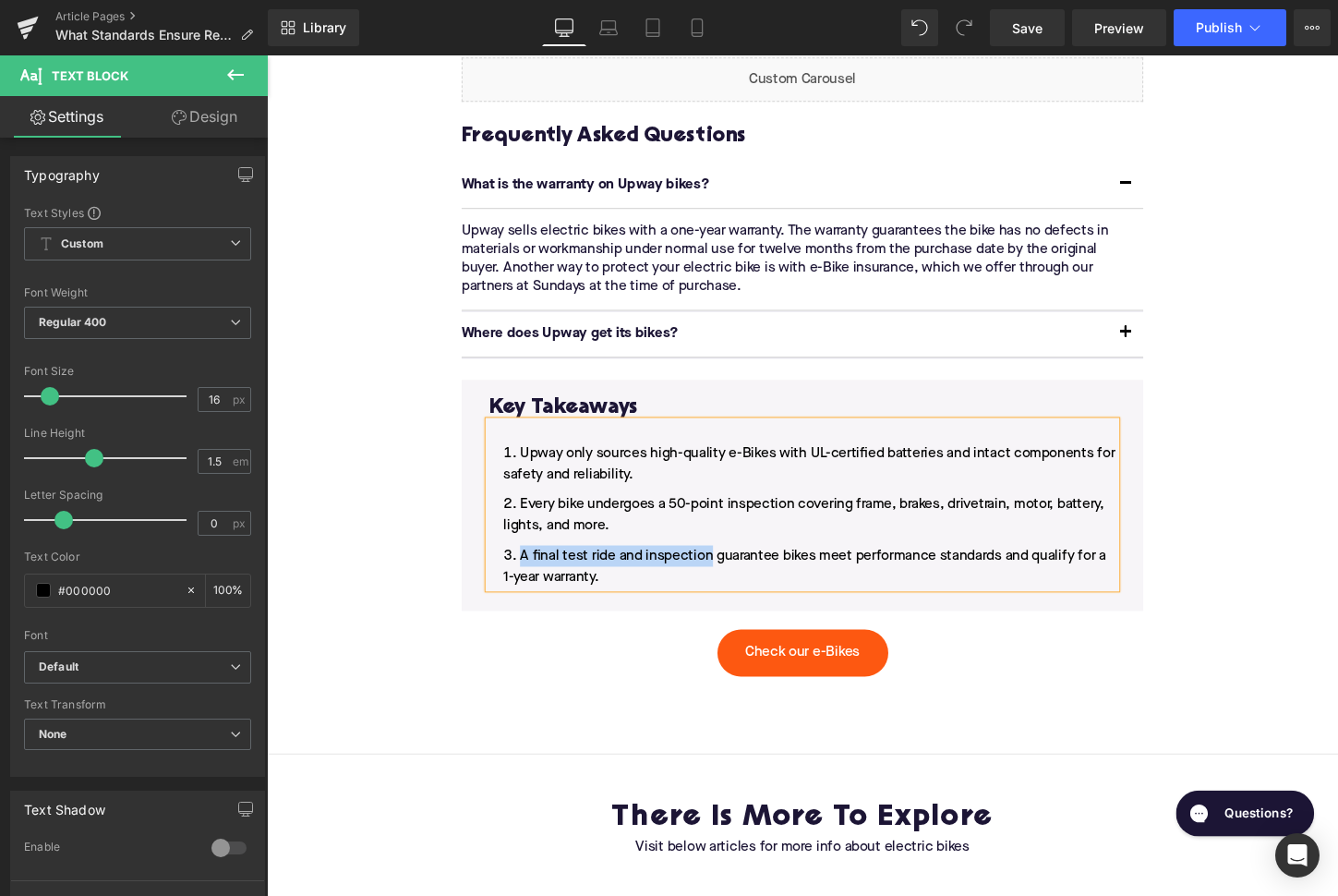
drag, startPoint x: 731, startPoint y: 590, endPoint x: 534, endPoint y: 589, distance: 197.0
click at [533, 589] on span "A final test ride and inspection guarantee bikes meet performance standards and…" at bounding box center [828, 589] width 628 height 37
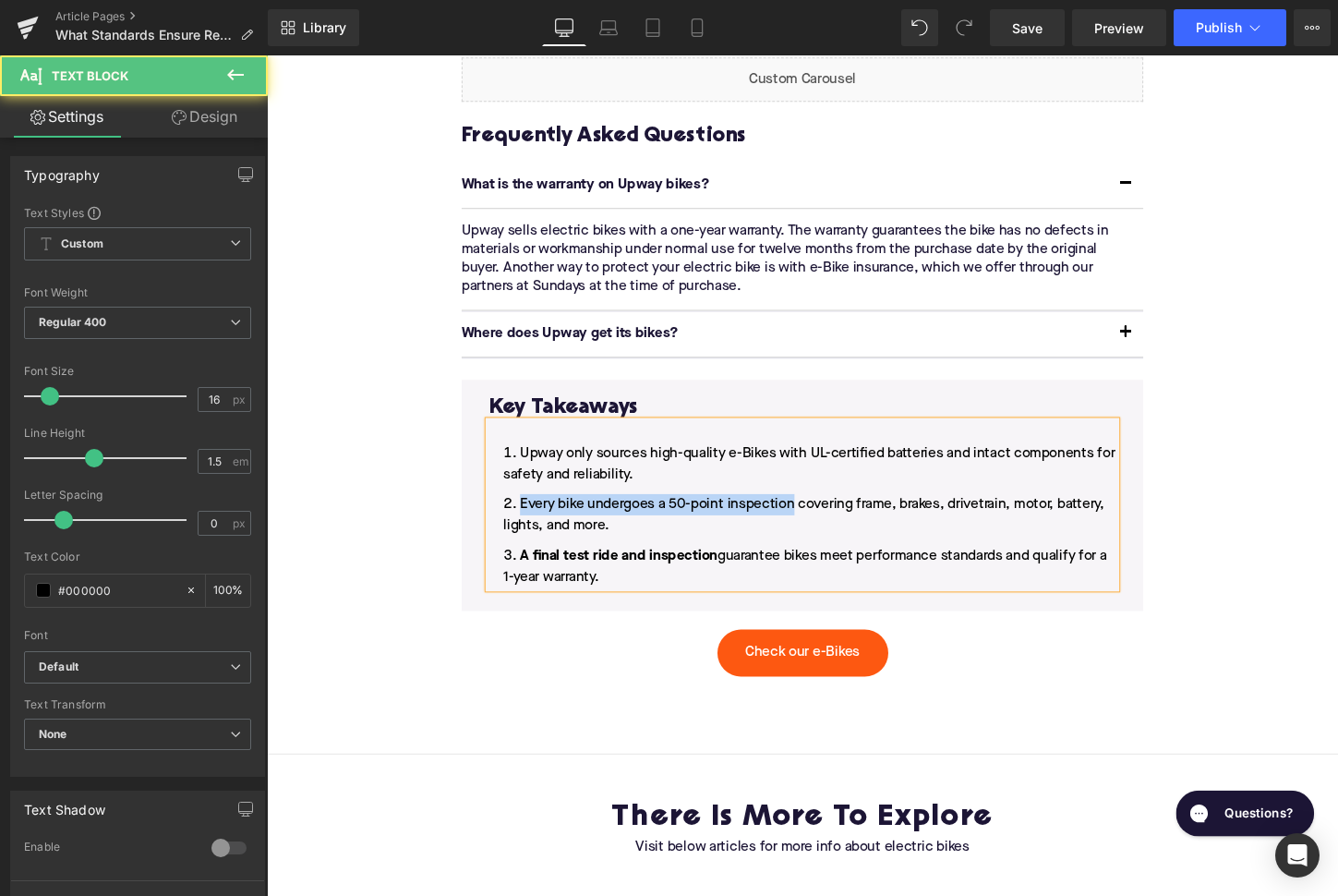
drag, startPoint x: 820, startPoint y: 535, endPoint x: 528, endPoint y: 534, distance: 292.0
click at [528, 534] on li "Every bike undergoes a 50-point inspection covering frame, brakes, drivetrain, …" at bounding box center [826, 534] width 654 height 44
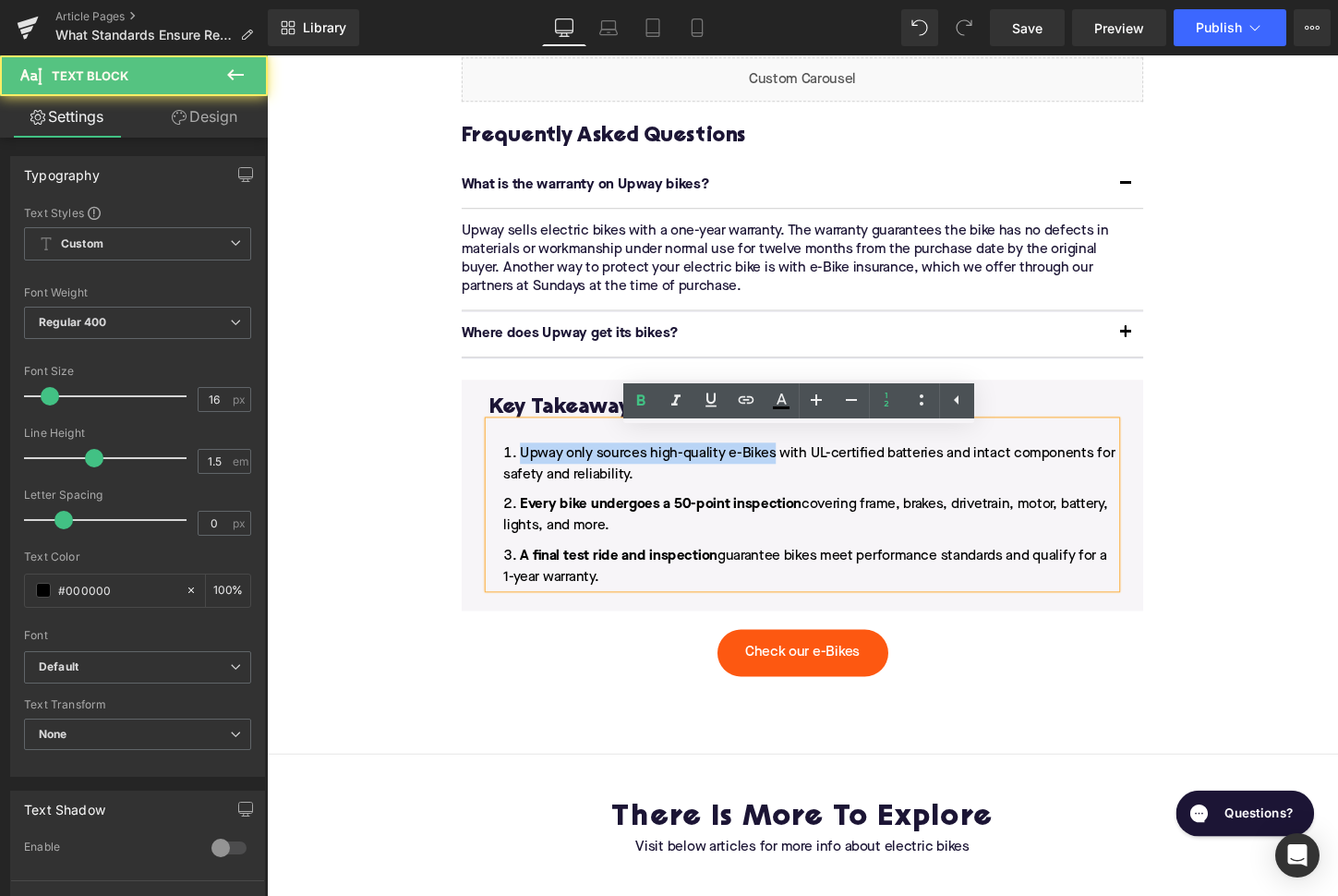
drag, startPoint x: 799, startPoint y: 483, endPoint x: 519, endPoint y: 487, distance: 280.0
click at [519, 487] on li "Upway only sources high-quality e-Bikes with UL-certified batteries and intact …" at bounding box center [826, 480] width 654 height 44
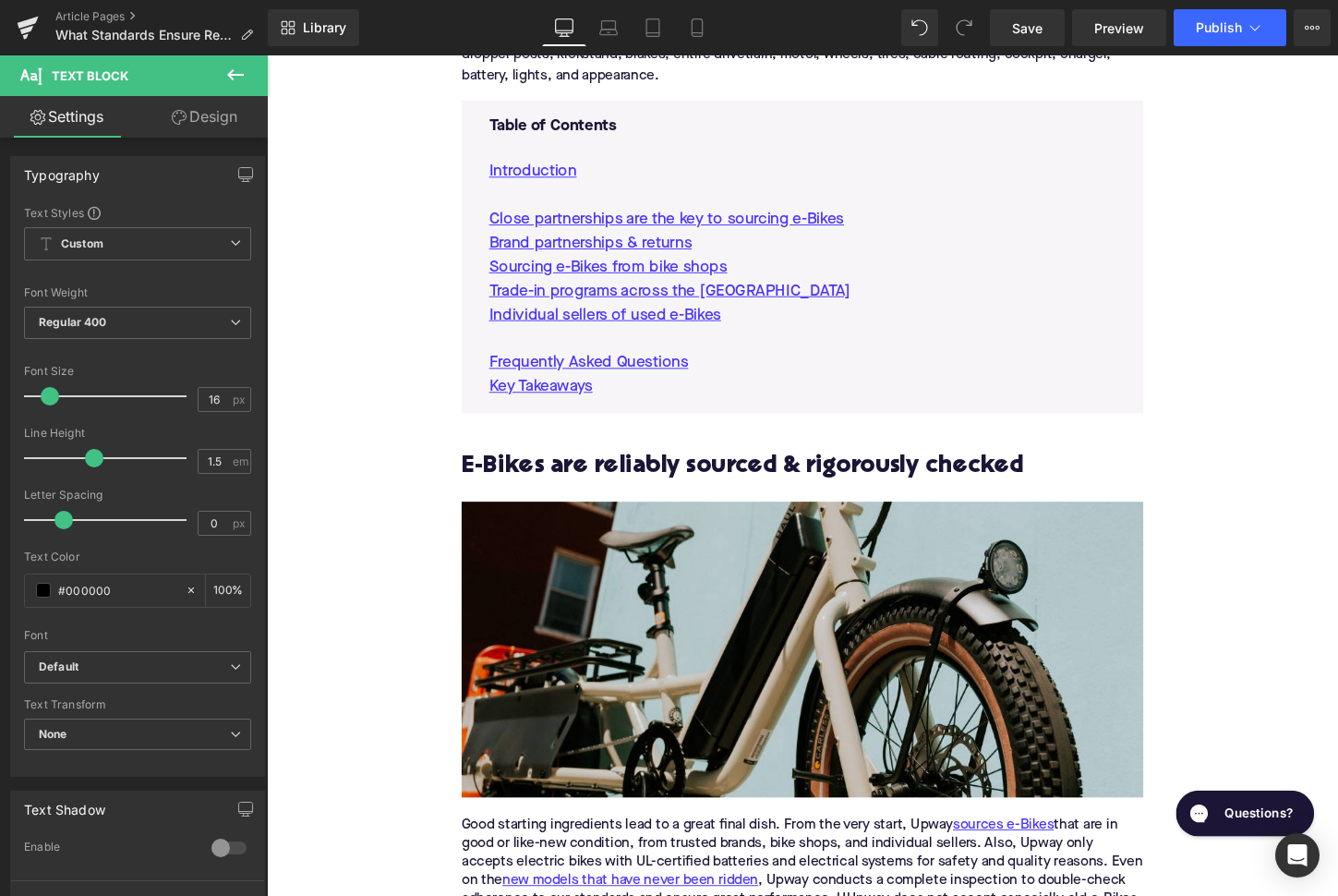
scroll to position [937, 0]
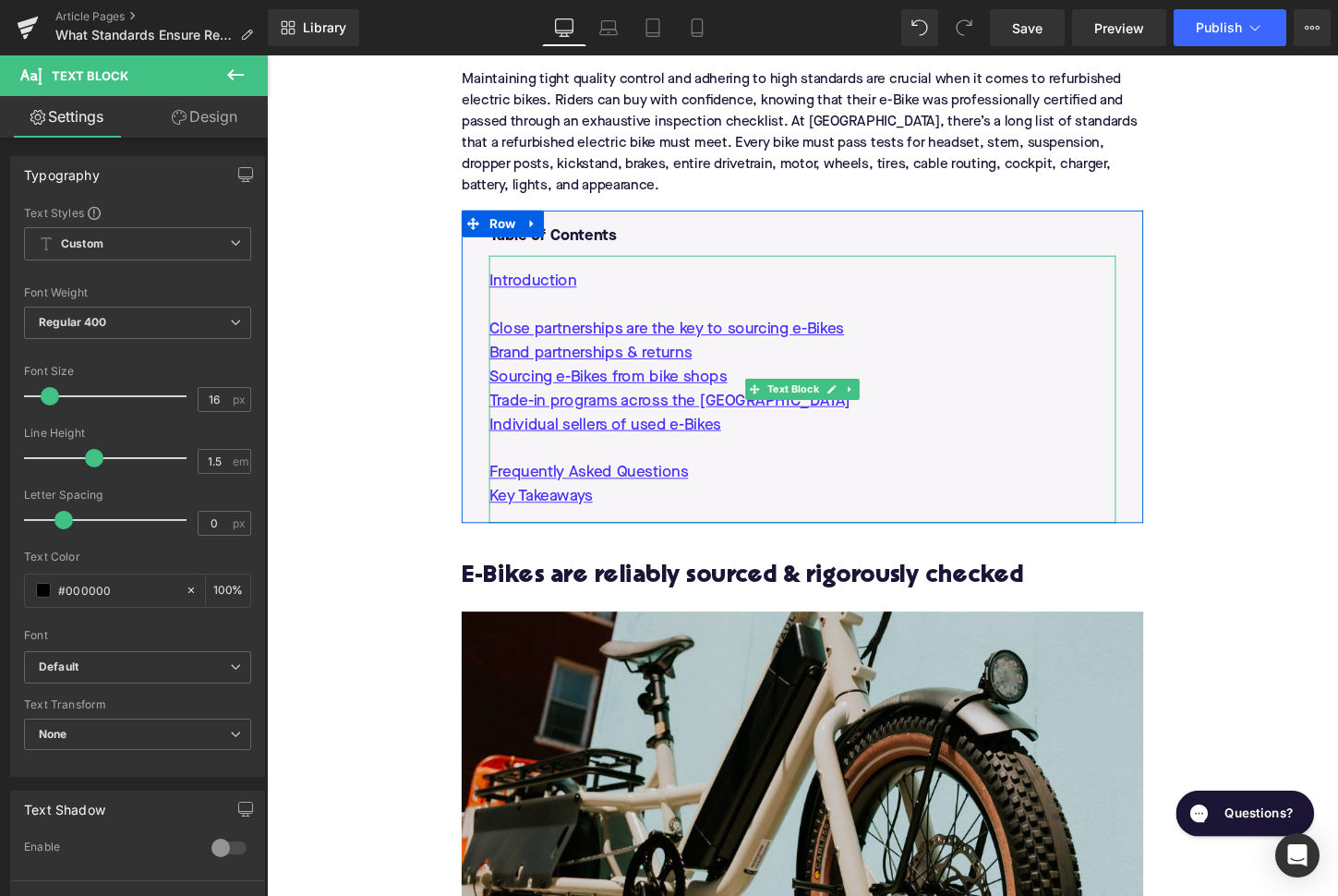
click at [770, 439] on p "Individual sellers of used e-Bikes" at bounding box center [826, 441] width 654 height 25
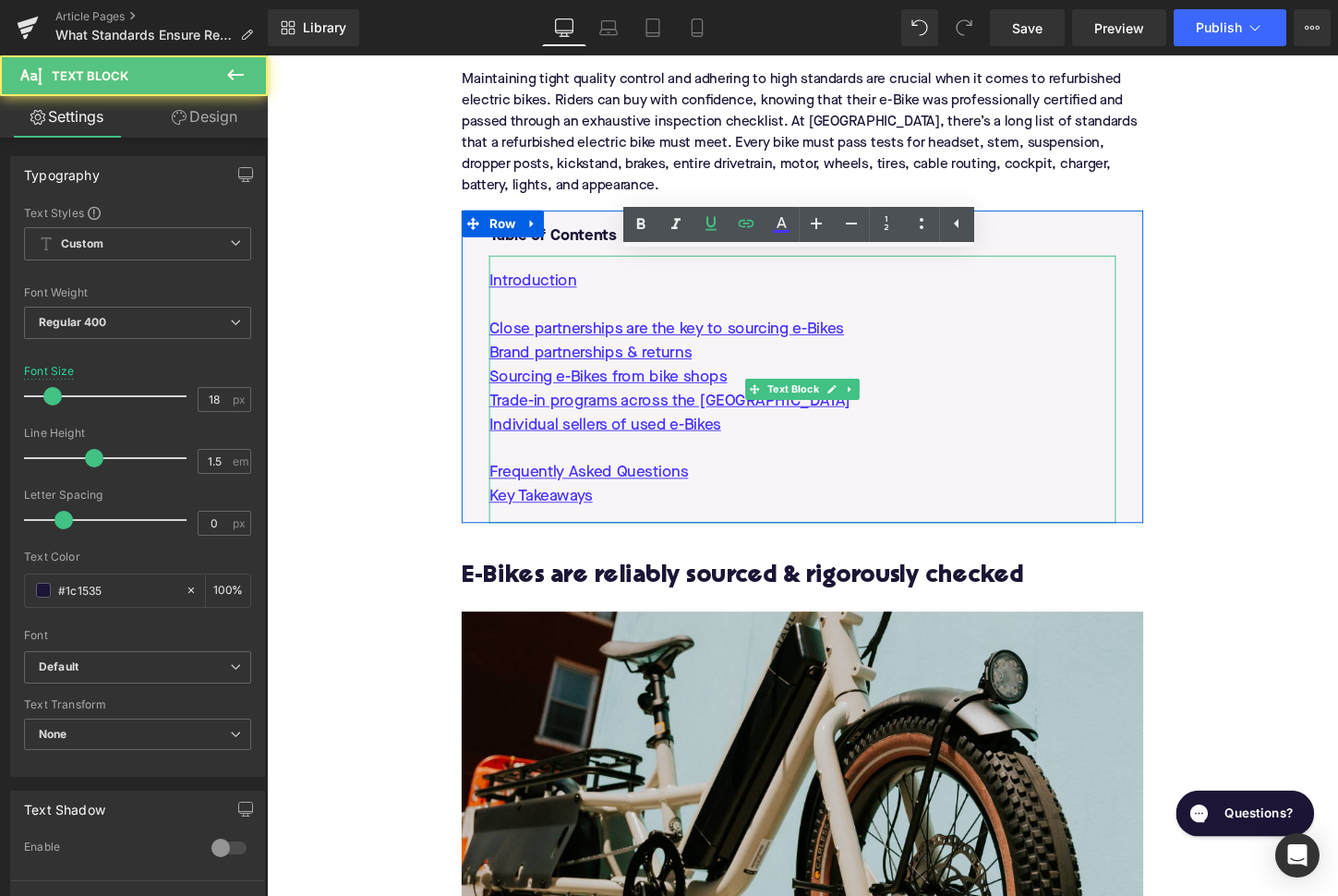
click at [781, 445] on p "Individual sellers of used e-Bikes" at bounding box center [826, 441] width 654 height 25
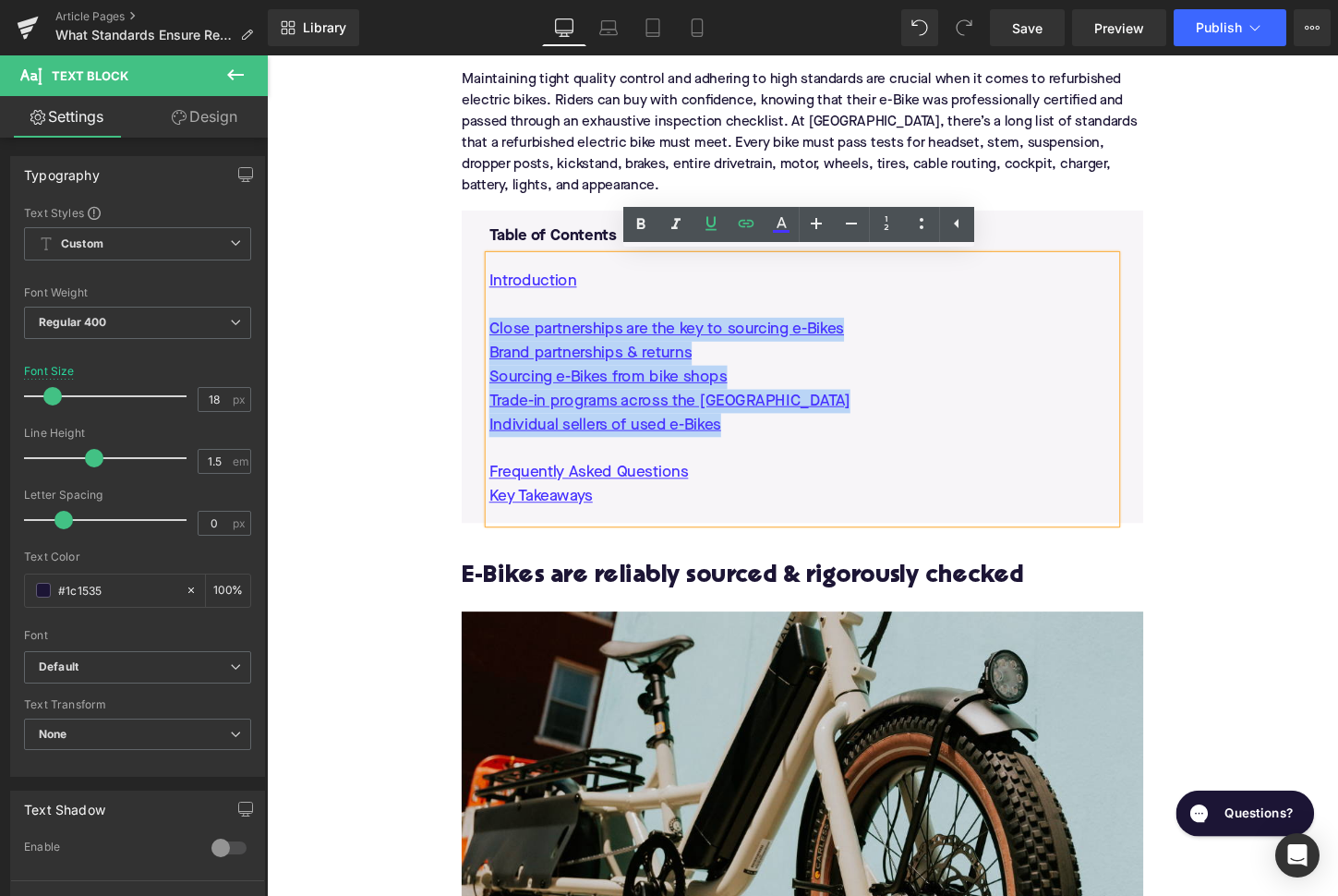
drag, startPoint x: 782, startPoint y: 438, endPoint x: 447, endPoint y: 344, distance: 347.9
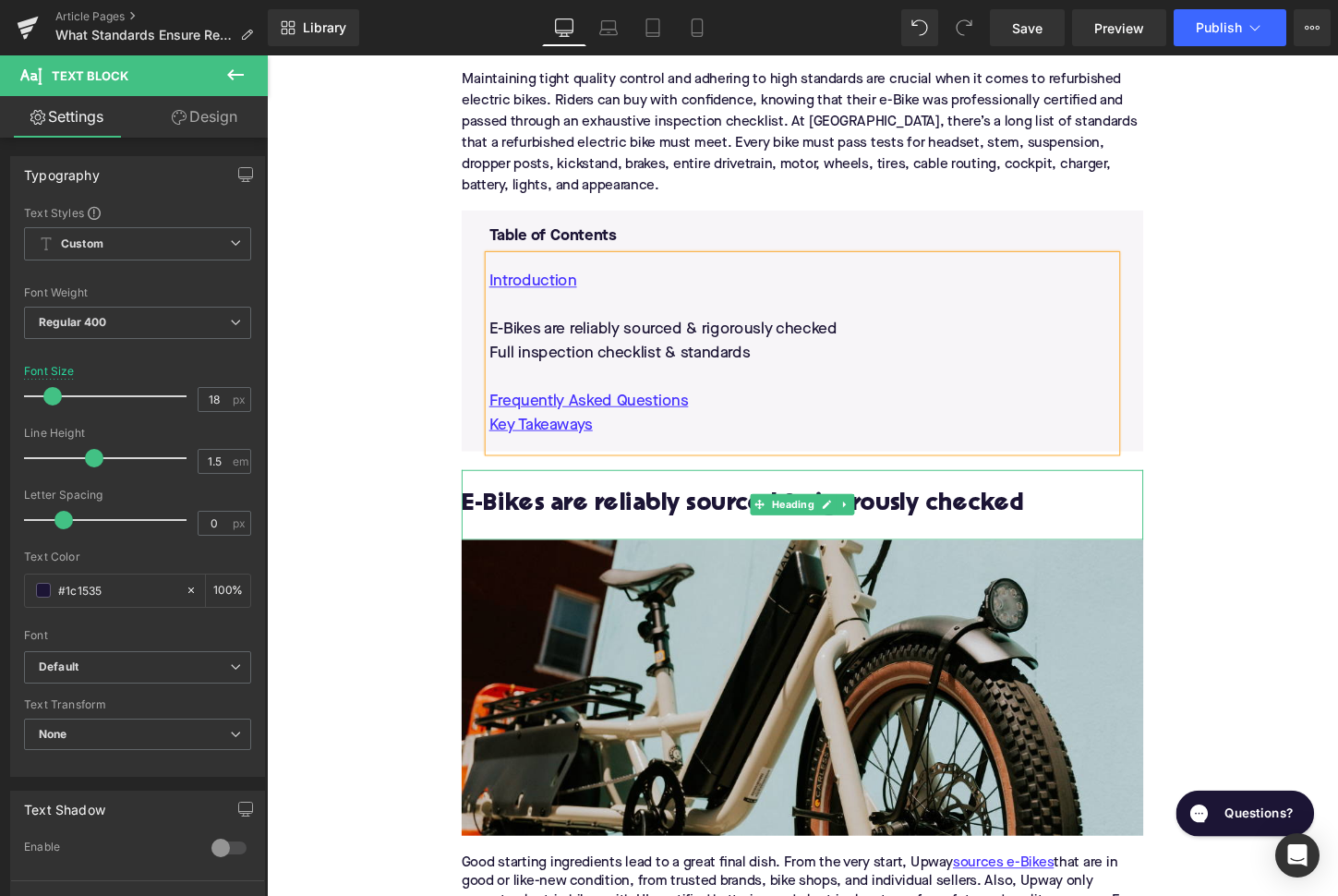
click at [661, 534] on h2 "E-Bikes are reliably sourced & rigorously checked" at bounding box center [826, 523] width 711 height 28
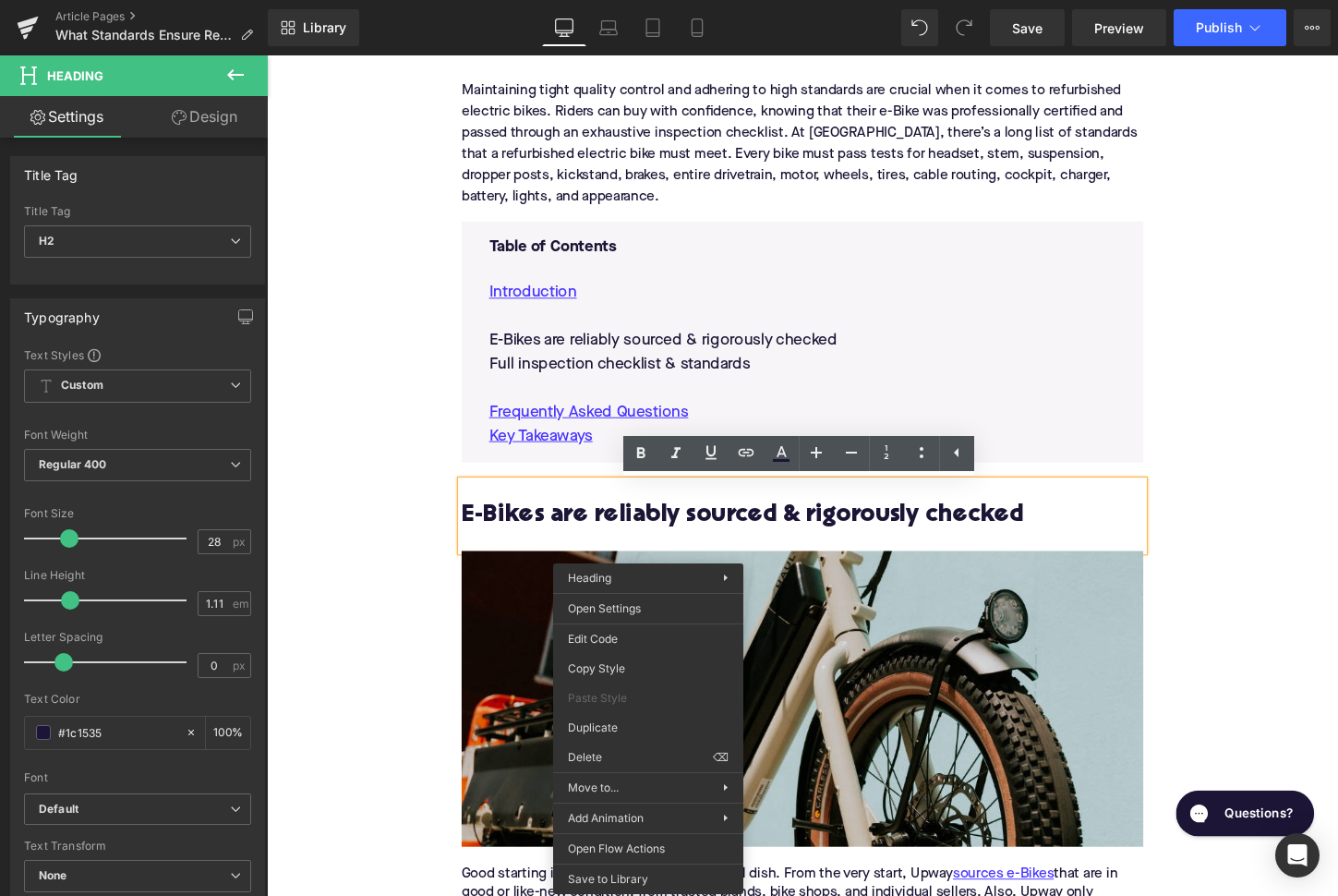
scroll to position [921, 0]
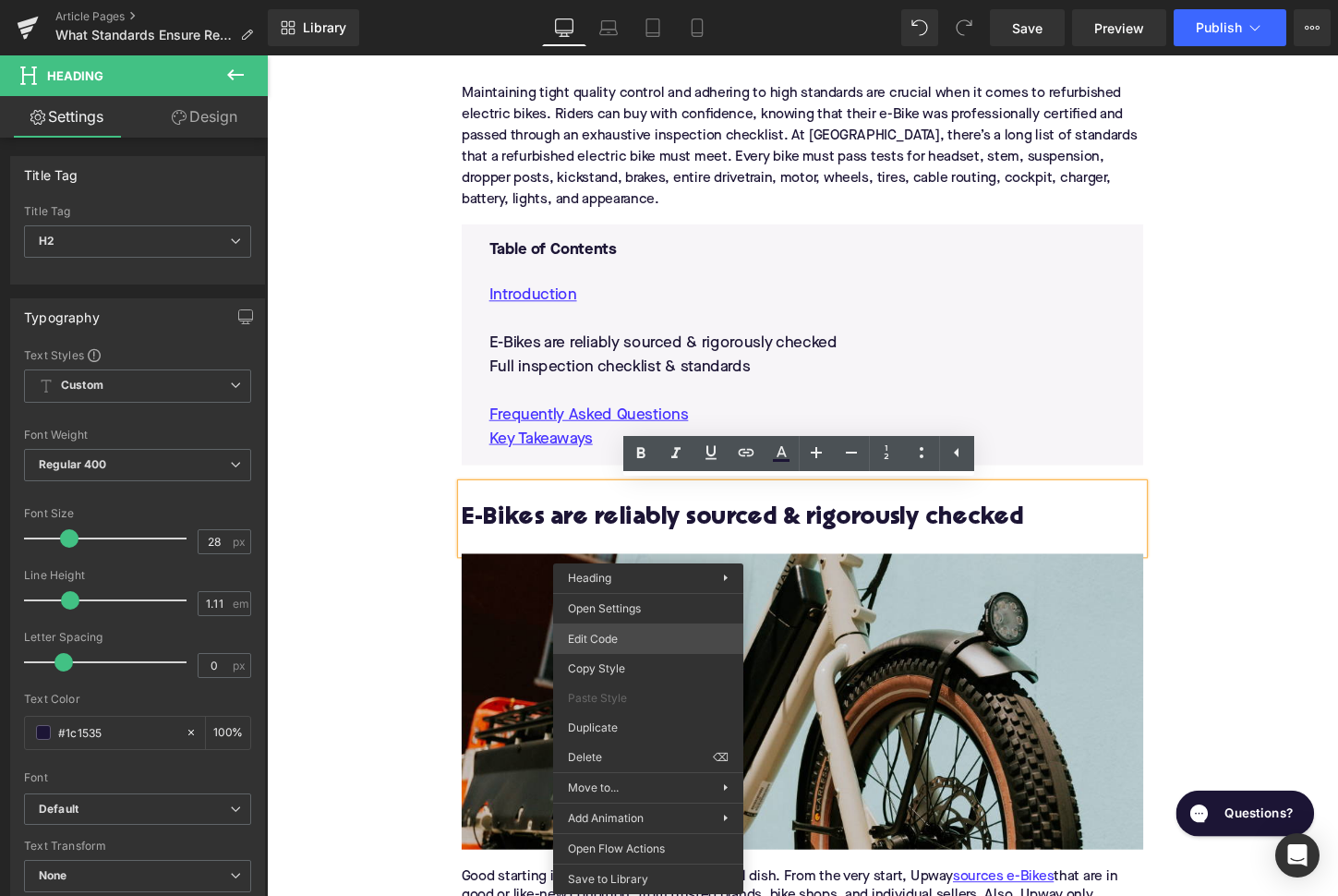
click at [621, 0] on div "Text Block You are previewing how the will restyle your page. You can not edit …" at bounding box center [669, 0] width 1338 height 0
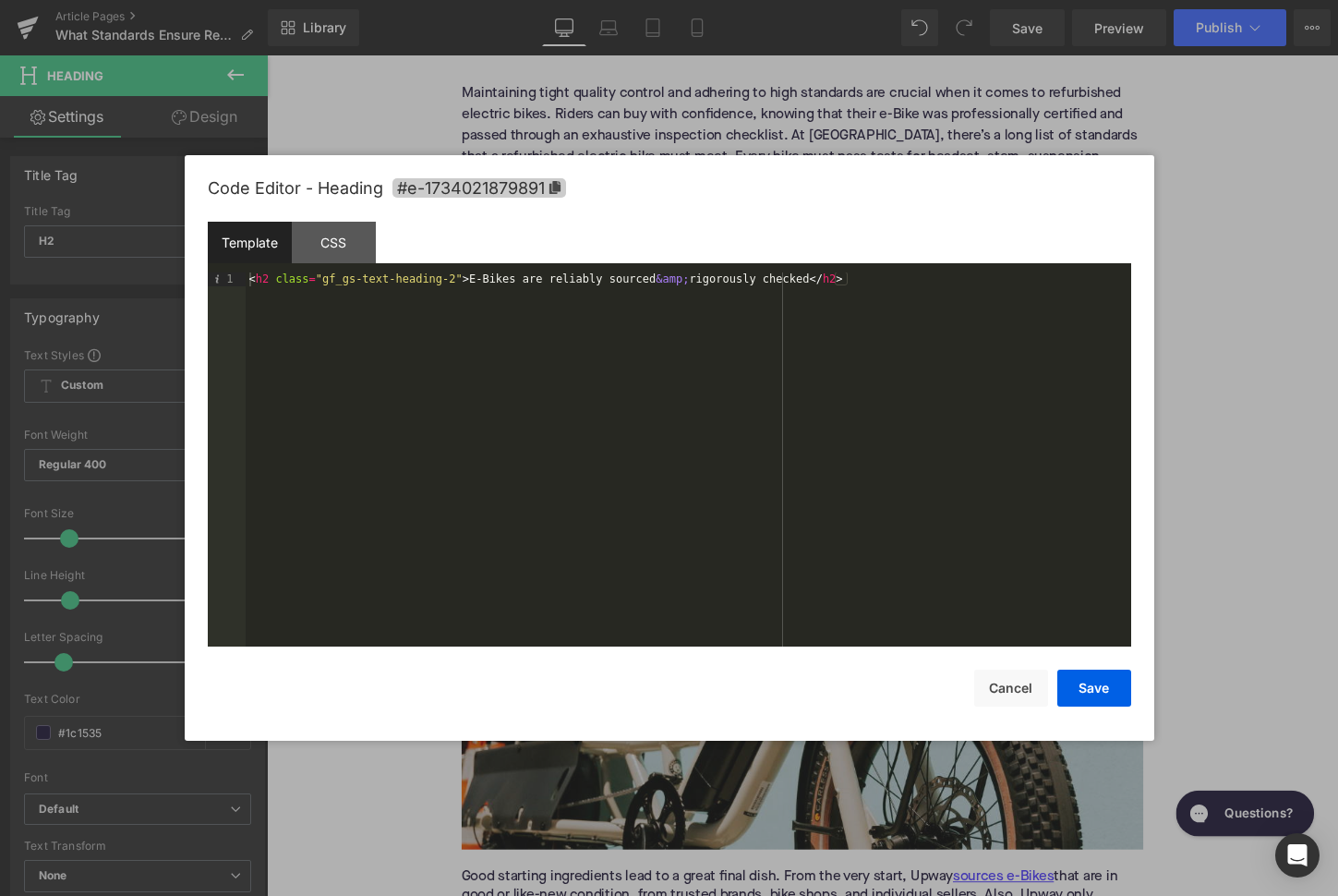
click at [533, 183] on span "#e-1734021879891" at bounding box center [479, 188] width 174 height 20
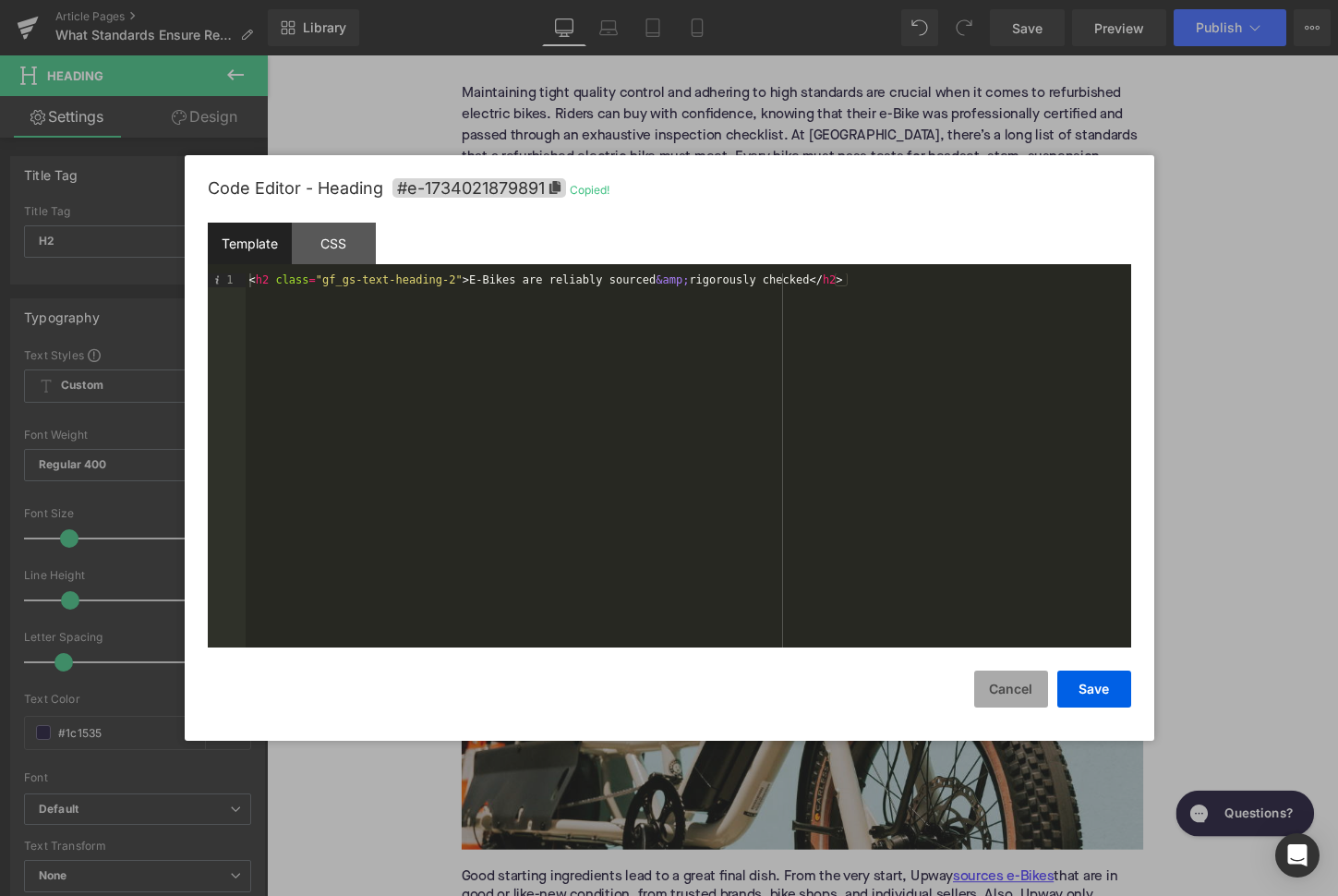
click at [1016, 693] on button "Cancel" at bounding box center [1011, 689] width 74 height 37
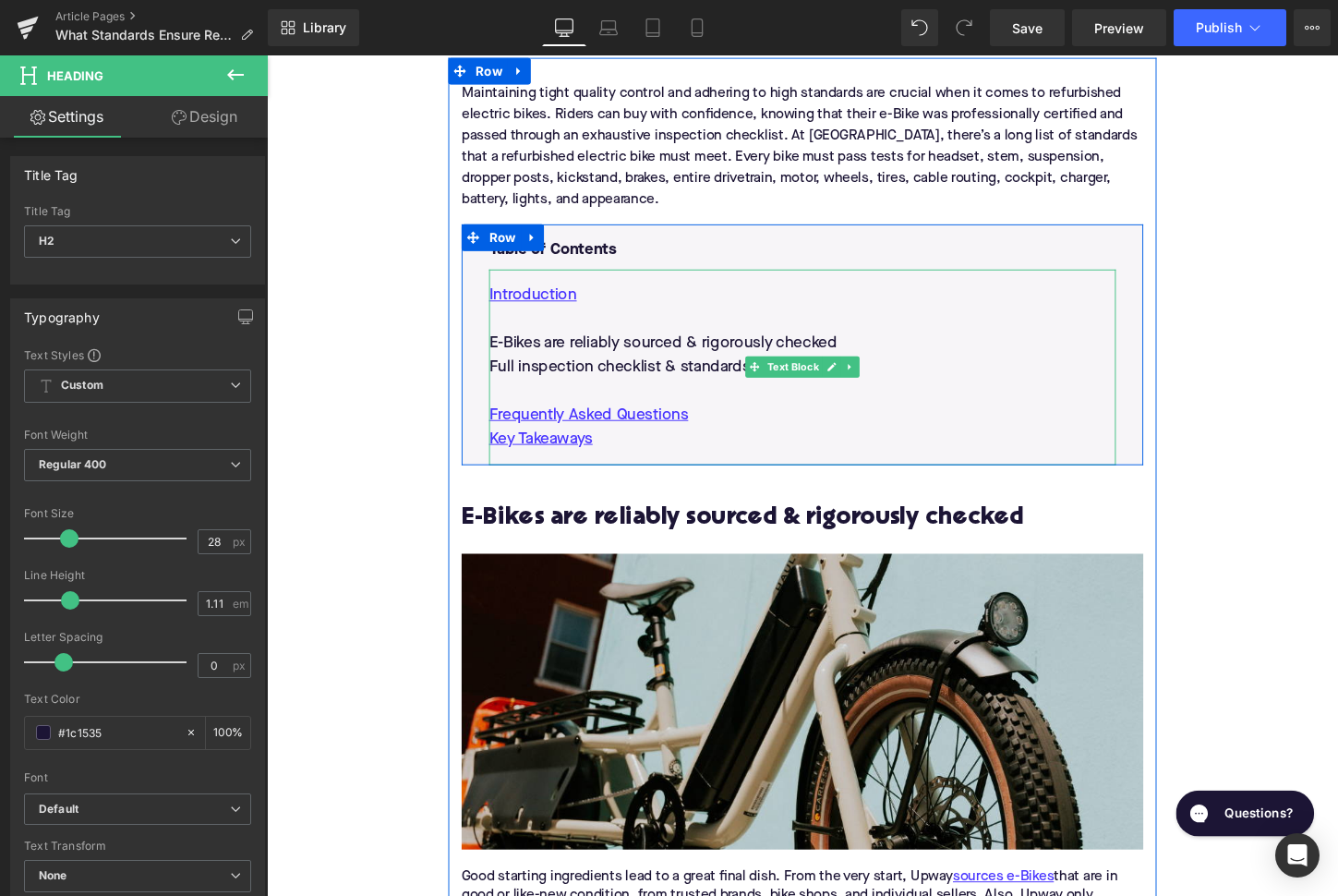
click at [720, 359] on p "E-Bikes are reliably sourced & rigorously checked" at bounding box center [826, 356] width 654 height 25
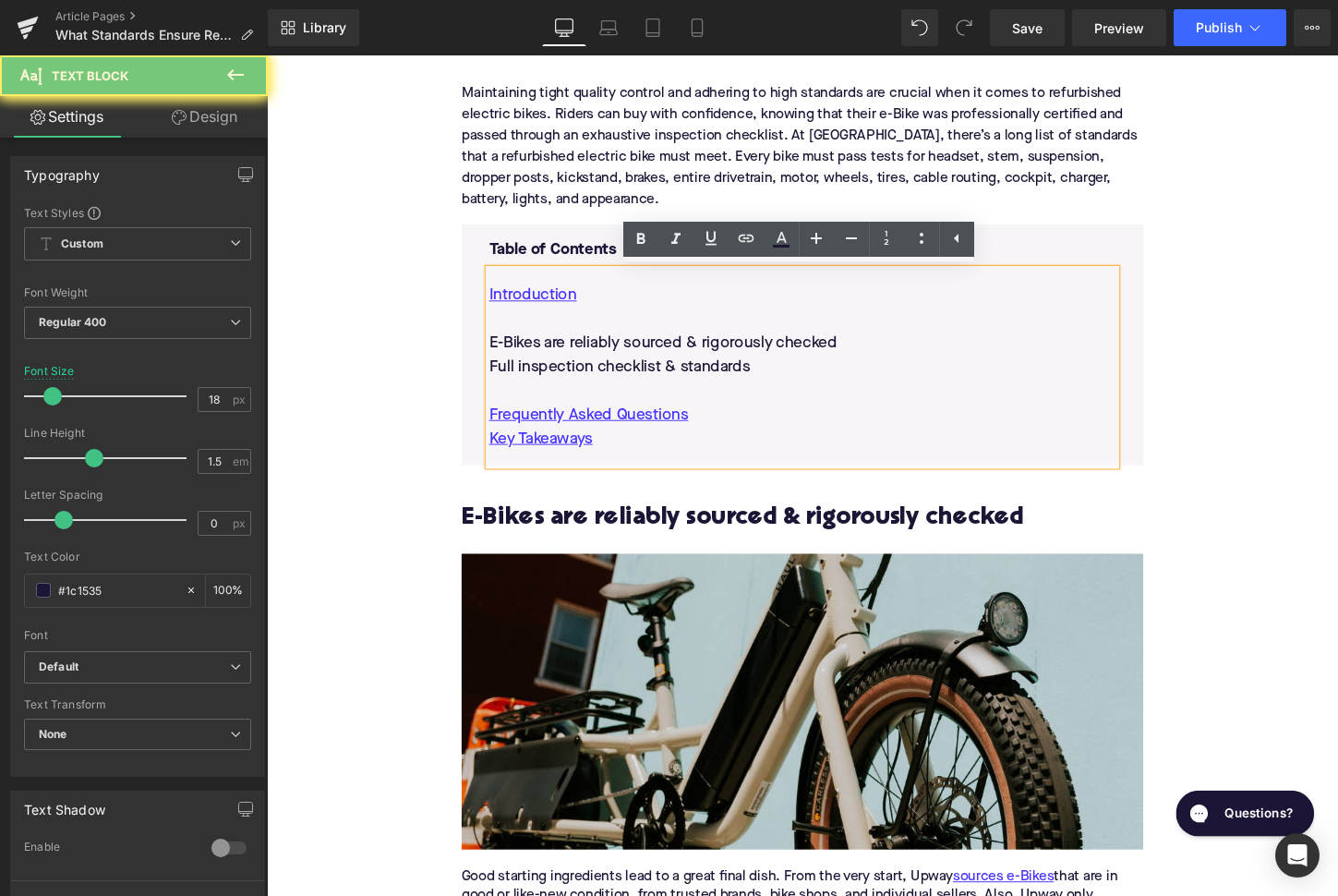
click at [720, 359] on p "E-Bikes are reliably sourced & rigorously checked" at bounding box center [826, 356] width 654 height 25
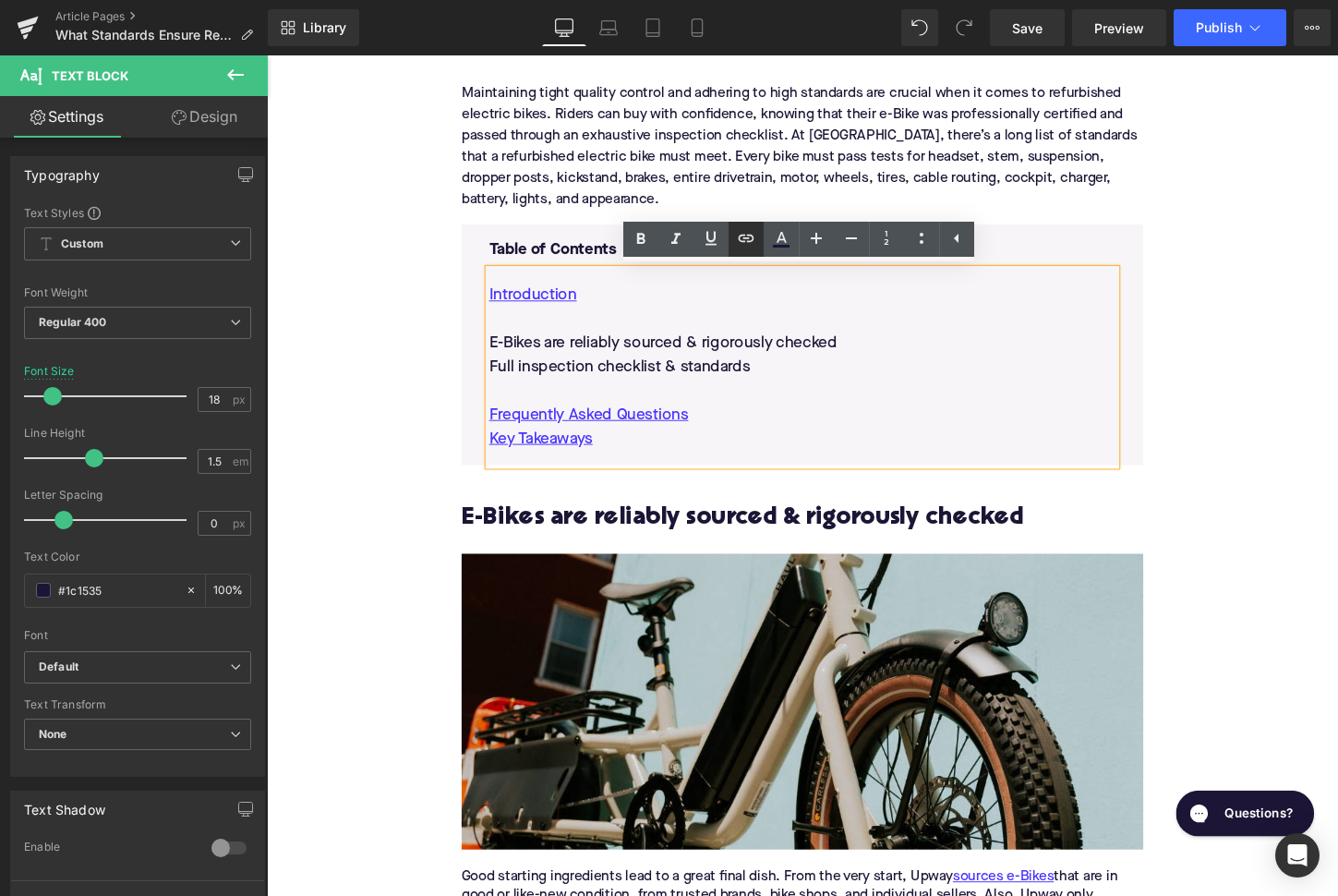
click at [750, 241] on icon at bounding box center [747, 238] width 16 height 8
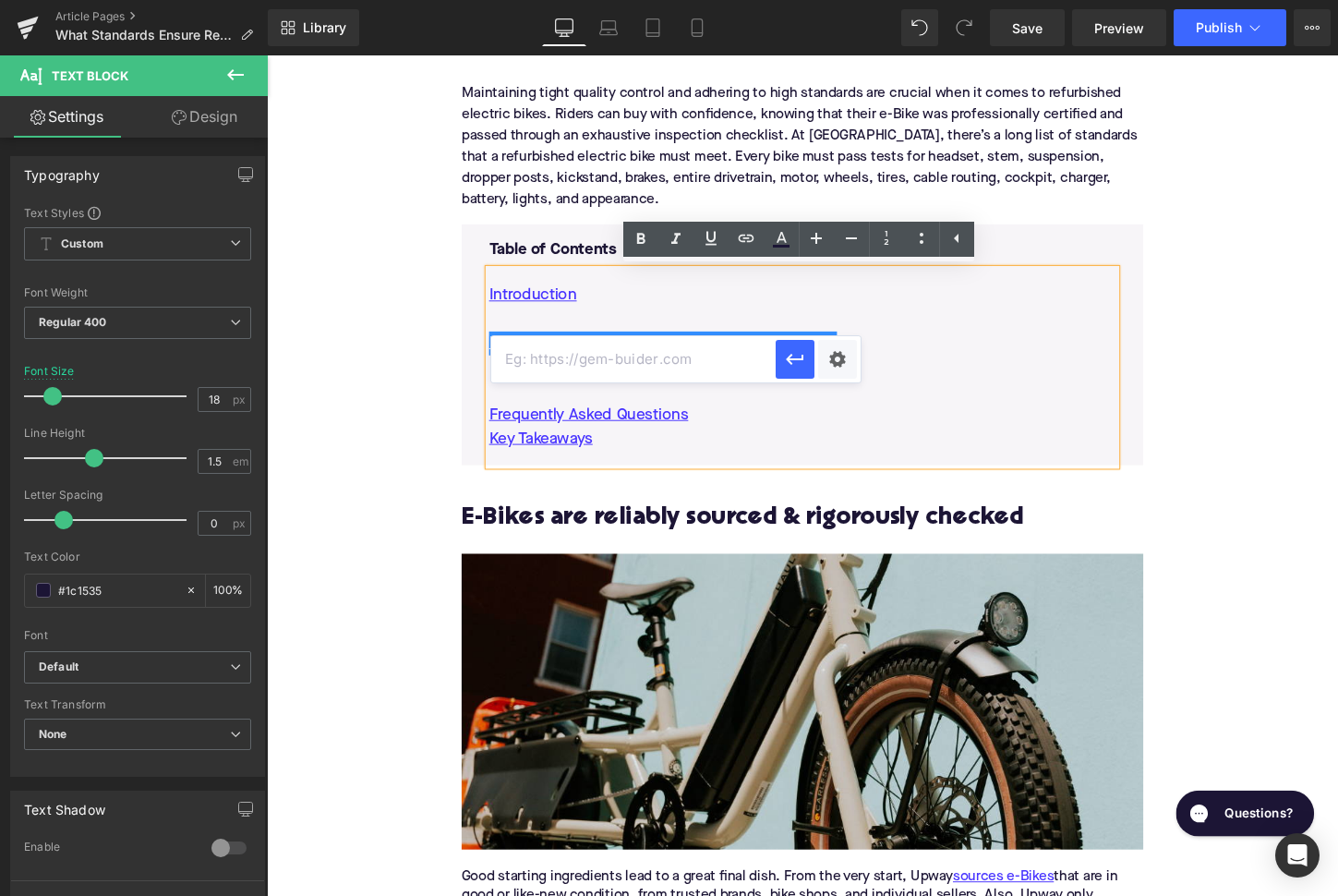
click at [709, 367] on input "text" at bounding box center [632, 358] width 284 height 46
paste input "#e-1734021879891"
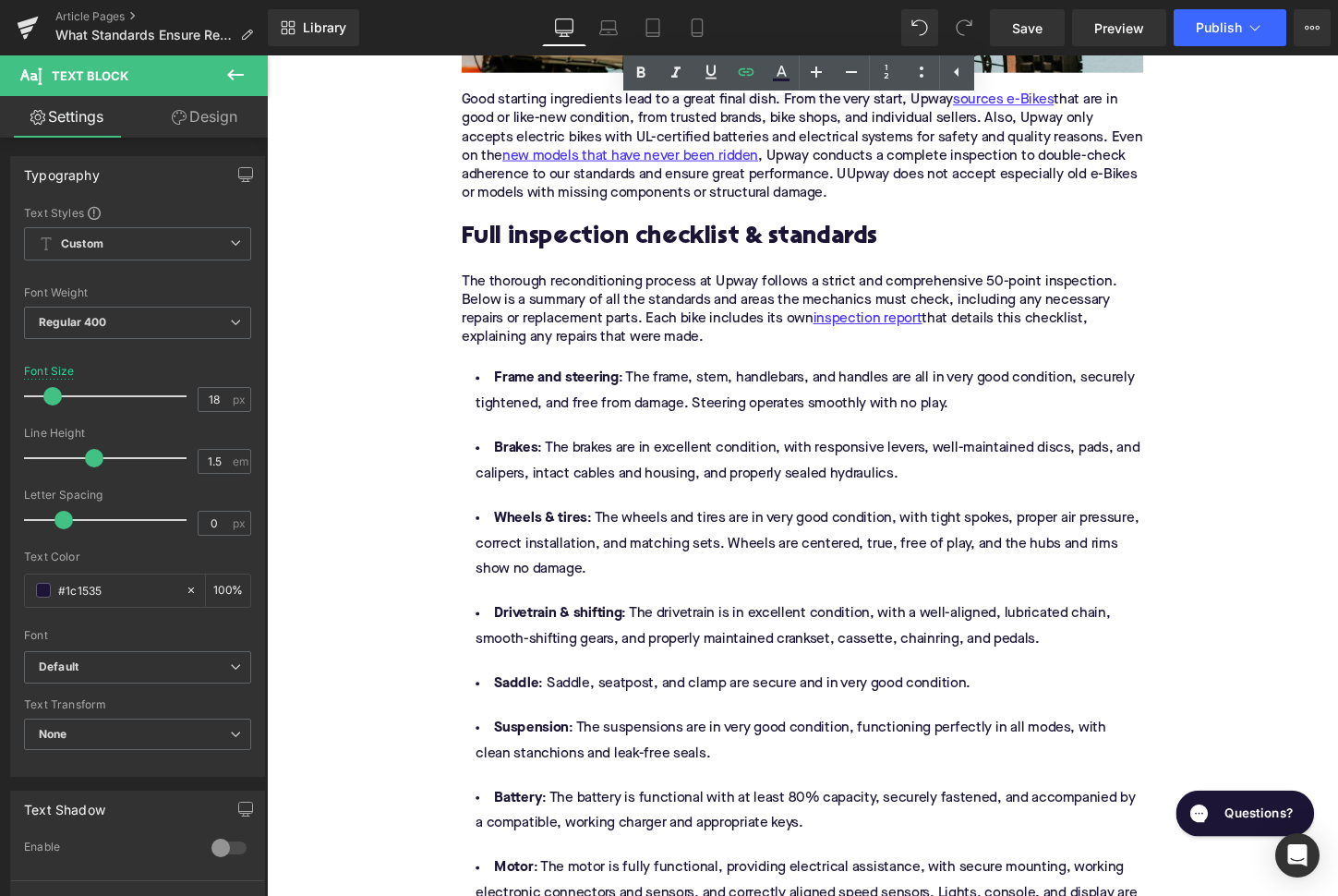
scroll to position [1712, 0]
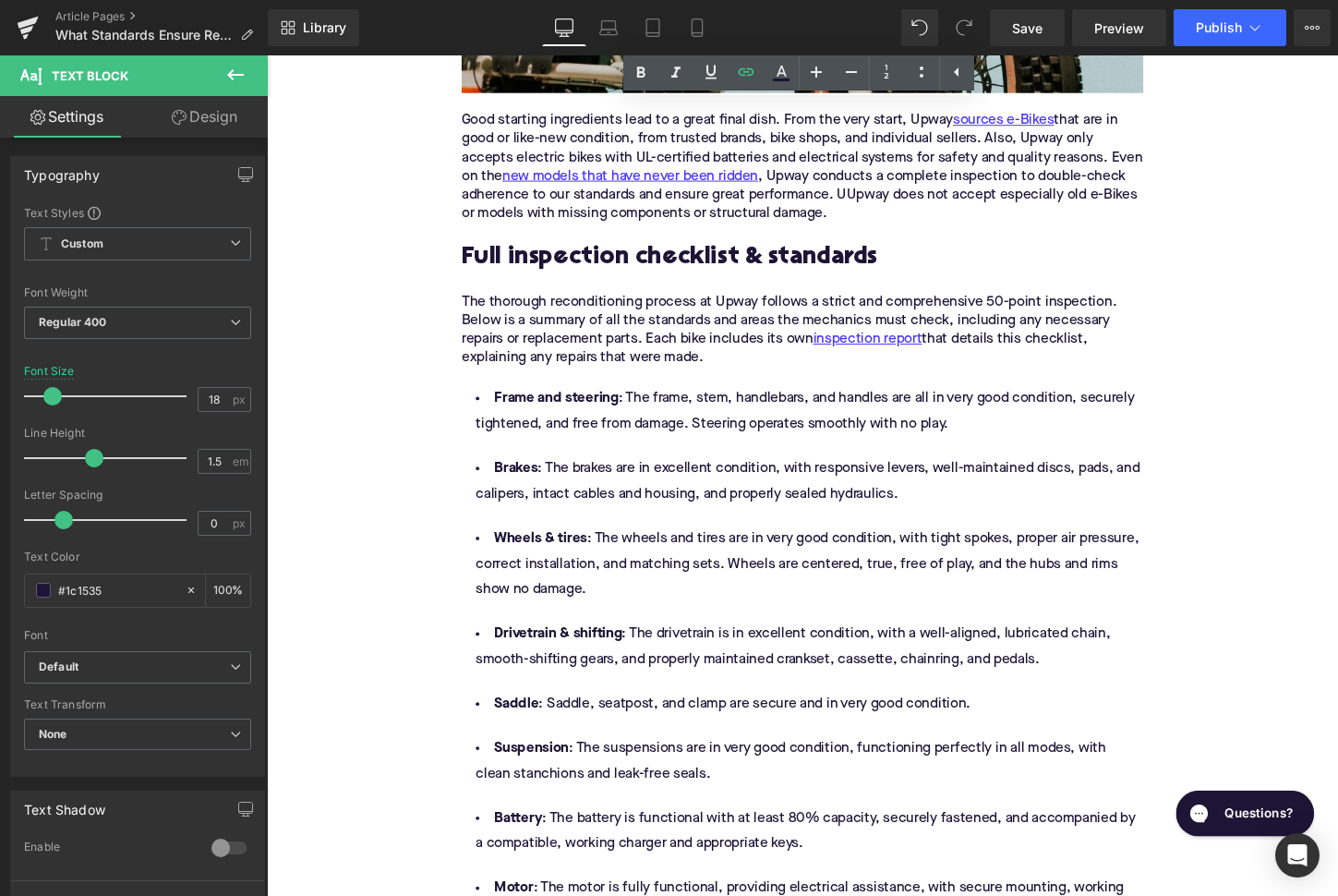
click at [744, 253] on h2 "Full inspection checklist & standards" at bounding box center [826, 265] width 711 height 28
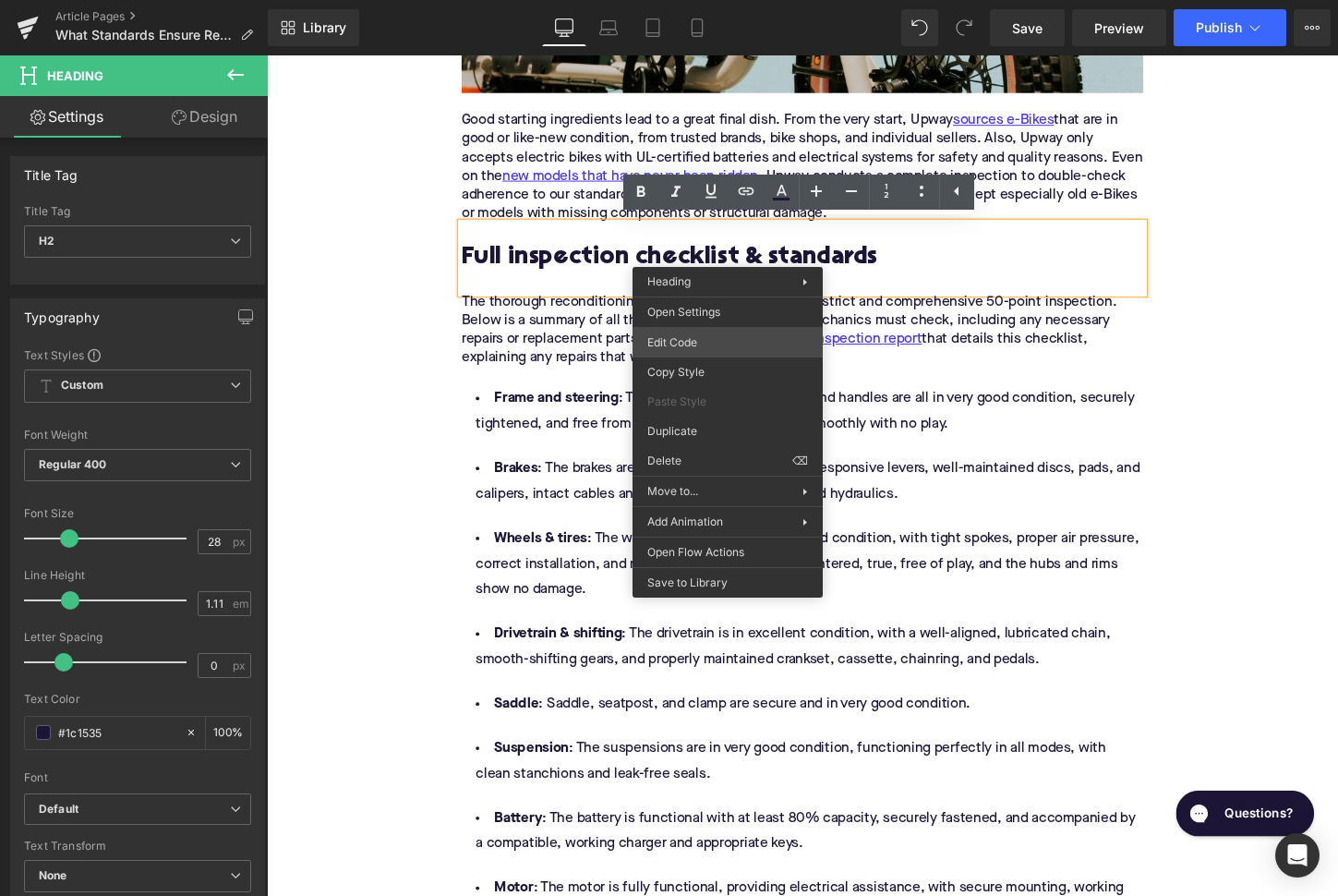
click at [697, 0] on div "Text Block You are previewing how the will restyle your page. You can not edit …" at bounding box center [669, 0] width 1338 height 0
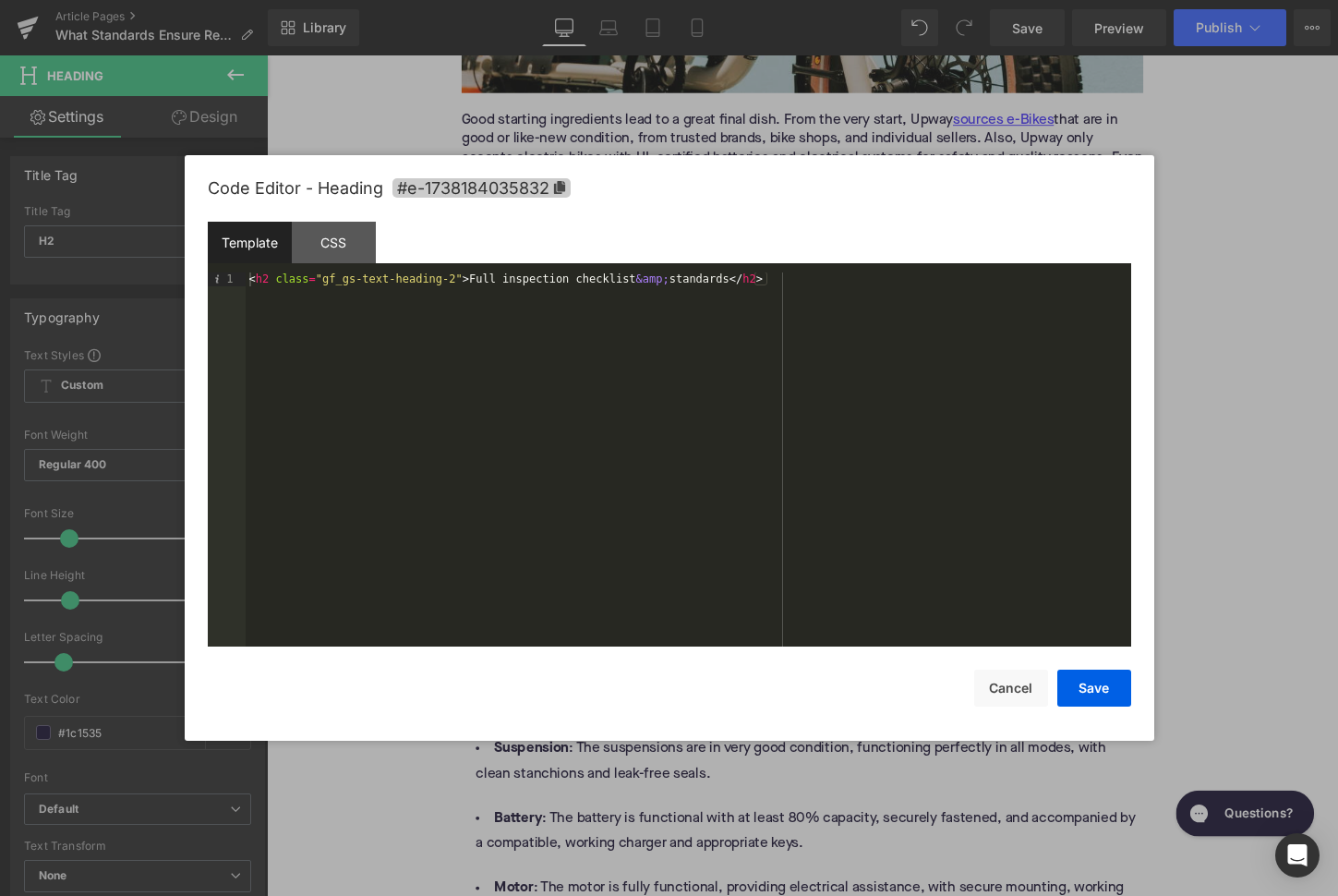
click at [563, 187] on icon at bounding box center [558, 186] width 11 height 13
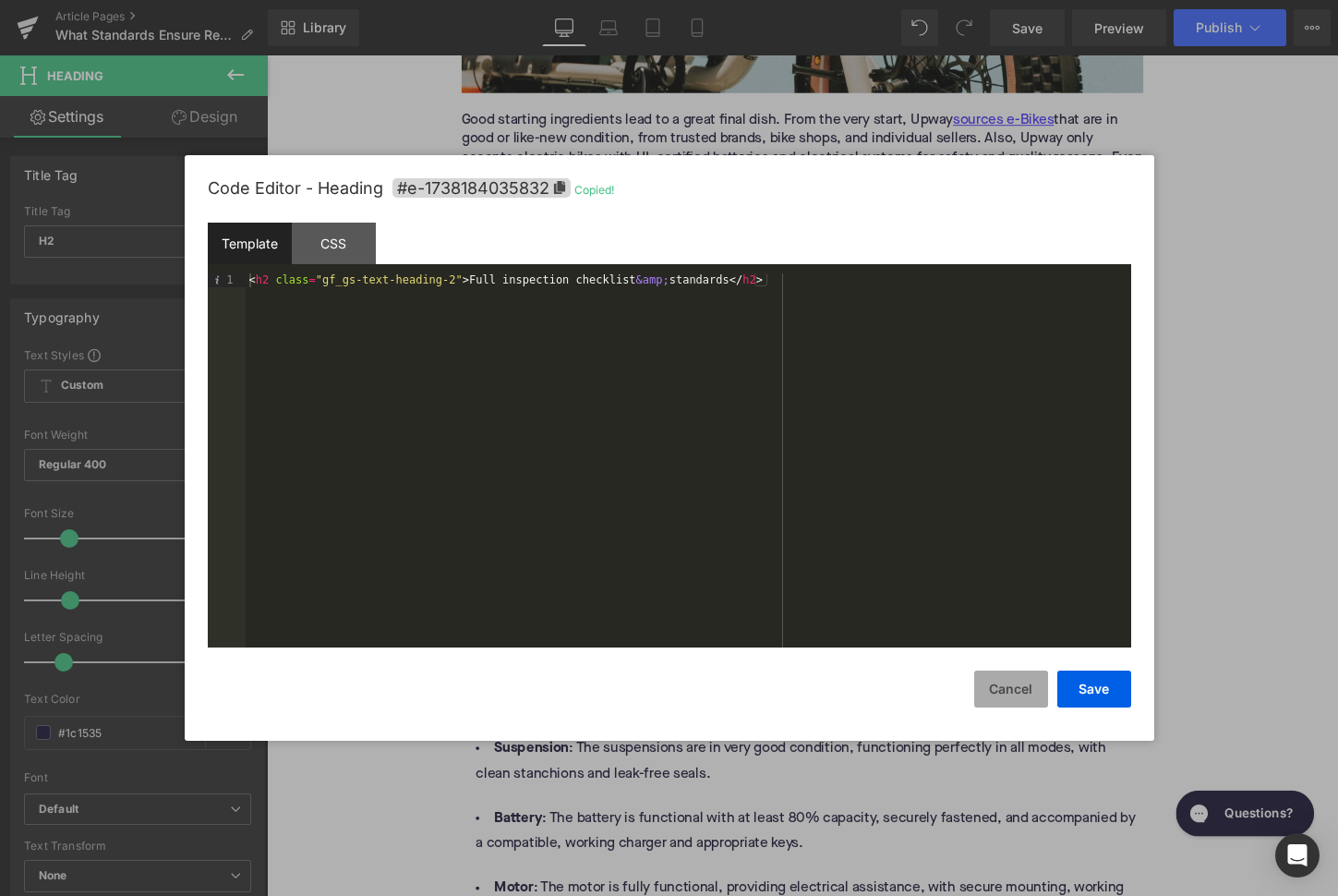
click at [992, 678] on button "Cancel" at bounding box center [1011, 689] width 74 height 37
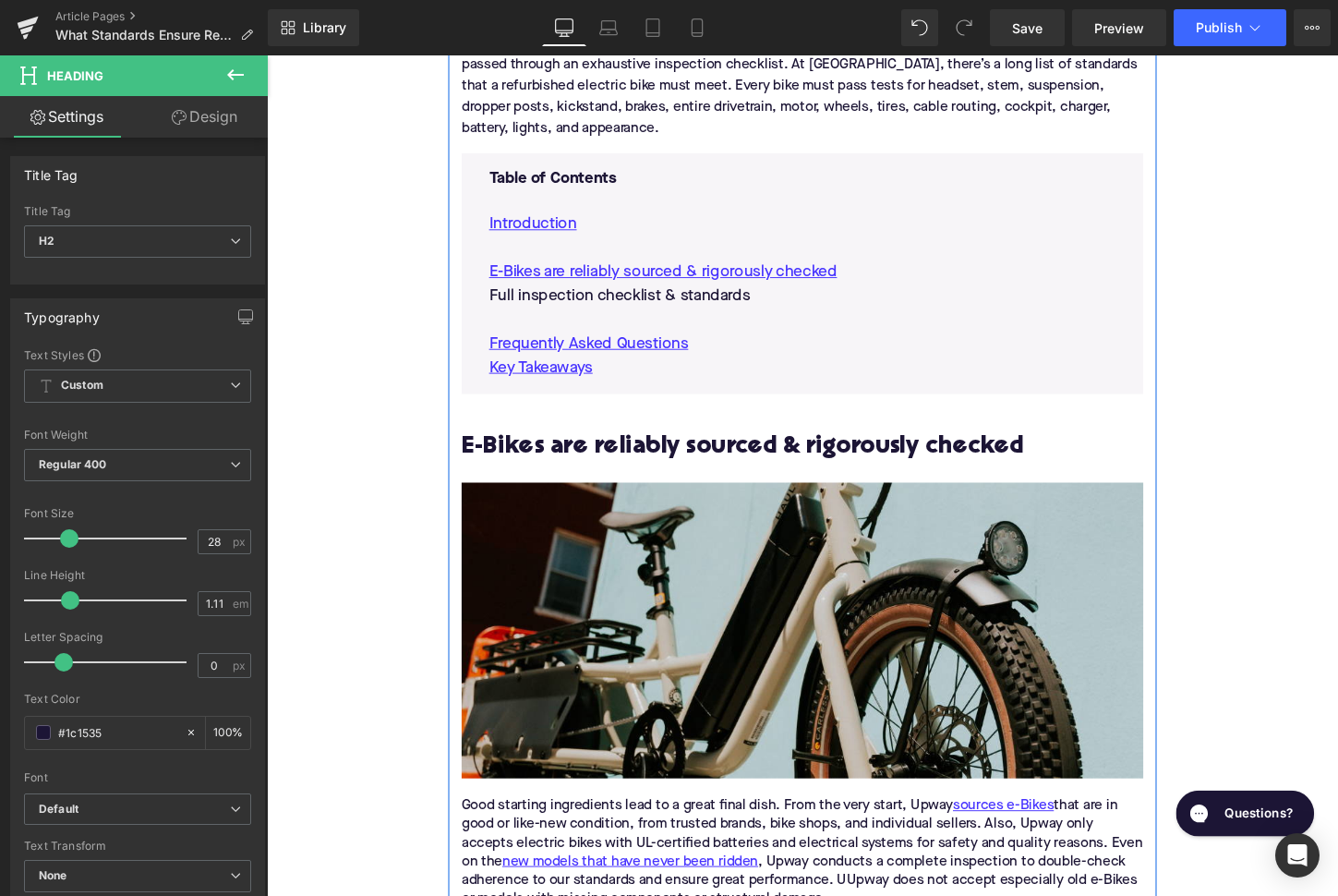
scroll to position [986, 0]
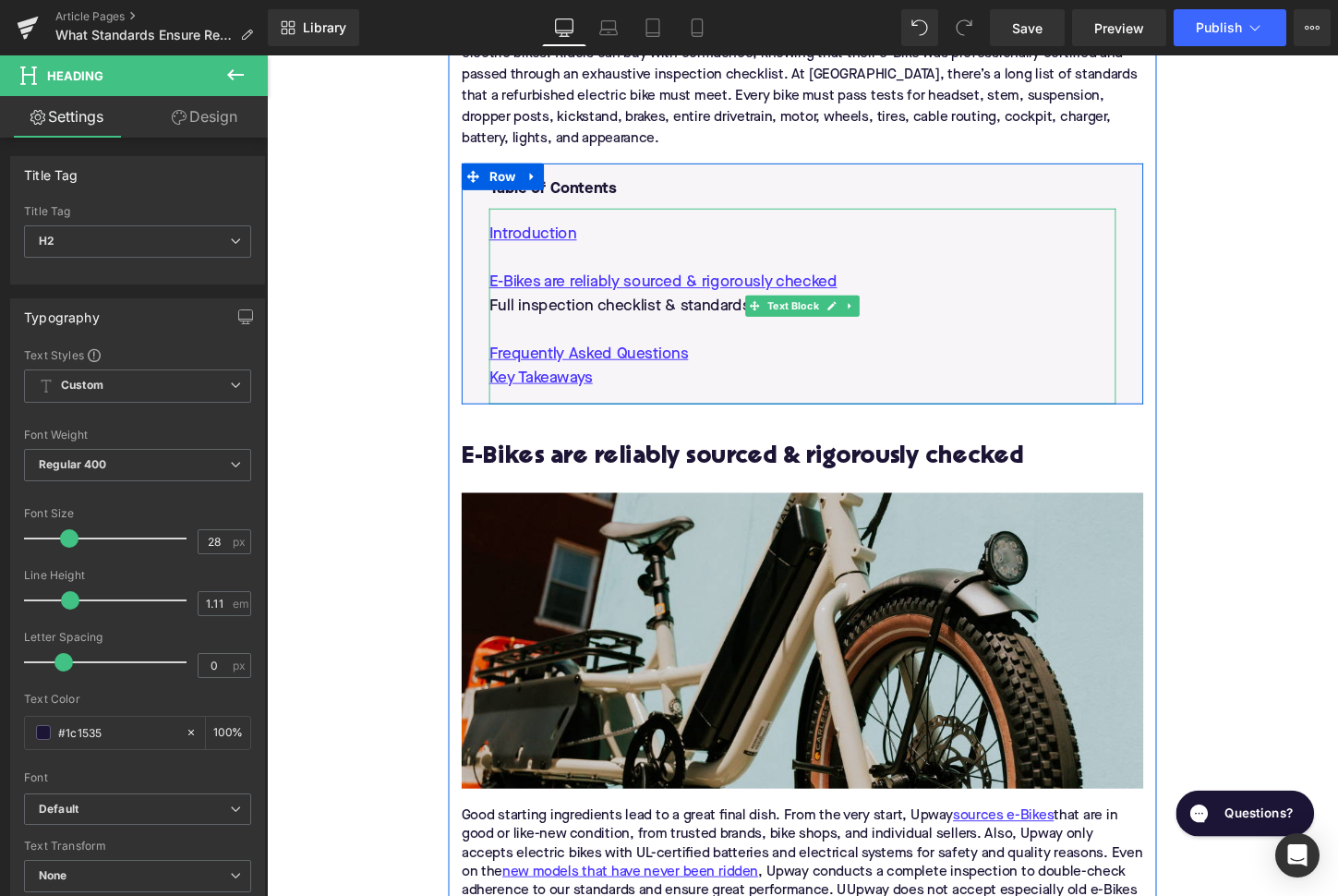
click at [731, 324] on p "Full inspection checklist & standards" at bounding box center [826, 317] width 654 height 25
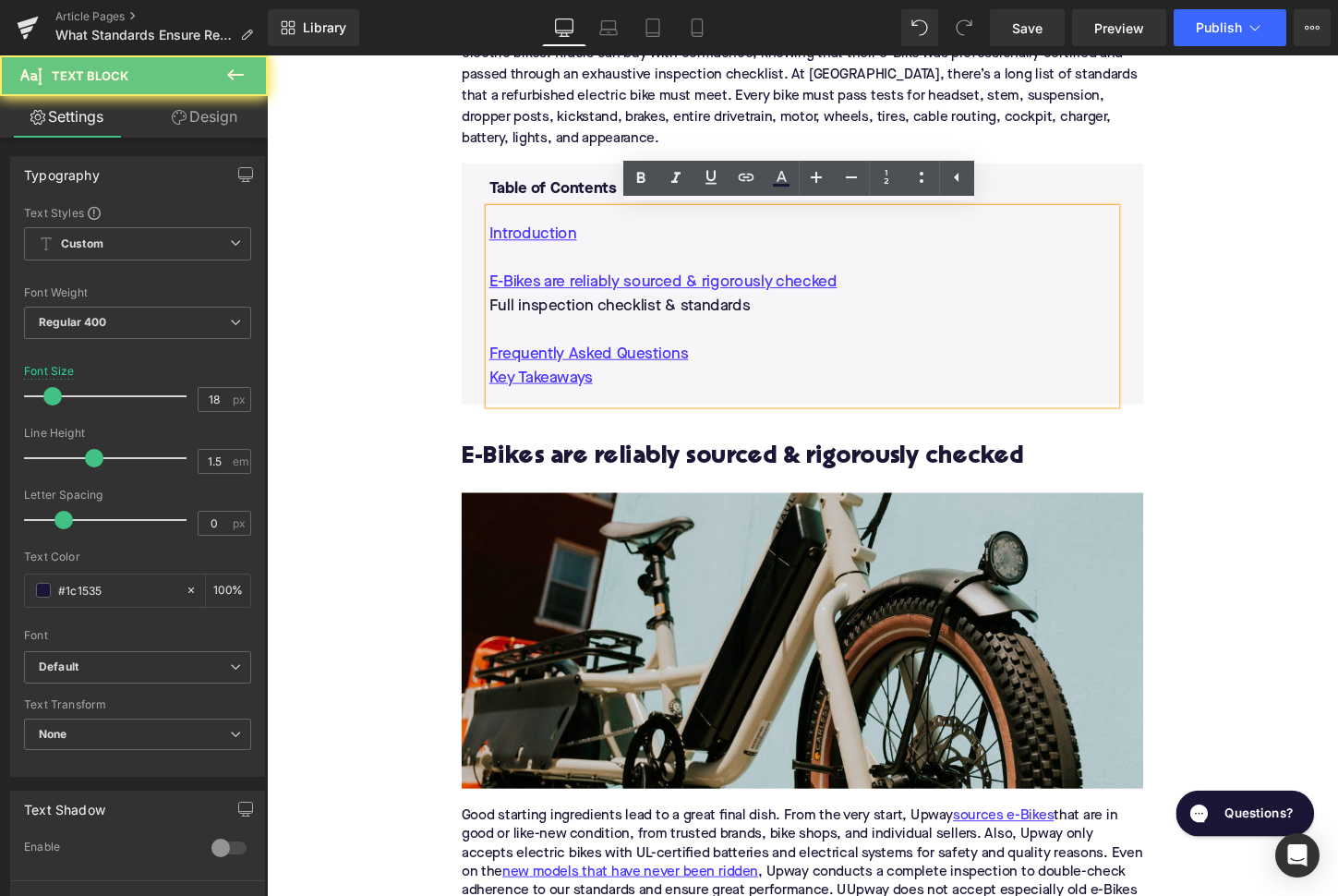
click at [731, 324] on p "Full inspection checklist & standards" at bounding box center [826, 317] width 654 height 25
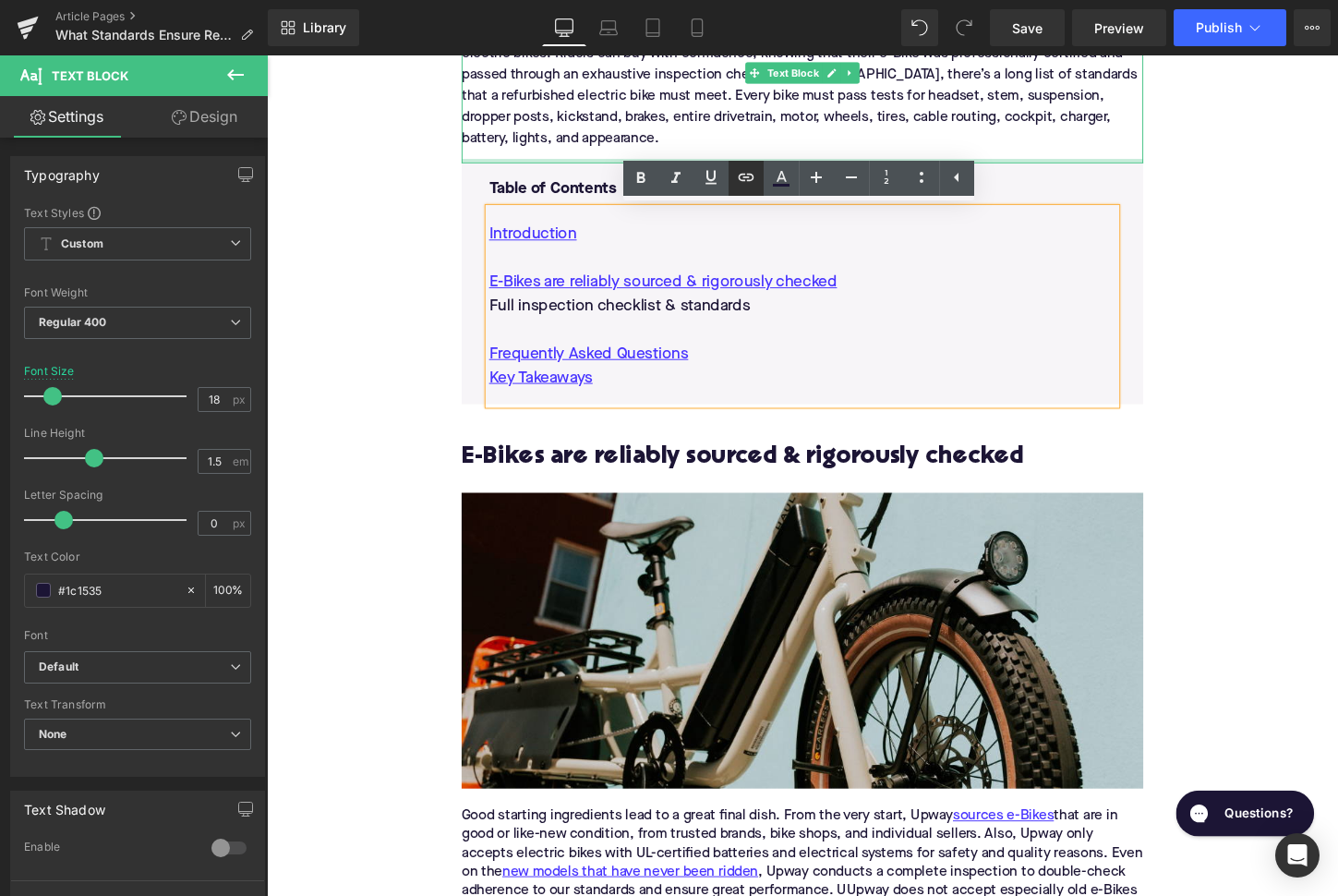
click at [753, 168] on icon at bounding box center [746, 177] width 22 height 22
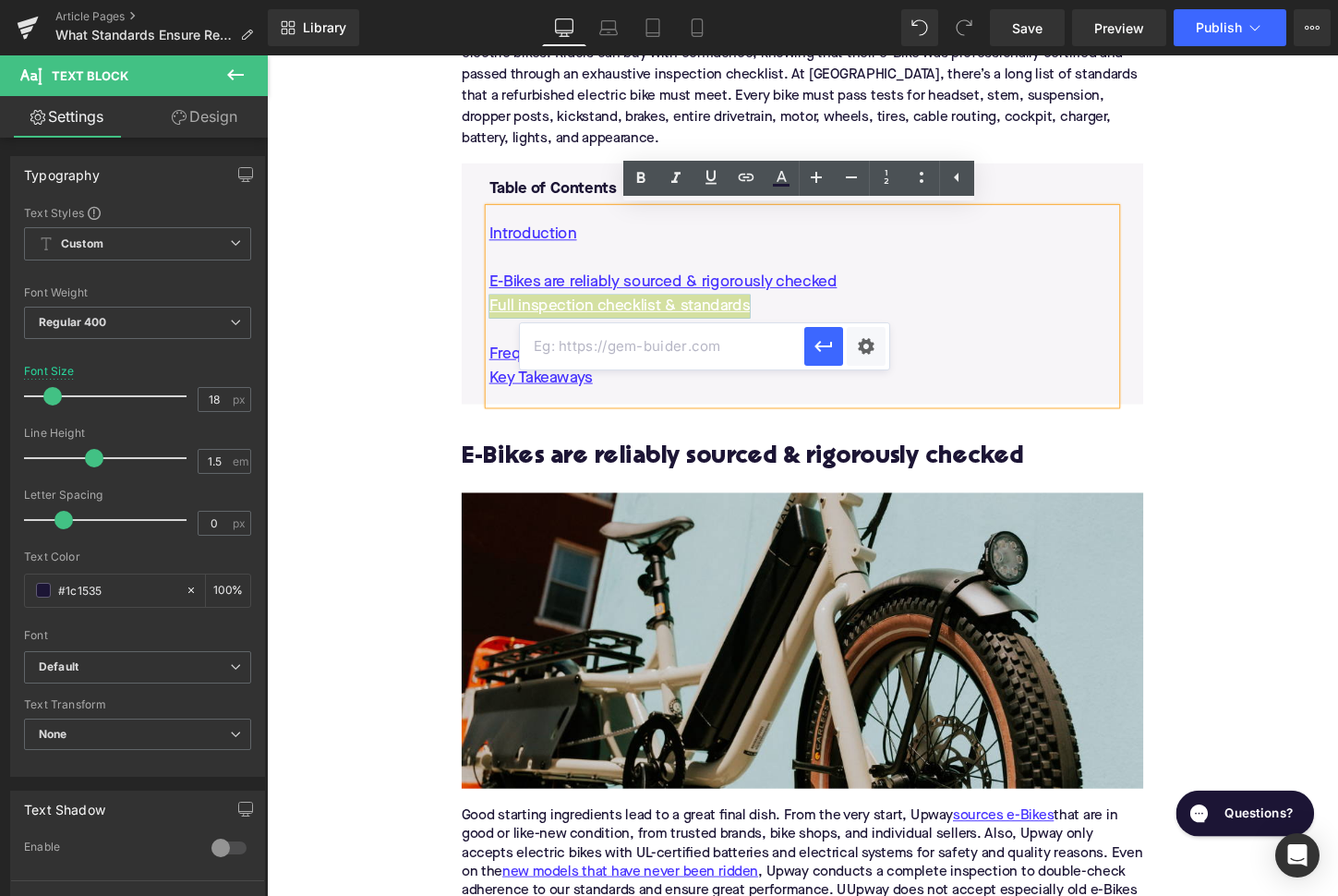
click at [720, 352] on input "text" at bounding box center [662, 346] width 284 height 46
paste input "#e-1738184035832"
type input "#e-1738184035832"
click at [821, 363] on button "button" at bounding box center [824, 346] width 39 height 39
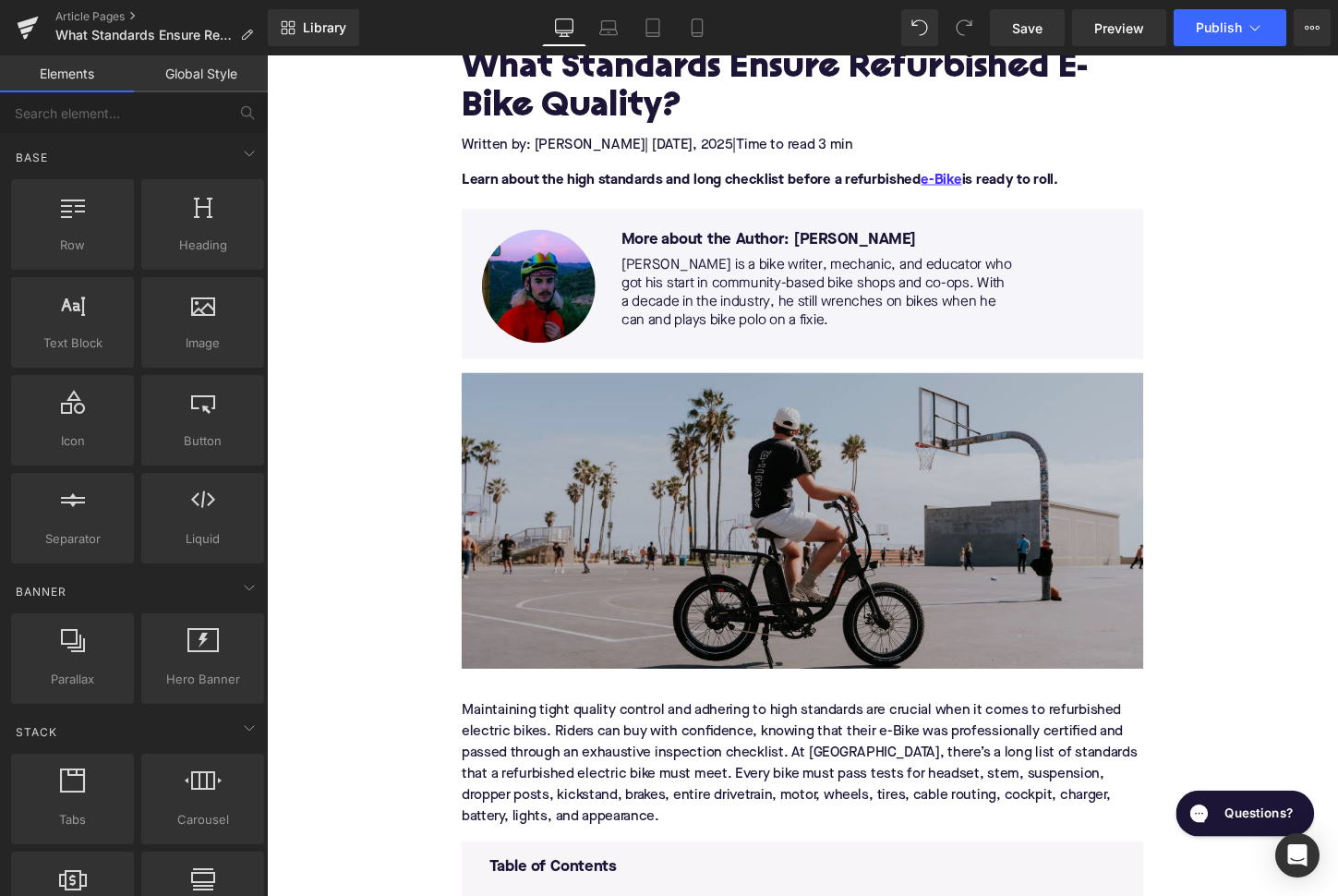
scroll to position [385, 0]
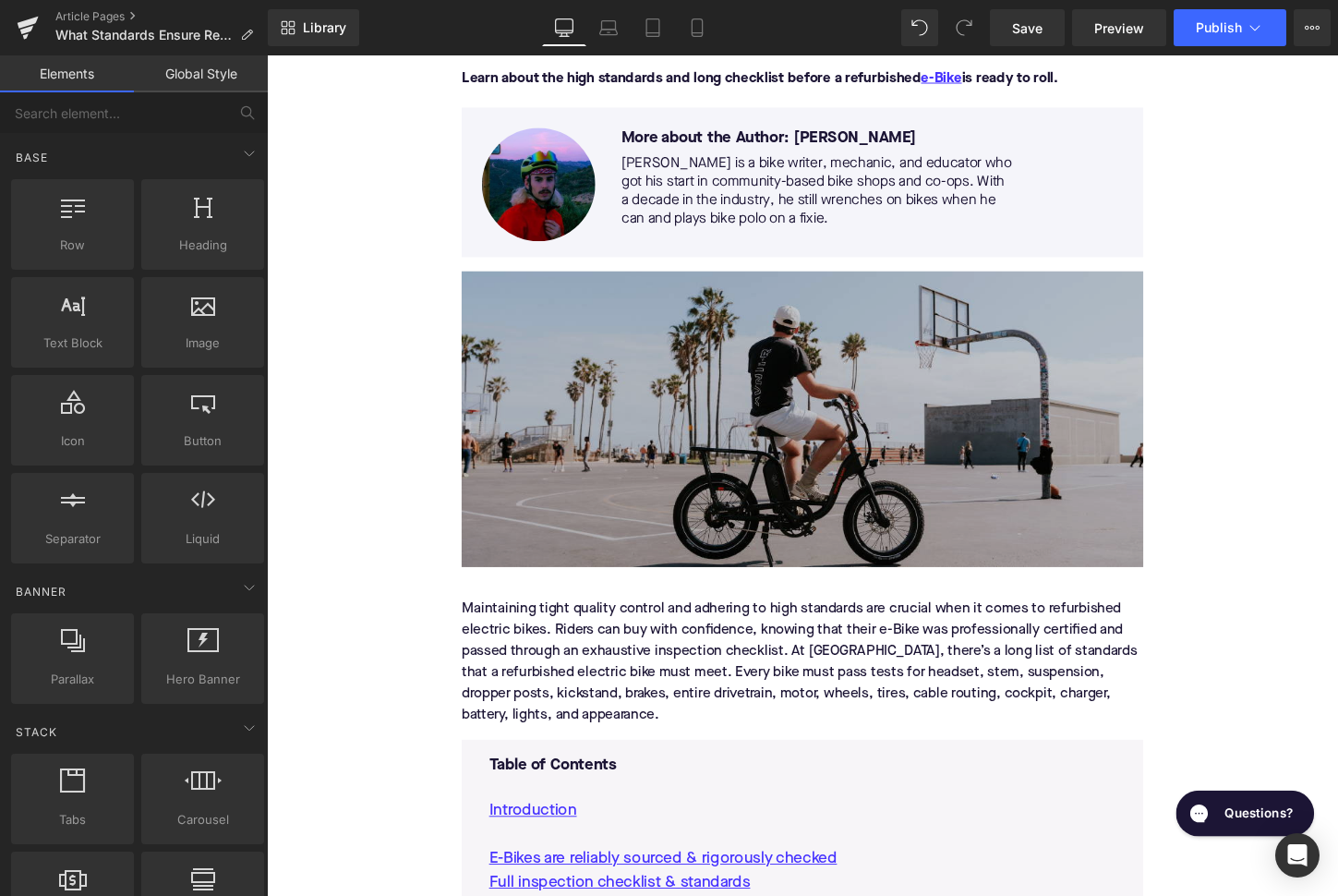
click at [649, 454] on img at bounding box center [826, 435] width 711 height 308
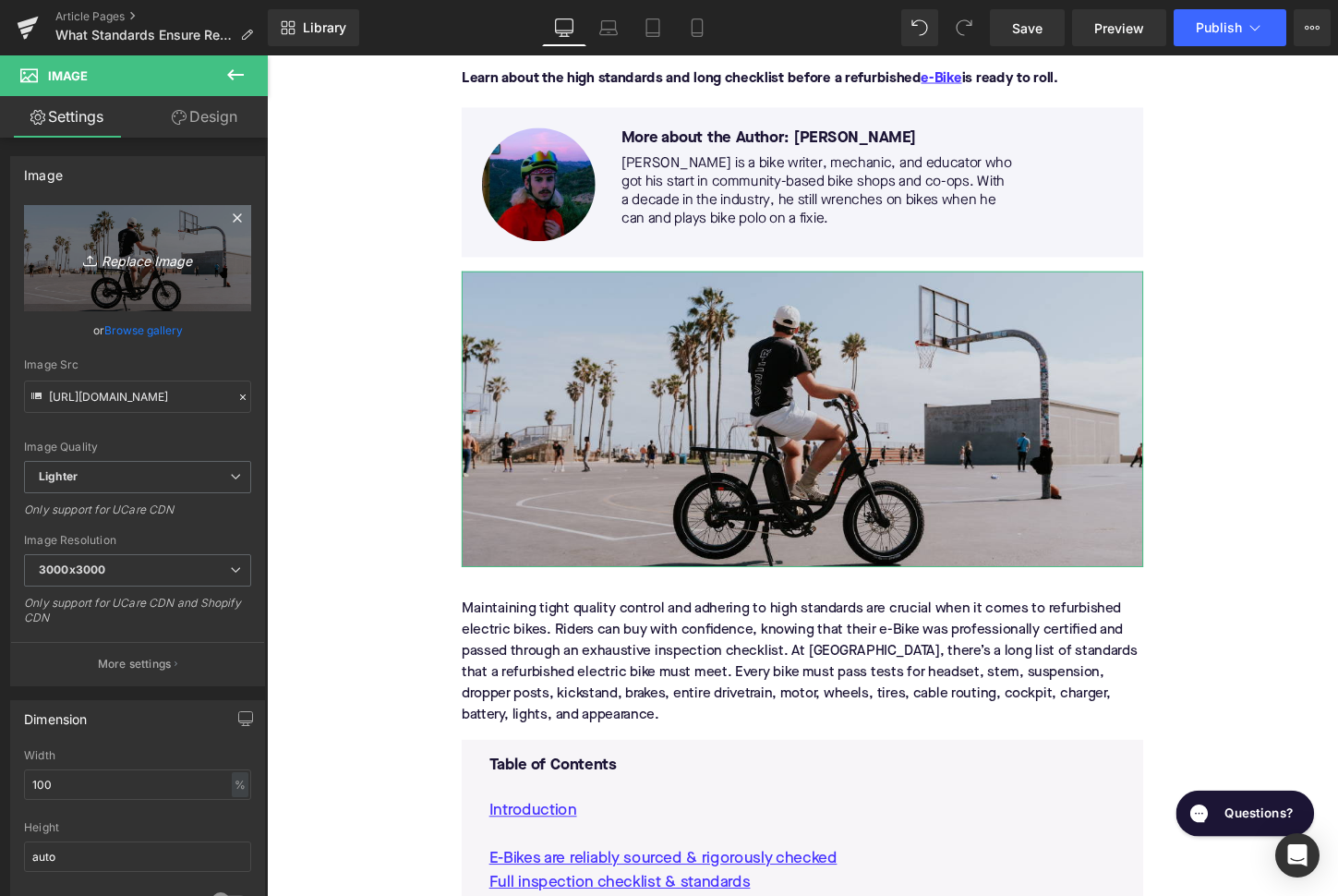
click at [172, 273] on link "Replace Image" at bounding box center [138, 258] width 227 height 106
click at [159, 257] on icon "Replace Image" at bounding box center [137, 259] width 147 height 23
type input "C:\fakepath\Remy Pt. 3(110).png"
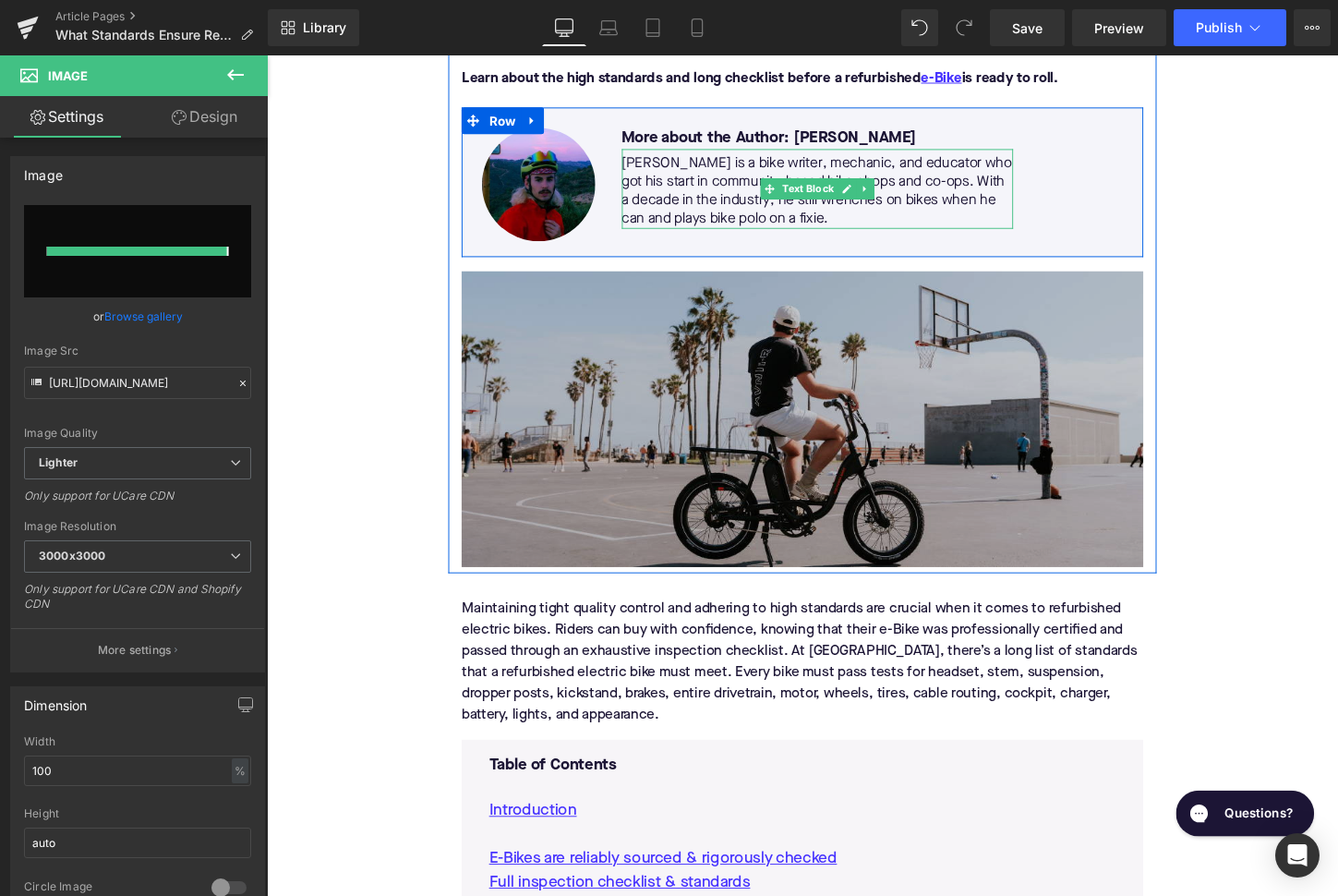
type input "[URL][DOMAIN_NAME]"
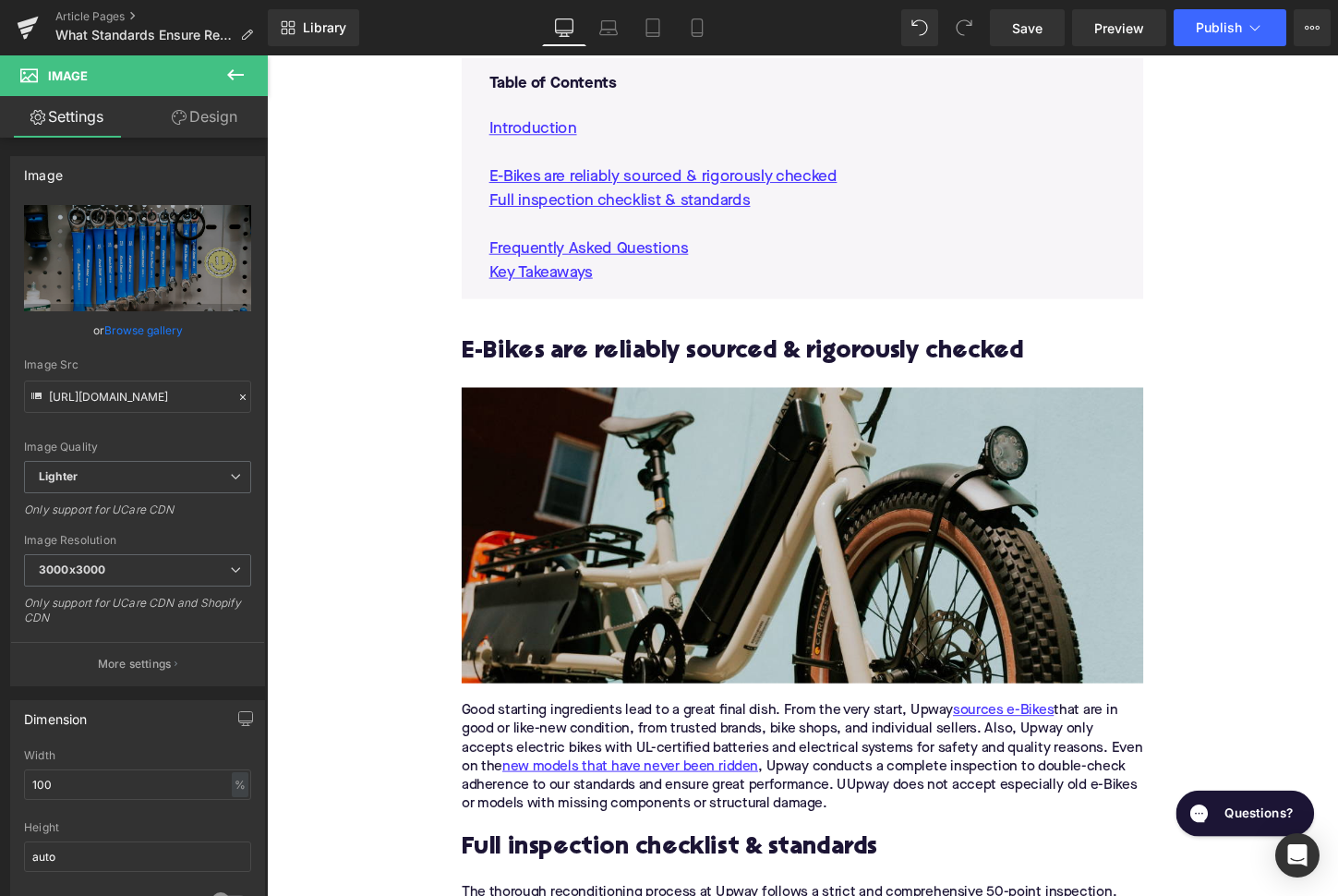
scroll to position [1115, 0]
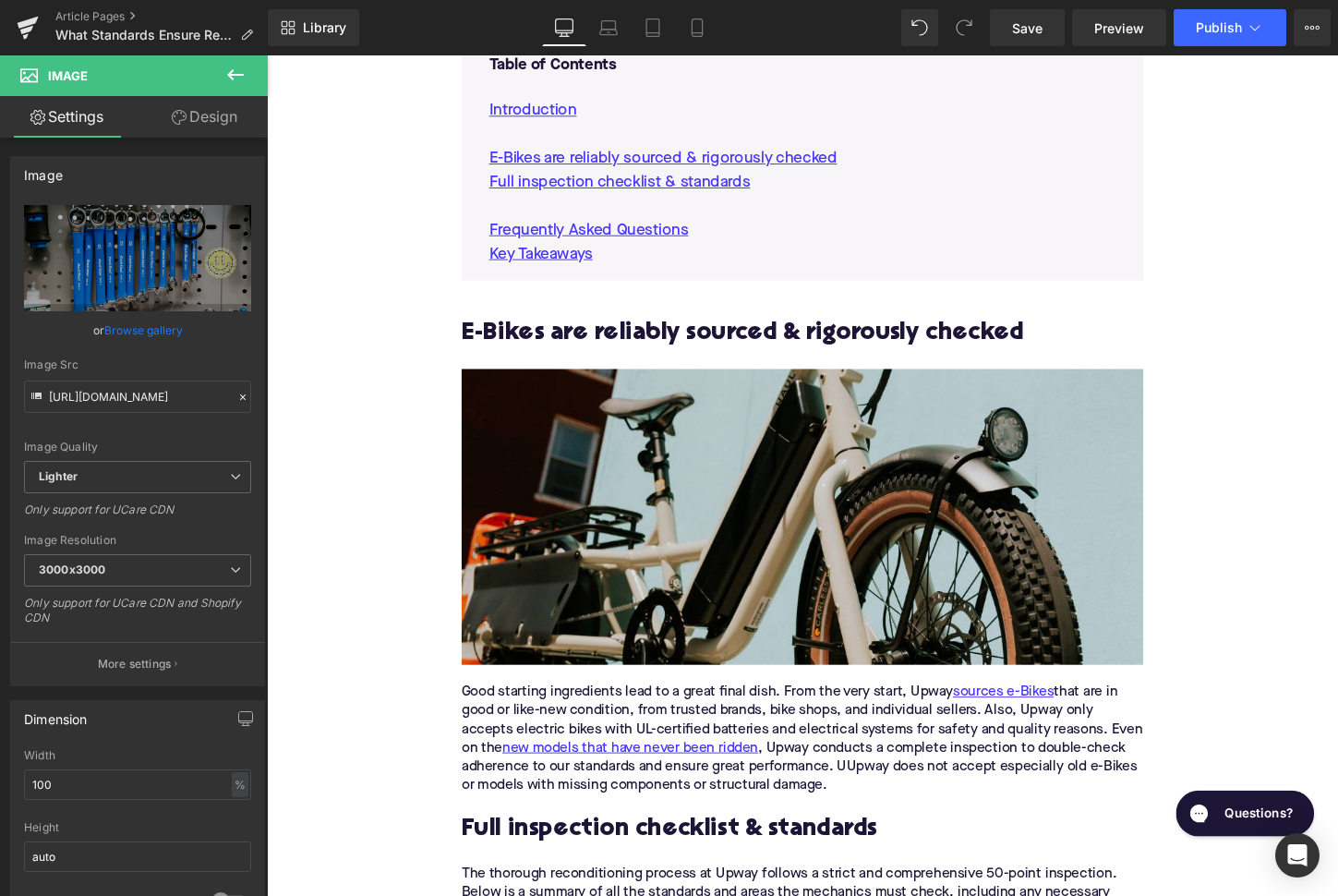
click at [858, 508] on img at bounding box center [826, 537] width 711 height 308
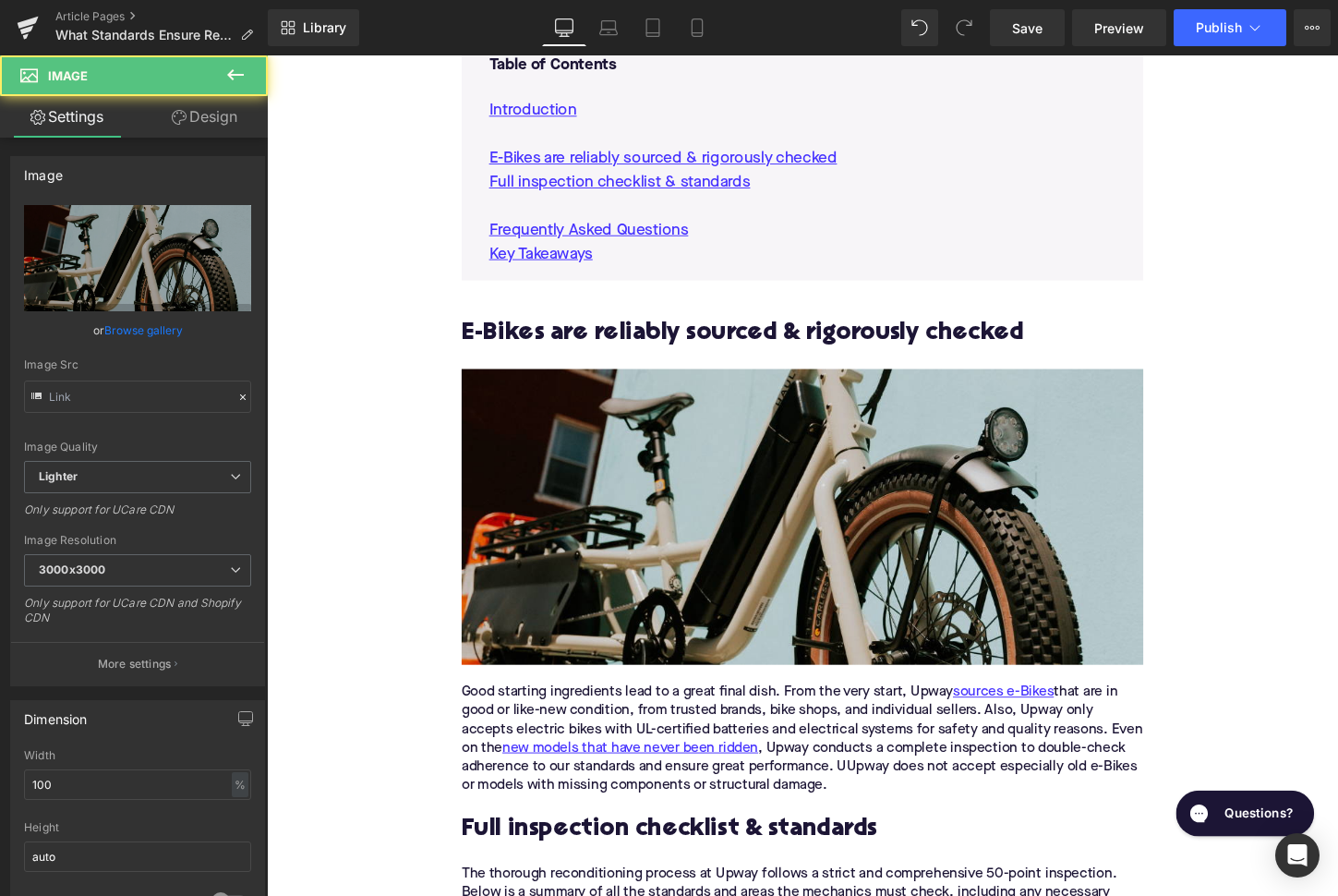
type input "[URL][DOMAIN_NAME]"
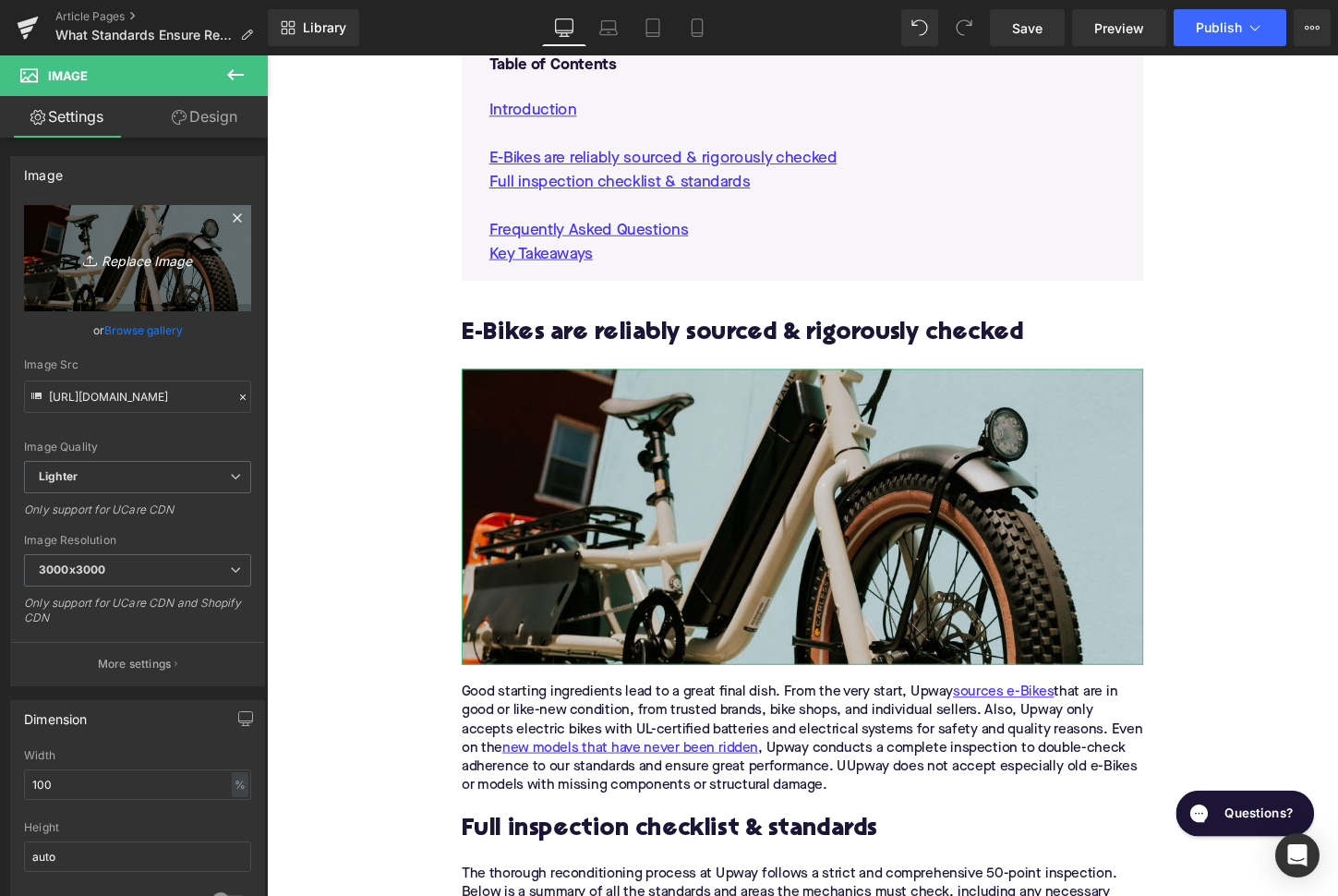
click at [166, 268] on icon "Replace Image" at bounding box center [137, 259] width 147 height 23
type input "C:\fakepath\Remy Pt. 3(109).png"
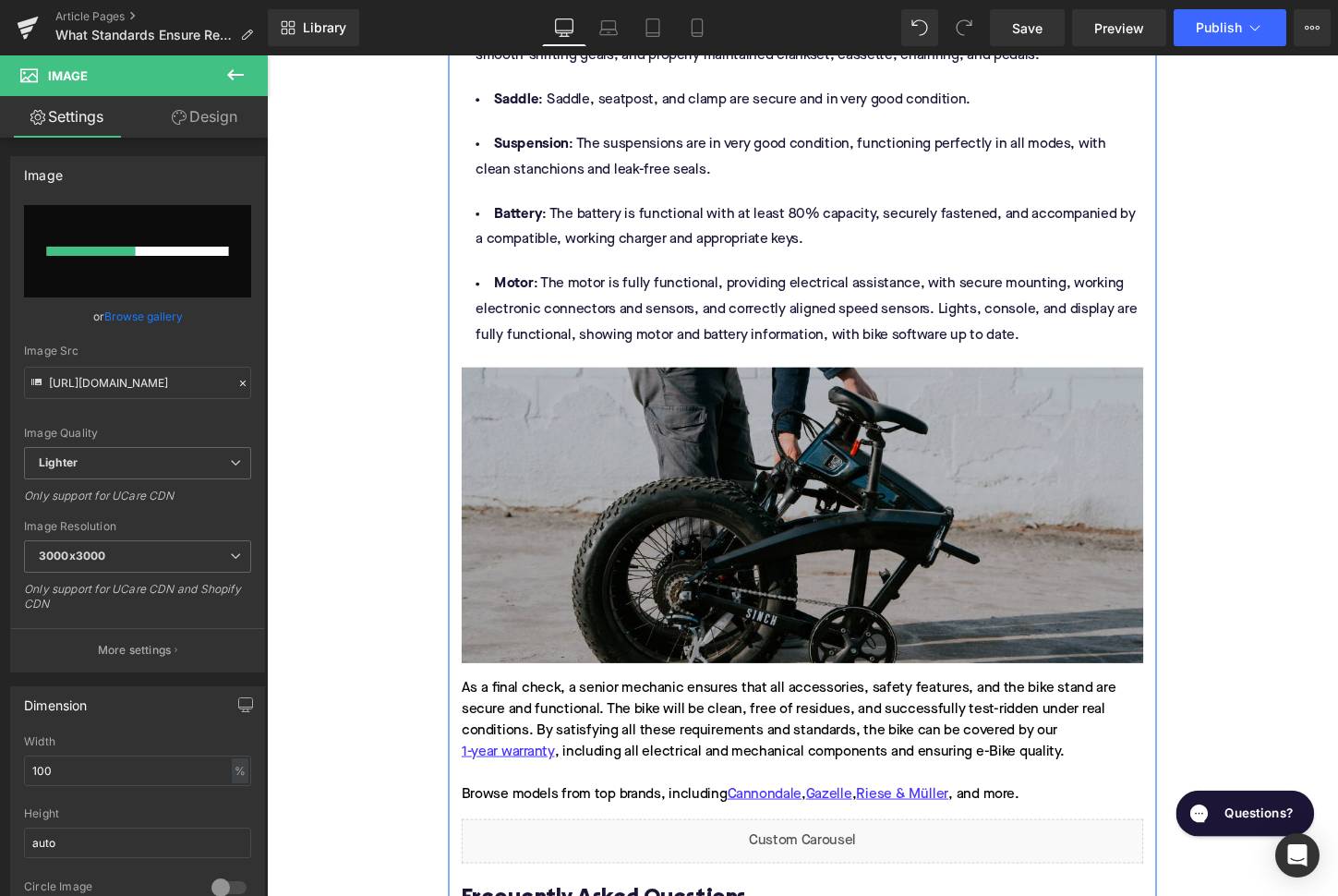
scroll to position [2352, 0]
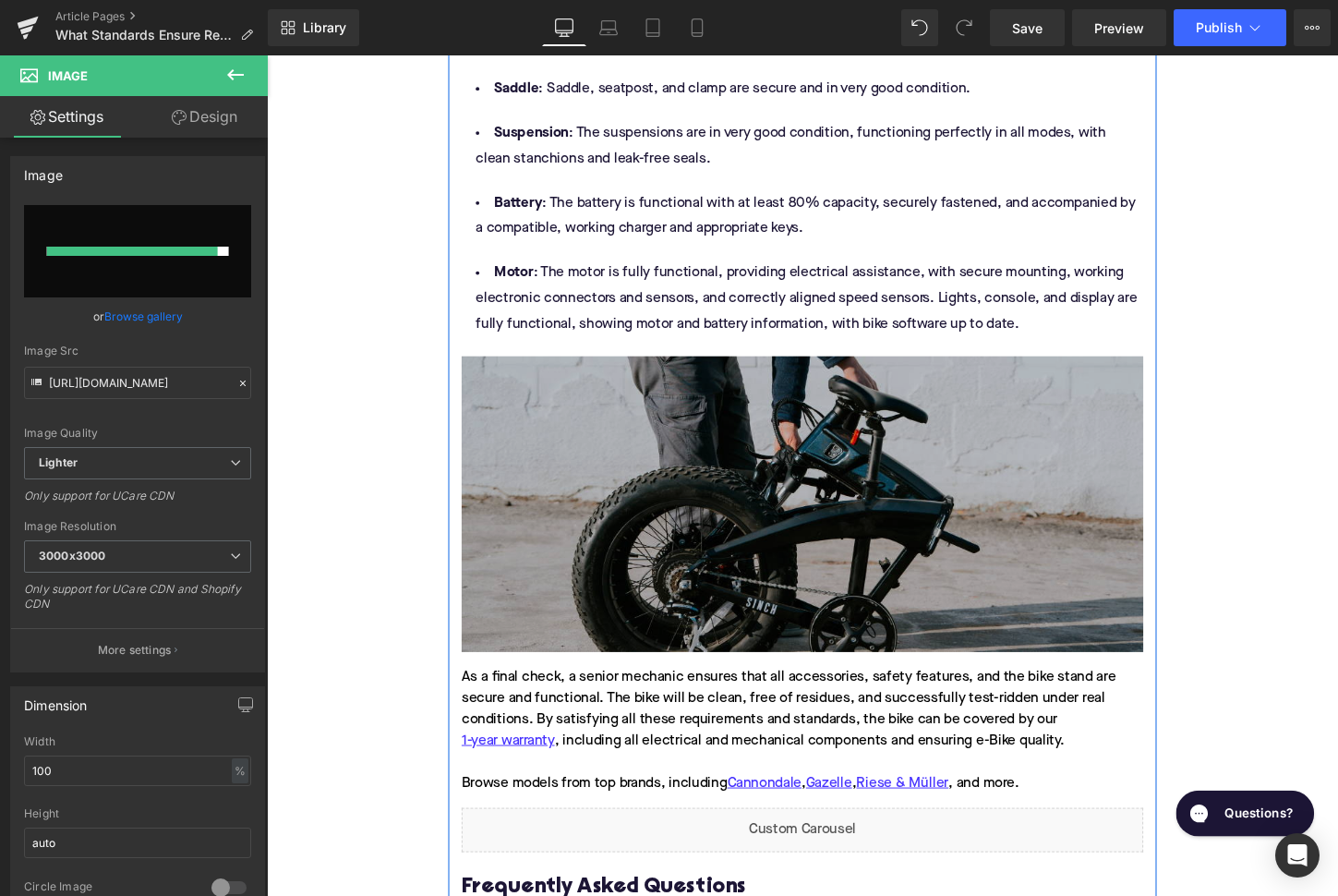
type input "[URL][DOMAIN_NAME]"
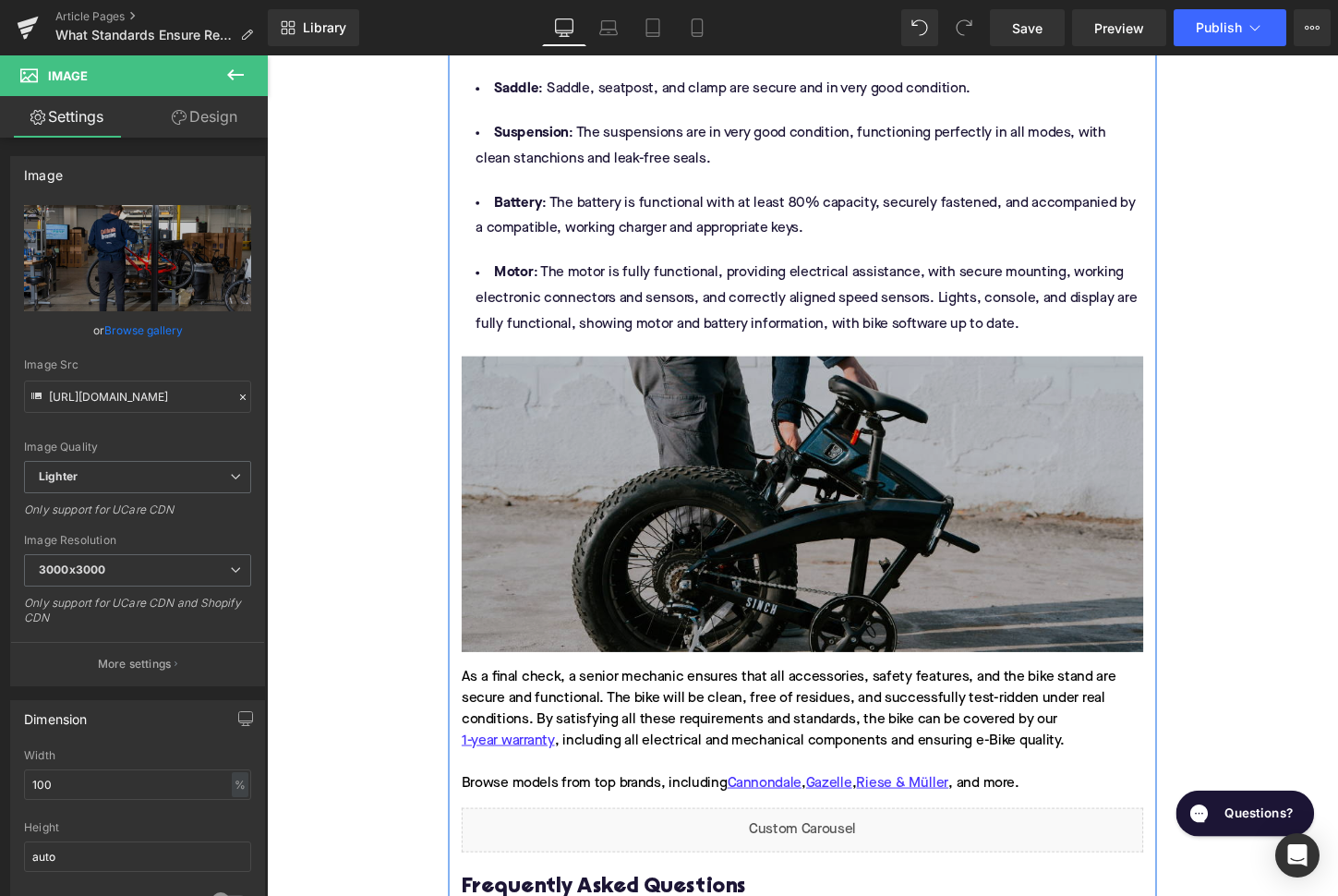
click at [628, 523] on img at bounding box center [826, 524] width 711 height 308
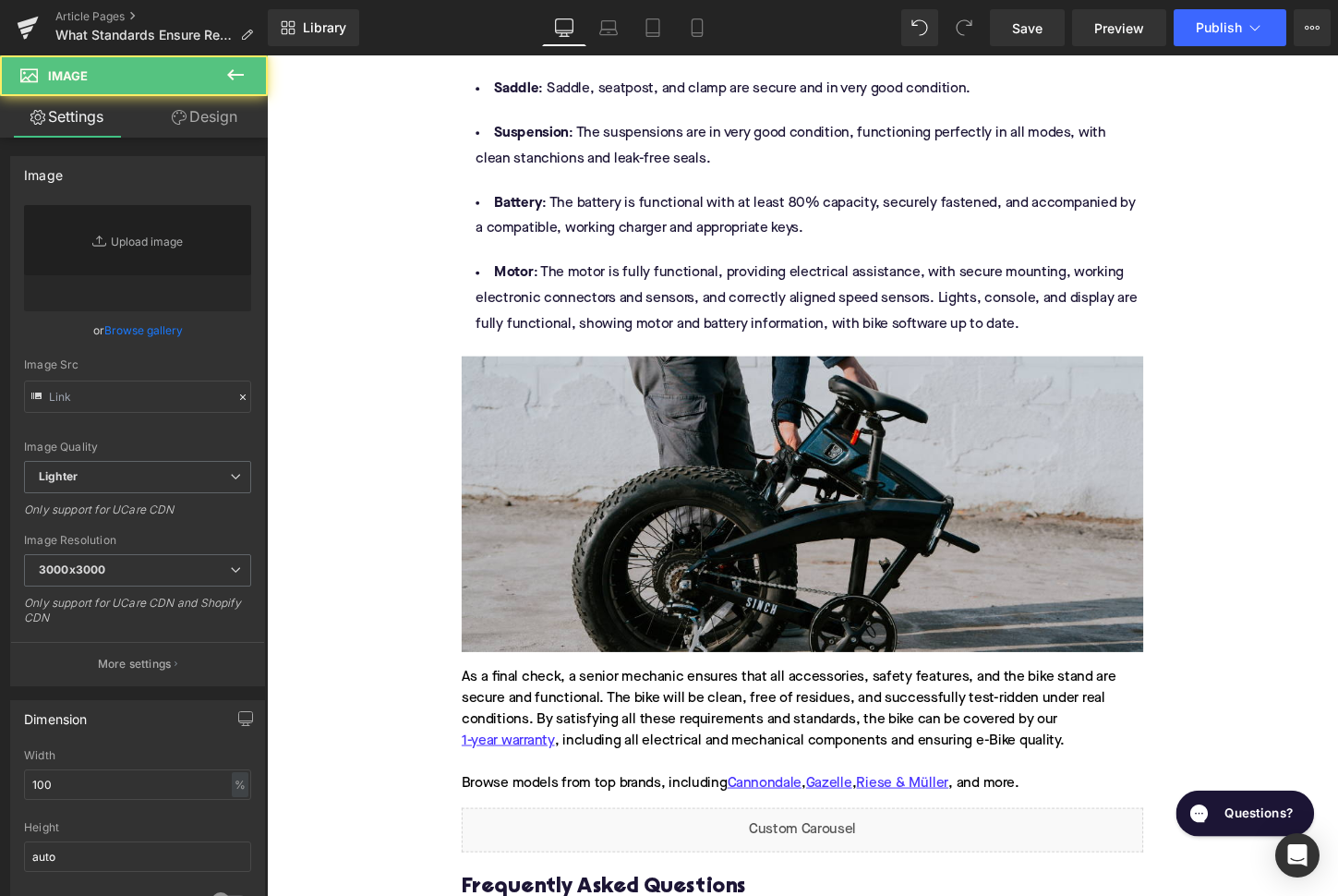
type input "[URL][DOMAIN_NAME]"
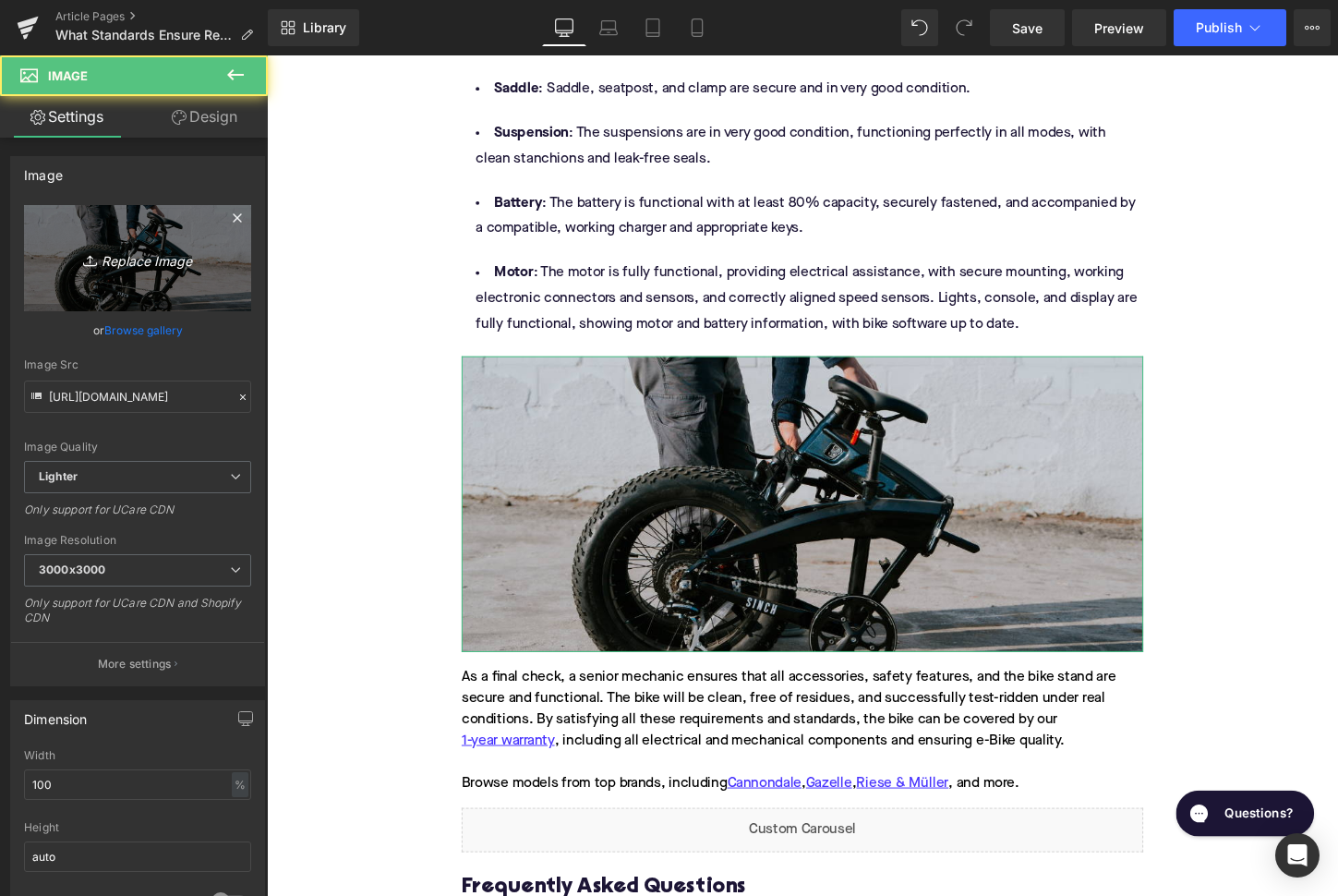
click at [109, 277] on link "Replace Image" at bounding box center [138, 258] width 227 height 106
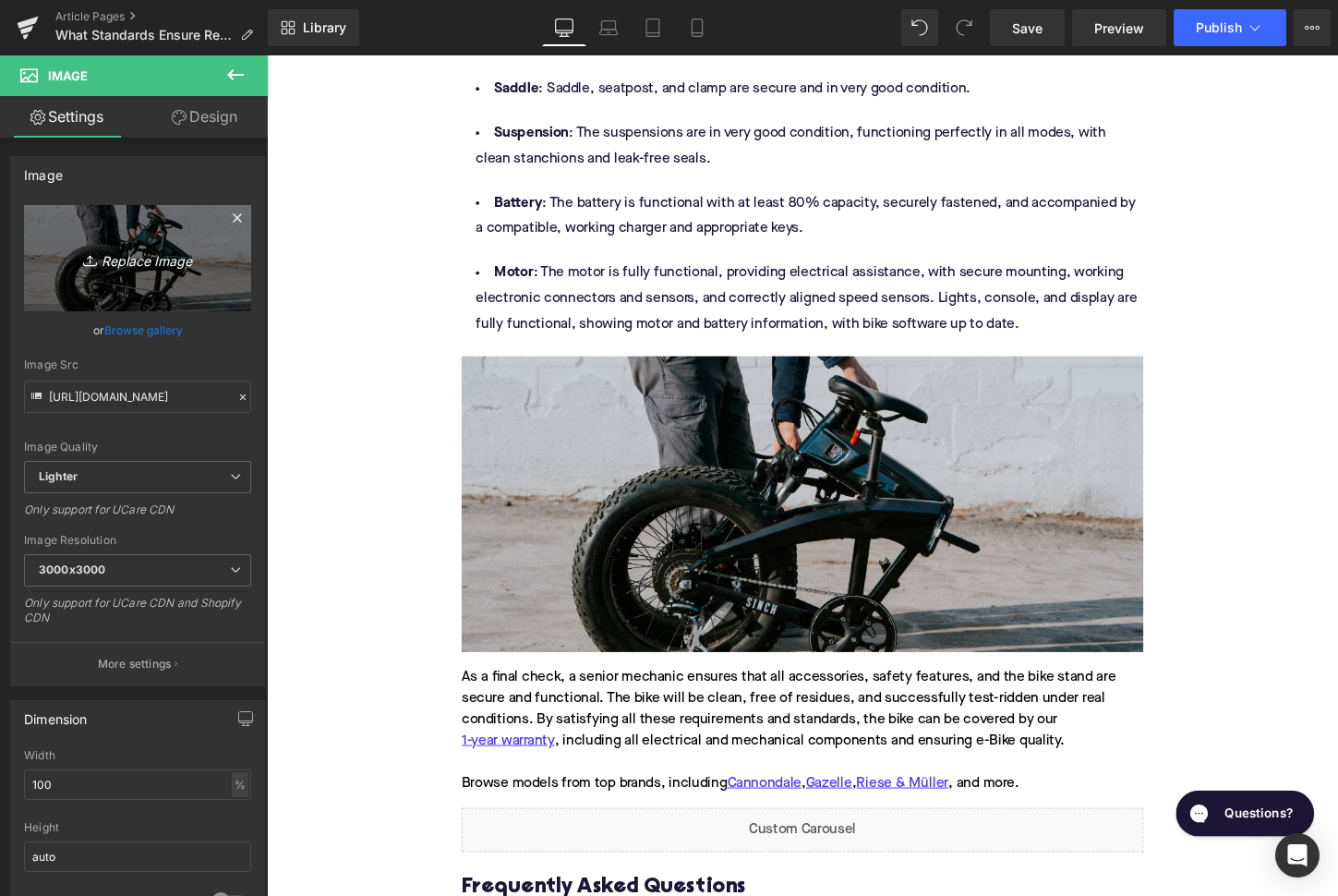
type input "C:\fakepath\Remy Pt. 3(108).png"
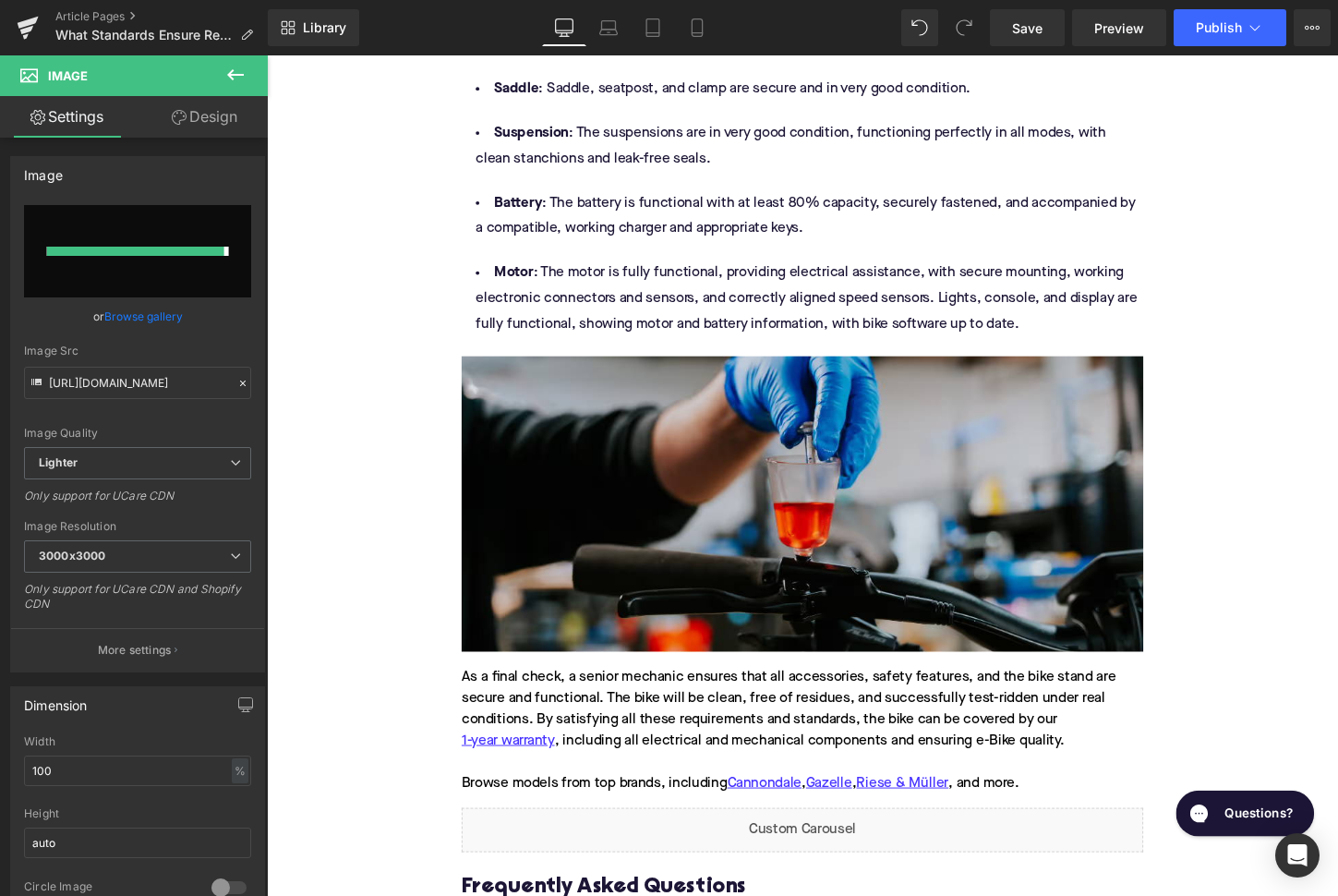
type input "[URL][DOMAIN_NAME]"
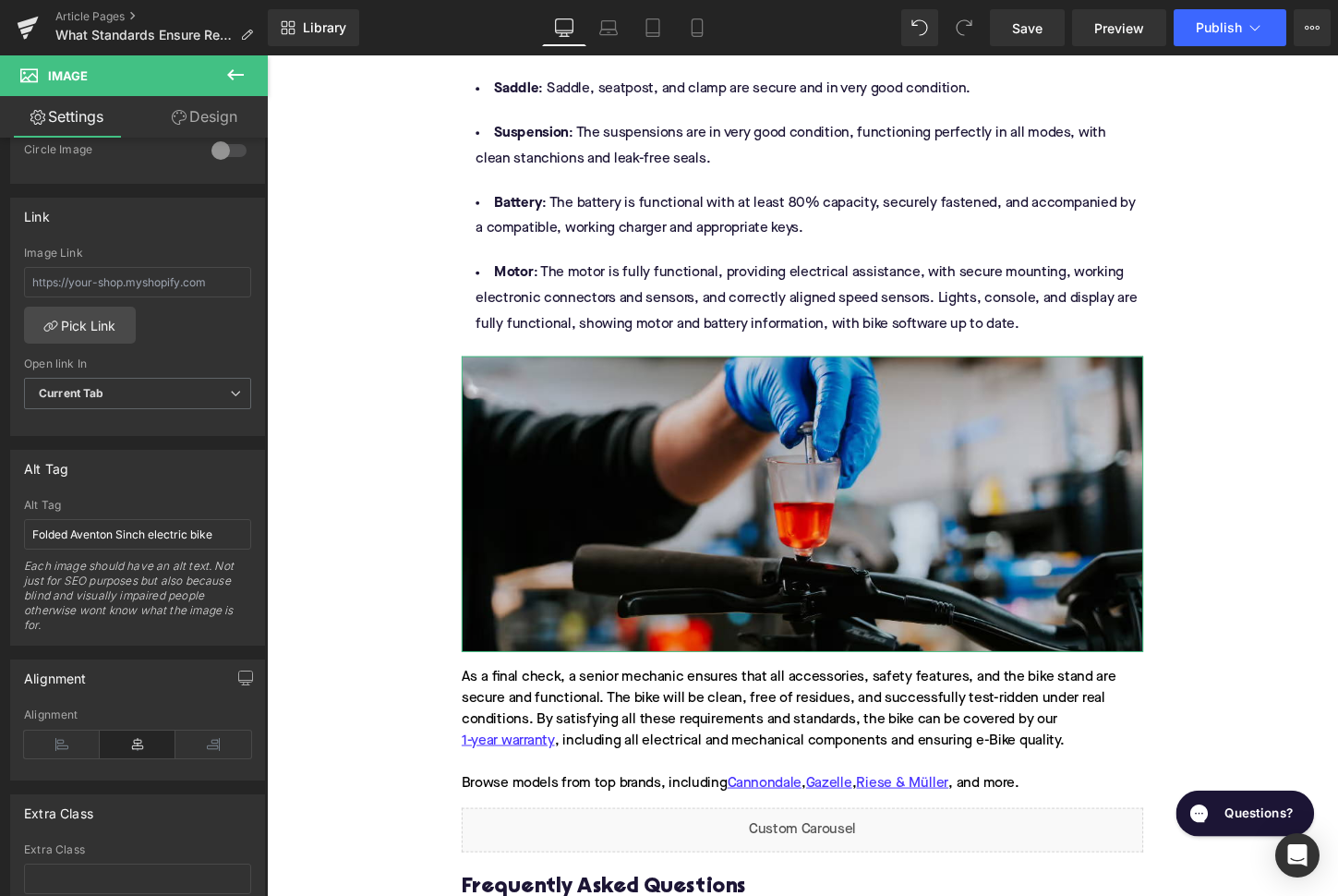
scroll to position [753, 0]
click at [149, 524] on input "Folded Aventon Sinch electric bike" at bounding box center [138, 532] width 227 height 30
type input "Mechanic bleeding hydraulic brakes on electric bike"
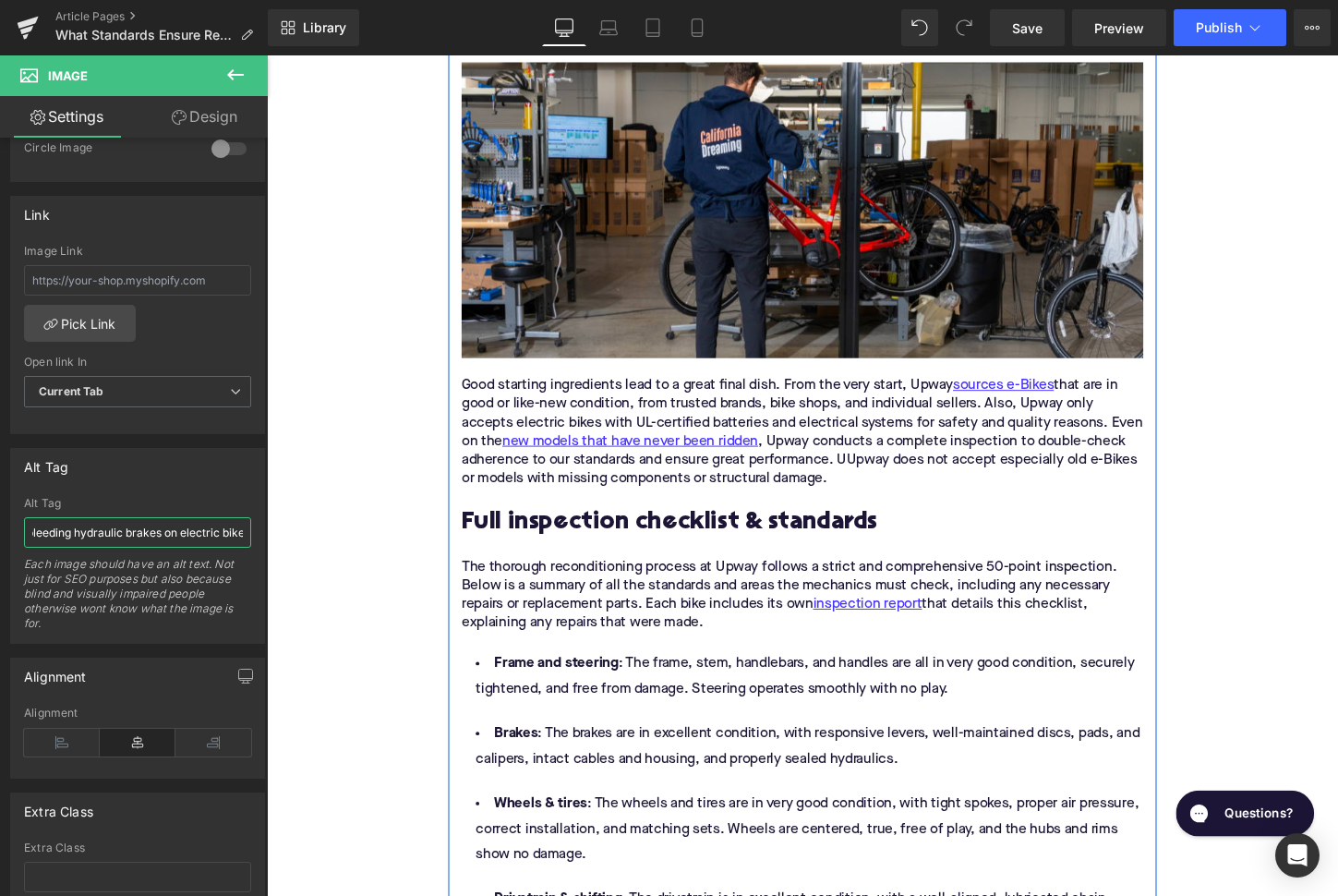
scroll to position [1278, 0]
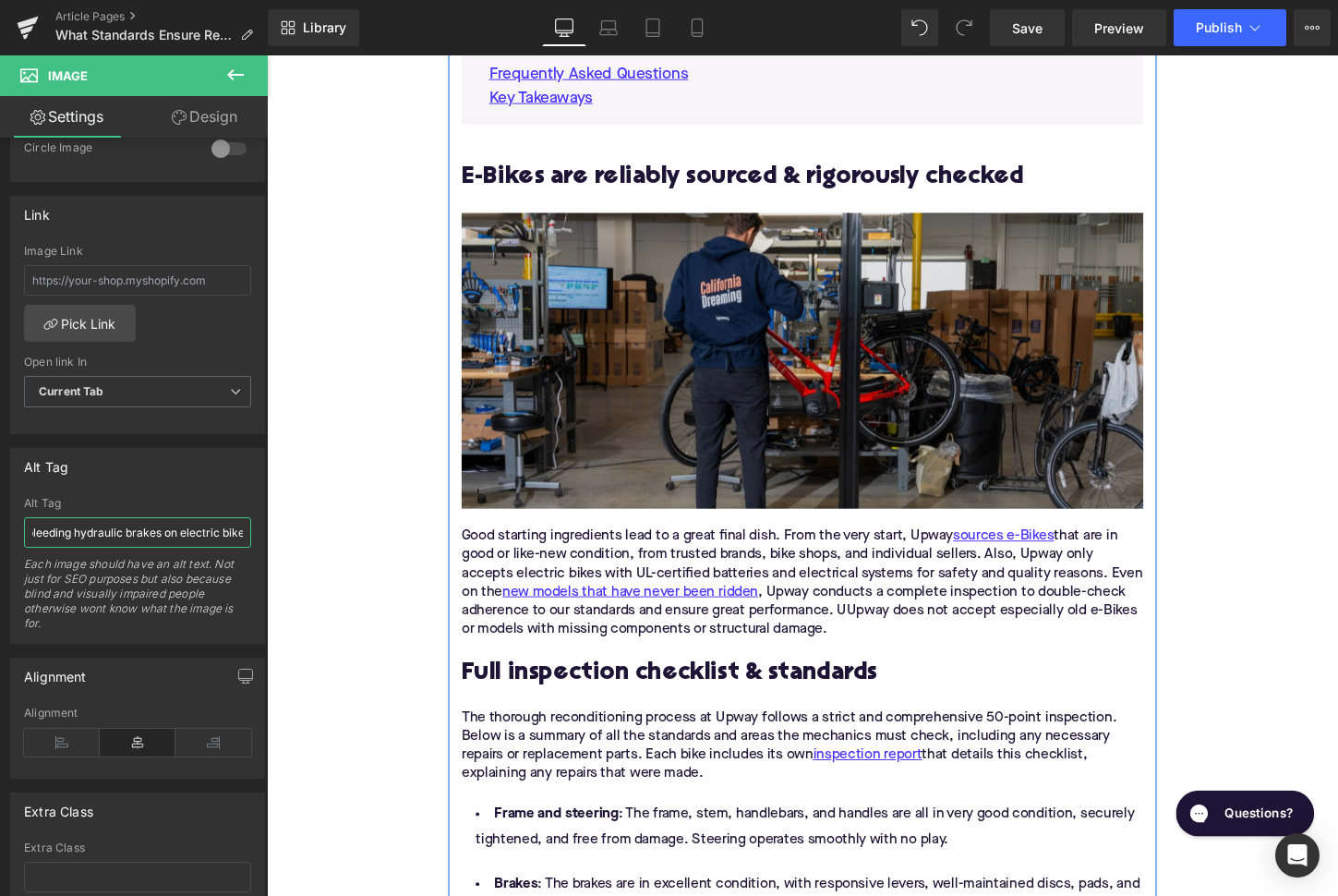
click at [526, 411] on img at bounding box center [826, 374] width 711 height 308
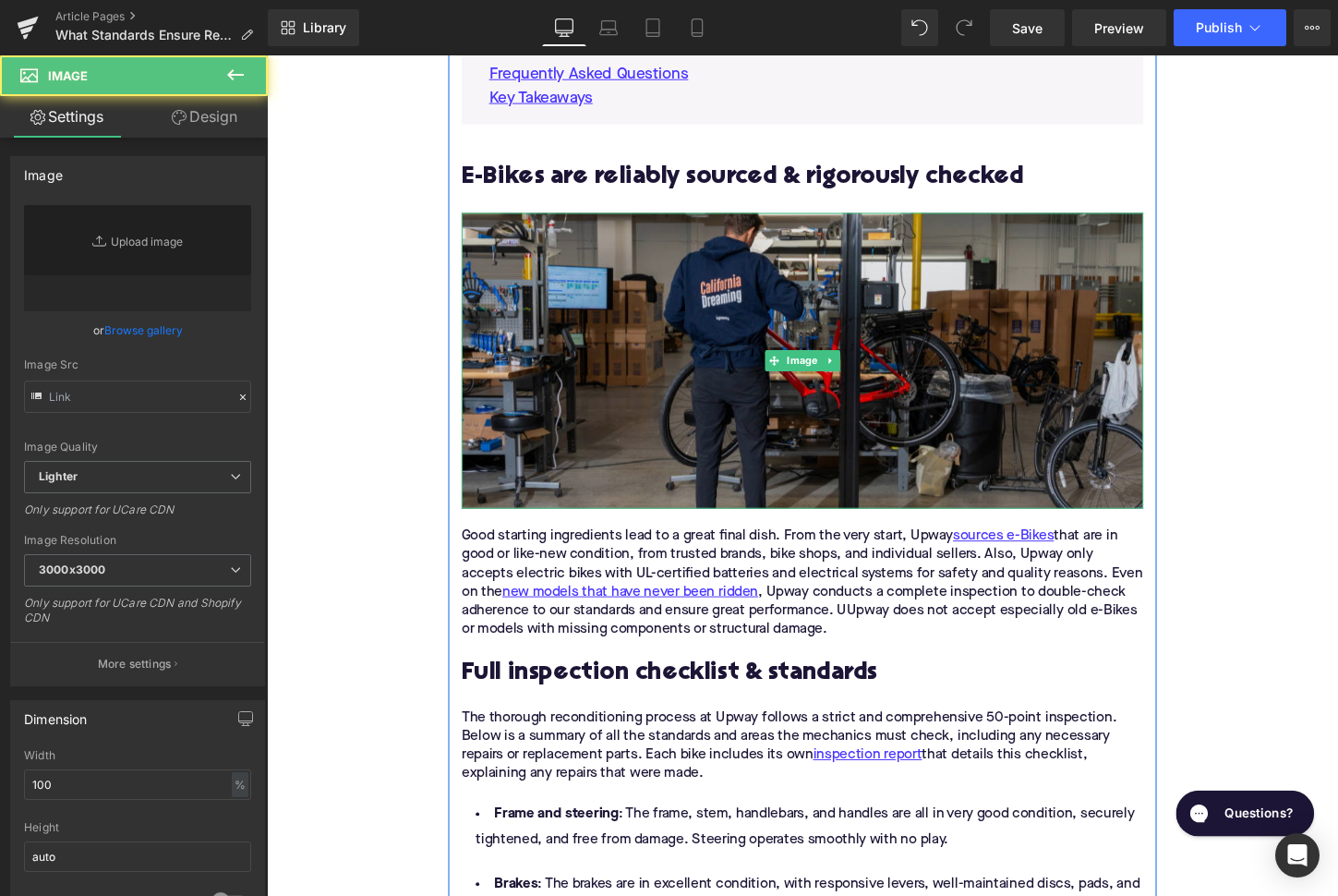
type input "[URL][DOMAIN_NAME]"
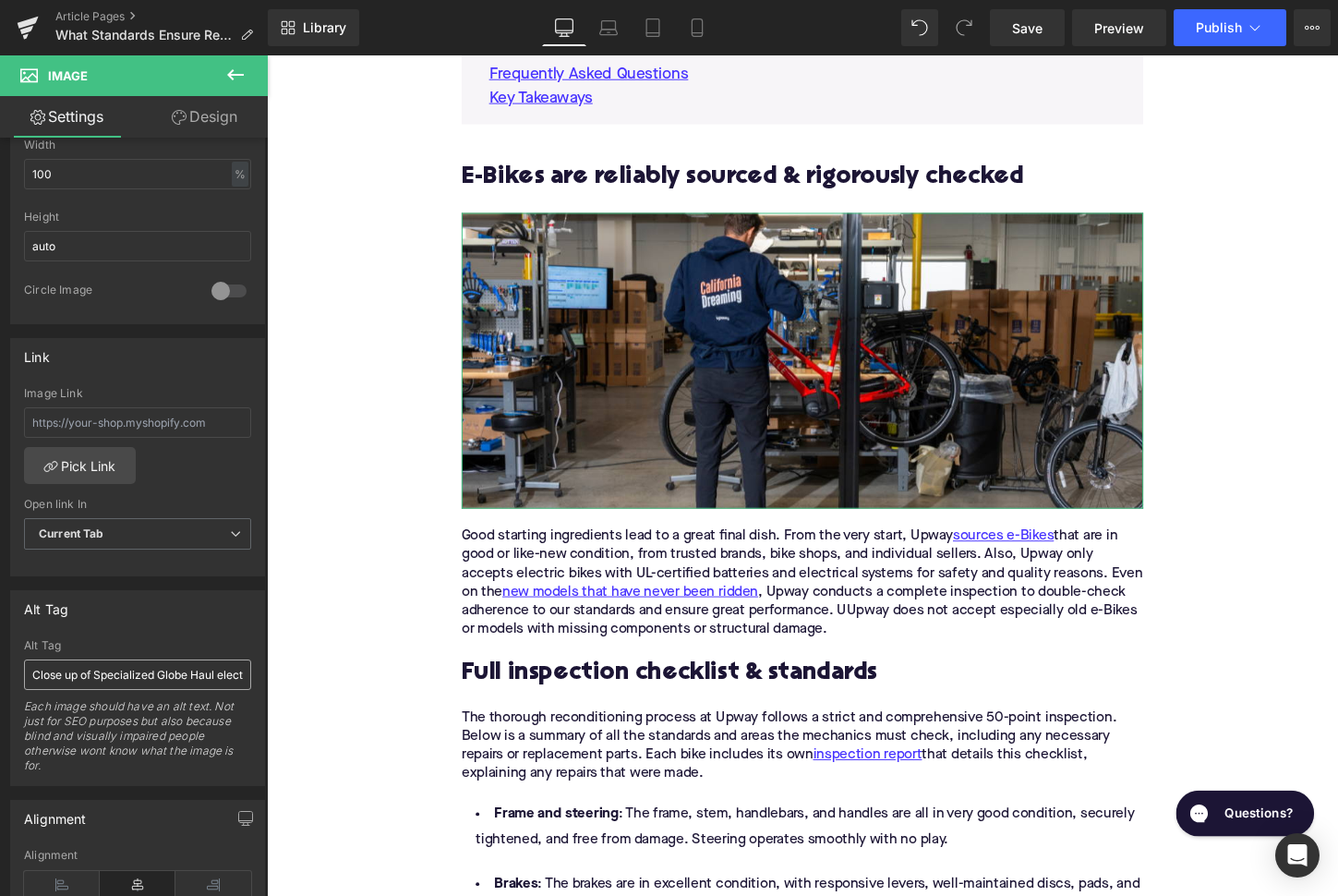
scroll to position [613, 0]
click at [142, 672] on input "Close up of Specialized Globe Haul electric cargo bike" at bounding box center [138, 672] width 227 height 30
type input "Upway mechanic repairing Gazelle ebike in [GEOGRAPHIC_DATA] UpCenter"
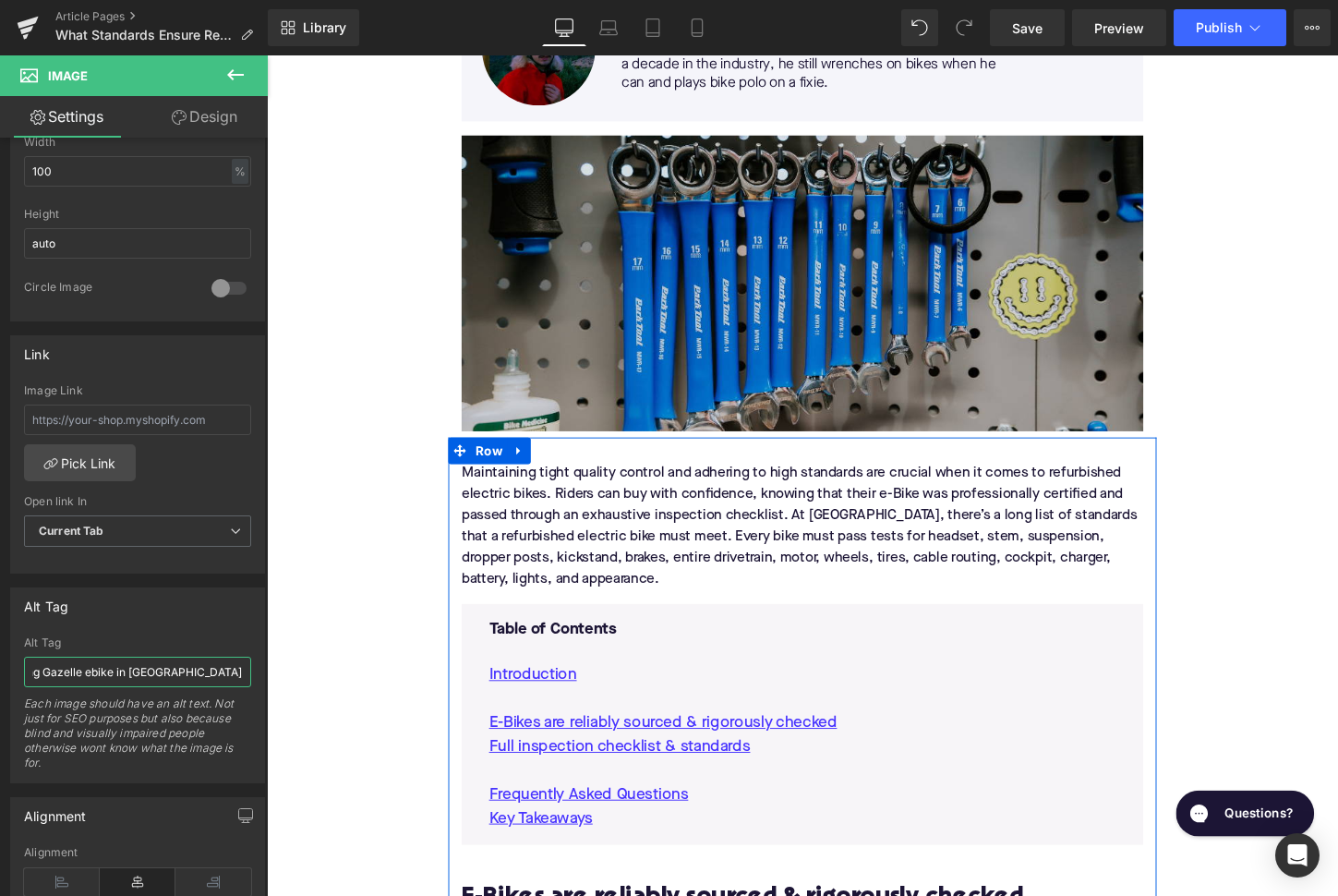
scroll to position [516, 0]
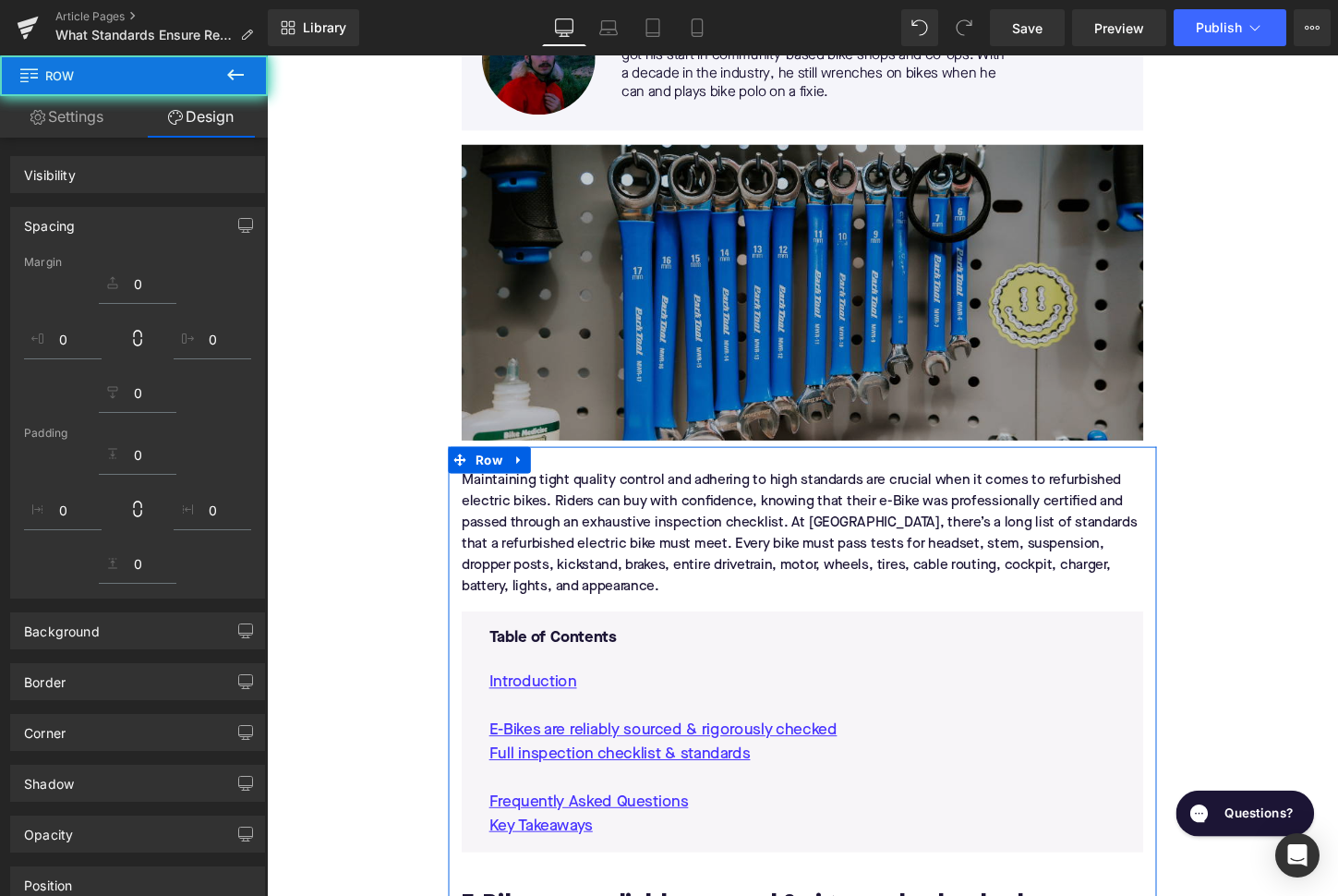
click at [595, 416] on img at bounding box center [826, 303] width 711 height 308
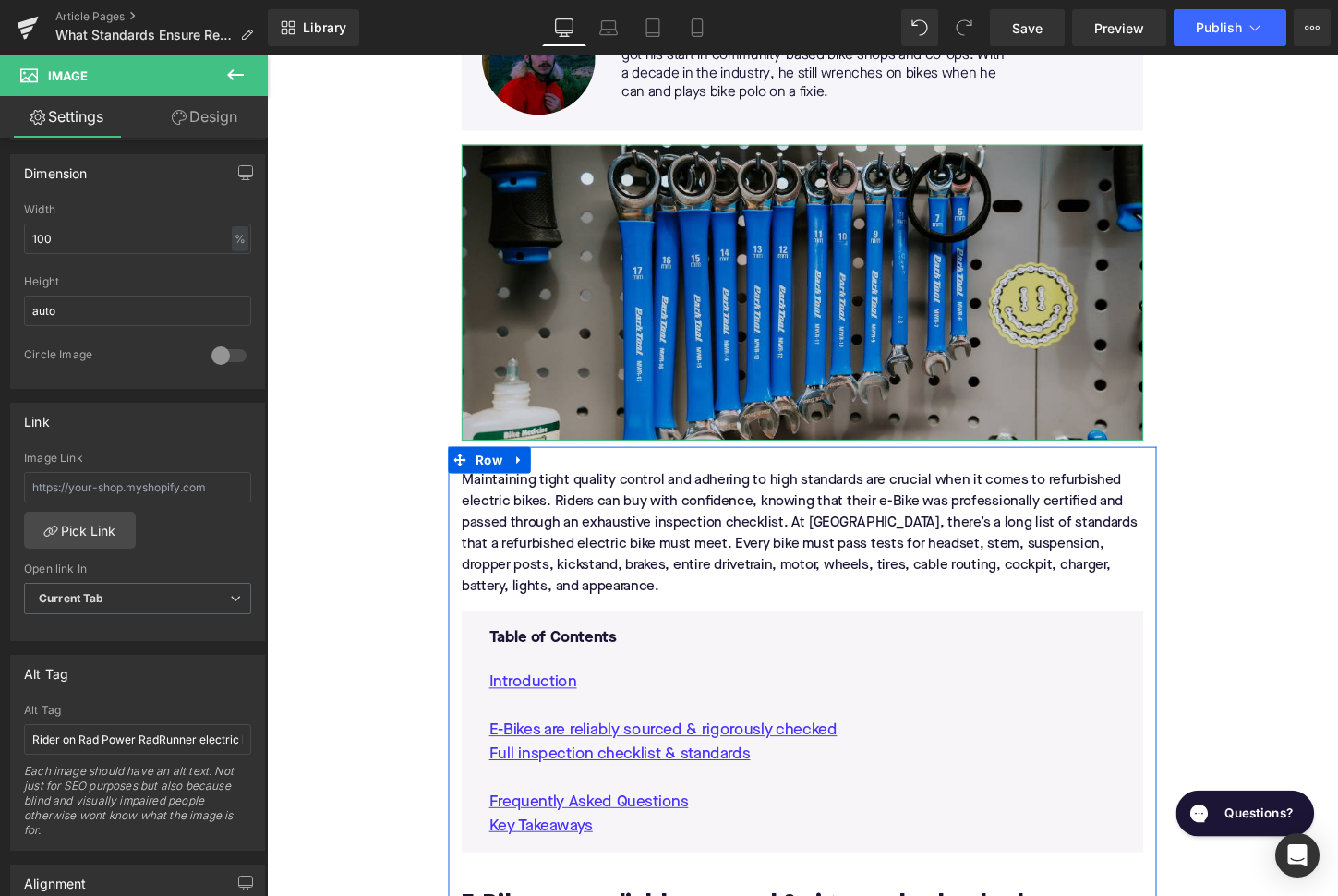
scroll to position [580, 0]
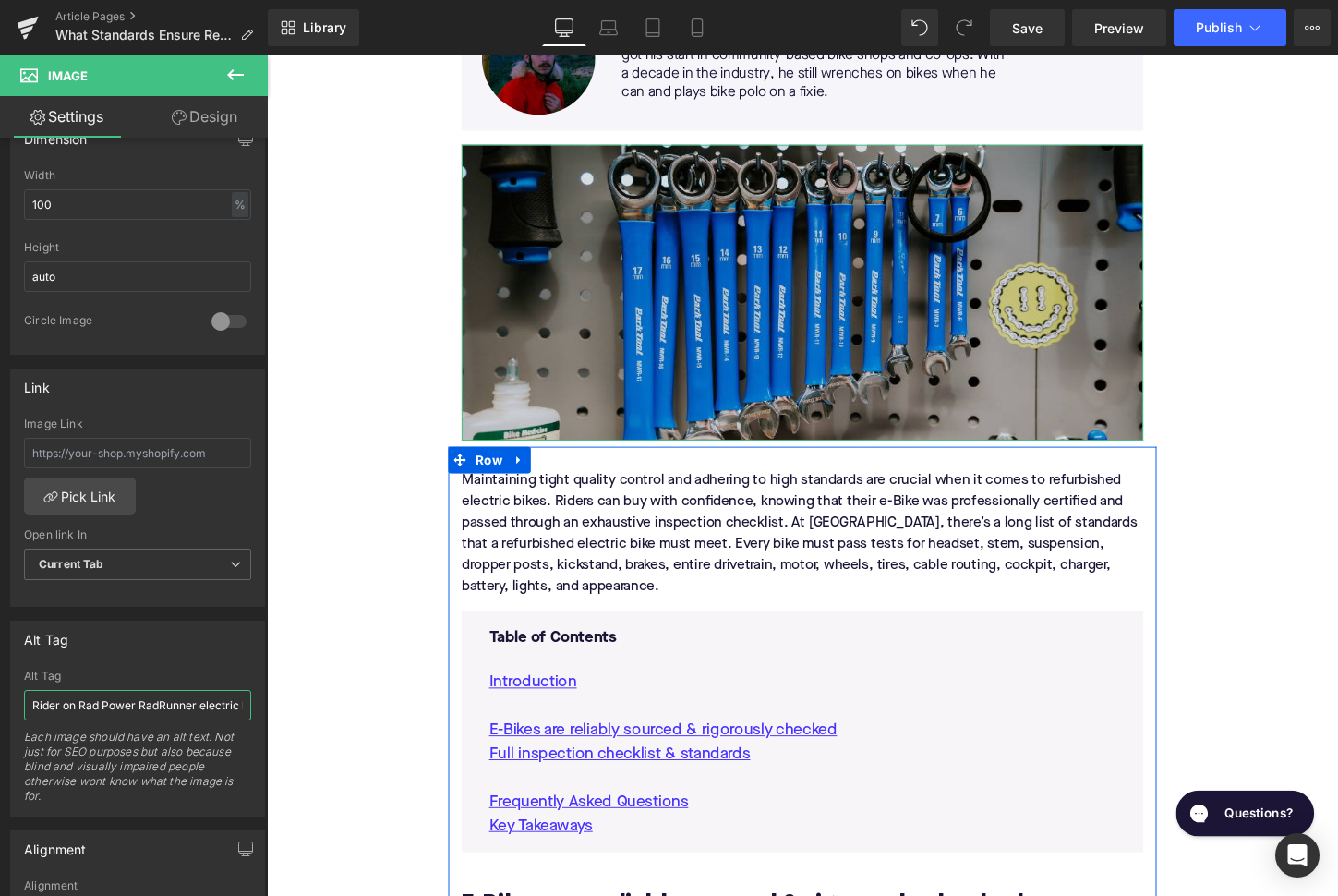
click at [116, 705] on input "Rider on Rad Power RadRunner electric bike near basketball court" at bounding box center [138, 705] width 227 height 30
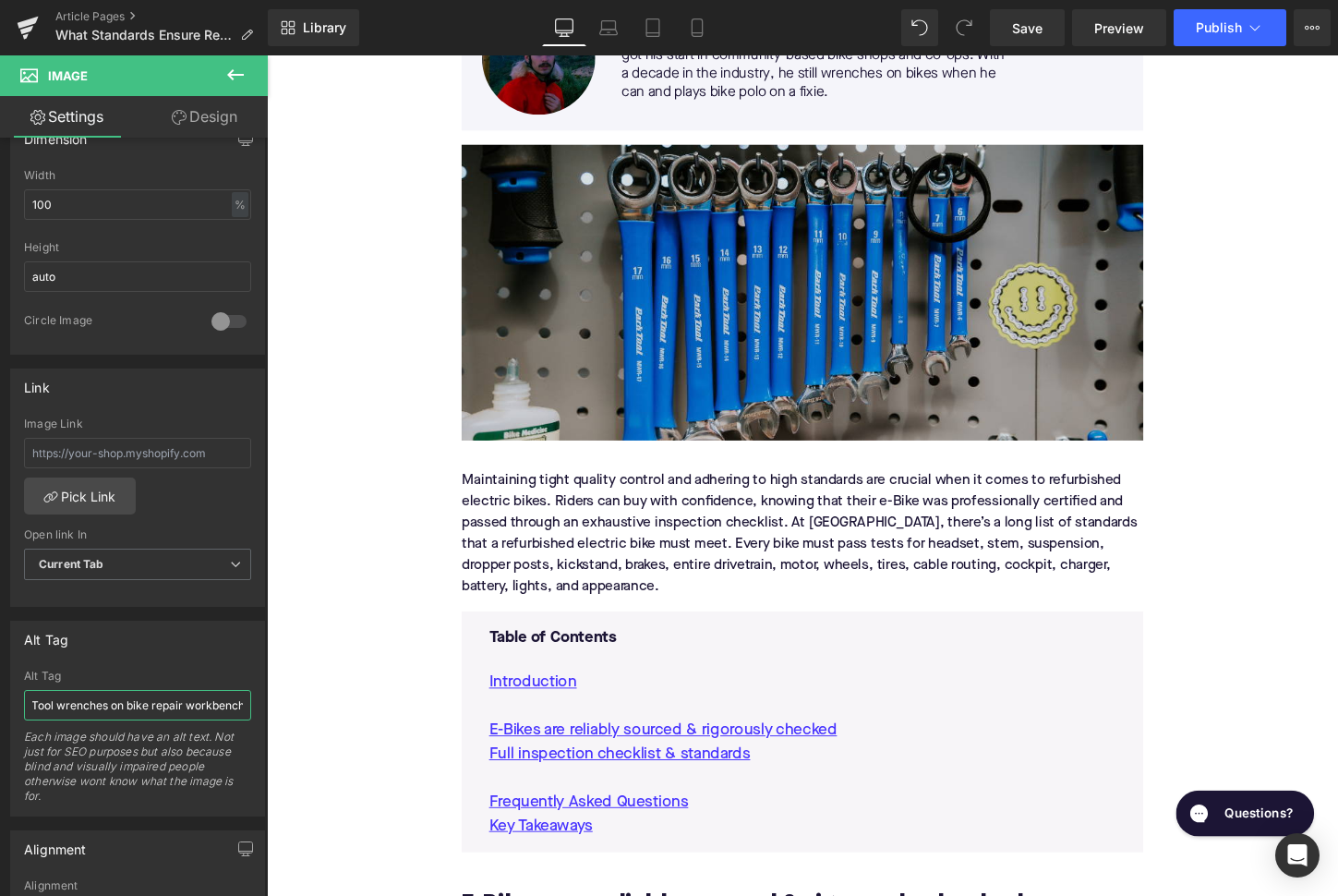
type input "Set of Park Tool wrenches on bike repair workbench"
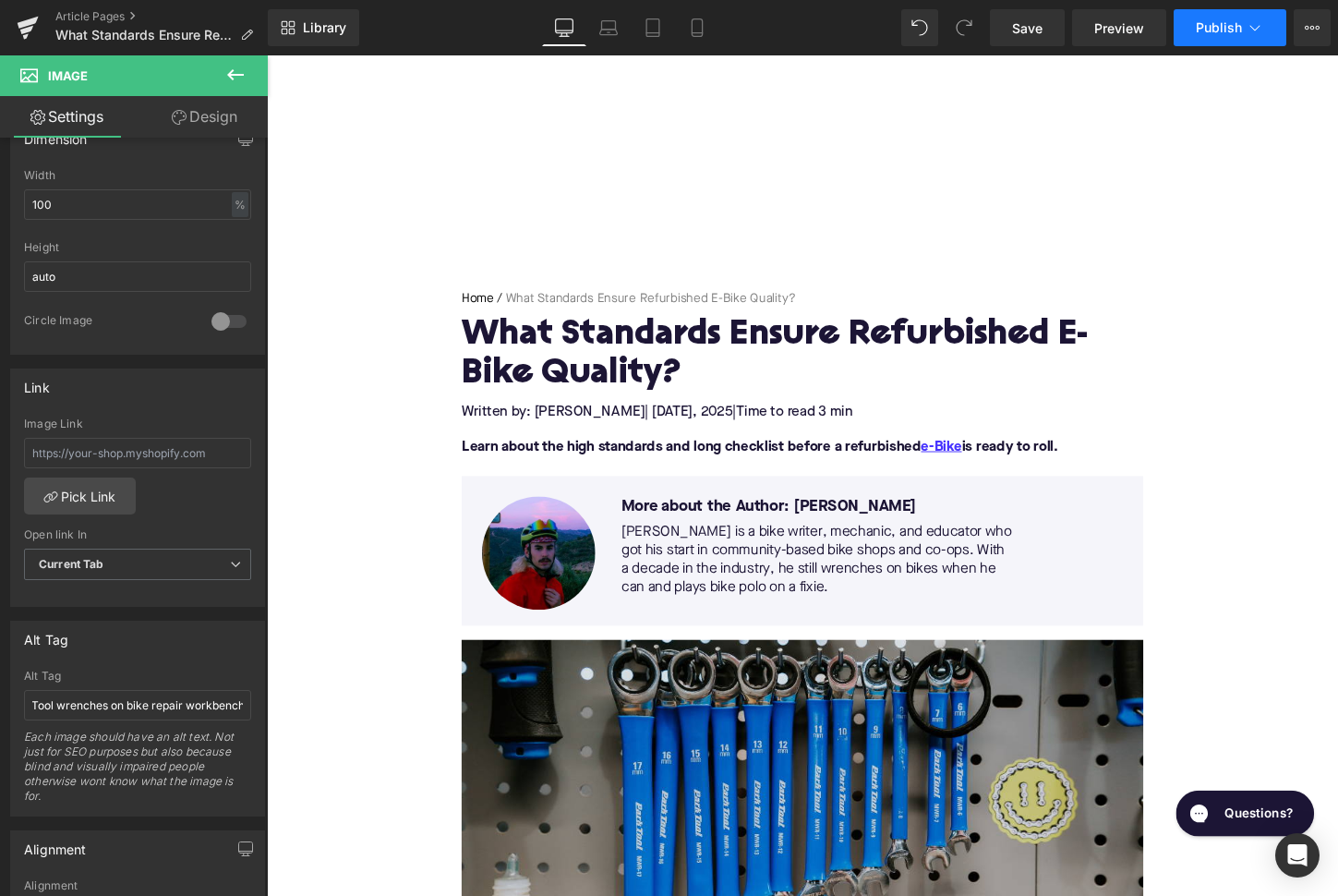
click at [1247, 38] on button "Publish" at bounding box center [1230, 27] width 112 height 37
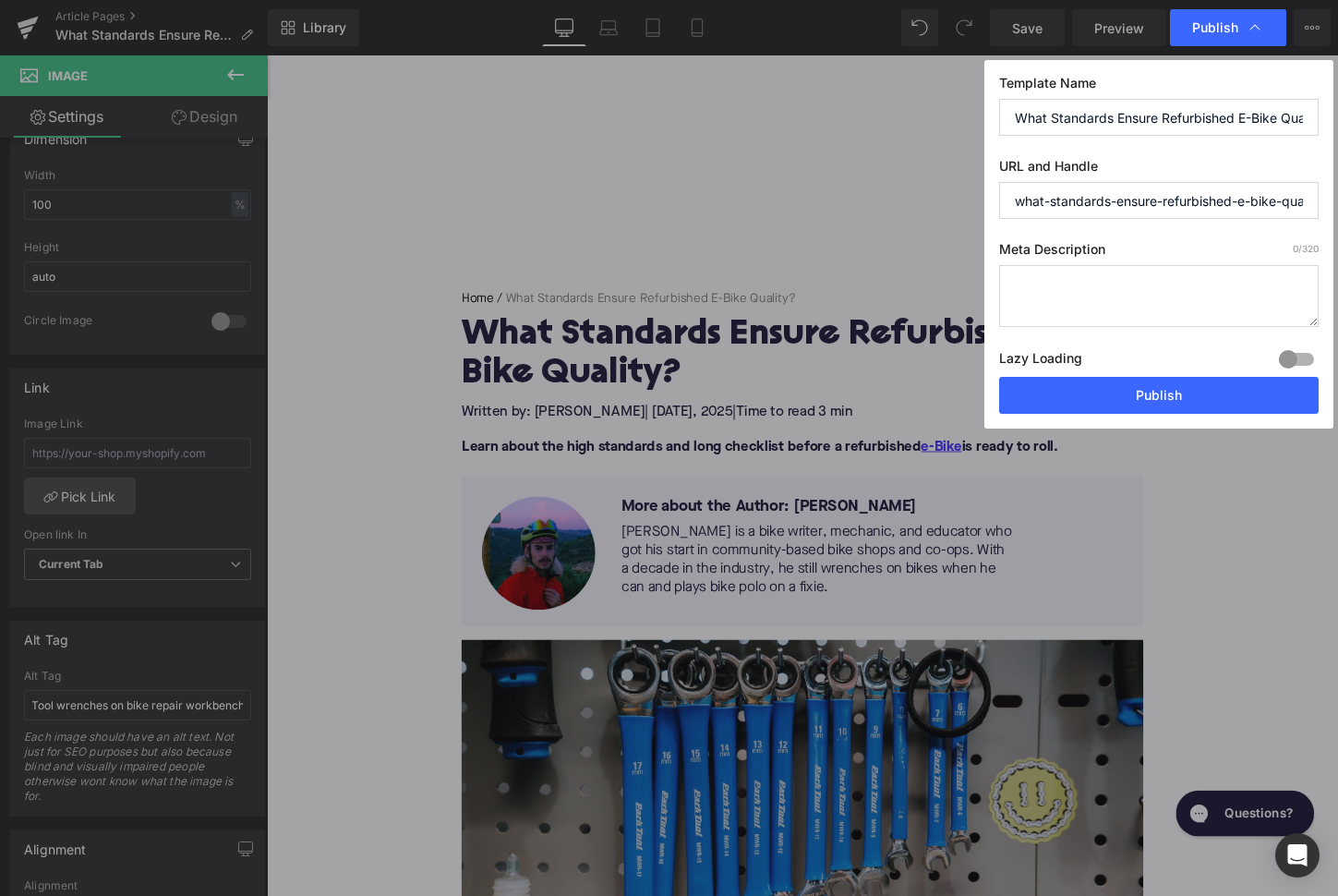
click at [1030, 309] on textarea at bounding box center [1158, 296] width 319 height 61
paste textarea "Discover the rigorous standards and 50-point inspection that ensure every refur…"
type textarea "Discover the rigorous standards and 50-point inspection that ensure every refur…"
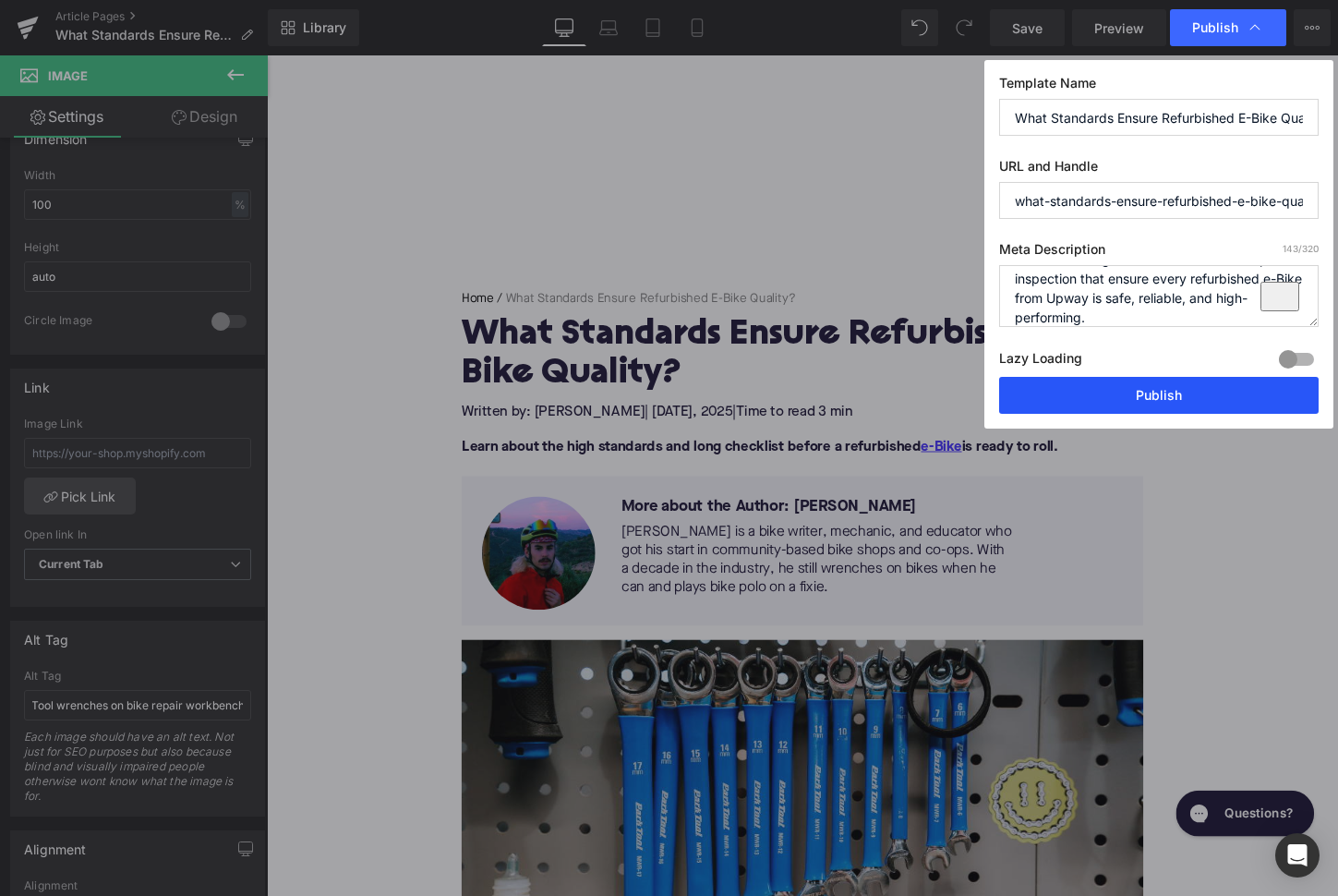
click at [1087, 392] on button "Publish" at bounding box center [1158, 395] width 319 height 37
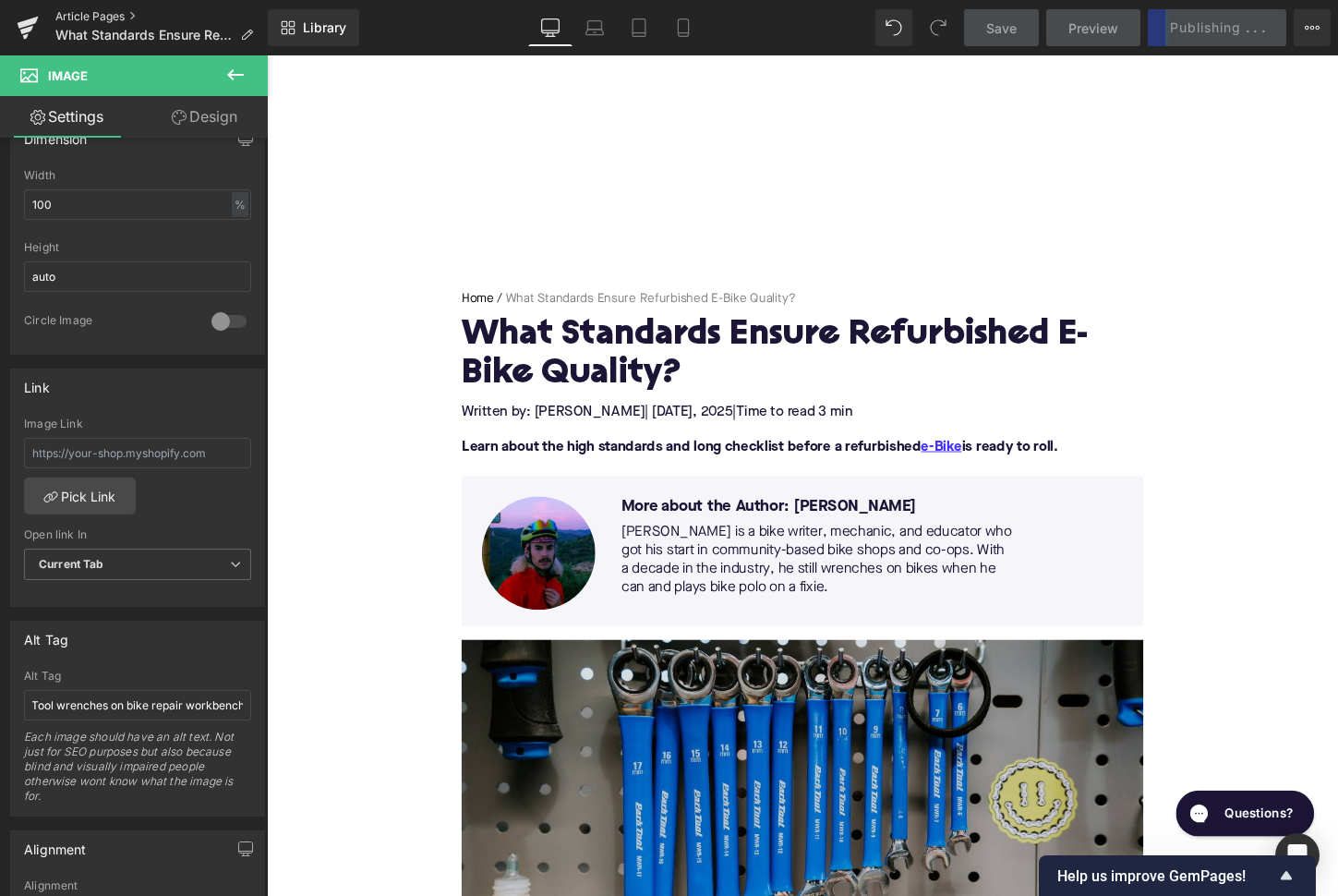
click at [127, 17] on link "Article Pages" at bounding box center [162, 16] width 213 height 15
